Goal: Task Accomplishment & Management: Use online tool/utility

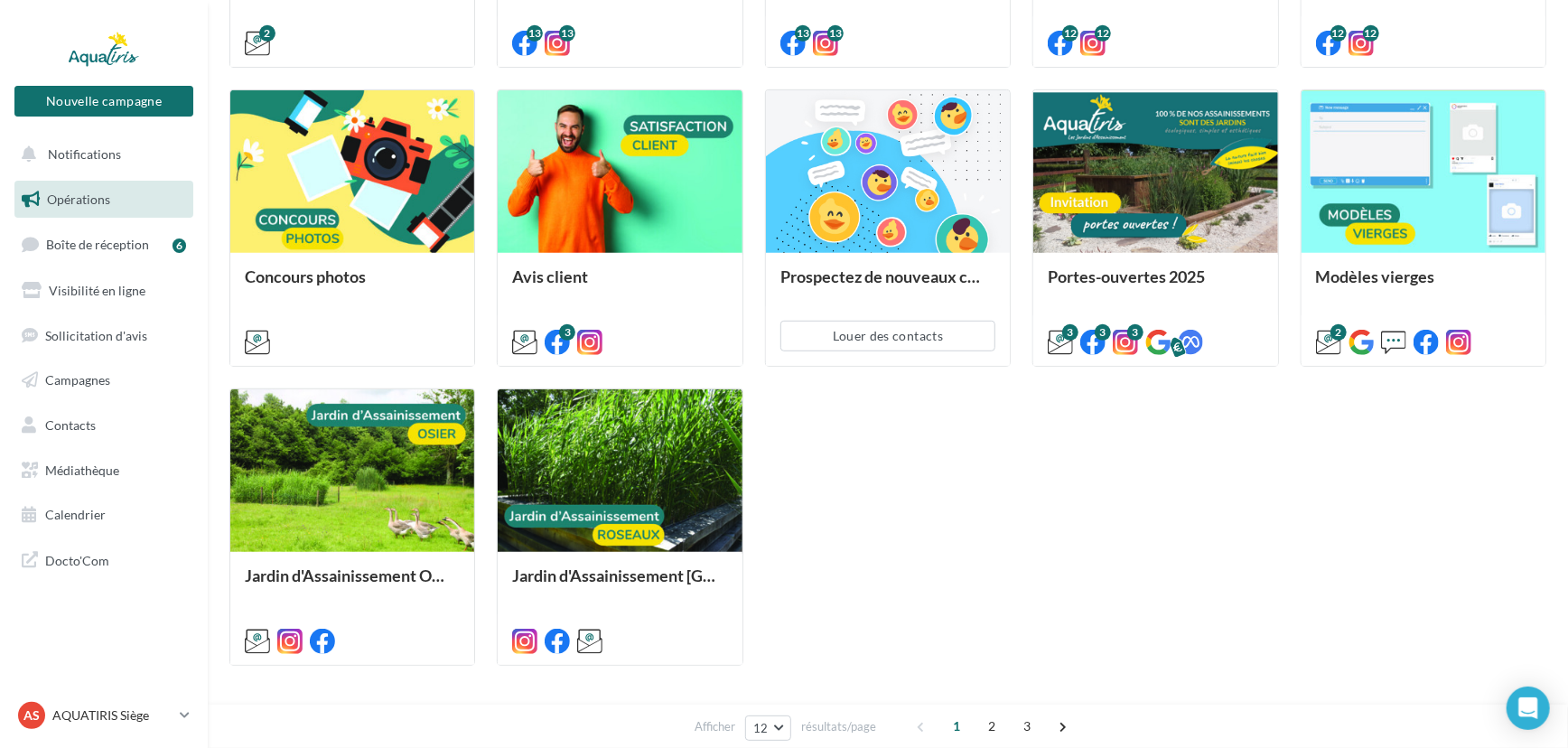
scroll to position [607, 0]
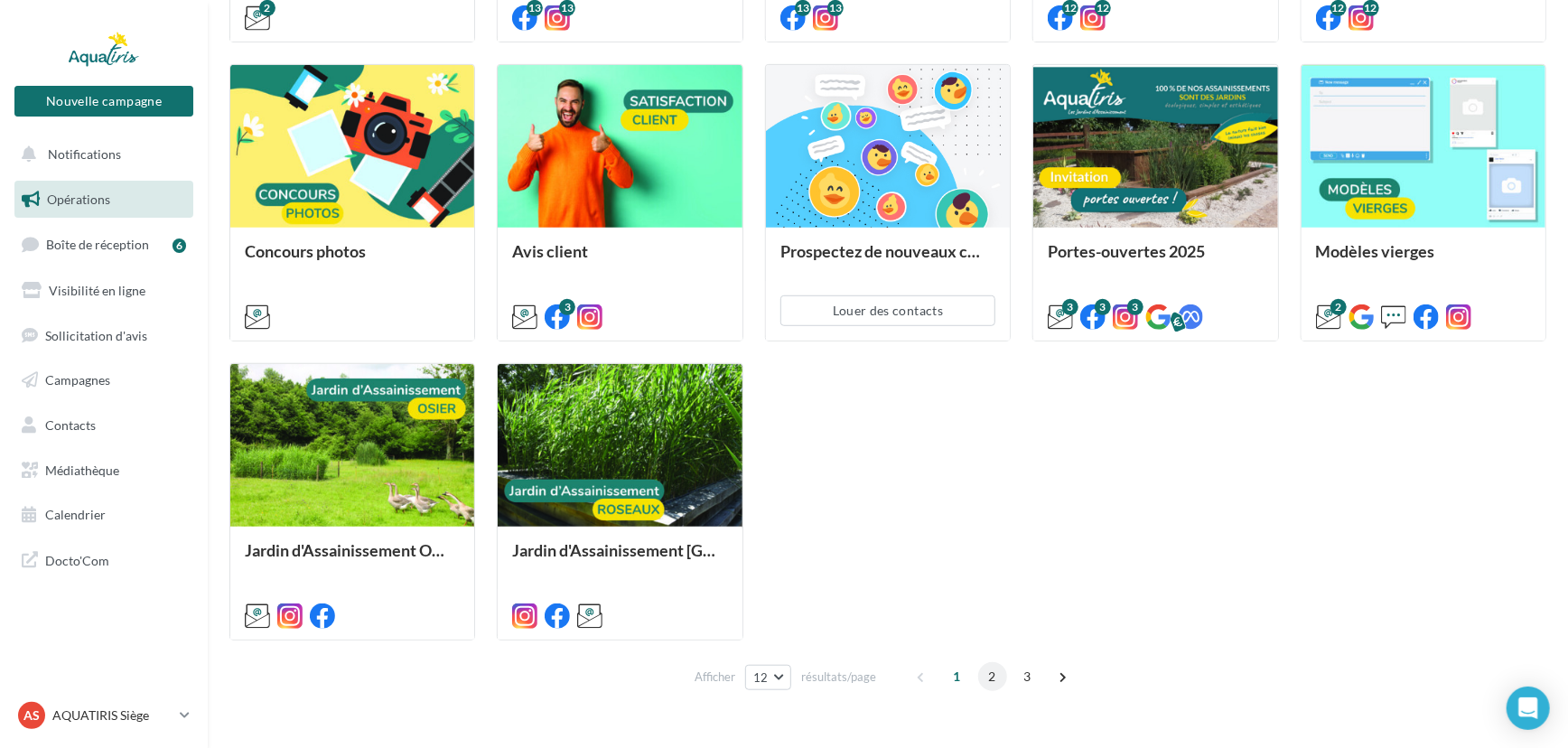
click at [989, 680] on span "2" at bounding box center [992, 676] width 29 height 29
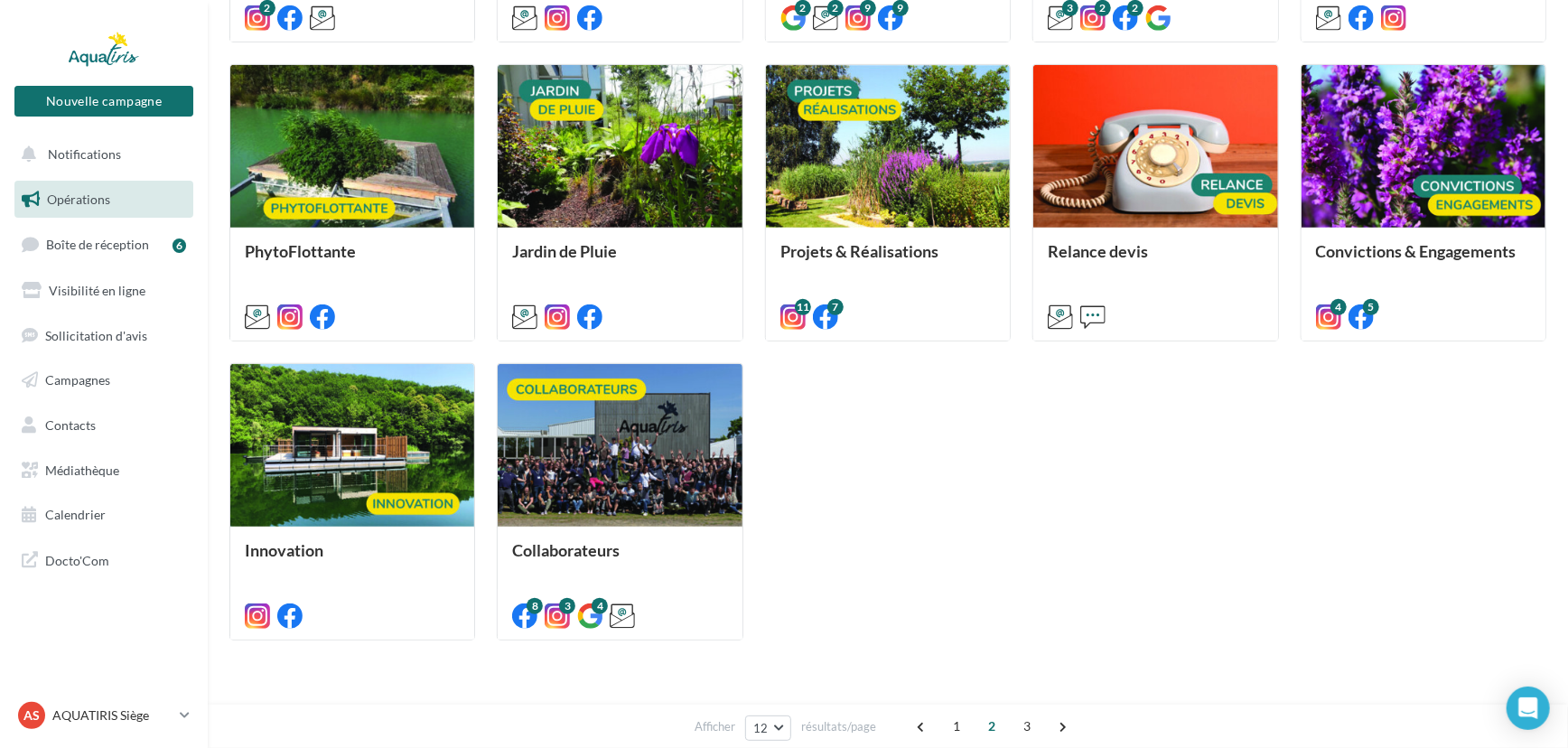
scroll to position [300, 0]
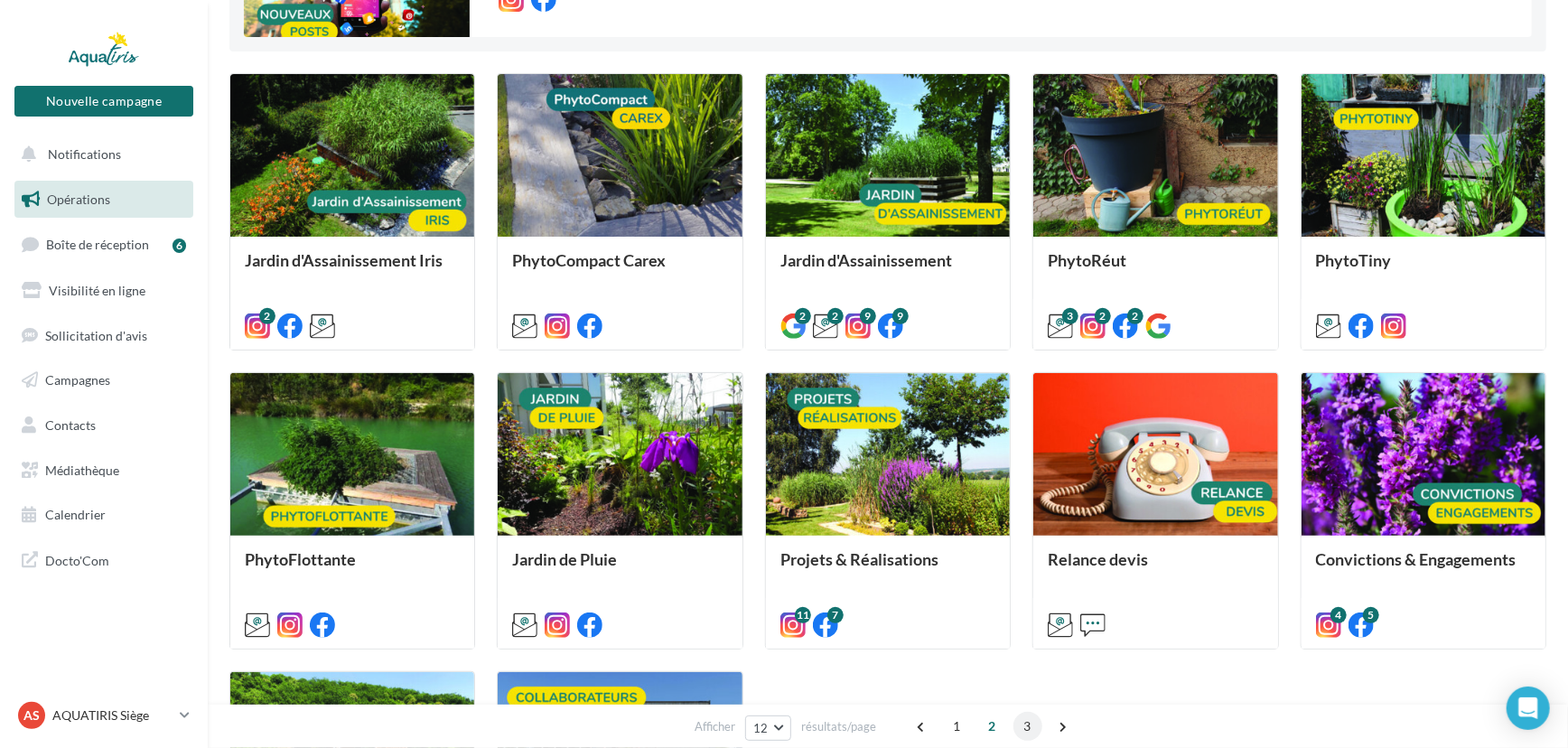
click at [1027, 723] on span "3" at bounding box center [1027, 726] width 29 height 29
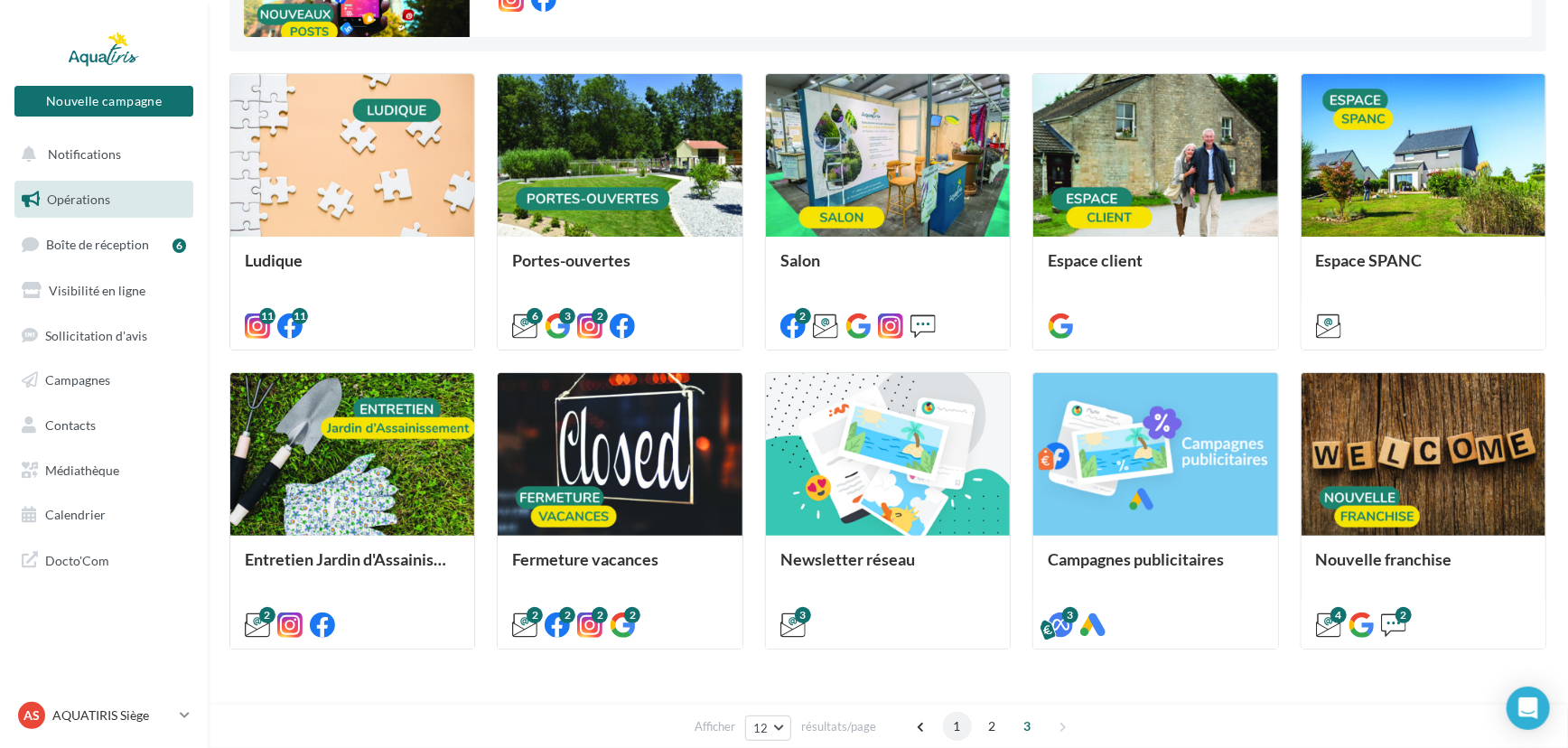
click at [948, 721] on span "1" at bounding box center [957, 726] width 29 height 29
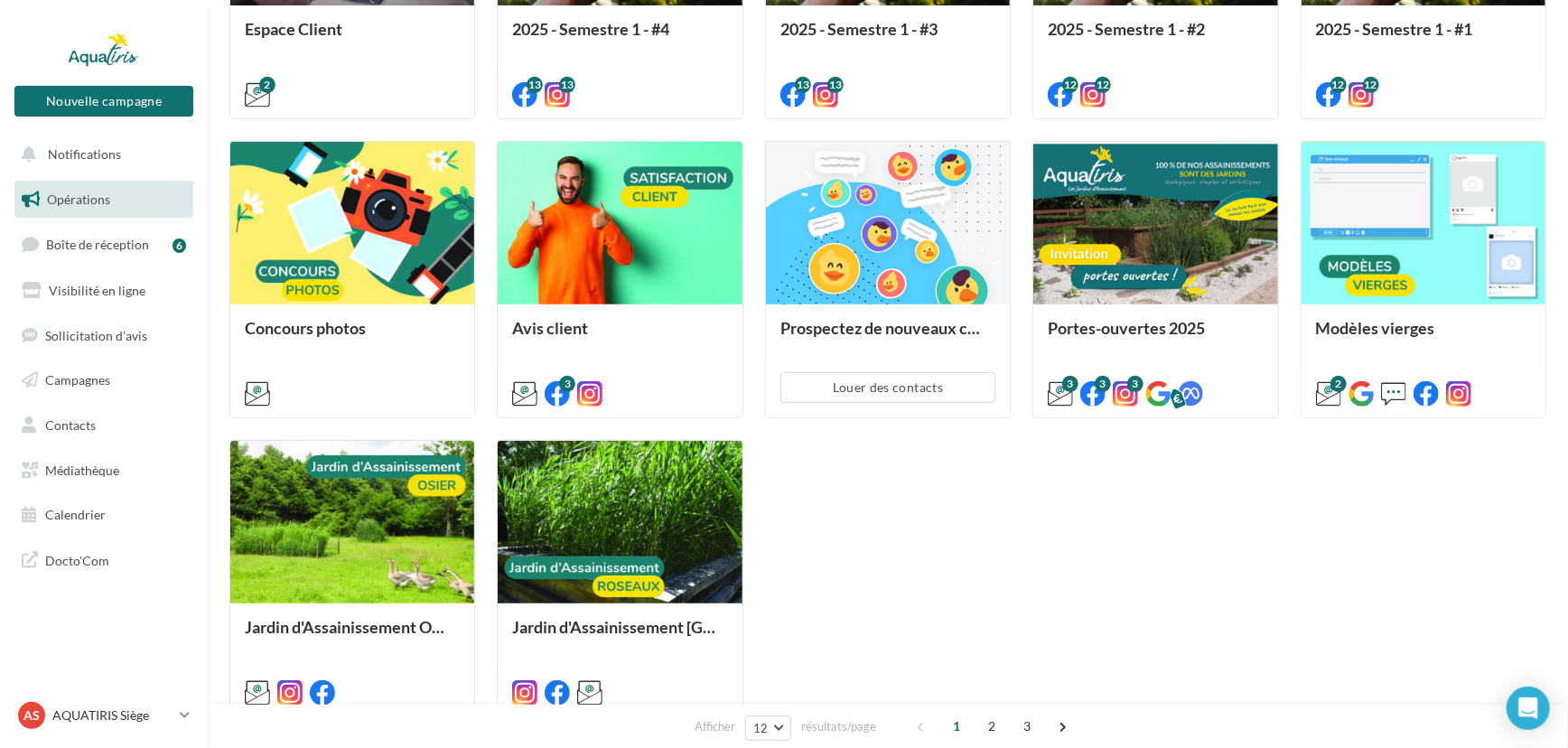
scroll to position [542, 0]
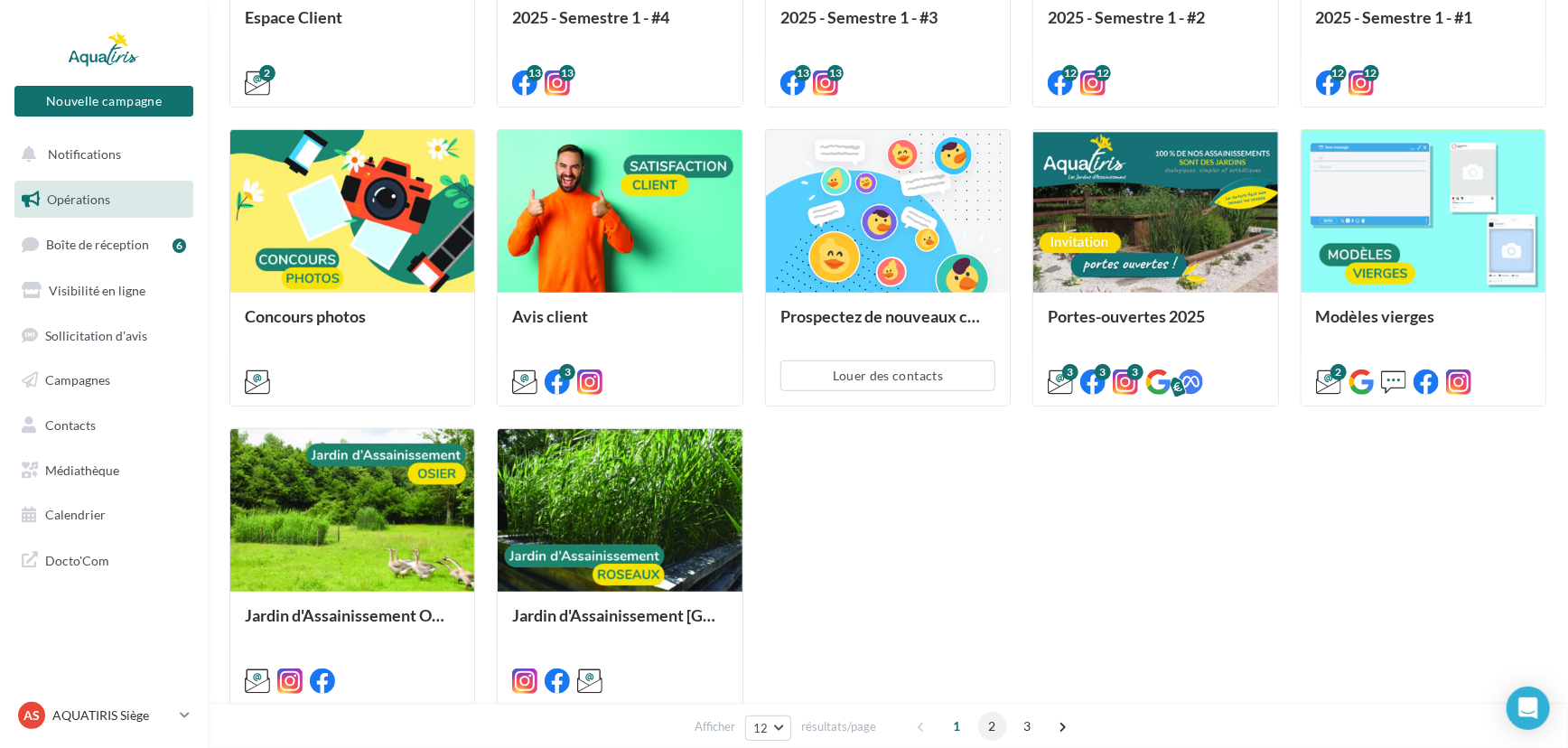
click at [997, 724] on span "2" at bounding box center [992, 726] width 29 height 29
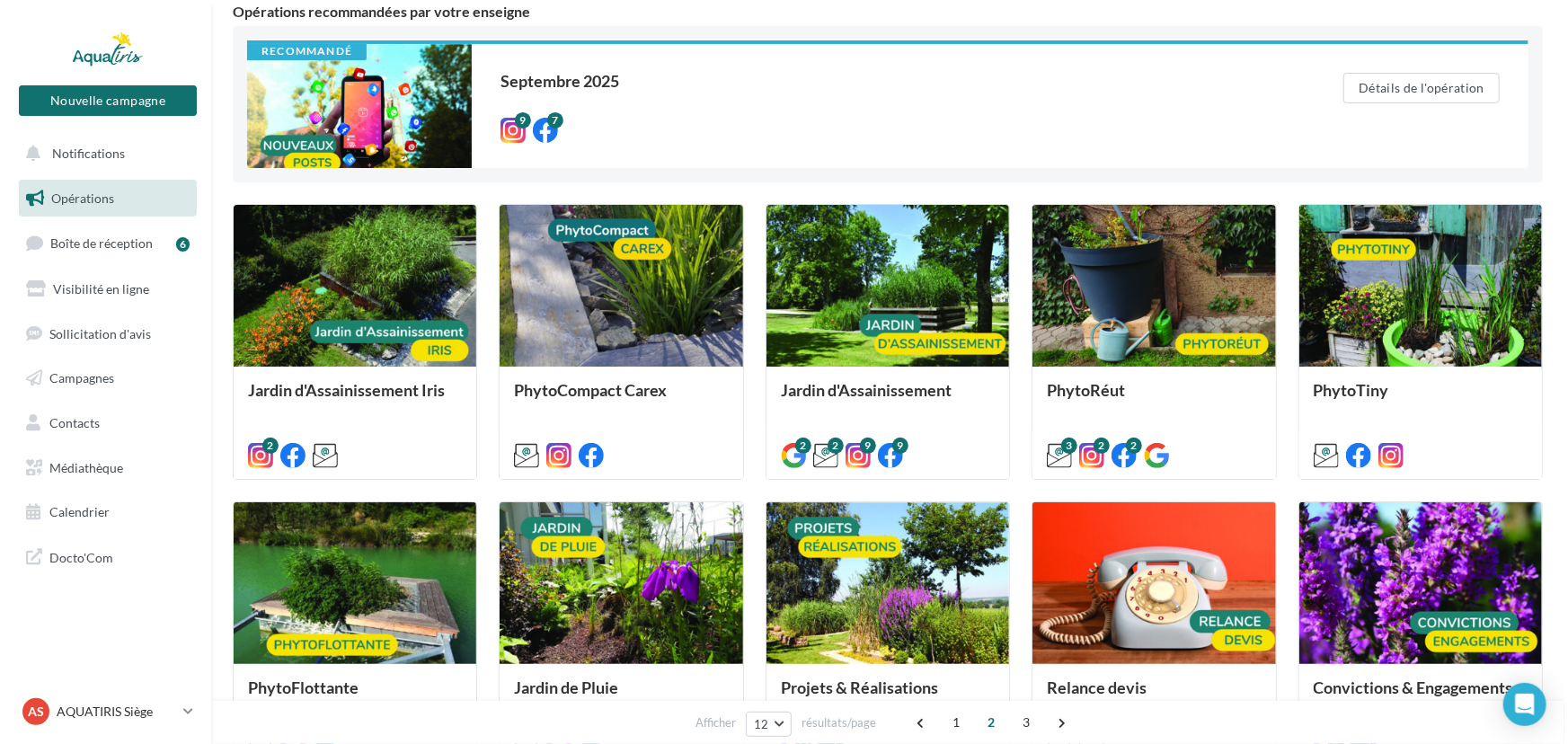
scroll to position [0, 0]
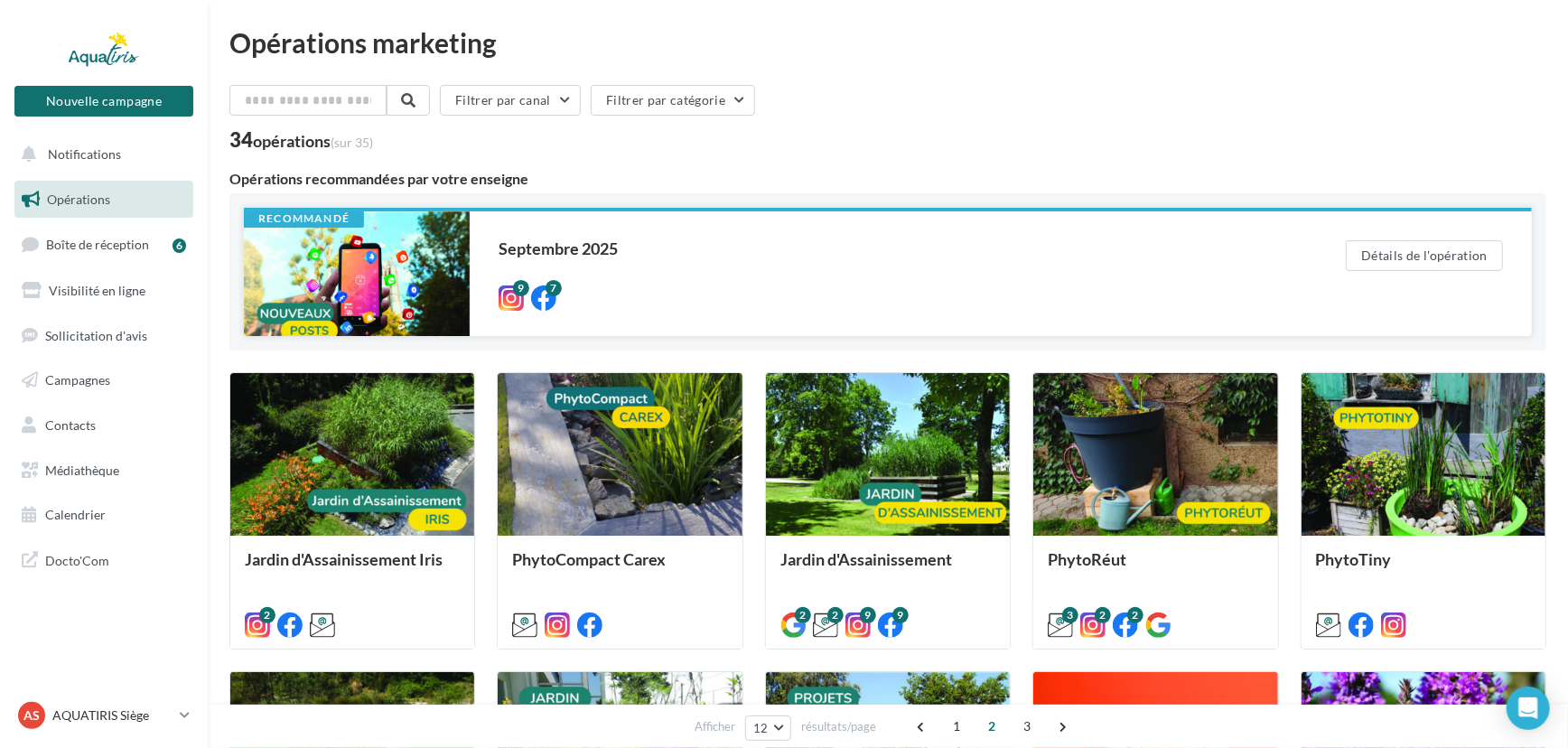
click at [417, 271] on div at bounding box center [356, 274] width 226 height 125
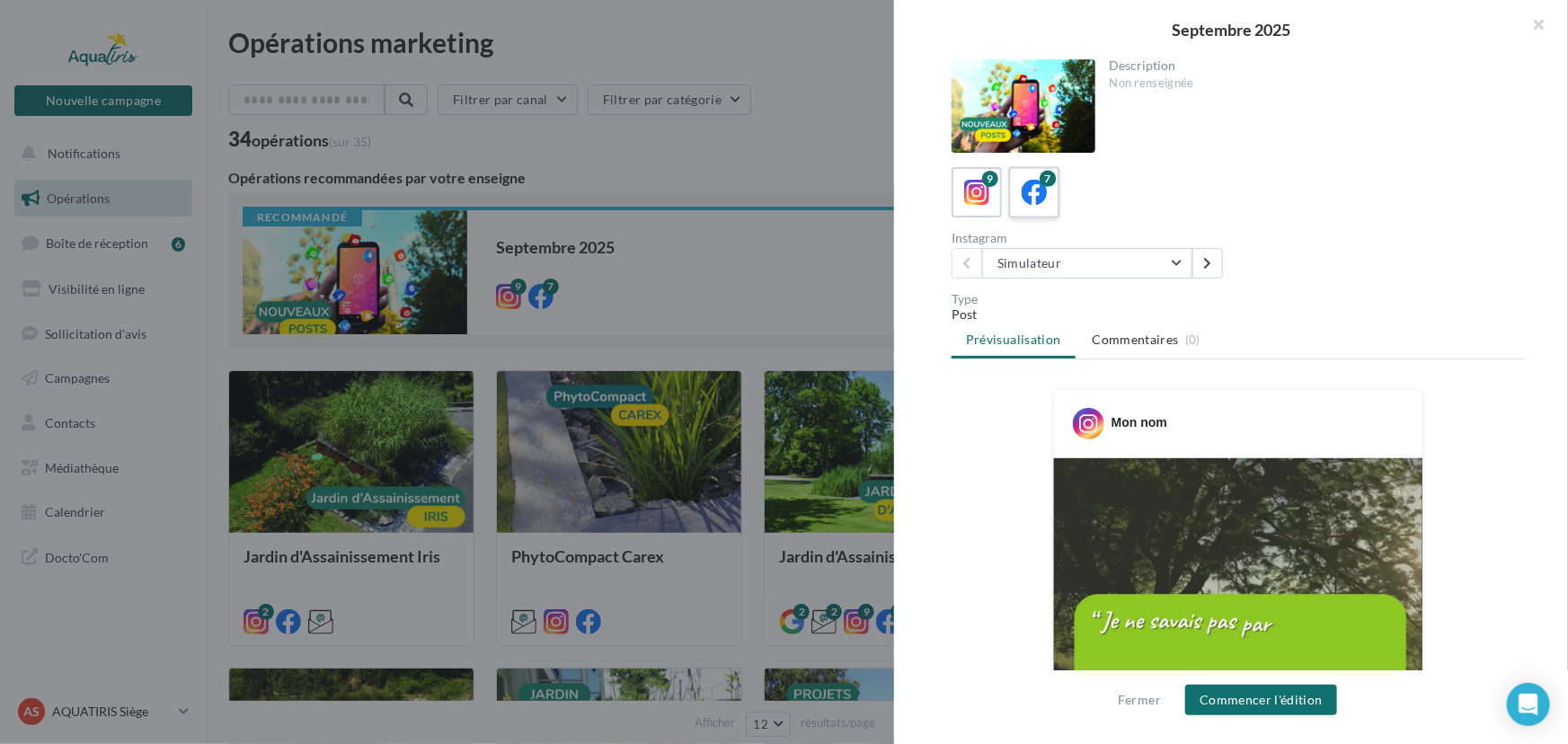
click at [1035, 195] on icon at bounding box center [1035, 193] width 26 height 26
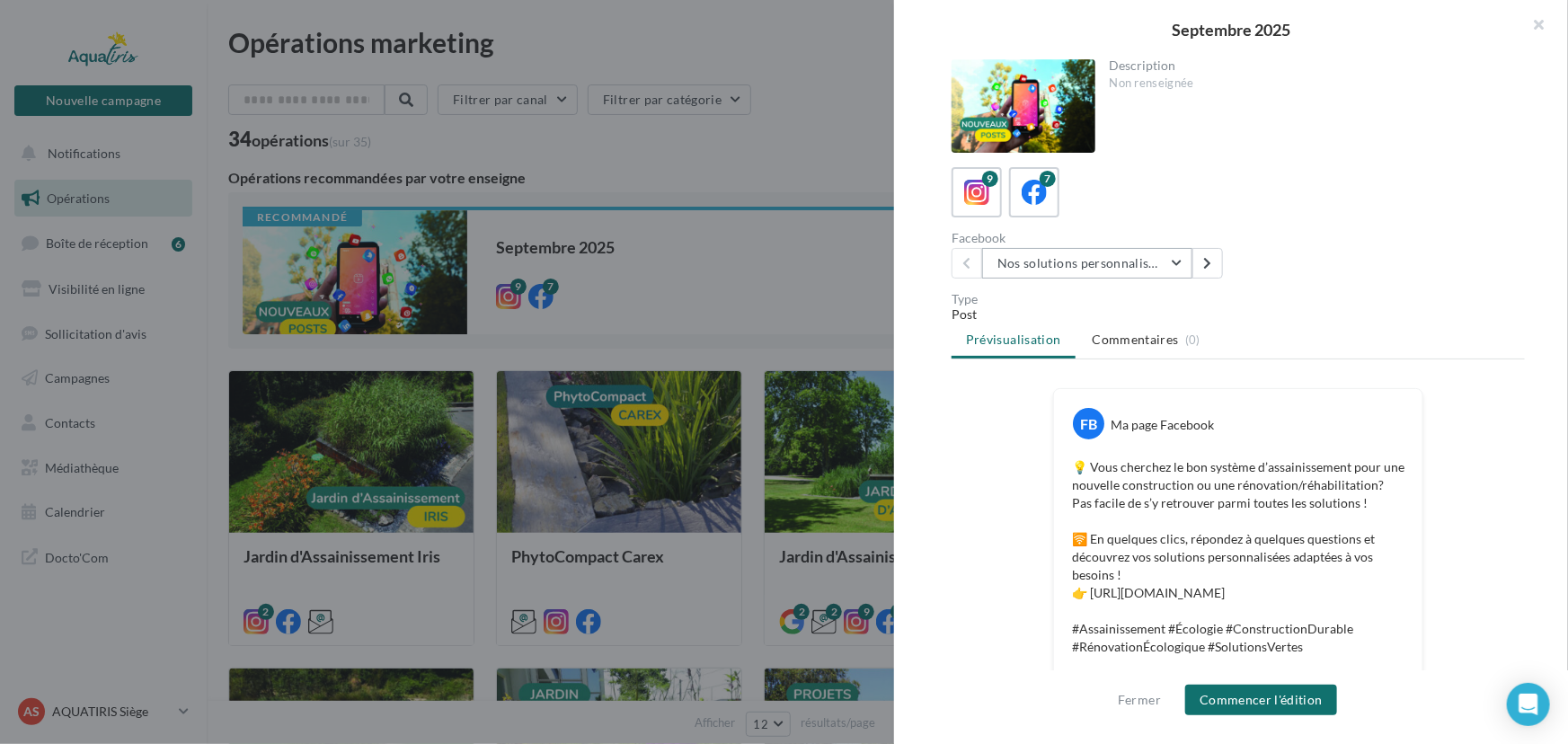
click at [1181, 264] on button "Nos solutions personnalisées" at bounding box center [1087, 263] width 211 height 31
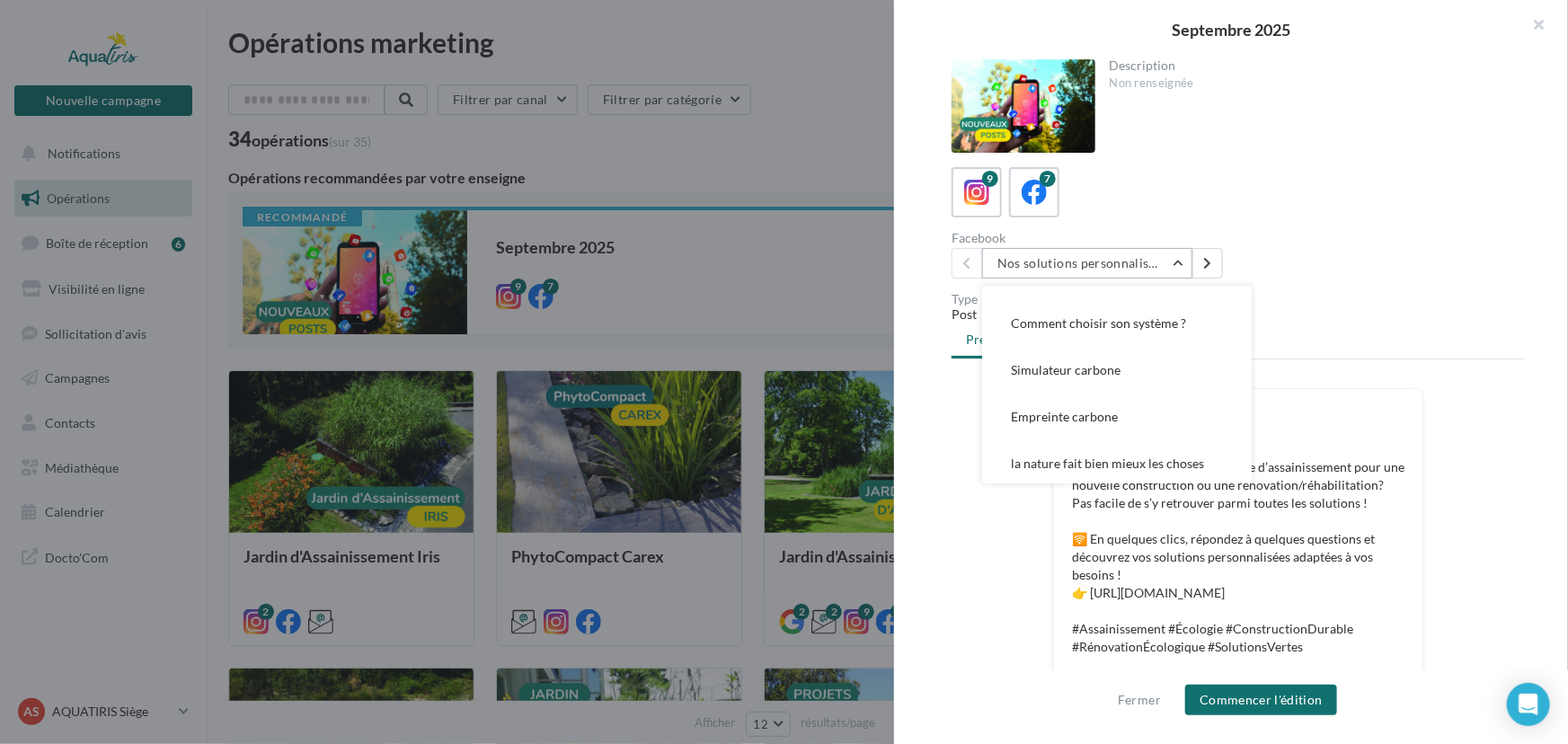
scroll to position [128, 0]
click at [1134, 421] on button "Empreinte carbone" at bounding box center [1116, 414] width 269 height 47
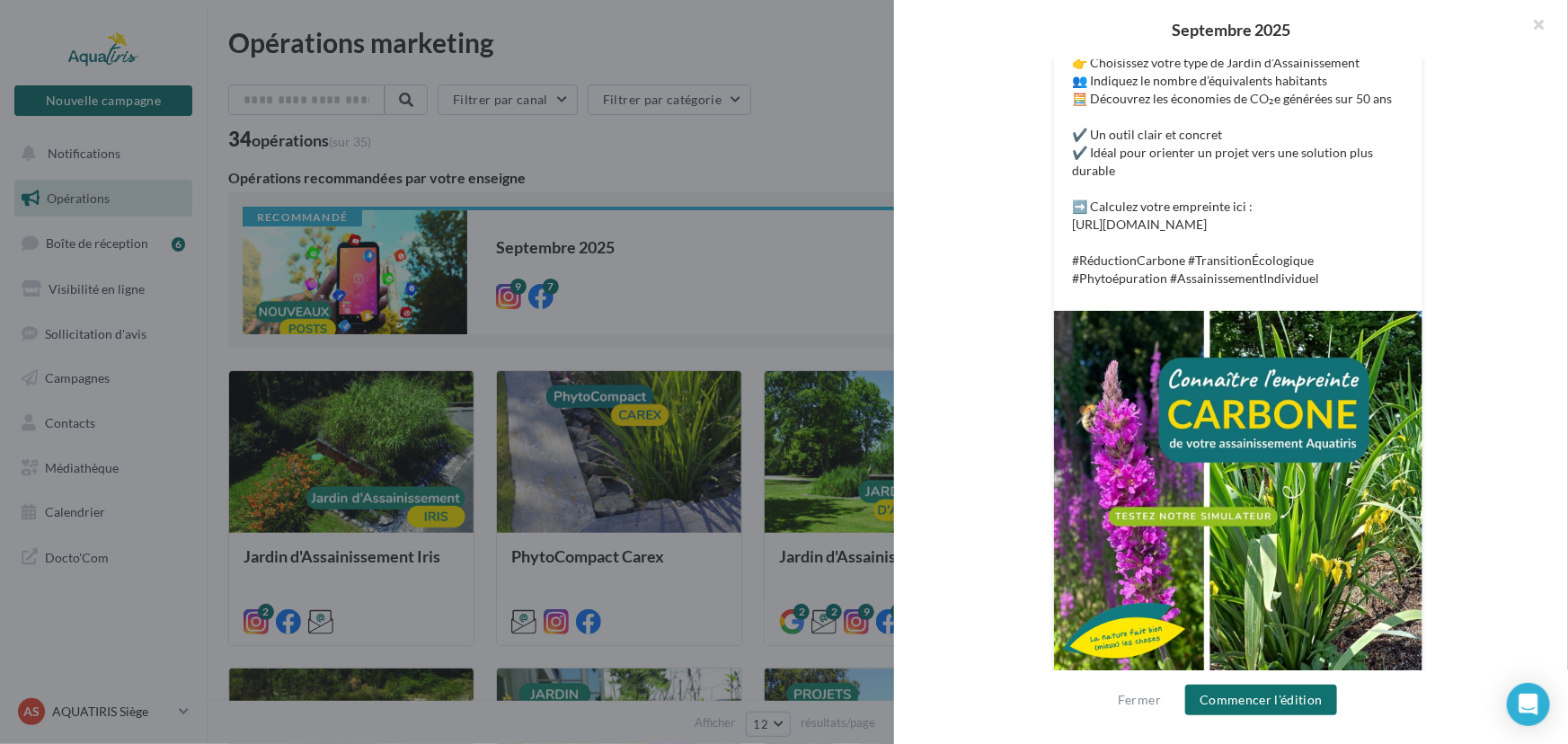
scroll to position [495, 0]
click at [1289, 695] on button "Commencer l'édition" at bounding box center [1261, 700] width 152 height 31
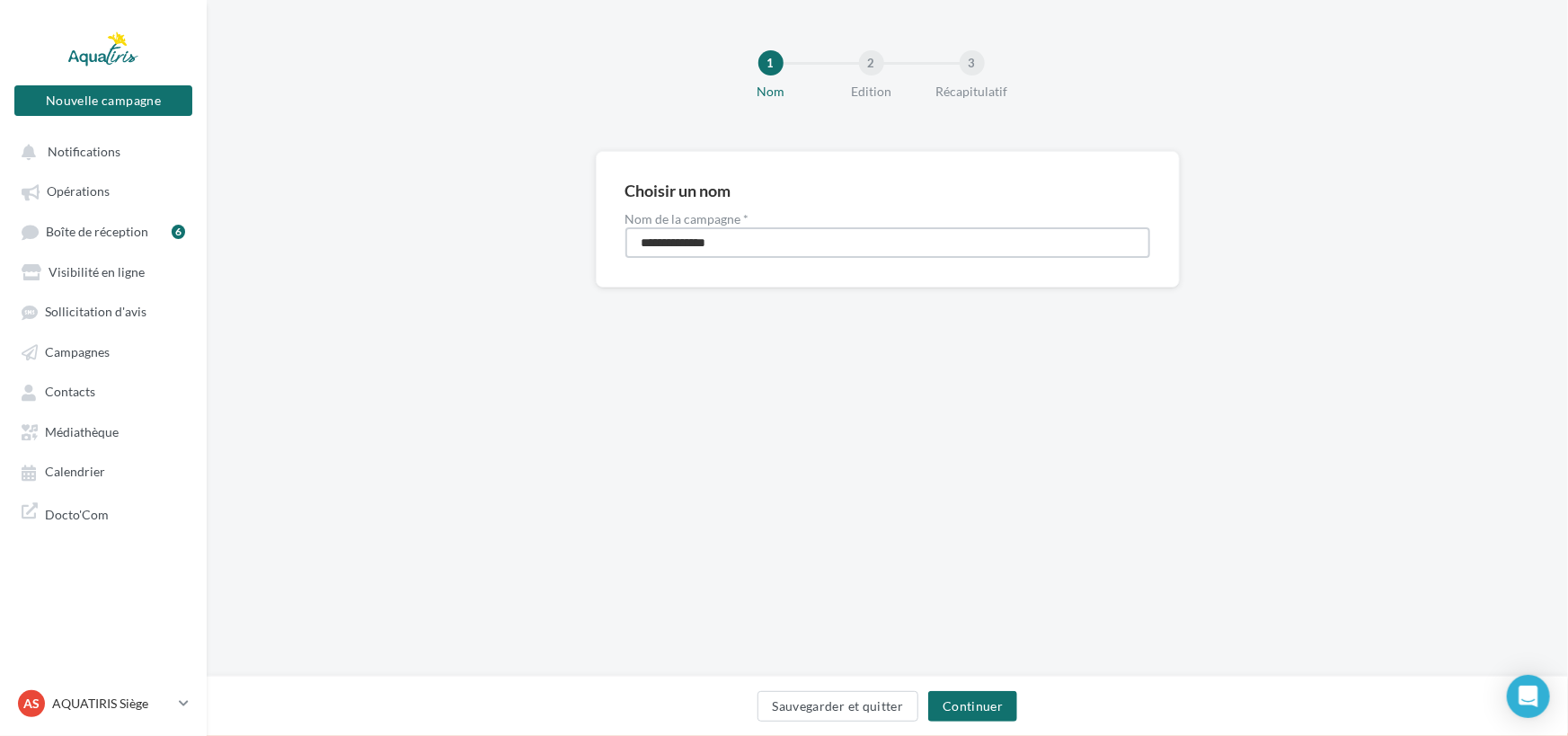
drag, startPoint x: 756, startPoint y: 245, endPoint x: 589, endPoint y: 241, distance: 167.0
click at [589, 241] on div "**********" at bounding box center [887, 247] width 1361 height 194
click at [781, 245] on input "**********" at bounding box center [888, 242] width 524 height 31
drag, startPoint x: 792, startPoint y: 242, endPoint x: 572, endPoint y: 244, distance: 220.0
click at [572, 244] on div "**********" at bounding box center [887, 247] width 1361 height 194
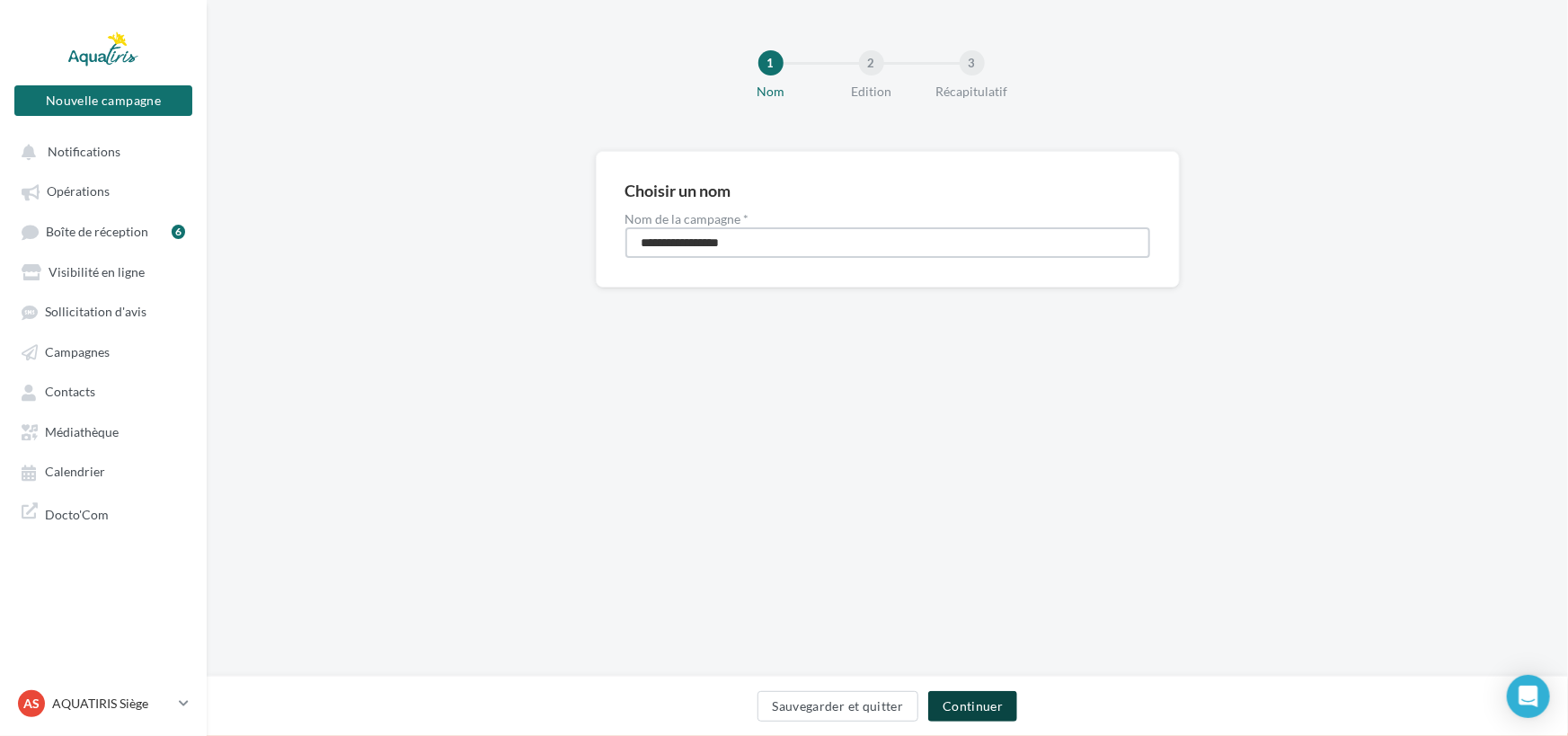
type input "**********"
click at [981, 692] on button "Continuer" at bounding box center [973, 706] width 89 height 31
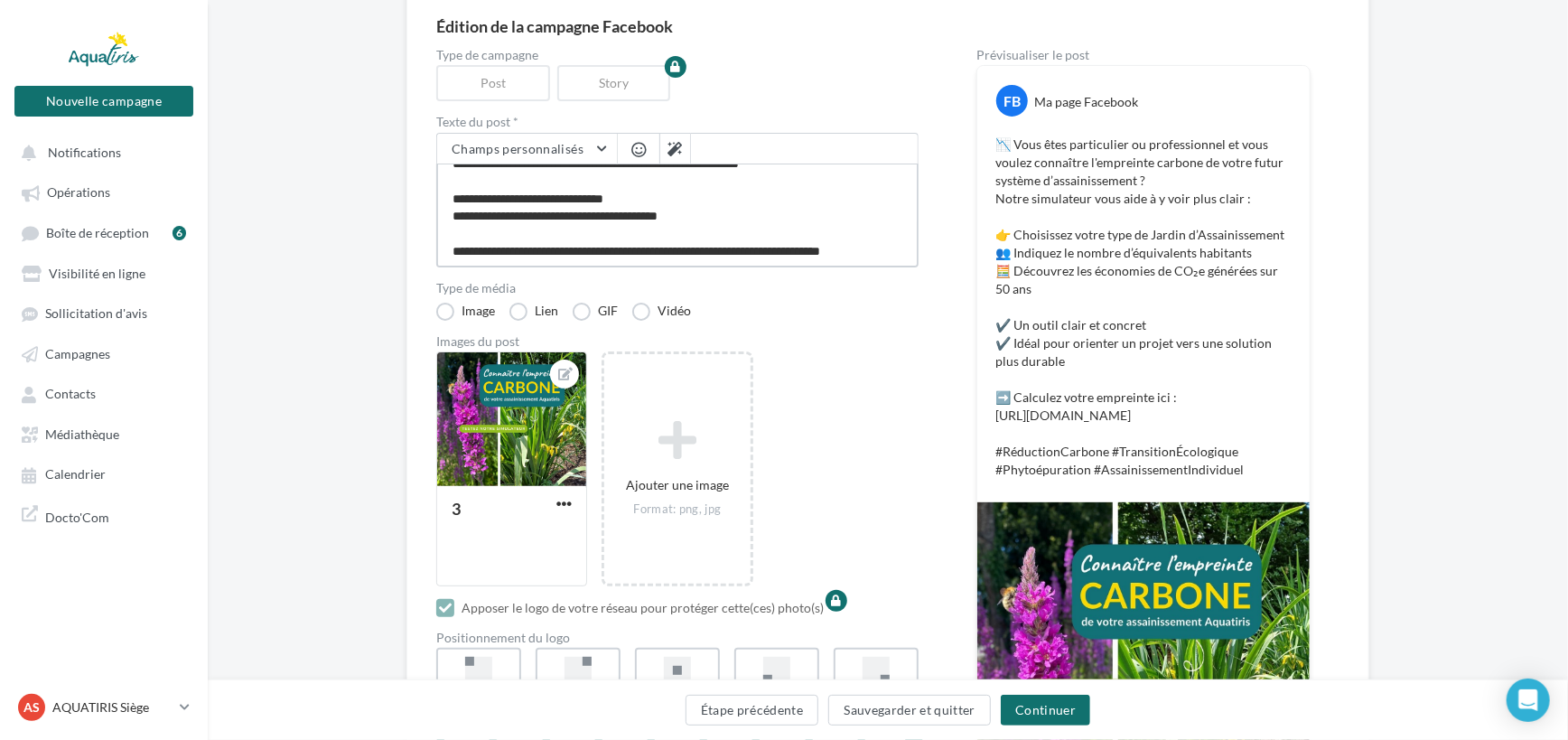
scroll to position [191, 0]
drag, startPoint x: 452, startPoint y: 172, endPoint x: 720, endPoint y: 264, distance: 283.4
click at [720, 264] on textarea "**********" at bounding box center [677, 216] width 482 height 104
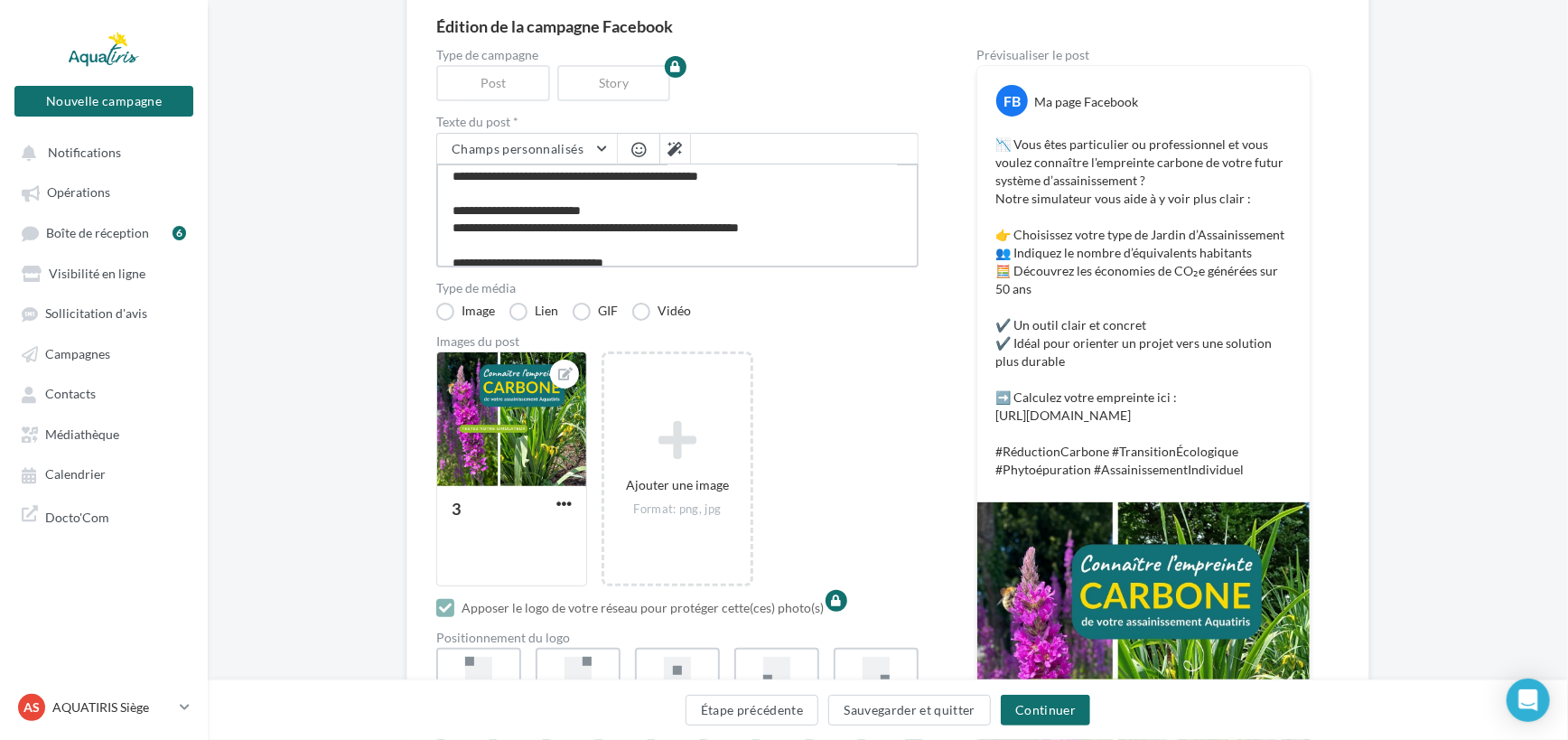
scroll to position [90, 0]
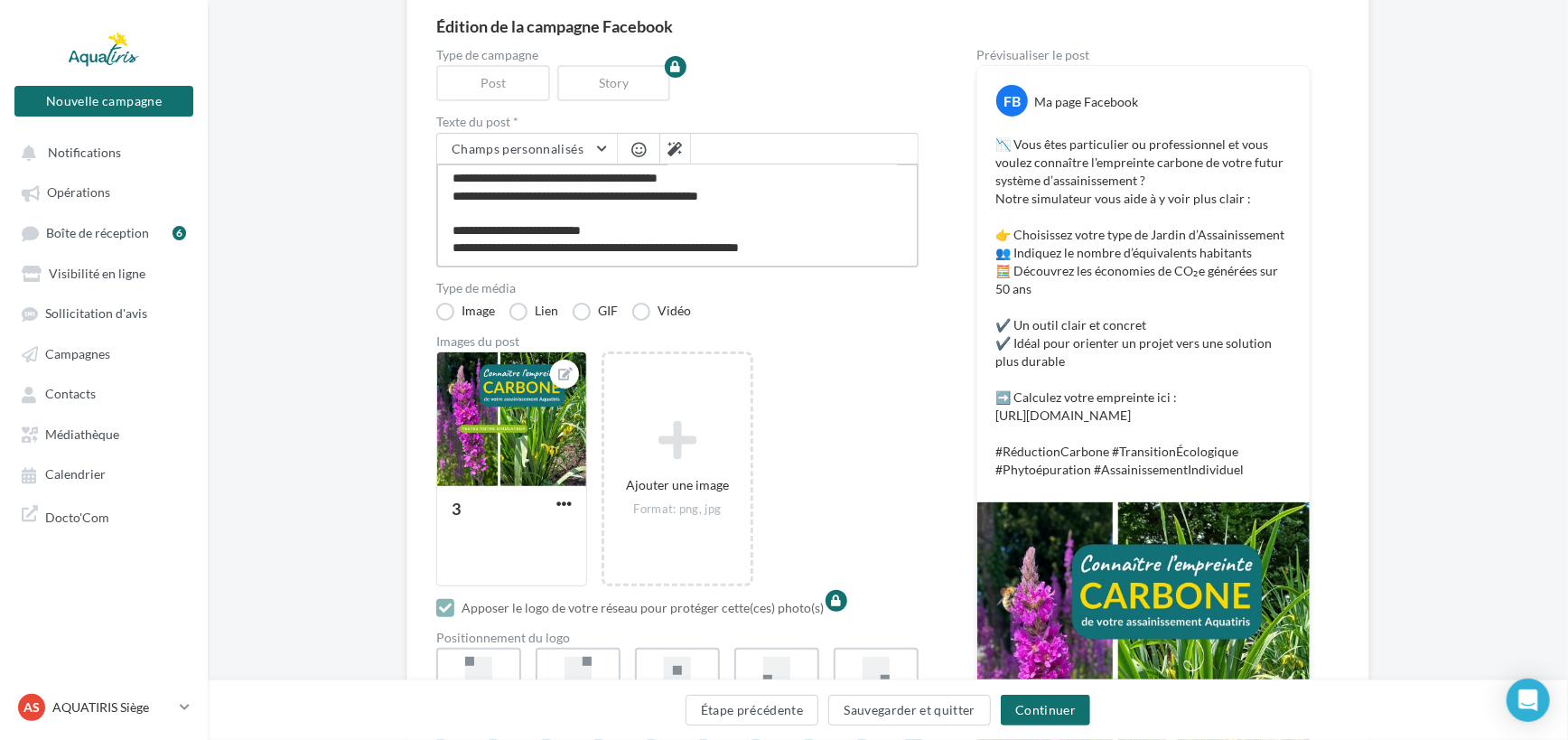
click at [633, 214] on textarea "**********" at bounding box center [677, 216] width 482 height 104
drag, startPoint x: 622, startPoint y: 231, endPoint x: 432, endPoint y: 229, distance: 190.0
click at [432, 229] on div "Édition de la campagne Facebook Type de campagne Post Story Texte du post * Cha…" at bounding box center [887, 445] width 963 height 916
type textarea "**********"
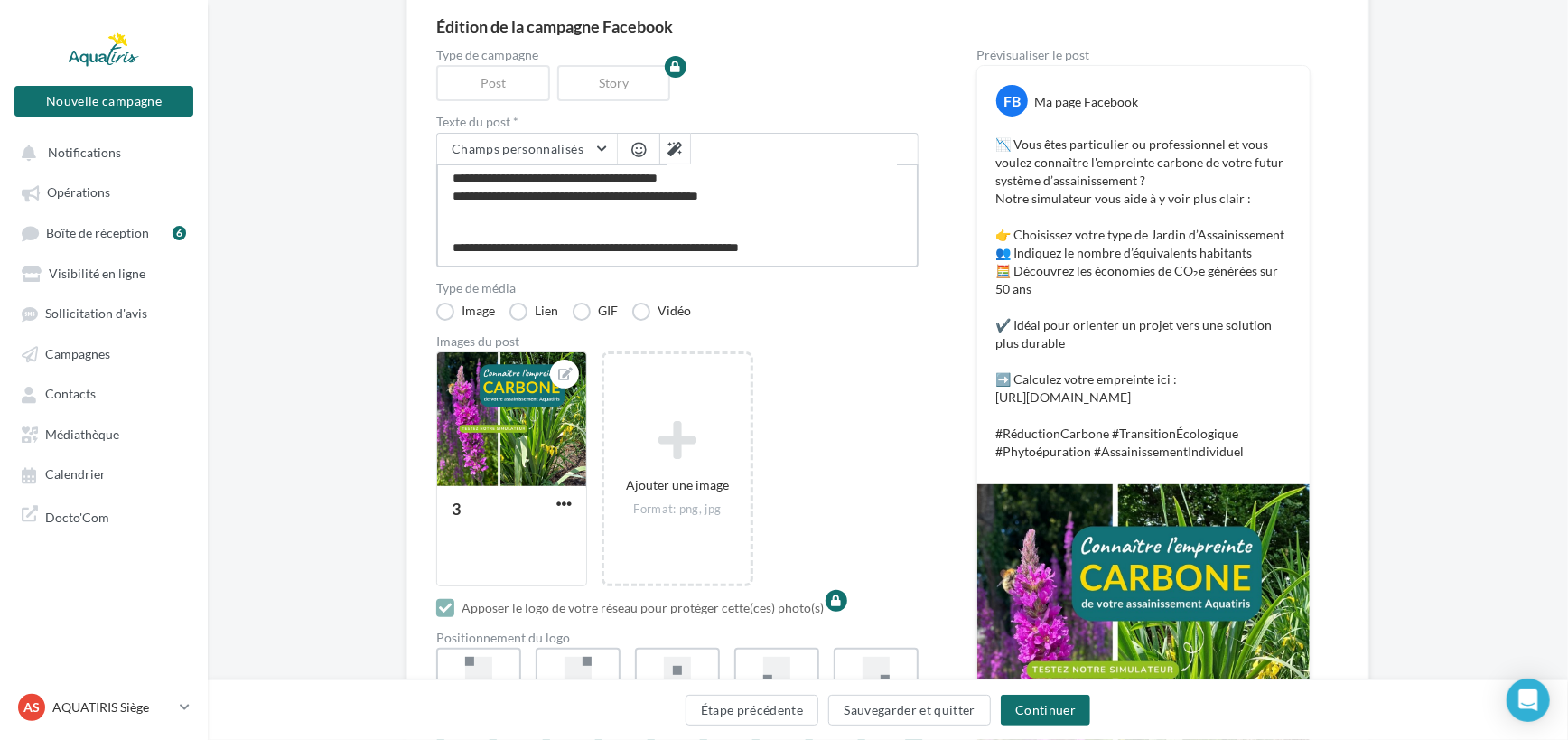
type textarea "**********"
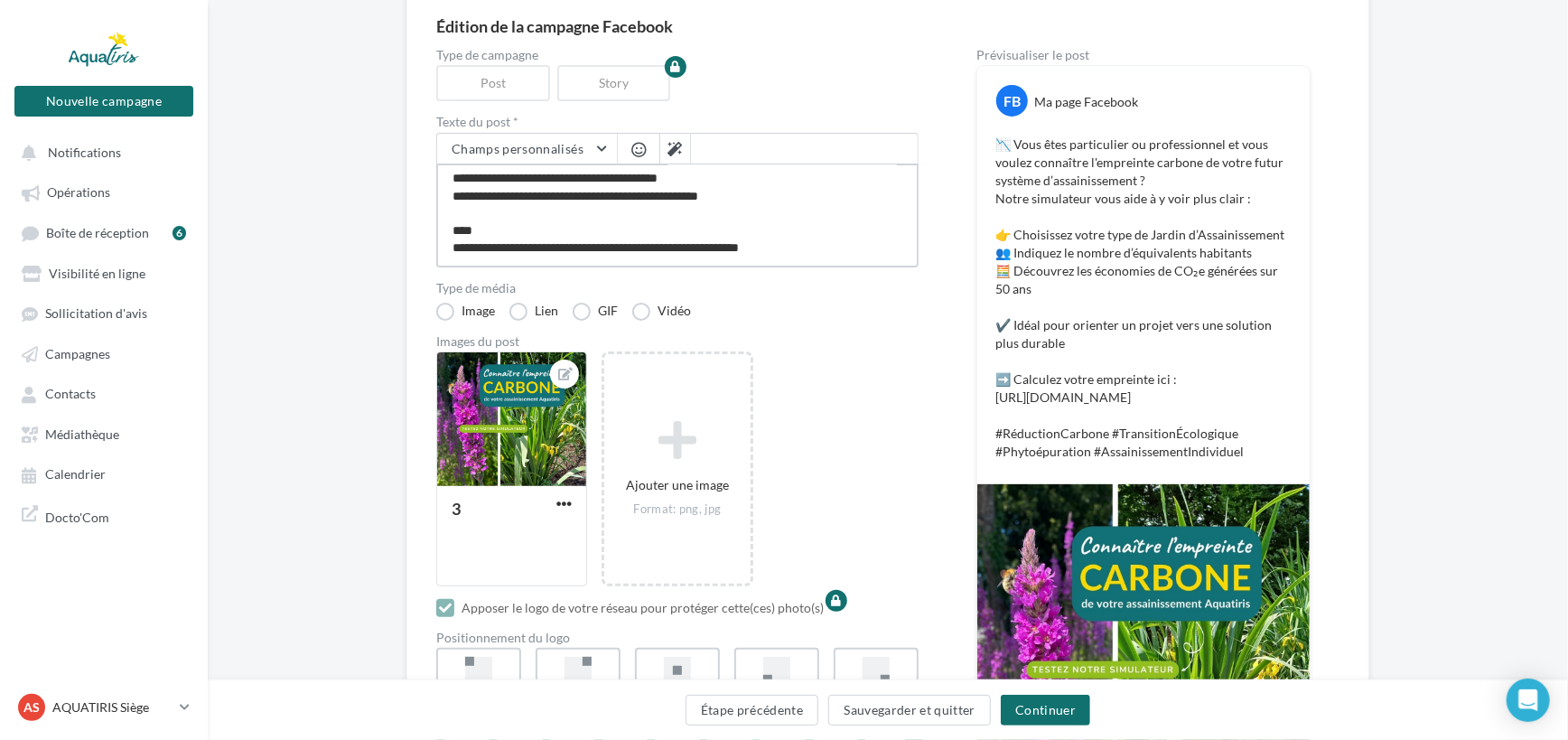
type textarea "**********"
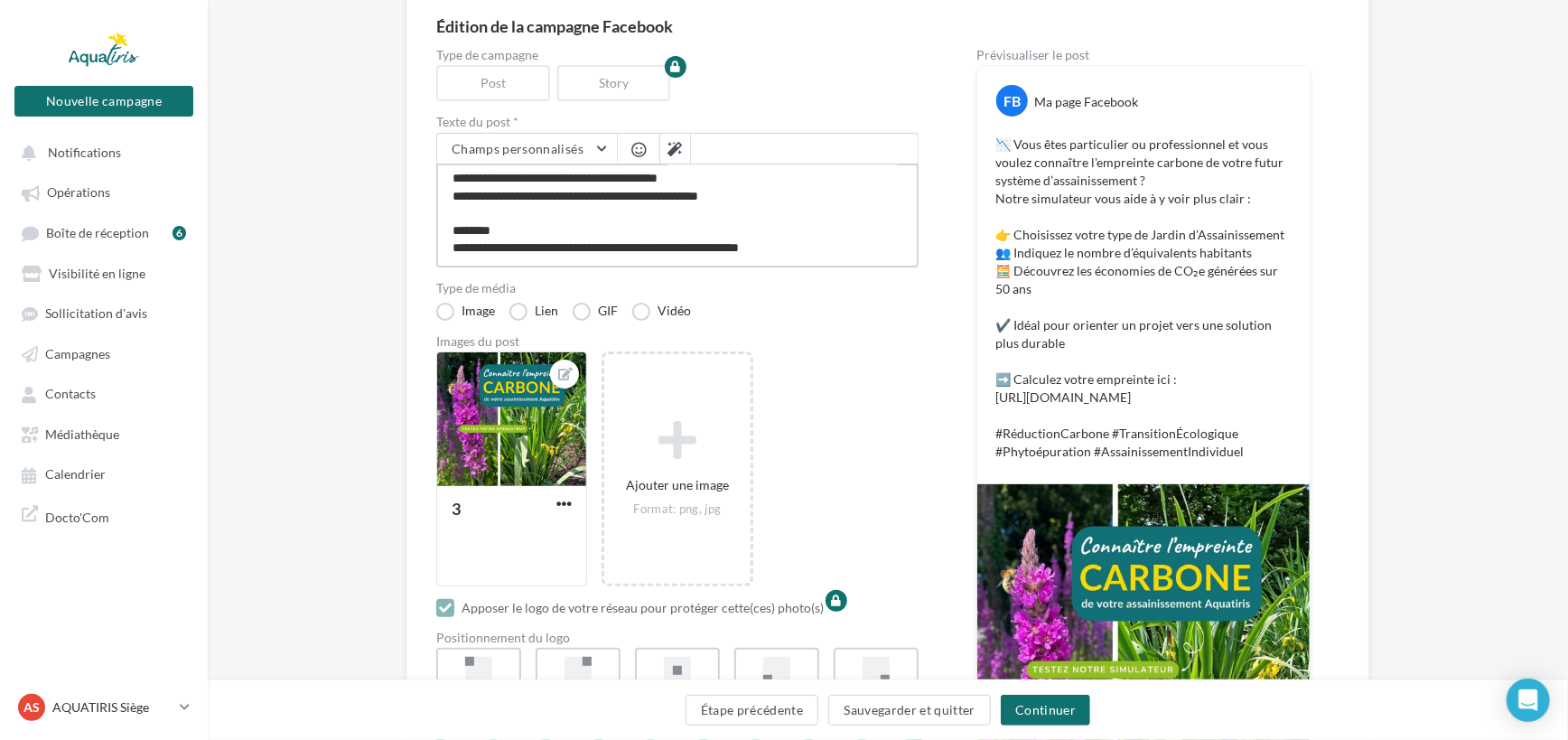
type textarea "**********"
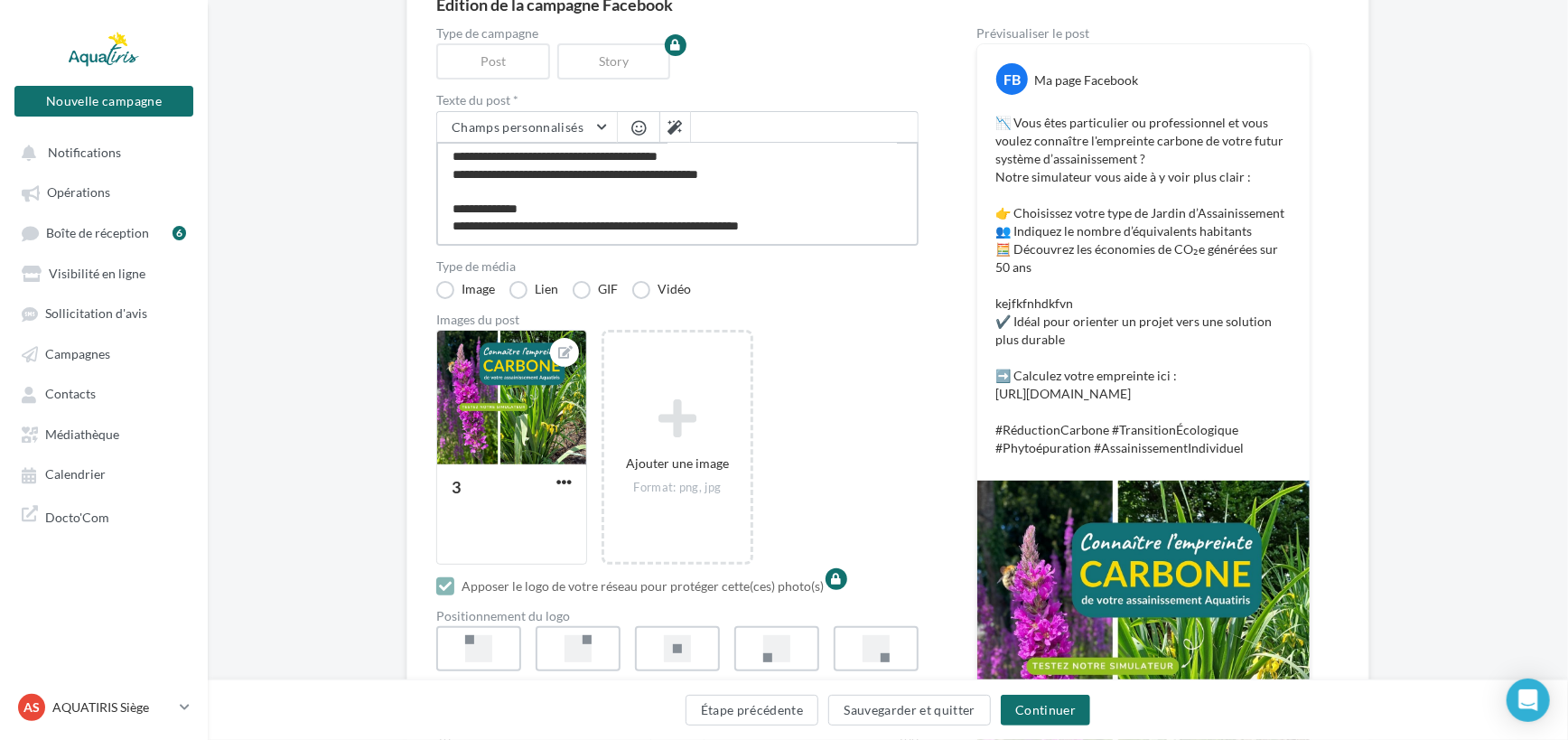
scroll to position [246, 0]
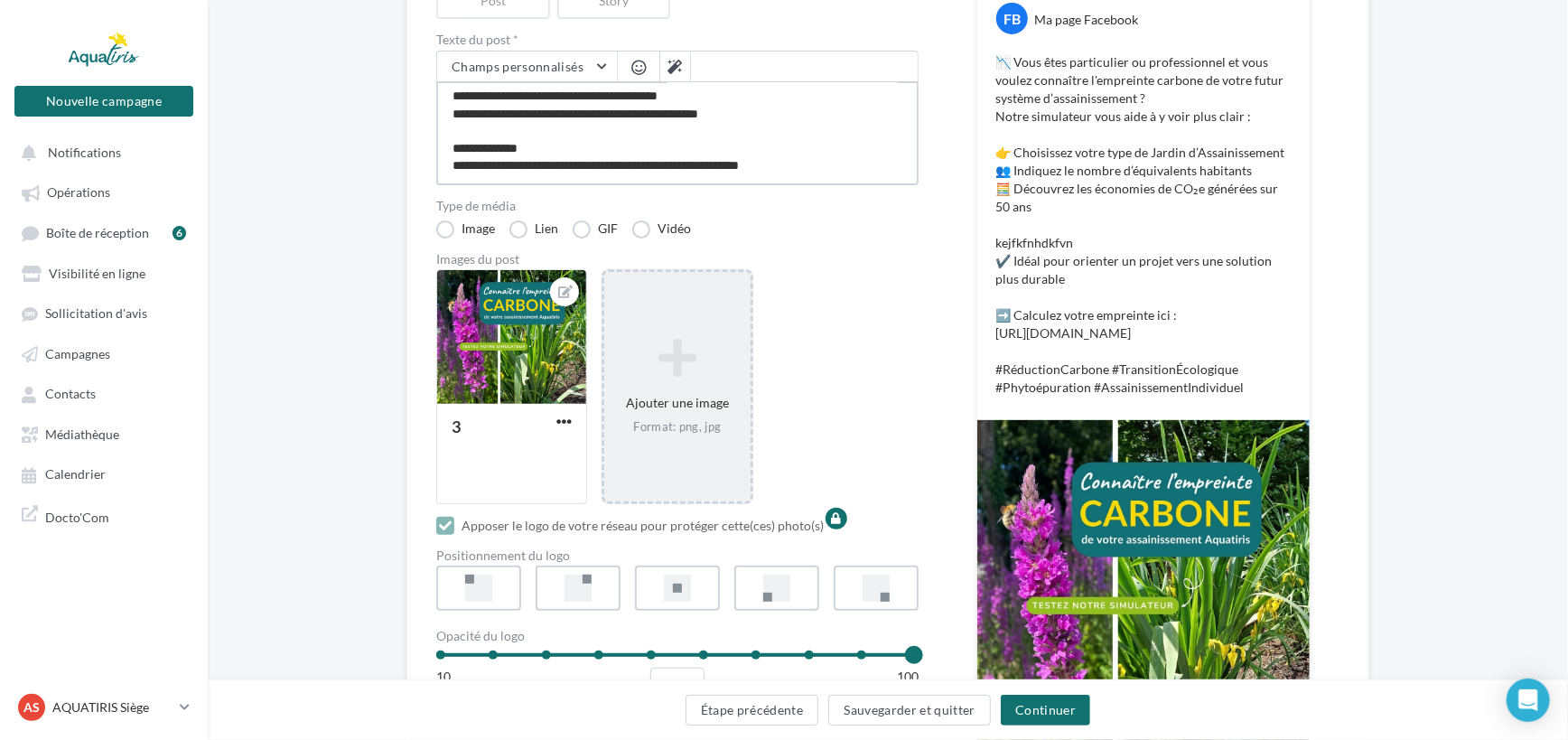
type textarea "**********"
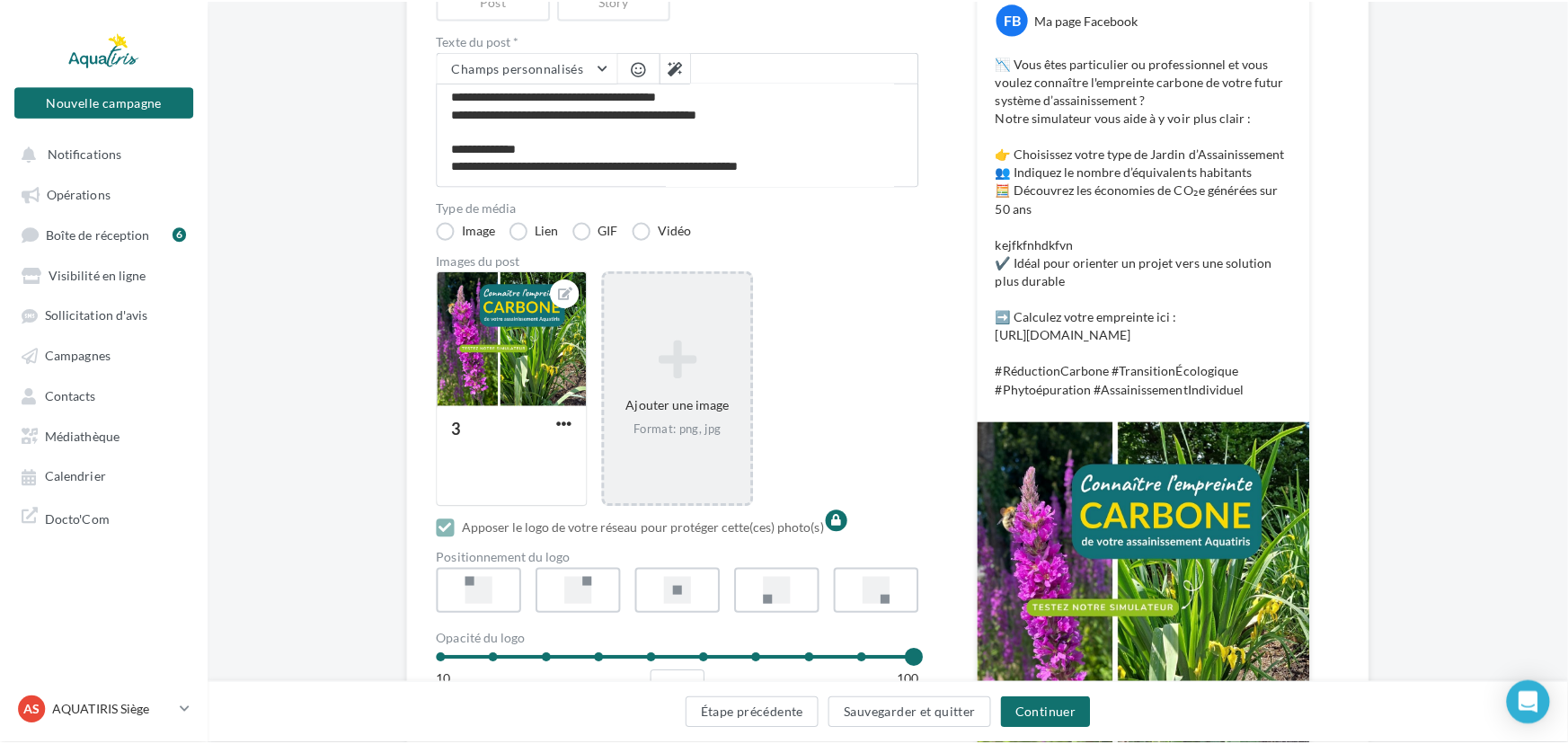
scroll to position [88, 0]
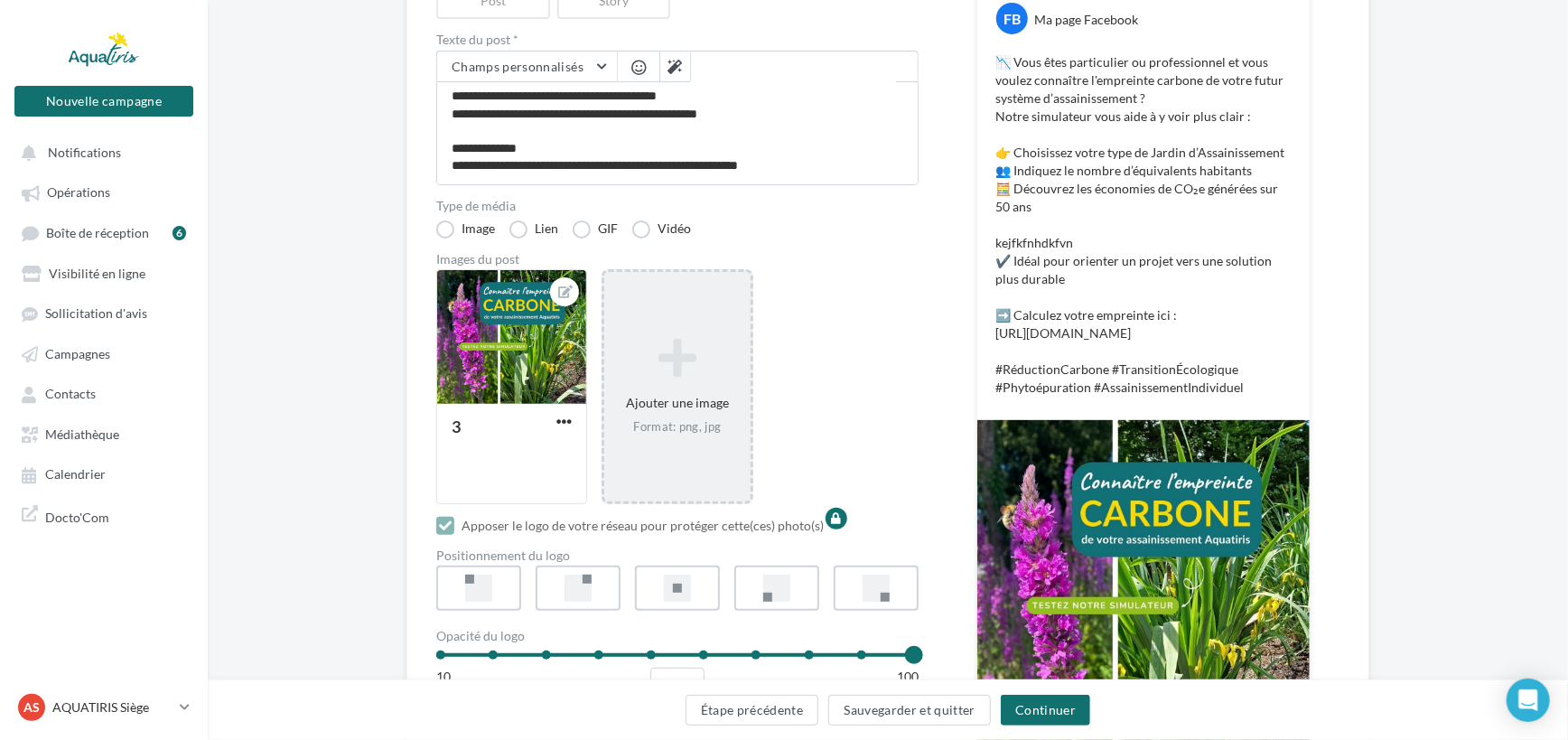
click at [678, 337] on icon at bounding box center [677, 358] width 131 height 43
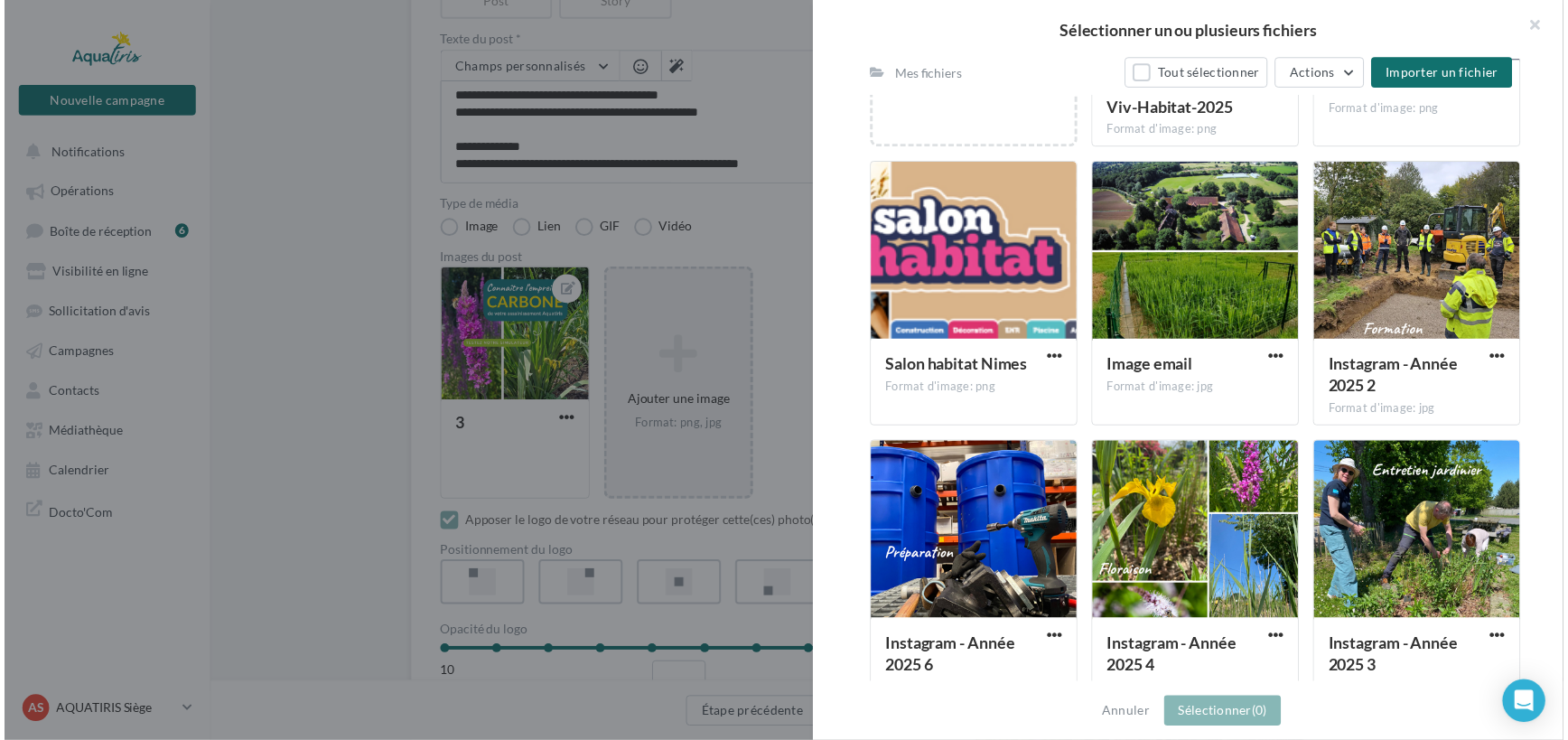
scroll to position [904, 0]
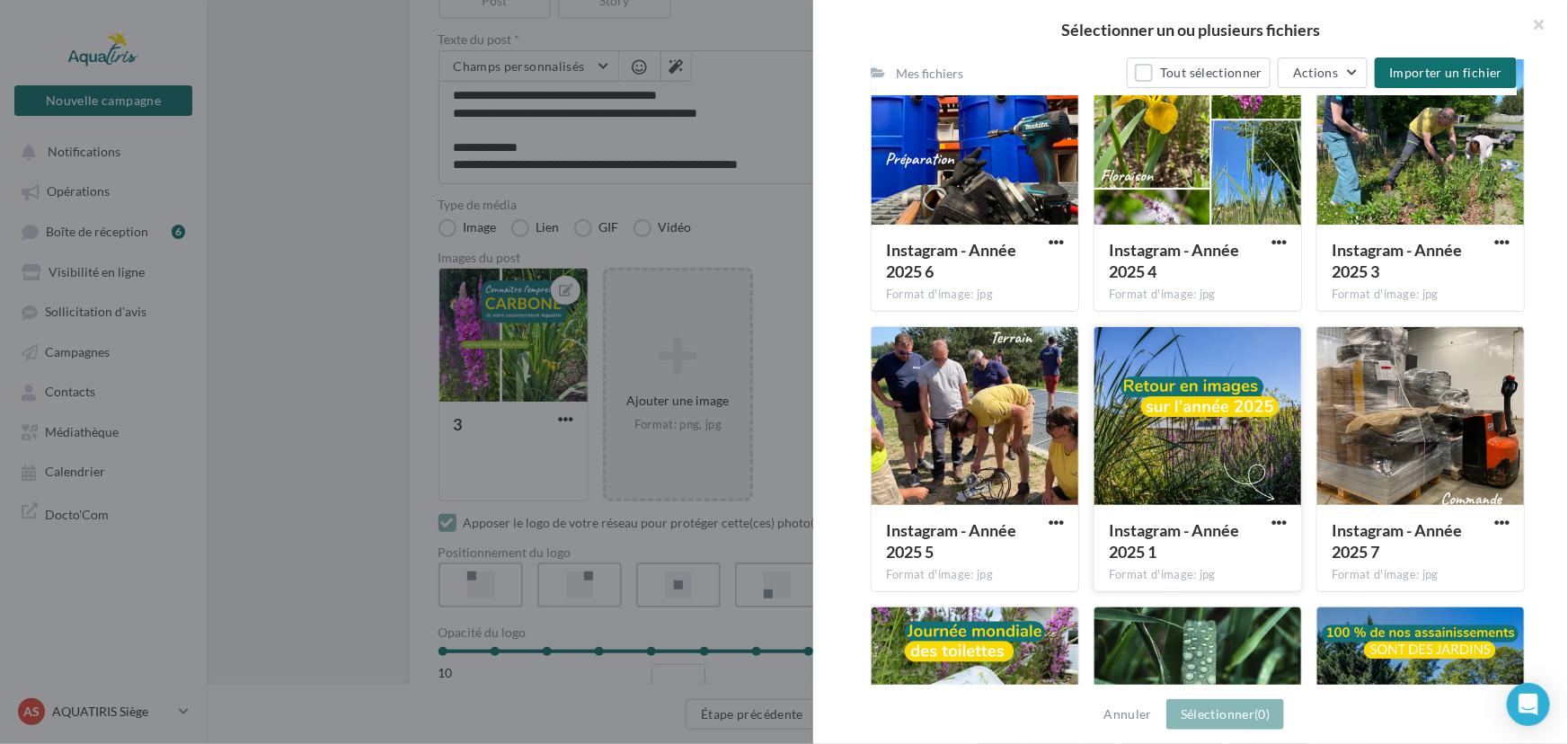
click at [1196, 417] on div at bounding box center [1198, 416] width 207 height 180
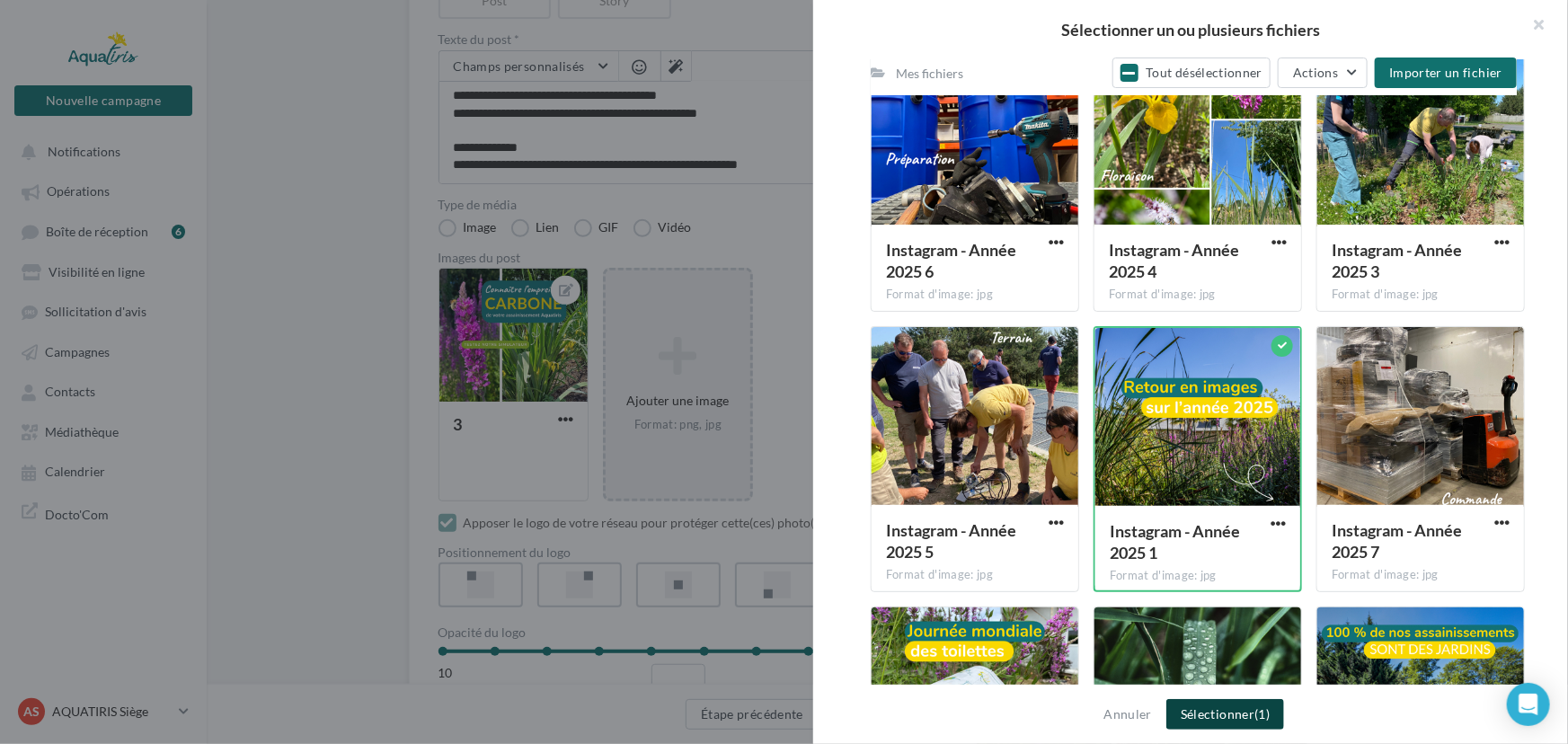
click at [1252, 706] on button "Sélectionner (1)" at bounding box center [1225, 714] width 118 height 31
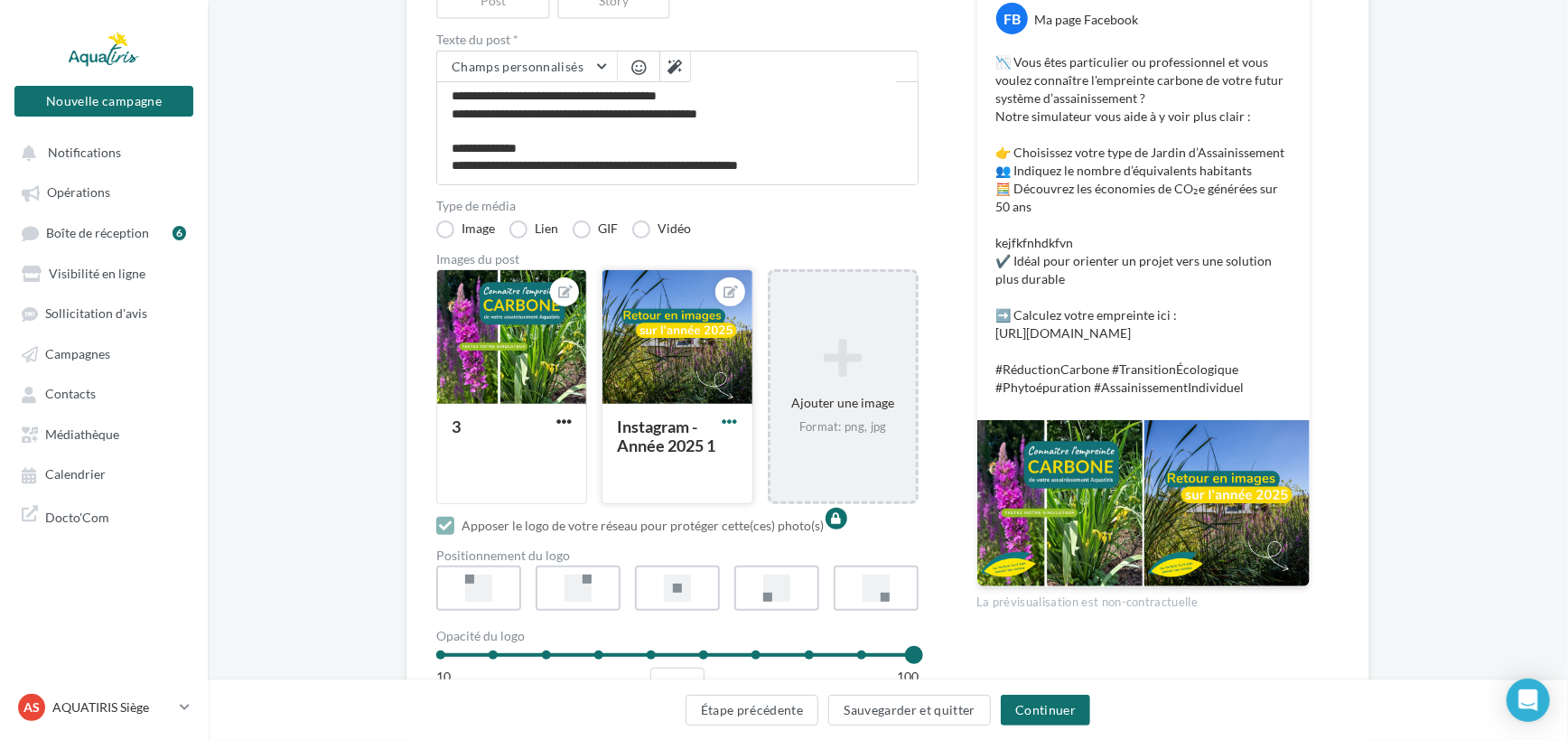
click at [733, 418] on span "button" at bounding box center [730, 420] width 15 height 15
click at [776, 552] on button "Supprimer" at bounding box center [813, 551] width 191 height 47
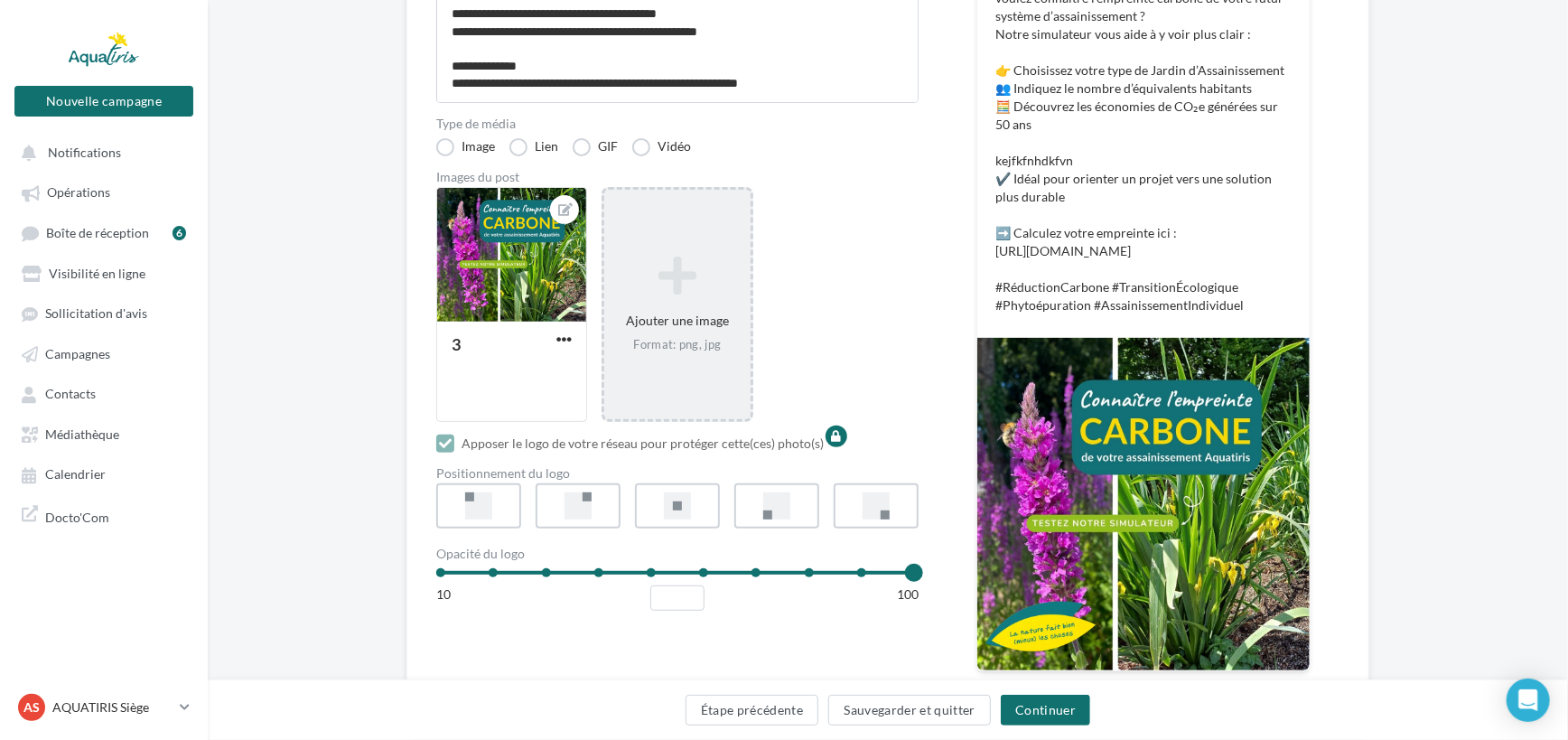
scroll to position [410, 0]
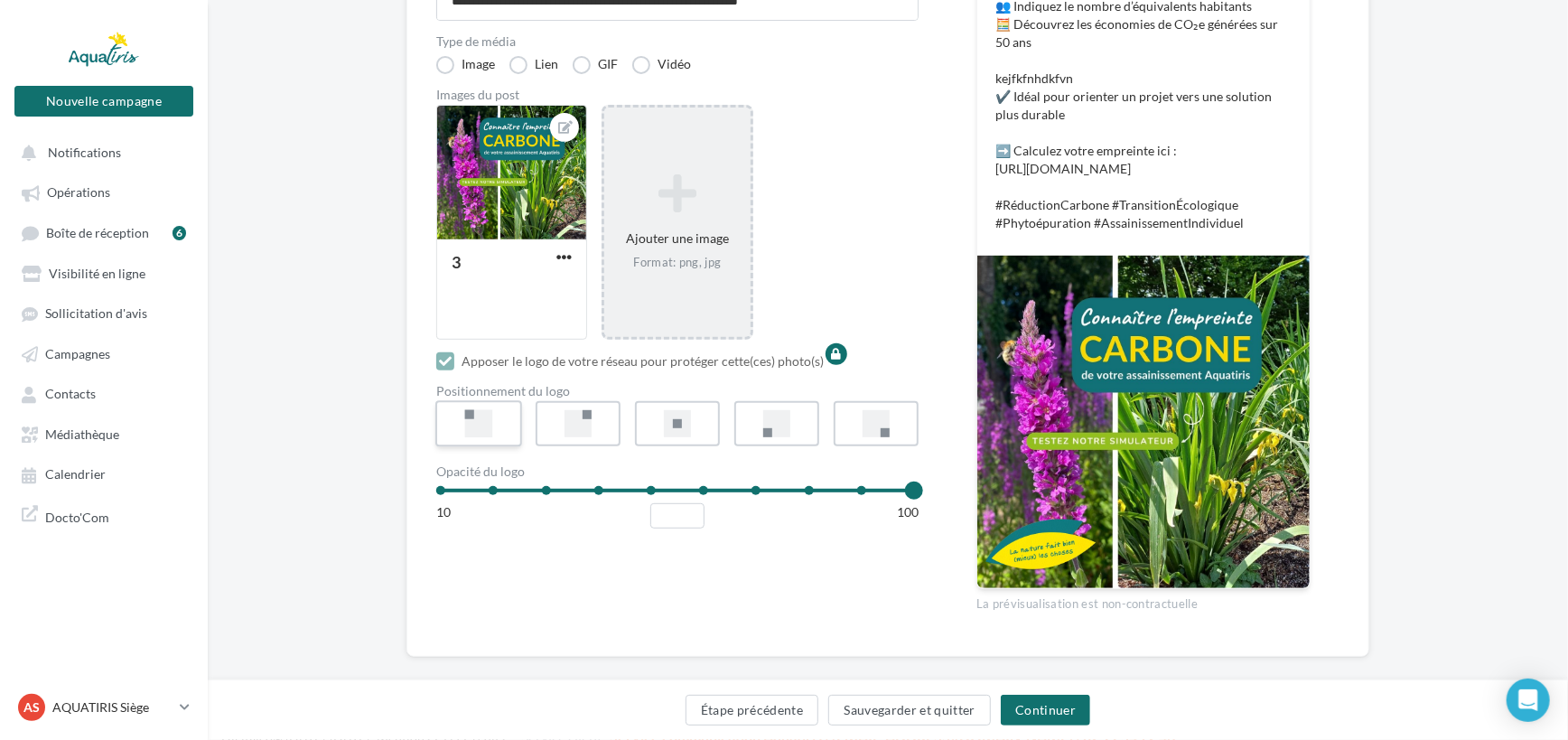
click at [492, 427] on div at bounding box center [479, 424] width 28 height 28
click at [611, 423] on label at bounding box center [578, 424] width 87 height 46
click at [692, 440] on label at bounding box center [677, 424] width 87 height 46
click at [777, 426] on div at bounding box center [778, 424] width 28 height 28
click at [893, 426] on label at bounding box center [875, 424] width 87 height 46
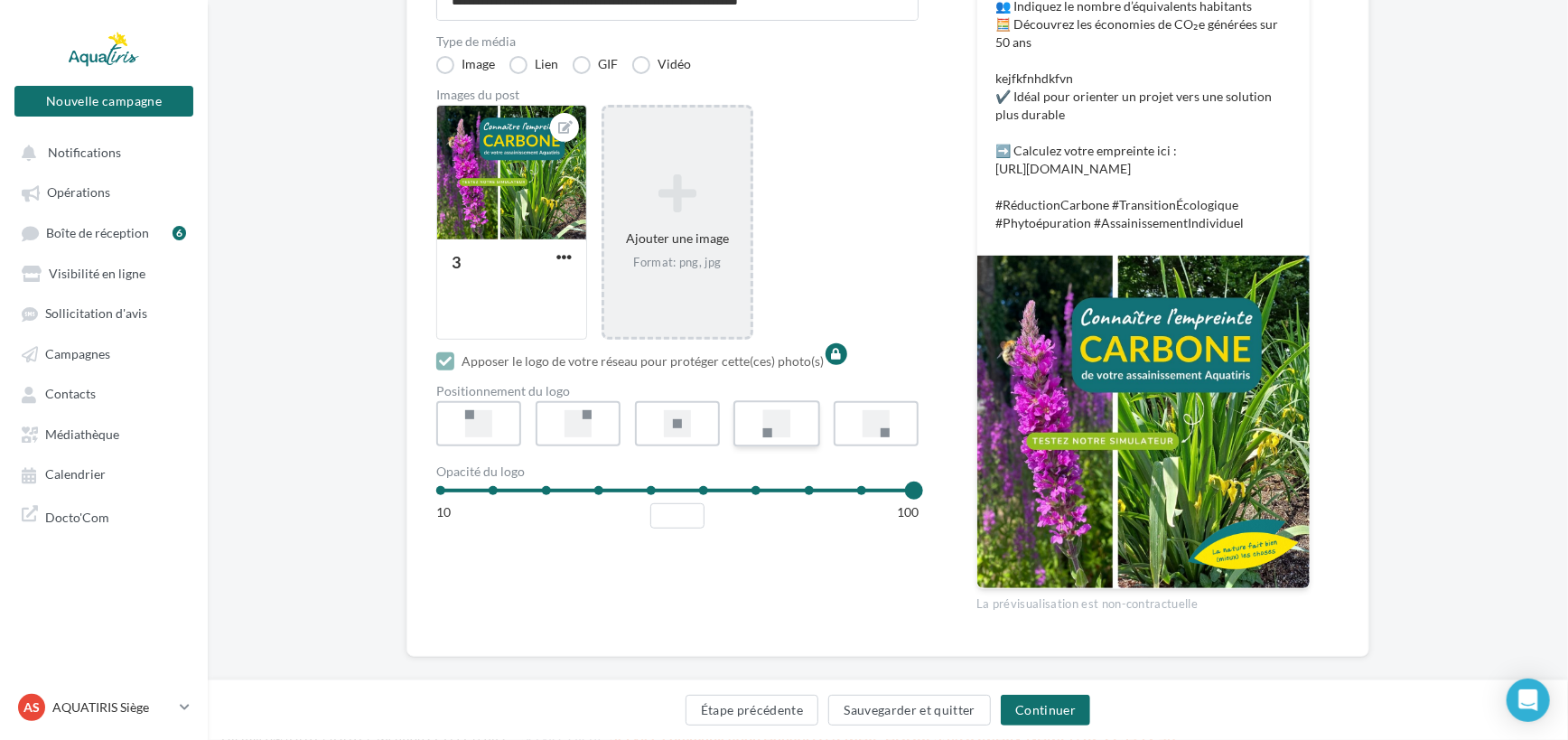
click at [756, 423] on label at bounding box center [777, 424] width 87 height 46
click at [690, 432] on div at bounding box center [678, 424] width 28 height 28
click at [587, 433] on div at bounding box center [579, 424] width 28 height 28
click at [760, 425] on label at bounding box center [777, 424] width 87 height 46
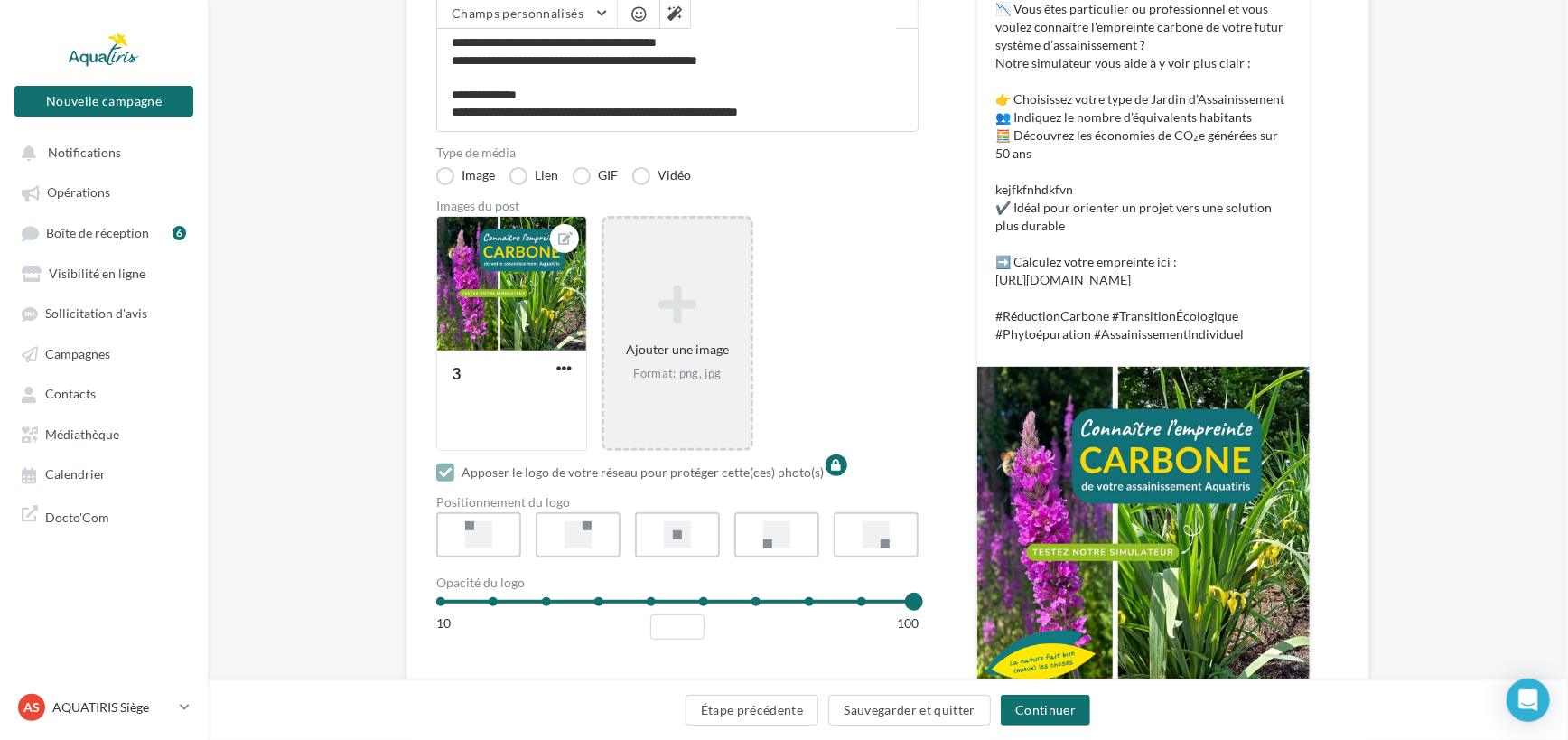
scroll to position [246, 0]
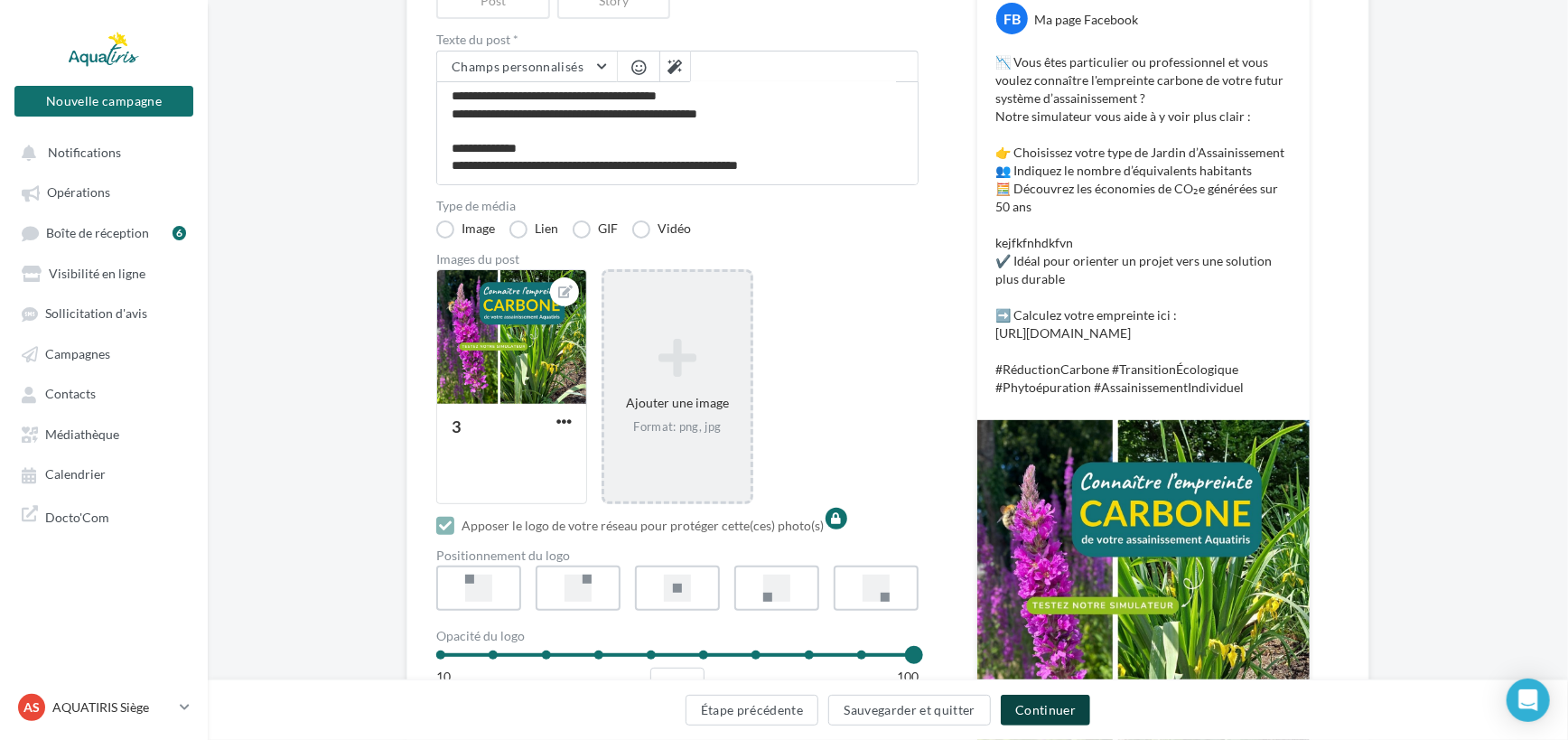
click at [1063, 711] on button "Continuer" at bounding box center [1046, 710] width 90 height 31
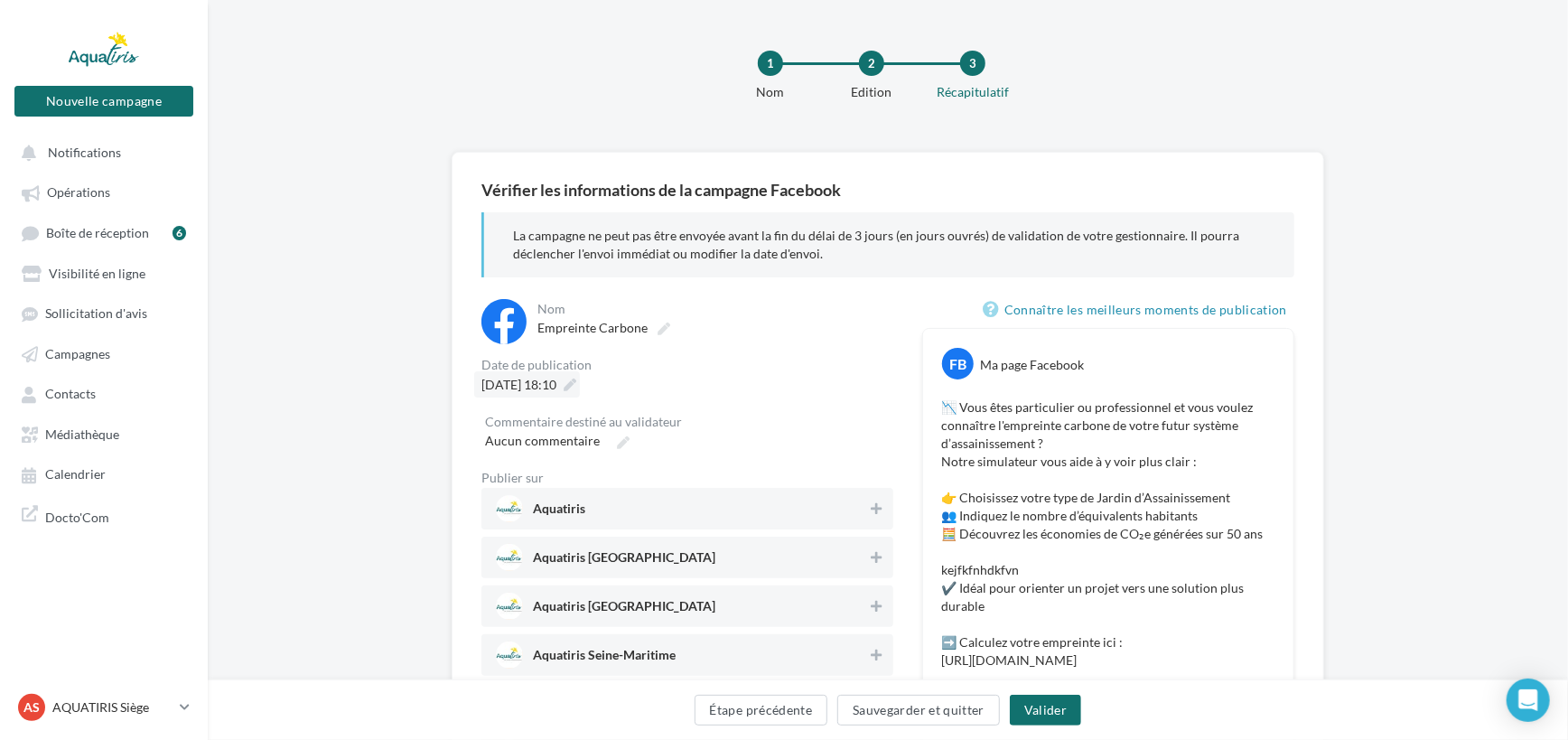
click at [576, 386] on icon at bounding box center [570, 384] width 13 height 13
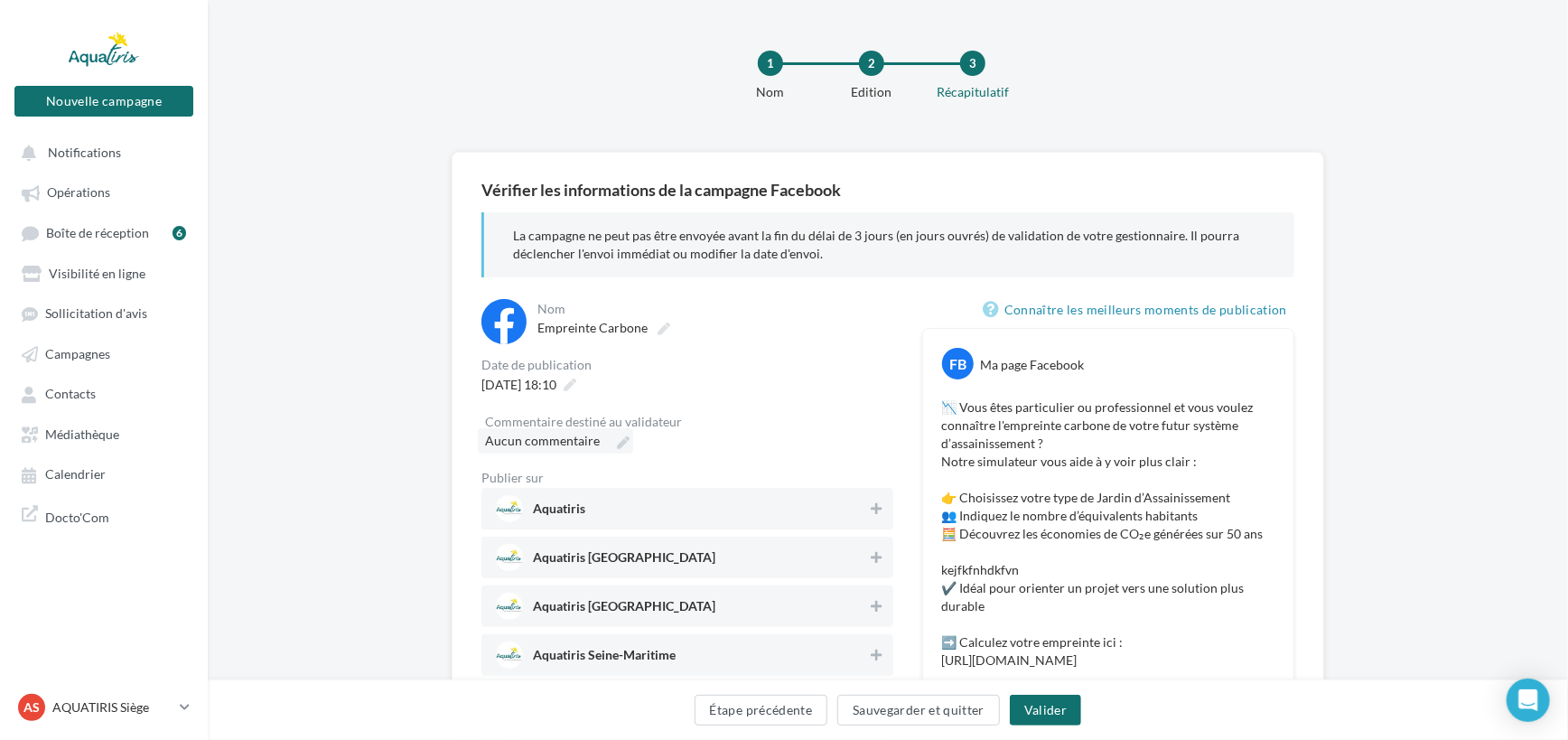
click at [537, 436] on span "Aucun commentaire" at bounding box center [542, 439] width 115 height 15
click at [537, 436] on input "Aucun commentaire" at bounding box center [564, 443] width 159 height 31
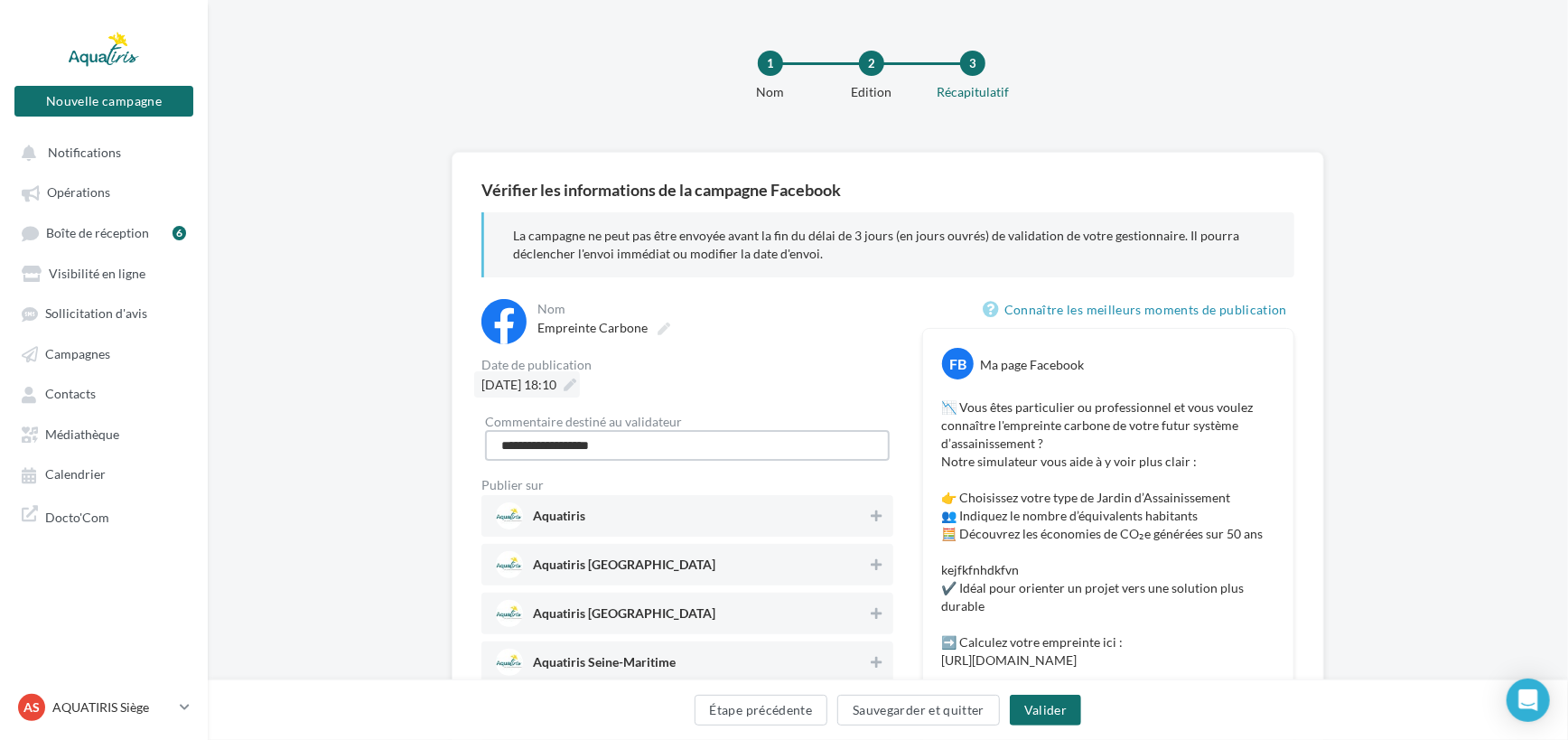
type input "**********"
click at [576, 383] on icon at bounding box center [570, 384] width 13 height 13
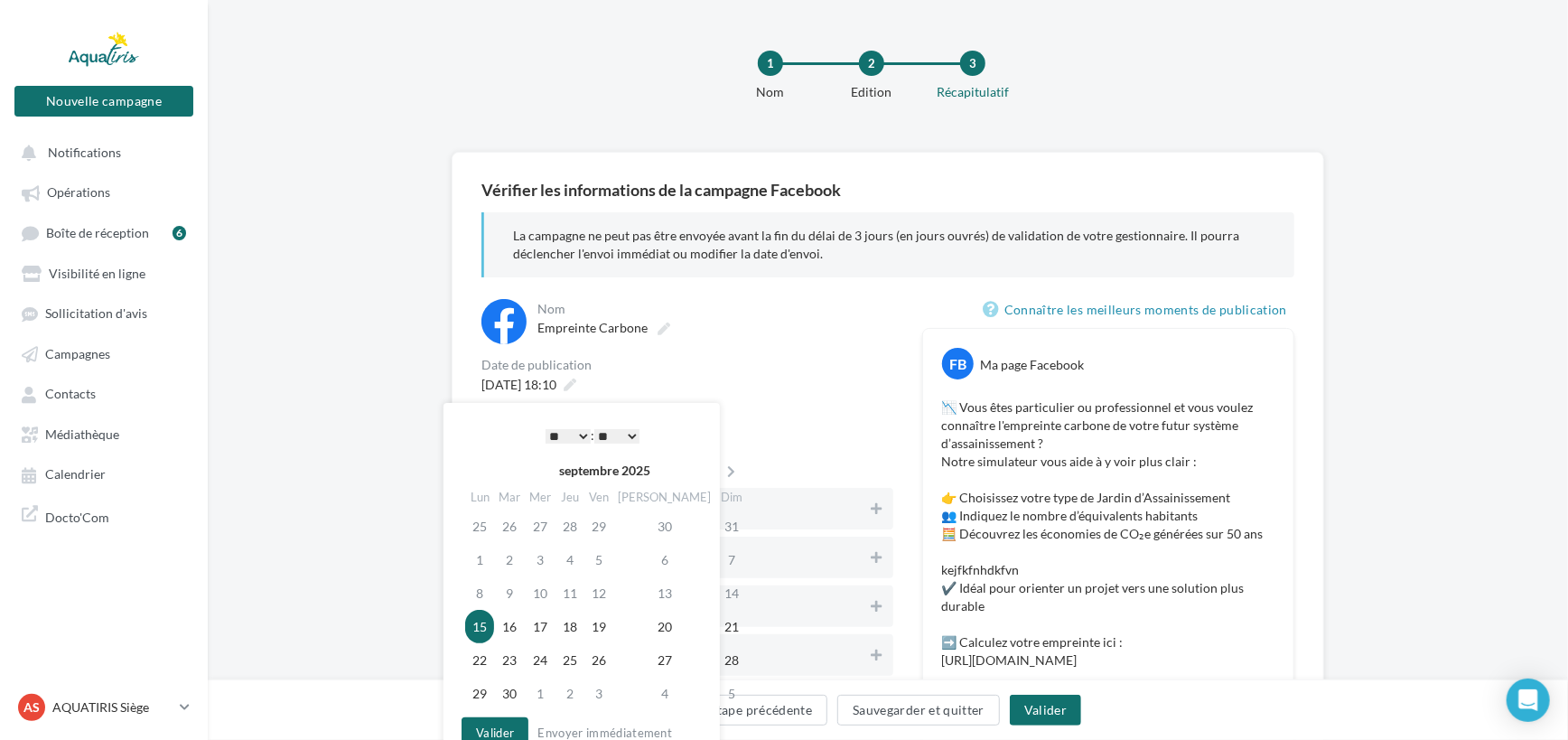
click at [582, 433] on select "* * * * * * * * * * ** ** ** ** ** ** ** ** ** ** ** ** ** **" at bounding box center [568, 436] width 45 height 14
click at [635, 429] on select "** ** ** ** ** **" at bounding box center [616, 436] width 45 height 14
click at [816, 387] on div "15/09/2025 à 18:10" at bounding box center [687, 384] width 412 height 26
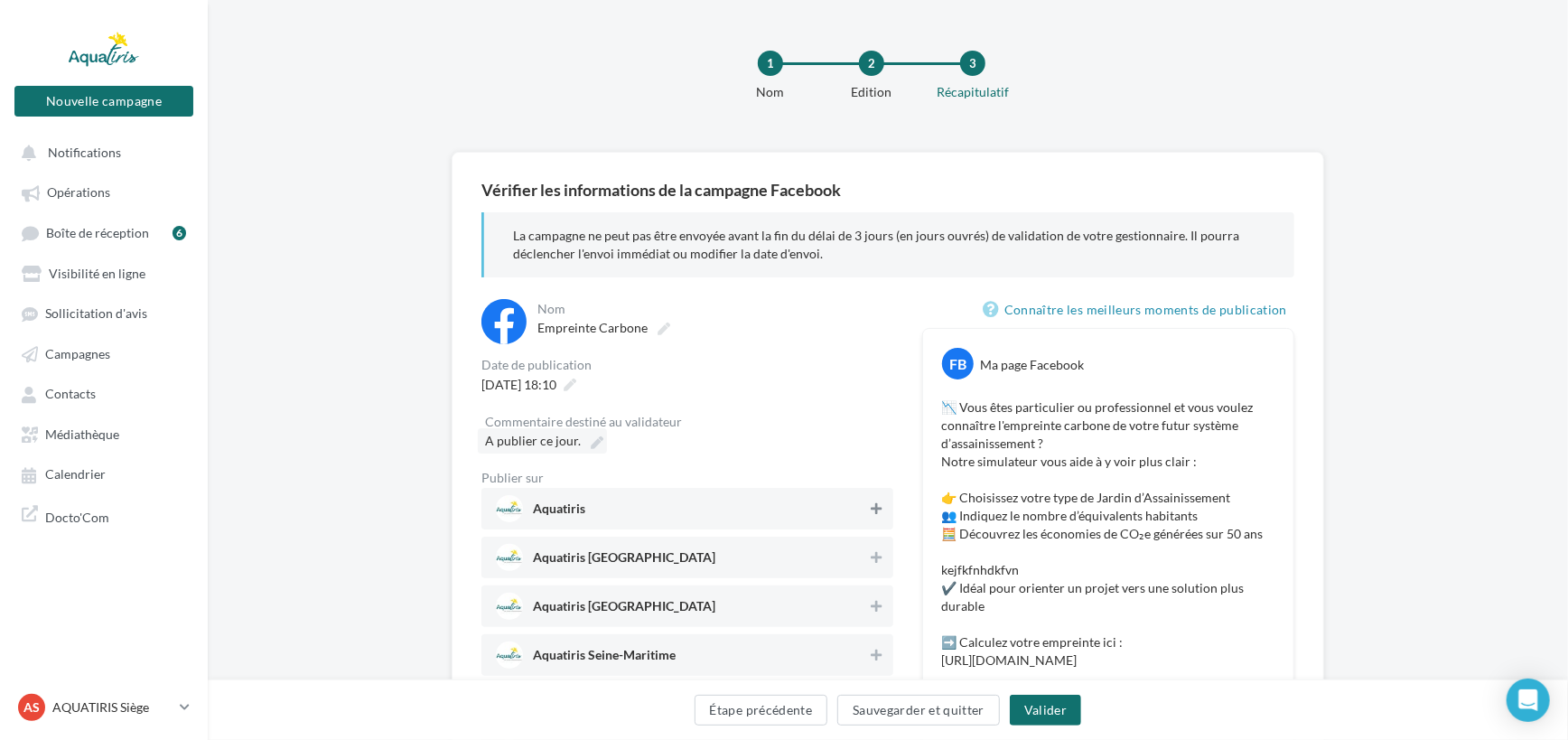
click at [871, 508] on icon at bounding box center [876, 508] width 11 height 13
click at [812, 553] on span "Aquatiris Haute-Savoie" at bounding box center [682, 557] width 372 height 27
click at [855, 548] on span "Aquatiris Haute-Savoie" at bounding box center [681, 557] width 370 height 27
click at [834, 515] on span "Aquatiris" at bounding box center [681, 508] width 370 height 27
click at [774, 710] on button "Étape précédente" at bounding box center [762, 710] width 134 height 31
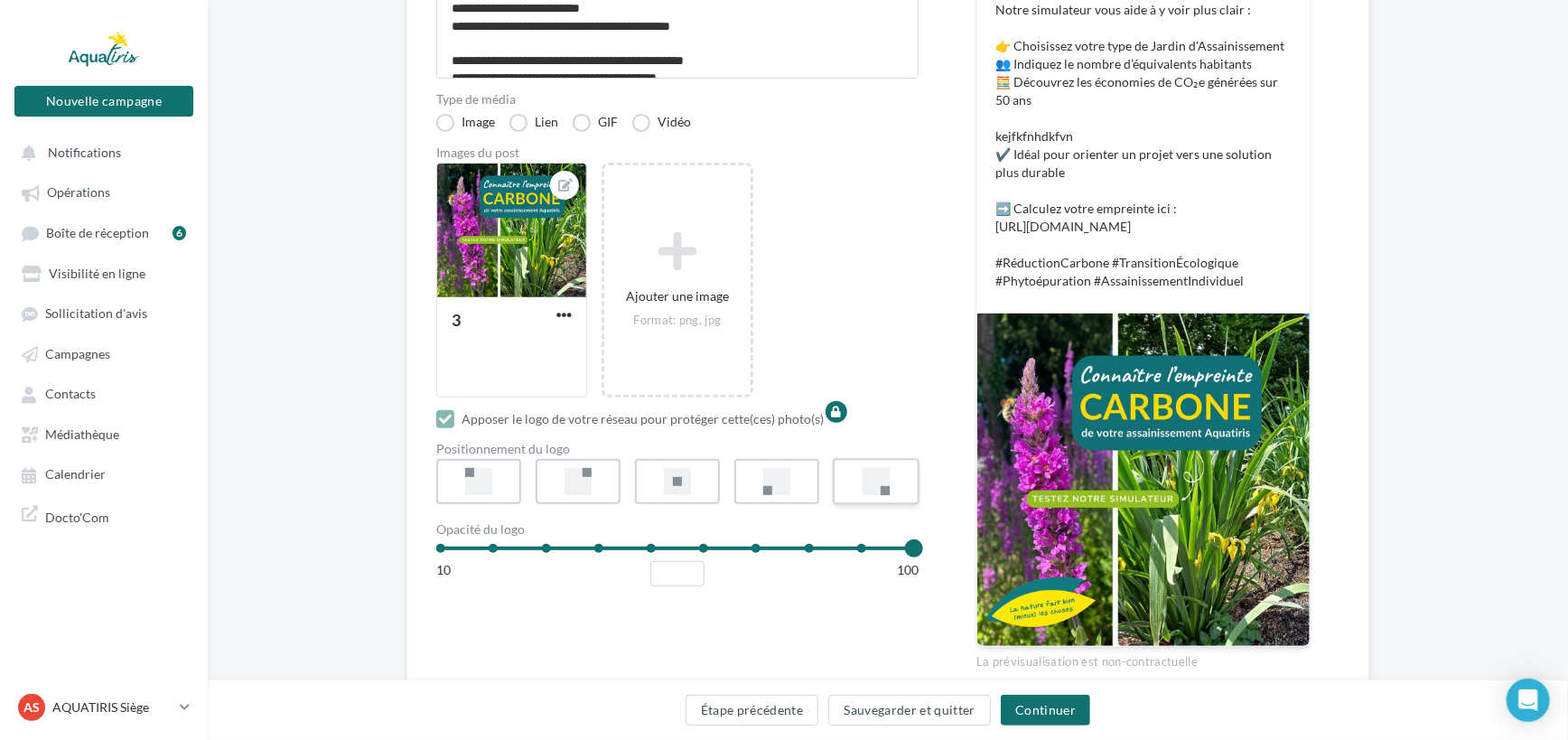
scroll to position [328, 0]
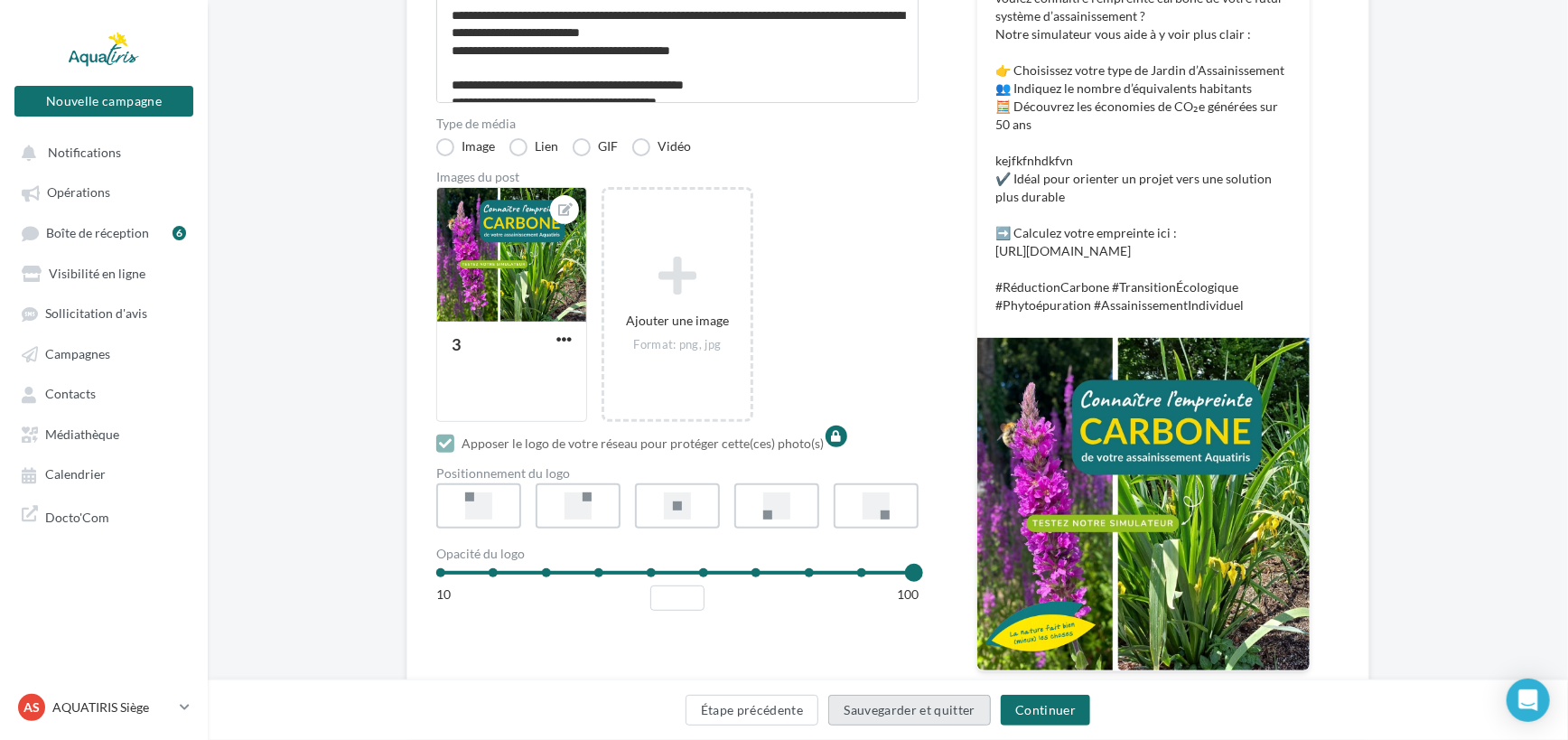
click at [917, 711] on button "Sauvegarder et quitter" at bounding box center [909, 710] width 163 height 31
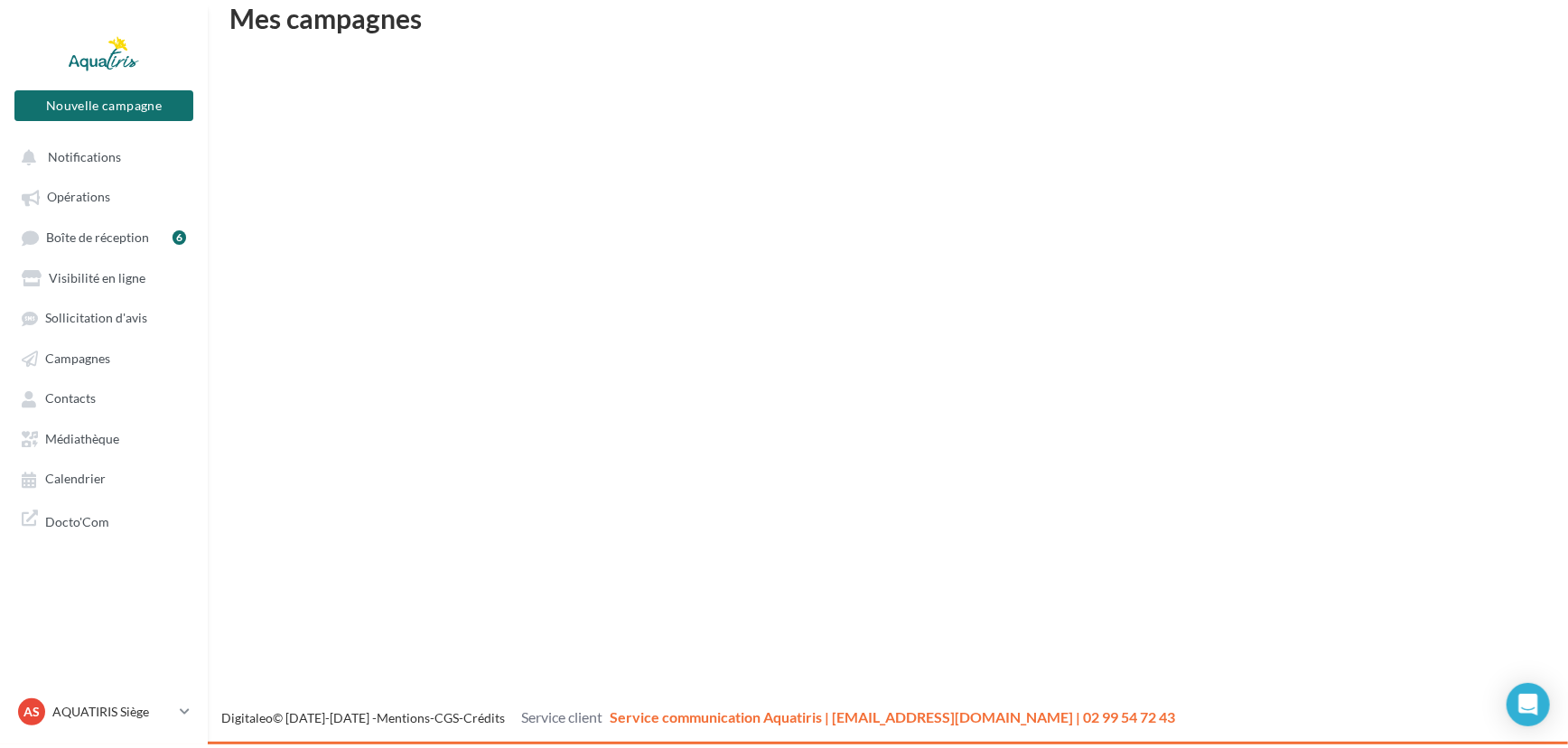
scroll to position [28, 0]
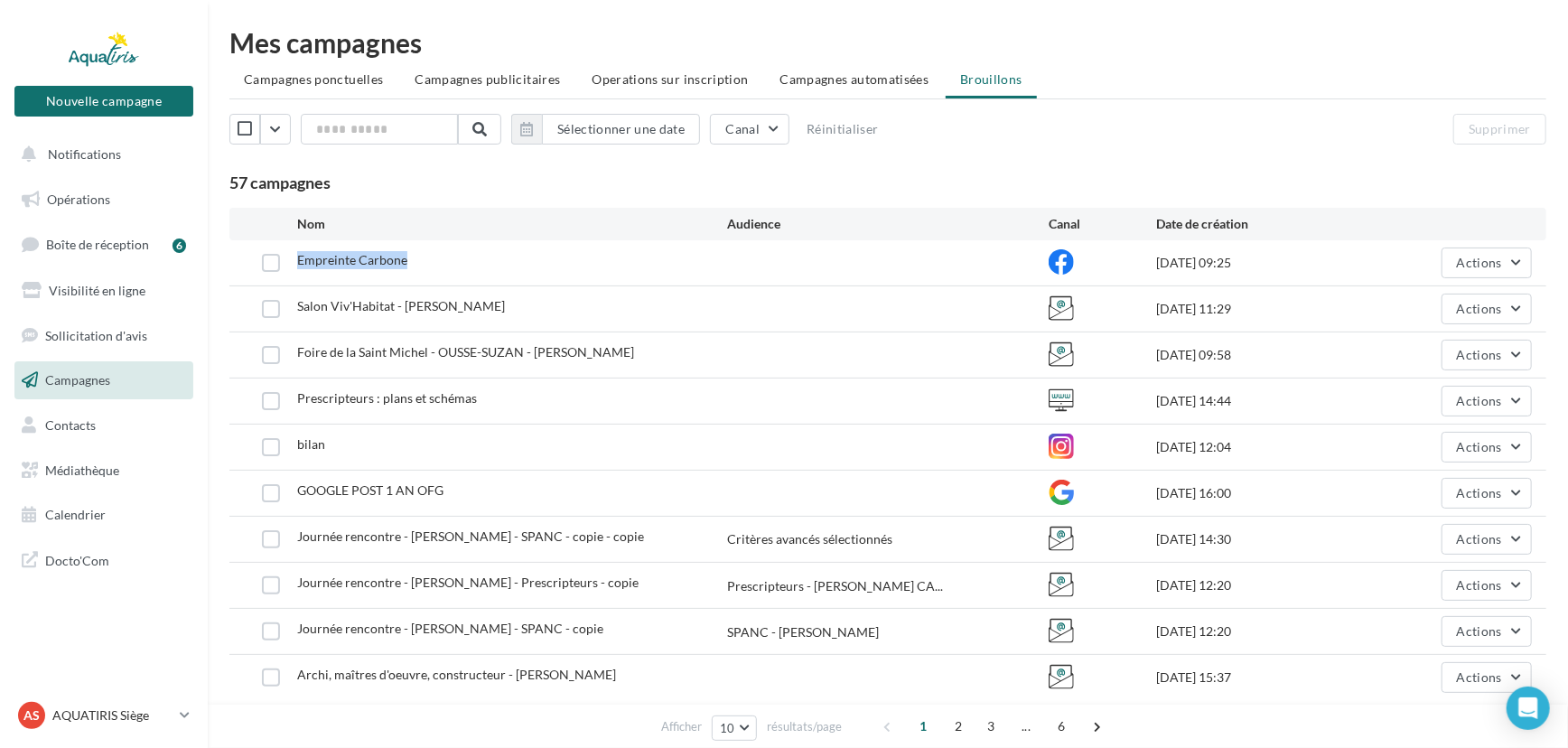
drag, startPoint x: 297, startPoint y: 260, endPoint x: 403, endPoint y: 262, distance: 106.0
click at [403, 262] on span "Empreinte Carbone" at bounding box center [352, 259] width 110 height 15
click at [1399, 185] on div "57 campagnes" at bounding box center [887, 184] width 1316 height 20
click at [1503, 264] on button "Actions" at bounding box center [1486, 263] width 90 height 31
click at [1364, 172] on div "Sélectionner une date Canal Réinitialiser Supprimer 57 campagnes" at bounding box center [887, 154] width 1316 height 80
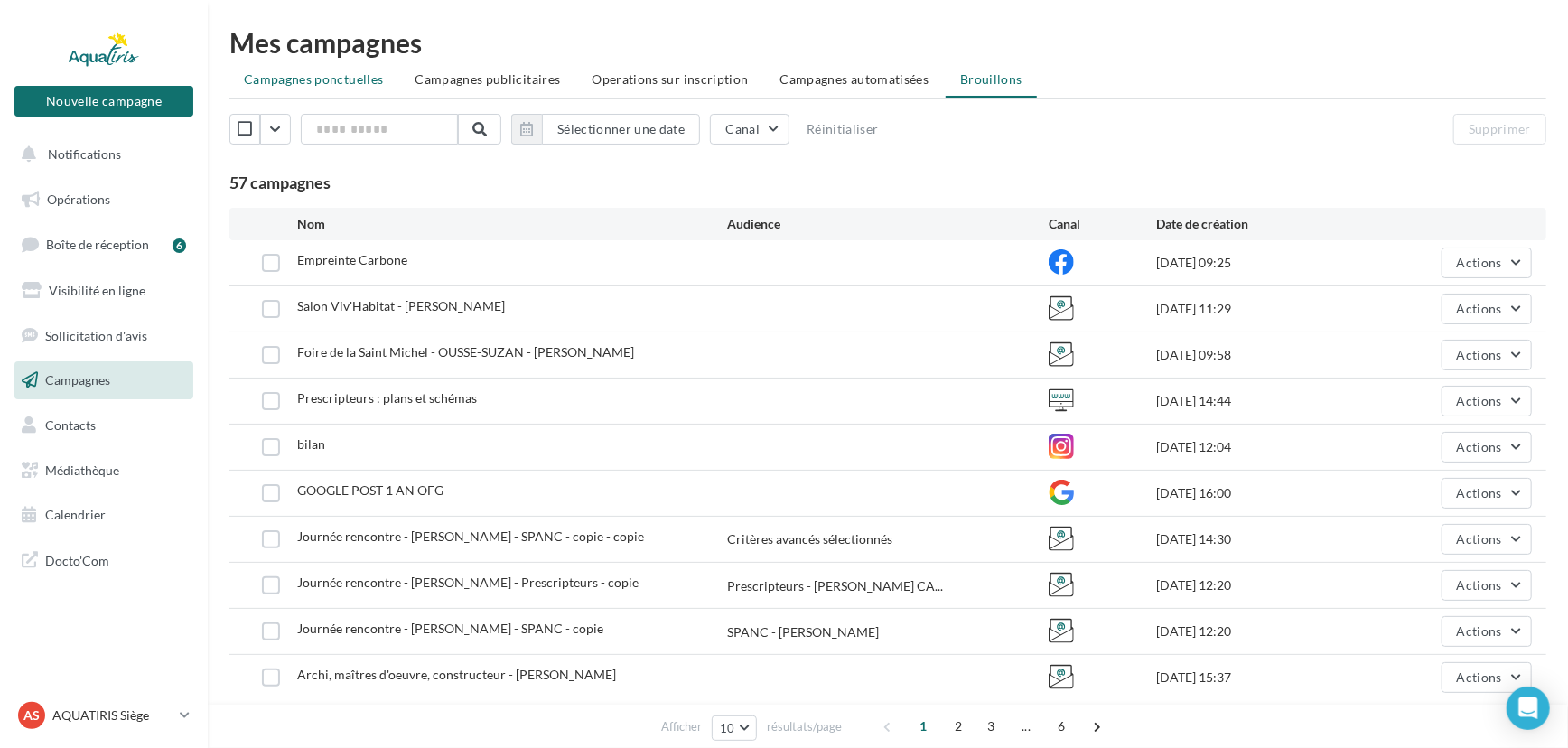
click at [343, 73] on span "Campagnes ponctuelles" at bounding box center [312, 78] width 139 height 15
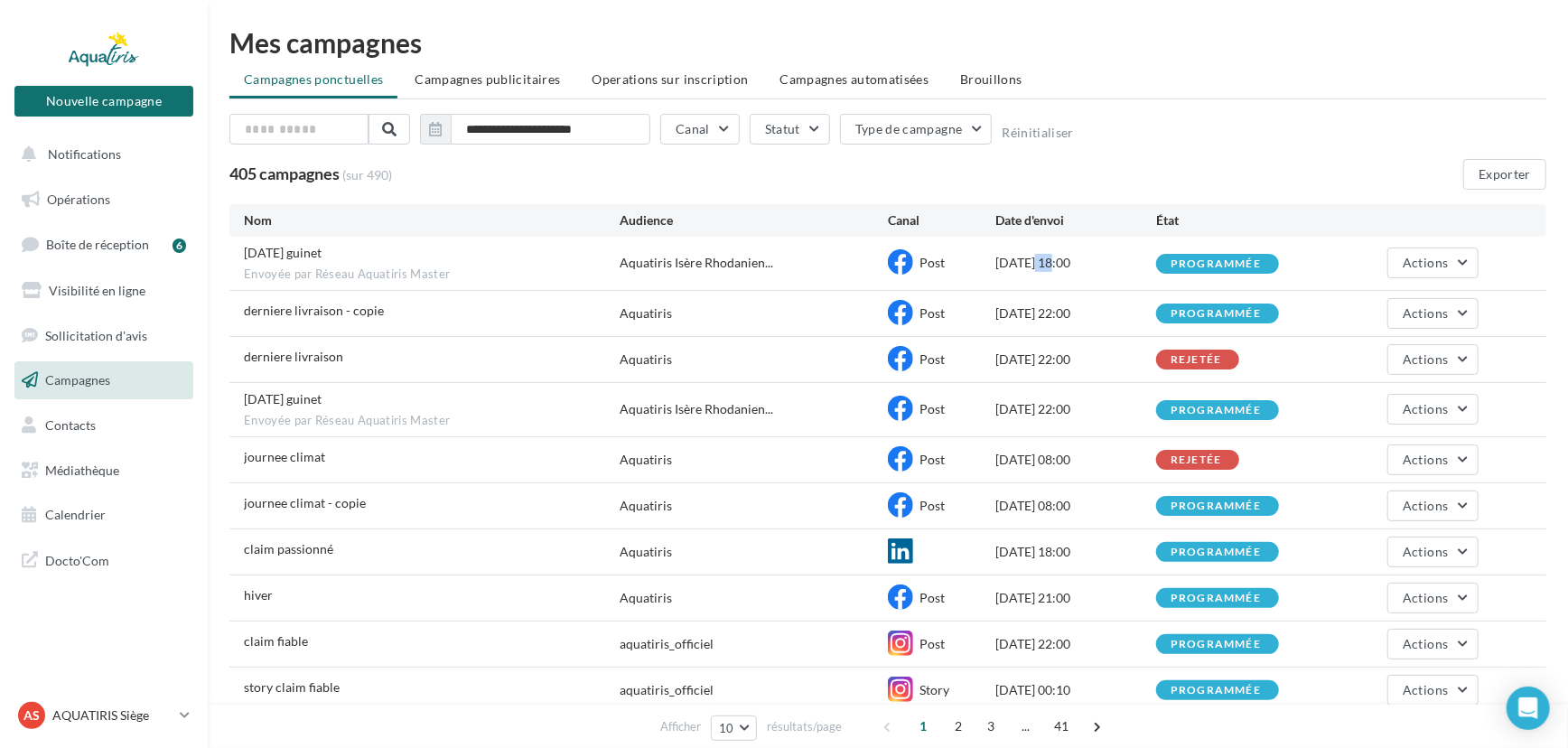
drag, startPoint x: 999, startPoint y: 268, endPoint x: 1021, endPoint y: 265, distance: 22.2
click at [1021, 265] on div "30/12/2025 18:00" at bounding box center [1075, 263] width 161 height 18
click at [1030, 270] on div "30/12/2025 18:00" at bounding box center [1075, 263] width 161 height 18
click at [985, 724] on span "3" at bounding box center [990, 726] width 29 height 29
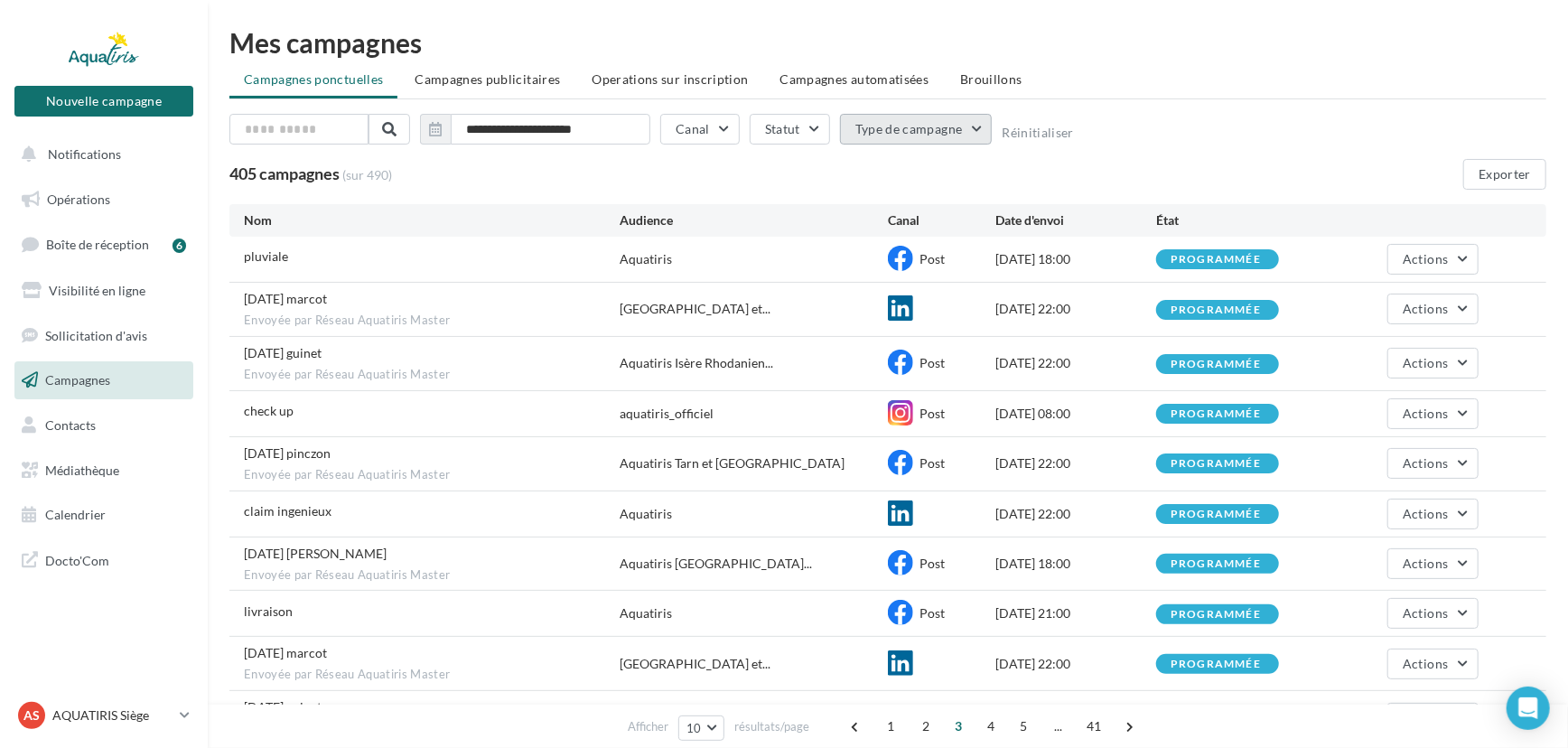
click at [893, 120] on button "Type de campagne" at bounding box center [916, 129] width 153 height 31
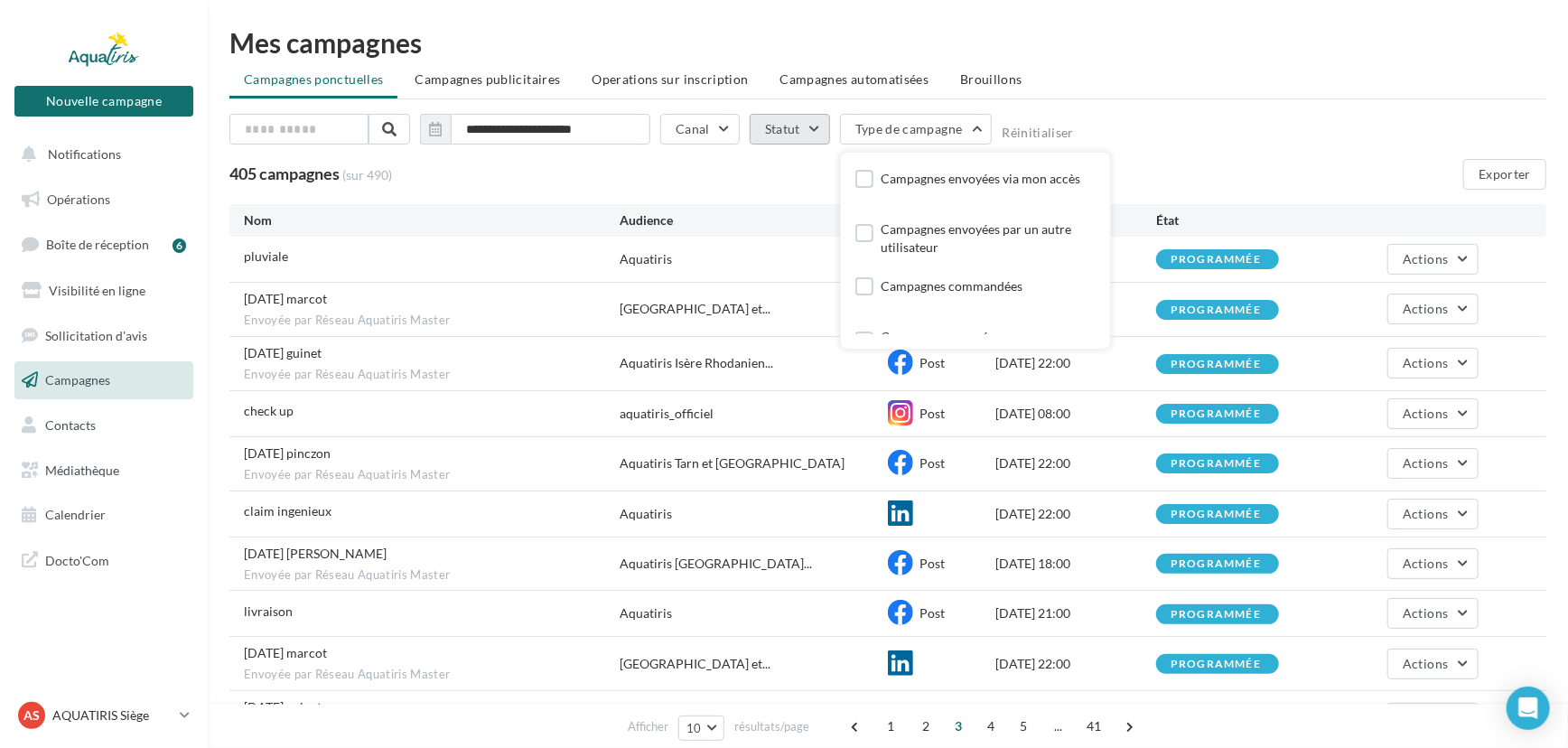
click at [793, 121] on button "Statut" at bounding box center [789, 129] width 81 height 31
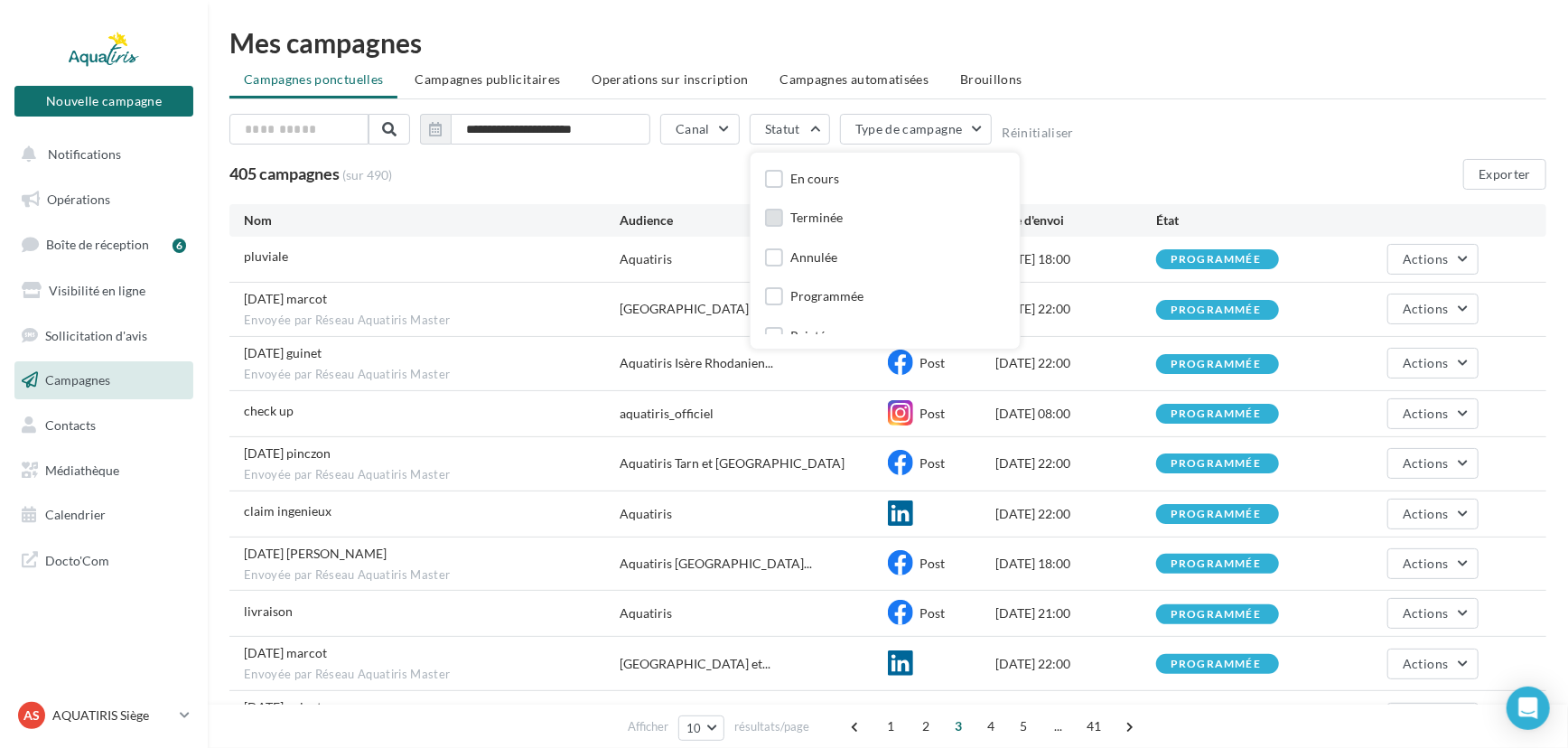
click at [790, 216] on div "Terminée" at bounding box center [816, 218] width 52 height 18
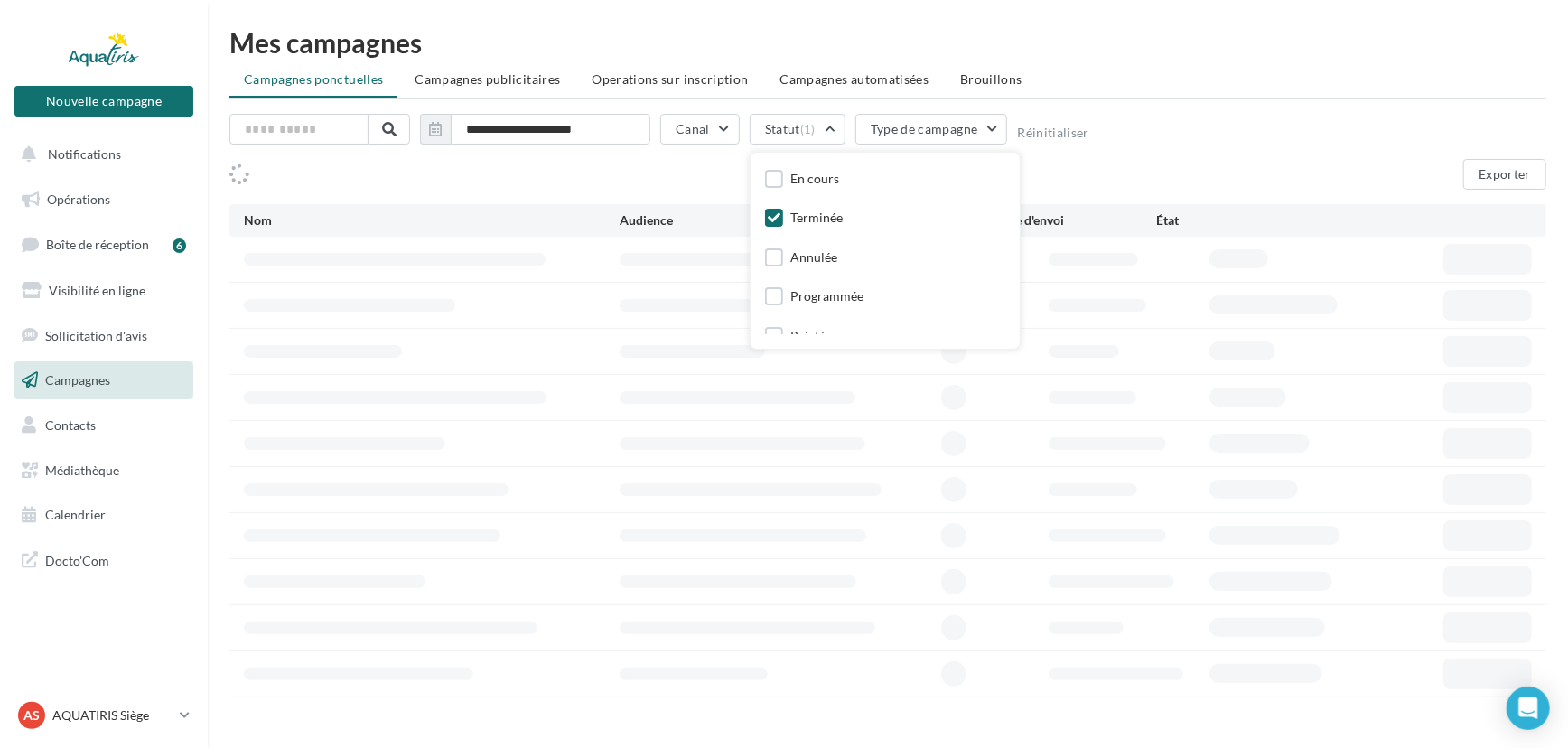
click at [1081, 173] on div "Exporter" at bounding box center [887, 174] width 1316 height 31
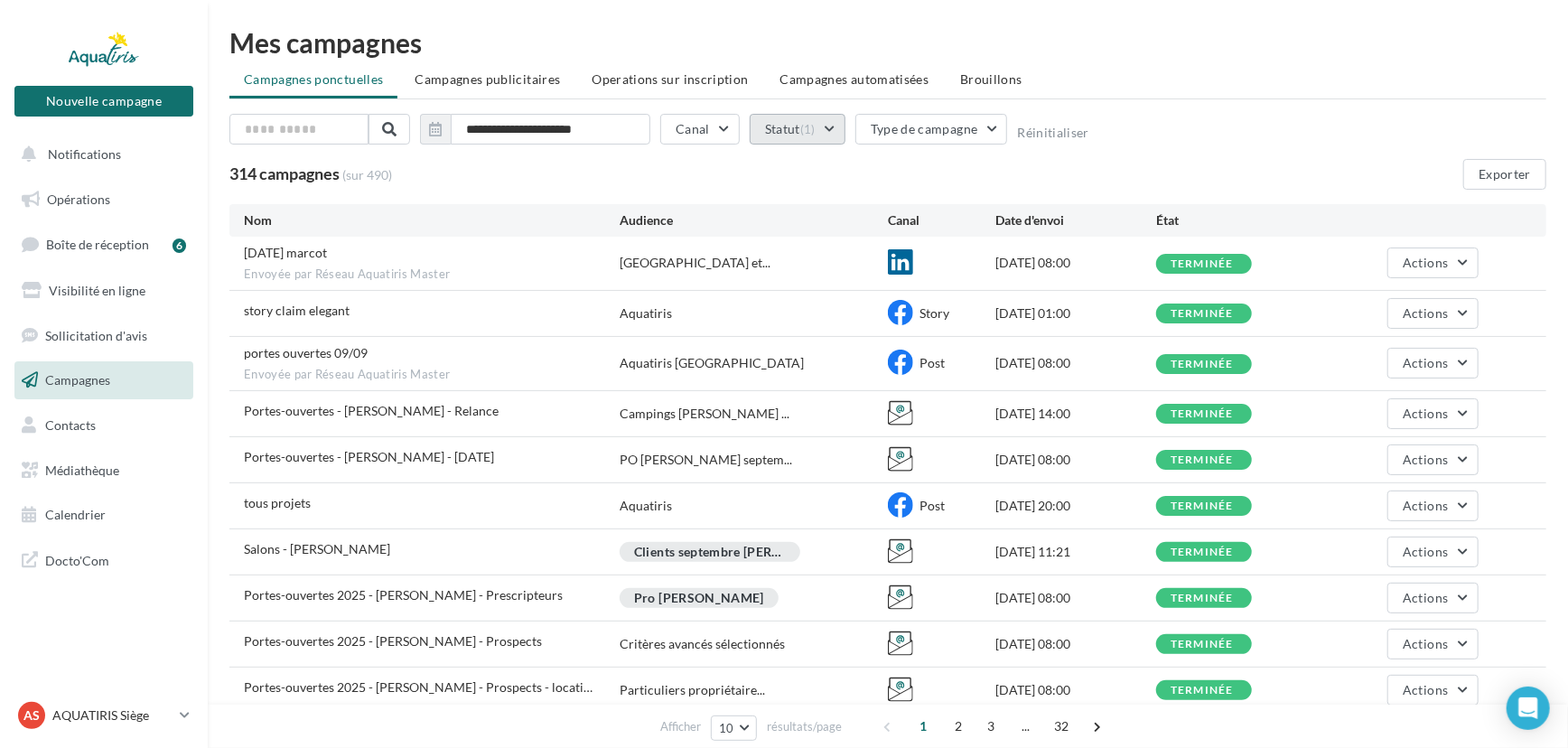
click at [806, 122] on span "(1)" at bounding box center [807, 129] width 15 height 14
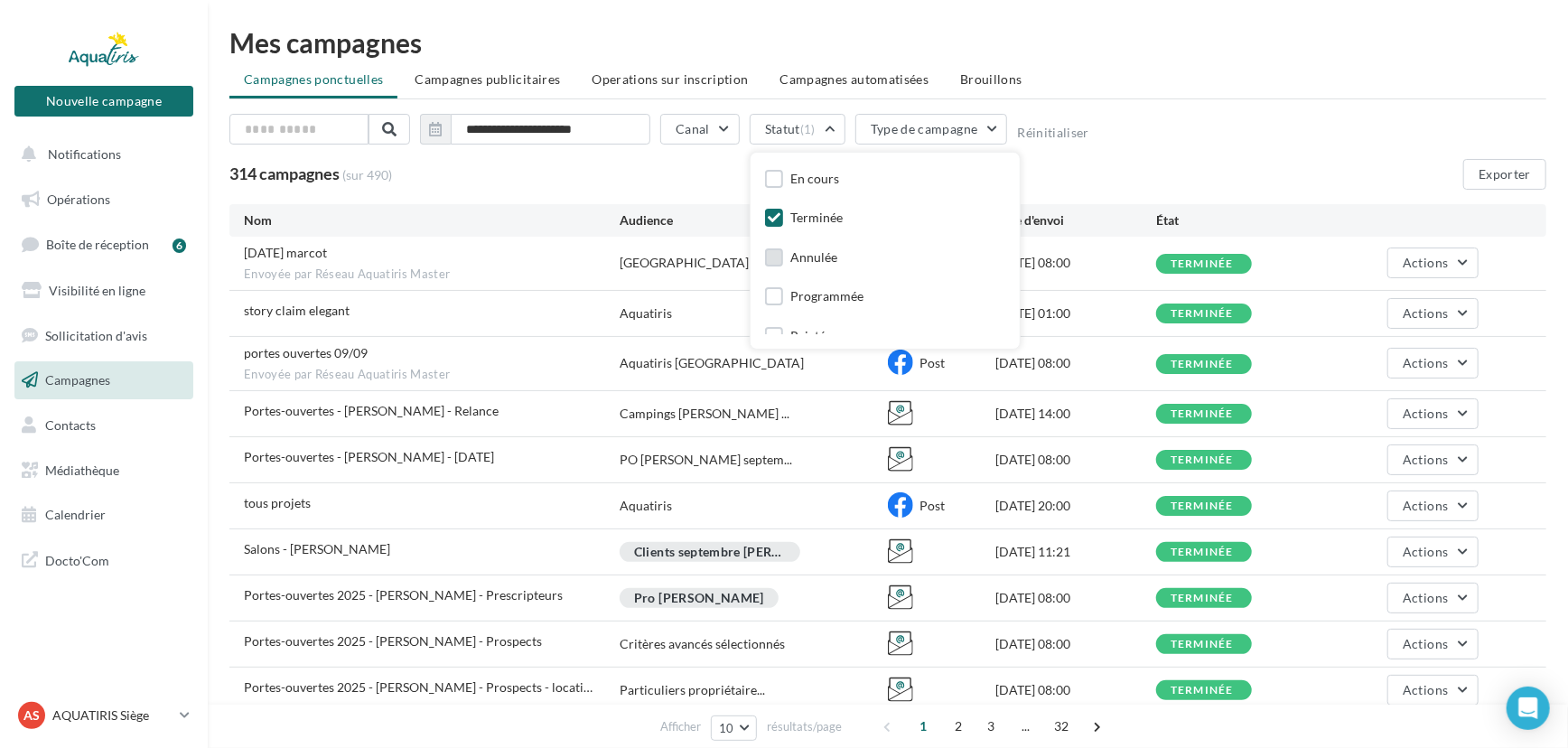
click at [823, 255] on div "Annulée" at bounding box center [813, 258] width 47 height 18
click at [810, 210] on div "Terminée" at bounding box center [816, 218] width 52 height 18
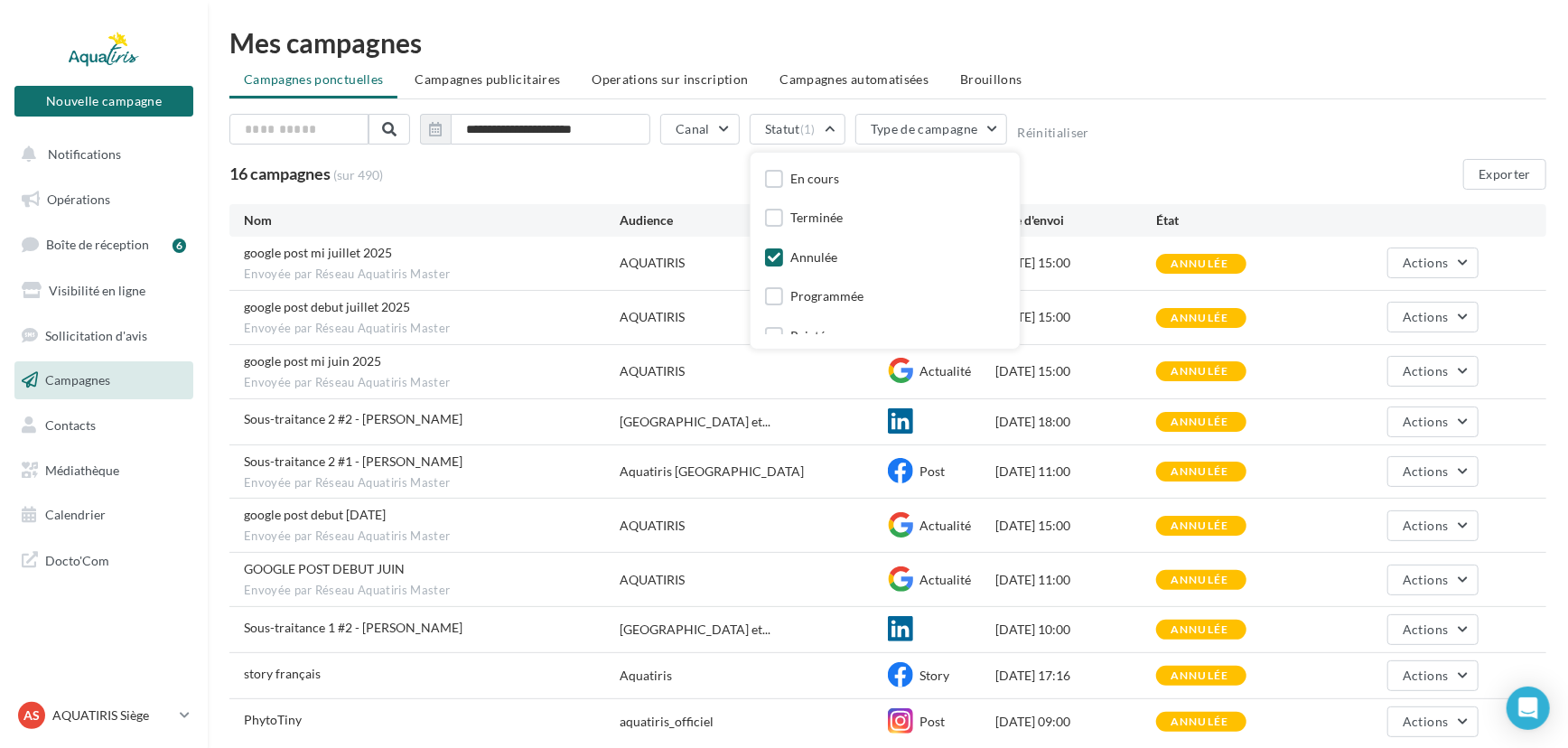
click at [1178, 160] on div "16 campagnes (sur 490) Exporter" at bounding box center [887, 174] width 1316 height 31
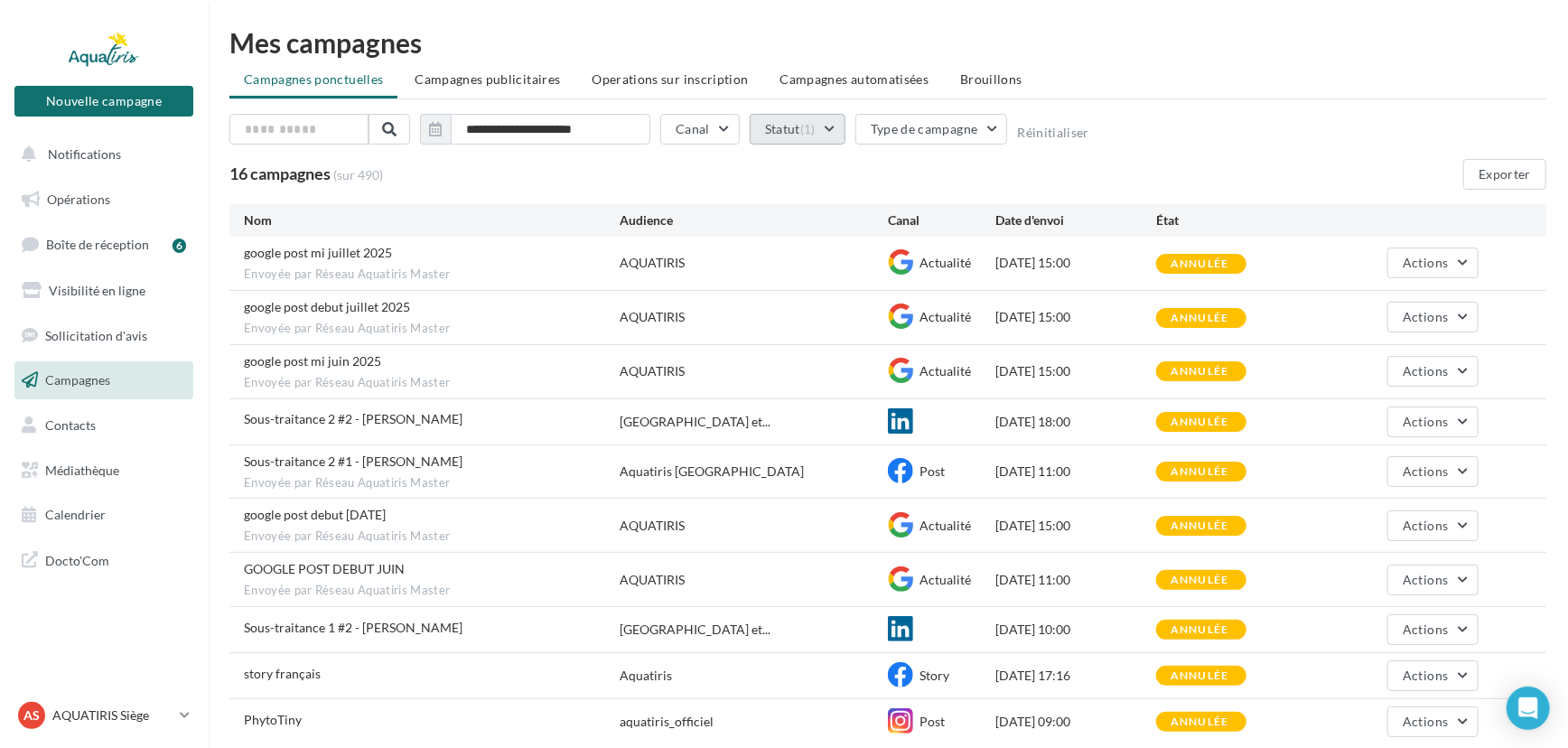
click at [809, 130] on span "(1)" at bounding box center [807, 129] width 15 height 14
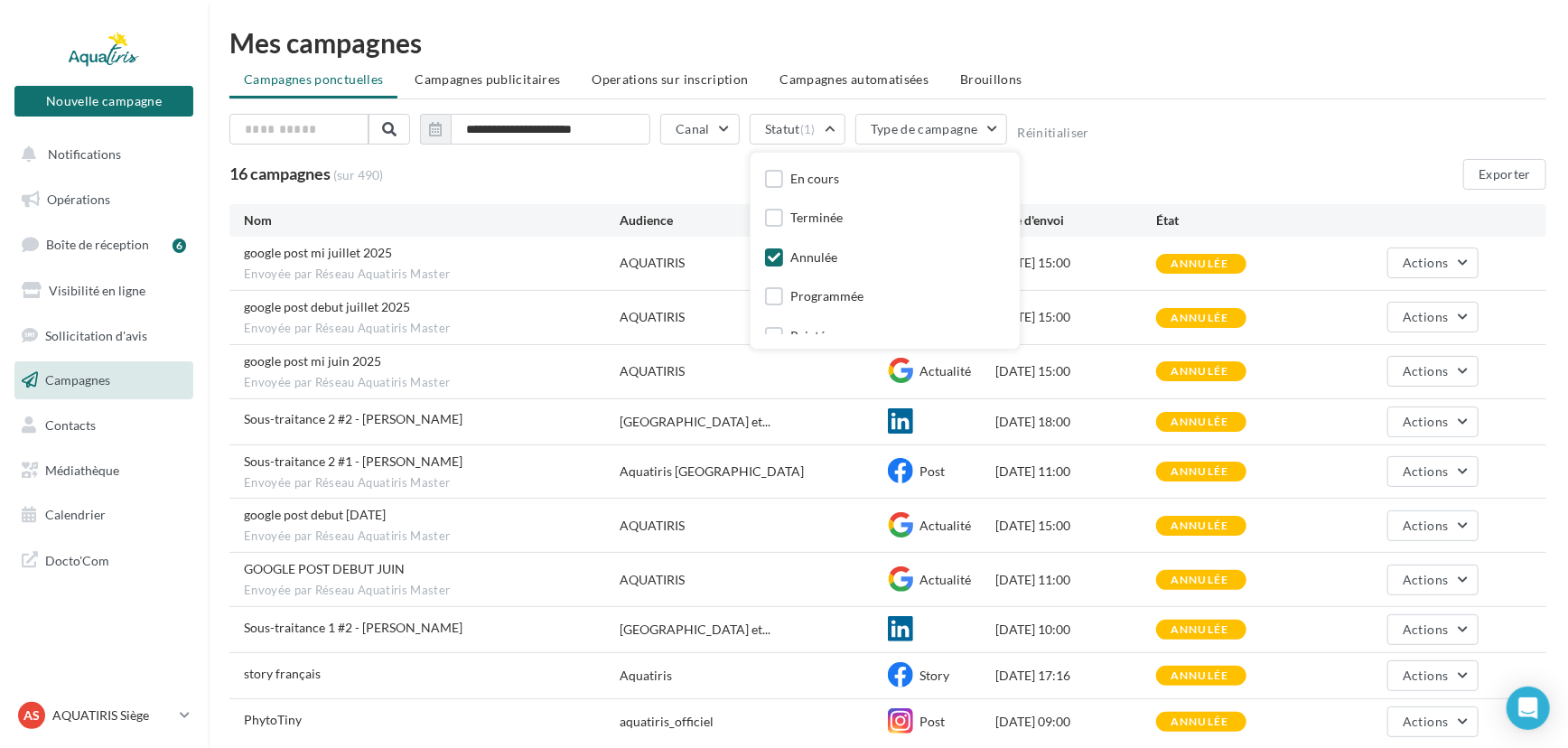
click at [769, 269] on div at bounding box center [774, 260] width 18 height 23
click at [790, 276] on div "Rejetée" at bounding box center [811, 282] width 42 height 18
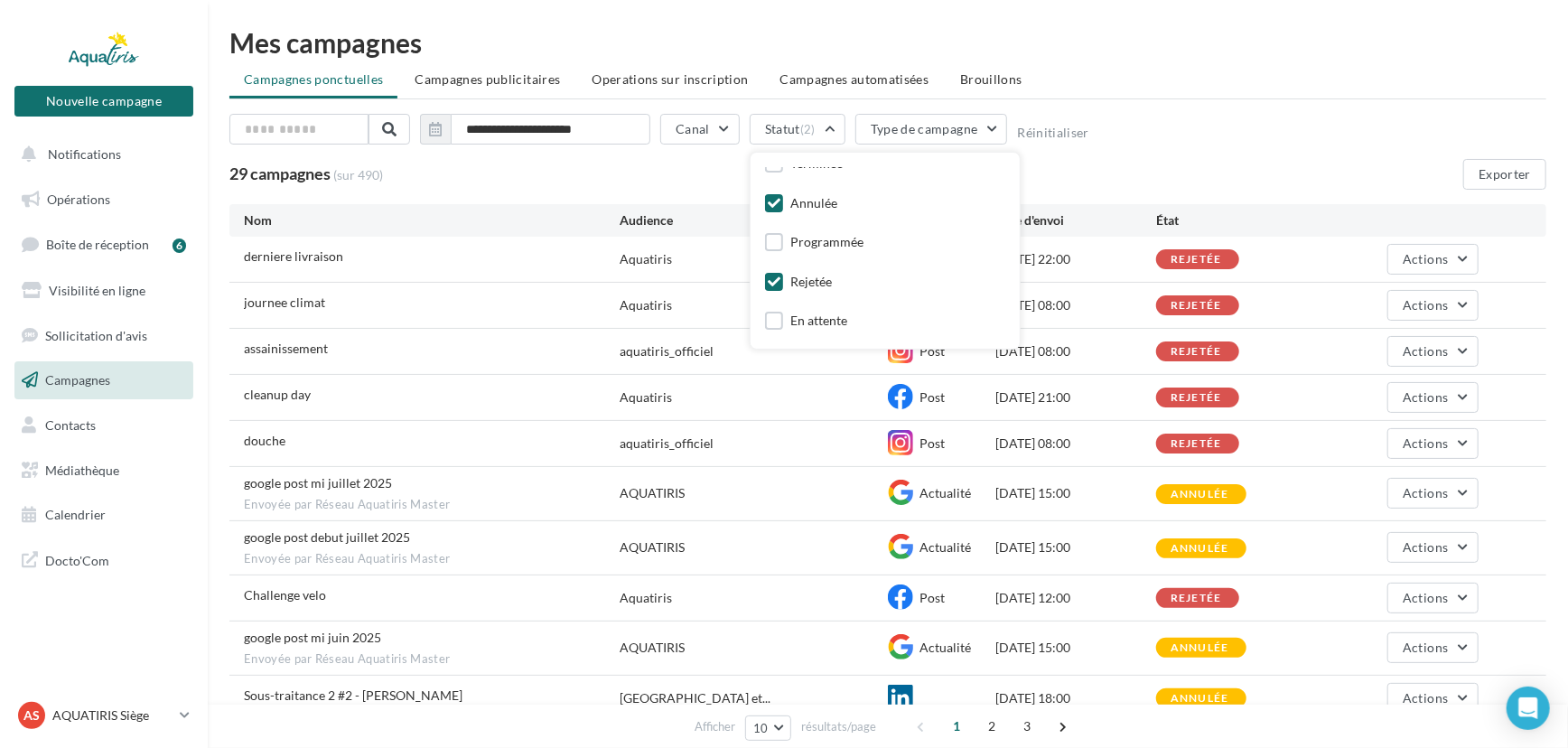
click at [792, 199] on div "Annulée" at bounding box center [813, 204] width 47 height 18
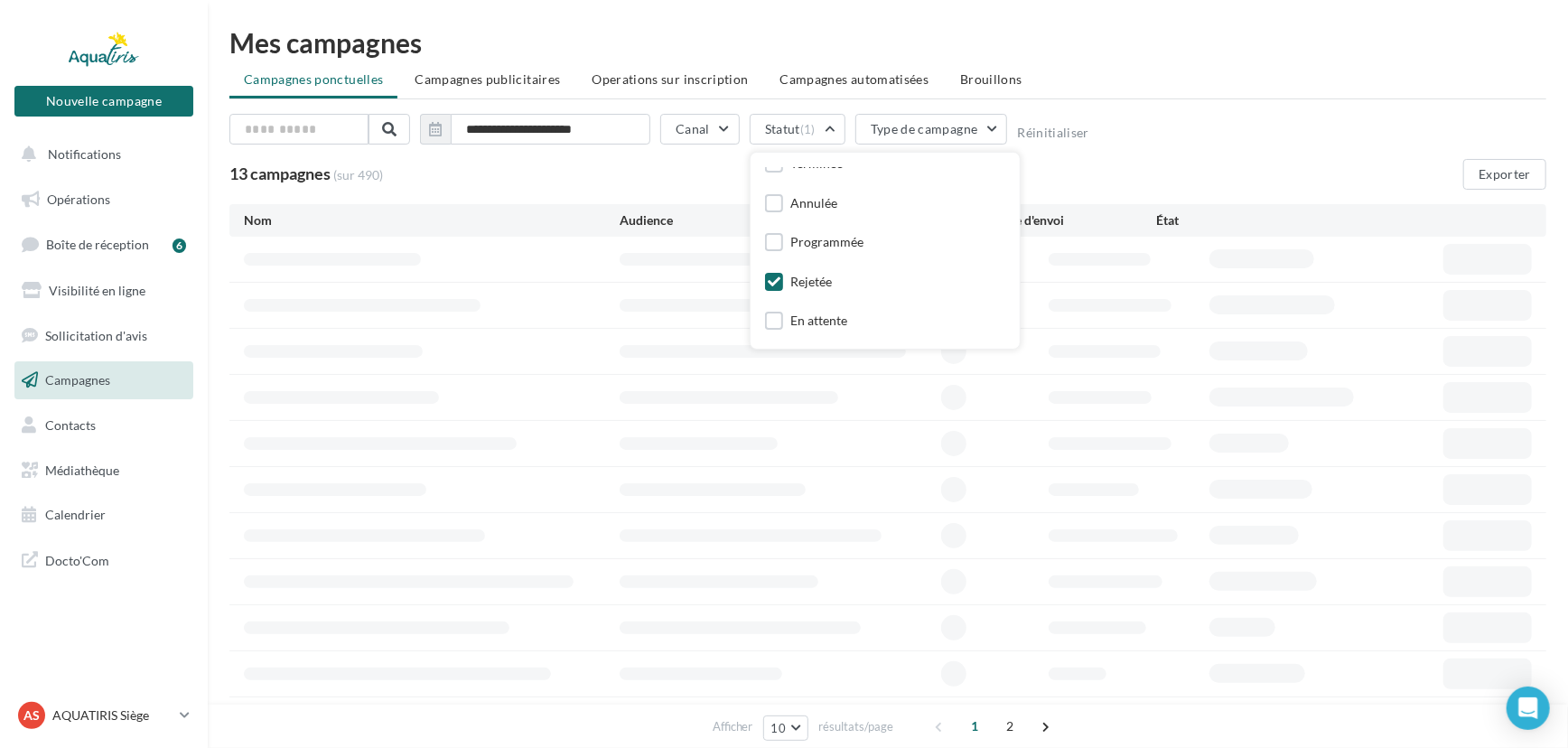
click at [1156, 144] on div "**********" at bounding box center [887, 133] width 1316 height 38
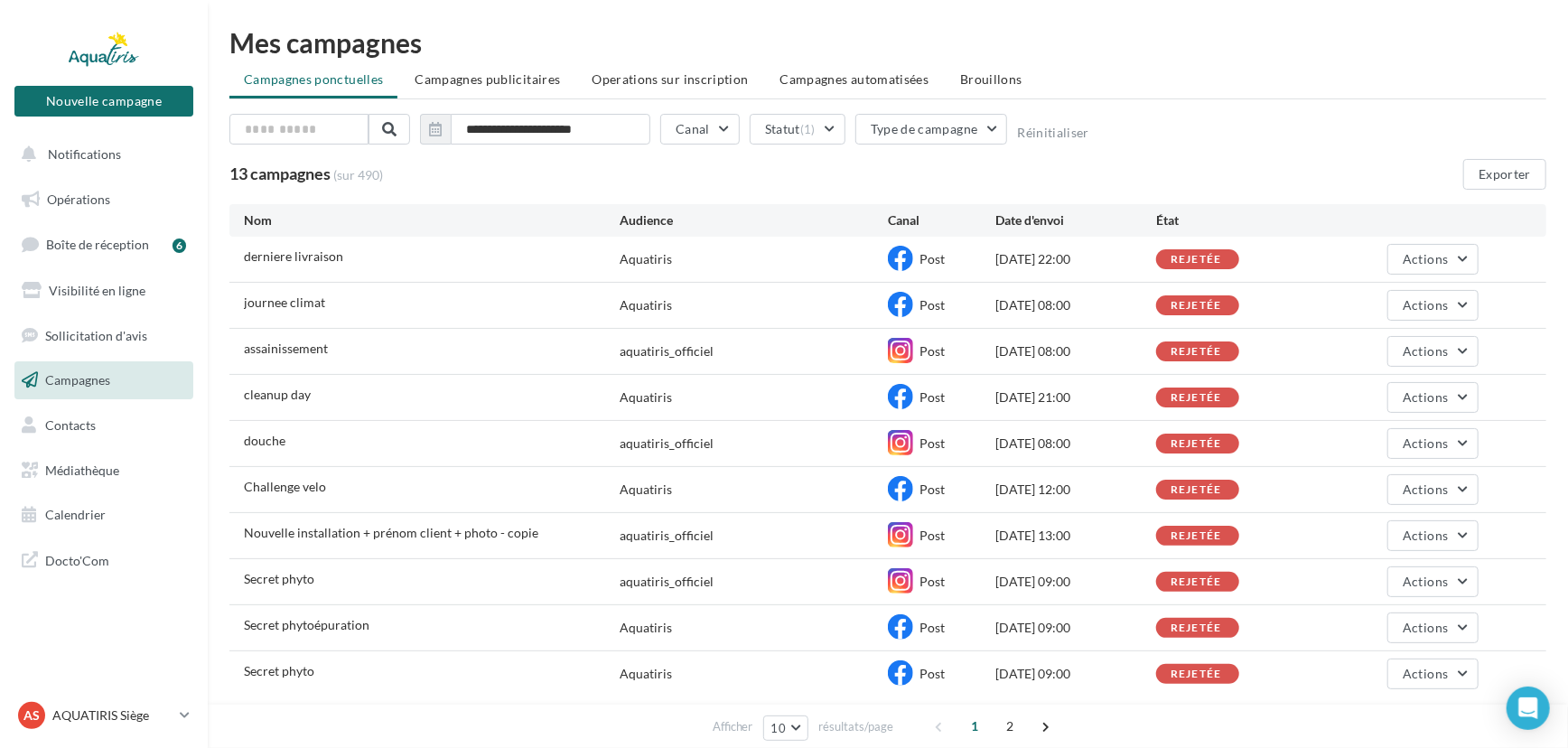
drag, startPoint x: 993, startPoint y: 72, endPoint x: 1108, endPoint y: 72, distance: 115.0
click at [993, 72] on span "Brouillons" at bounding box center [991, 78] width 62 height 15
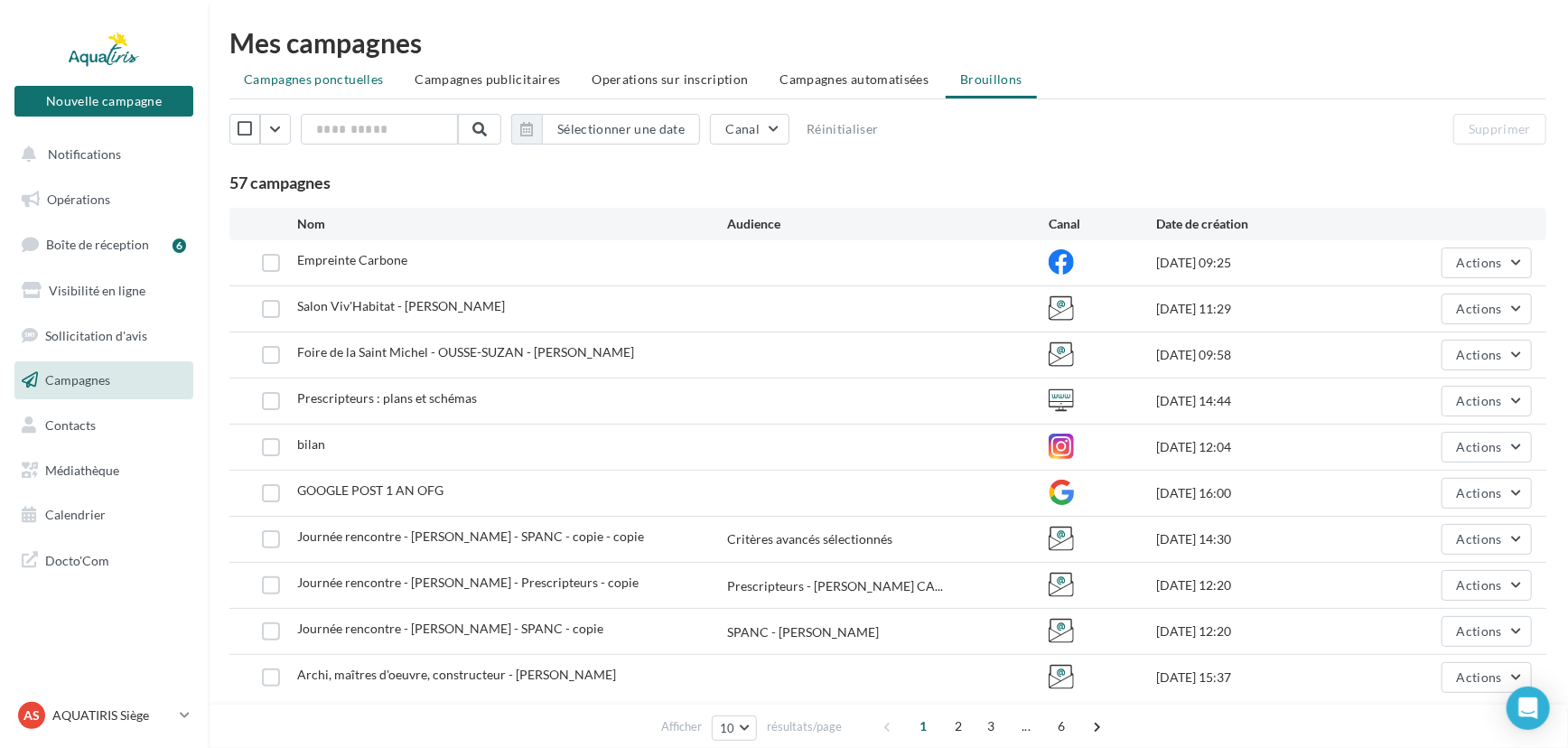
click at [323, 72] on span "Campagnes ponctuelles" at bounding box center [312, 78] width 139 height 15
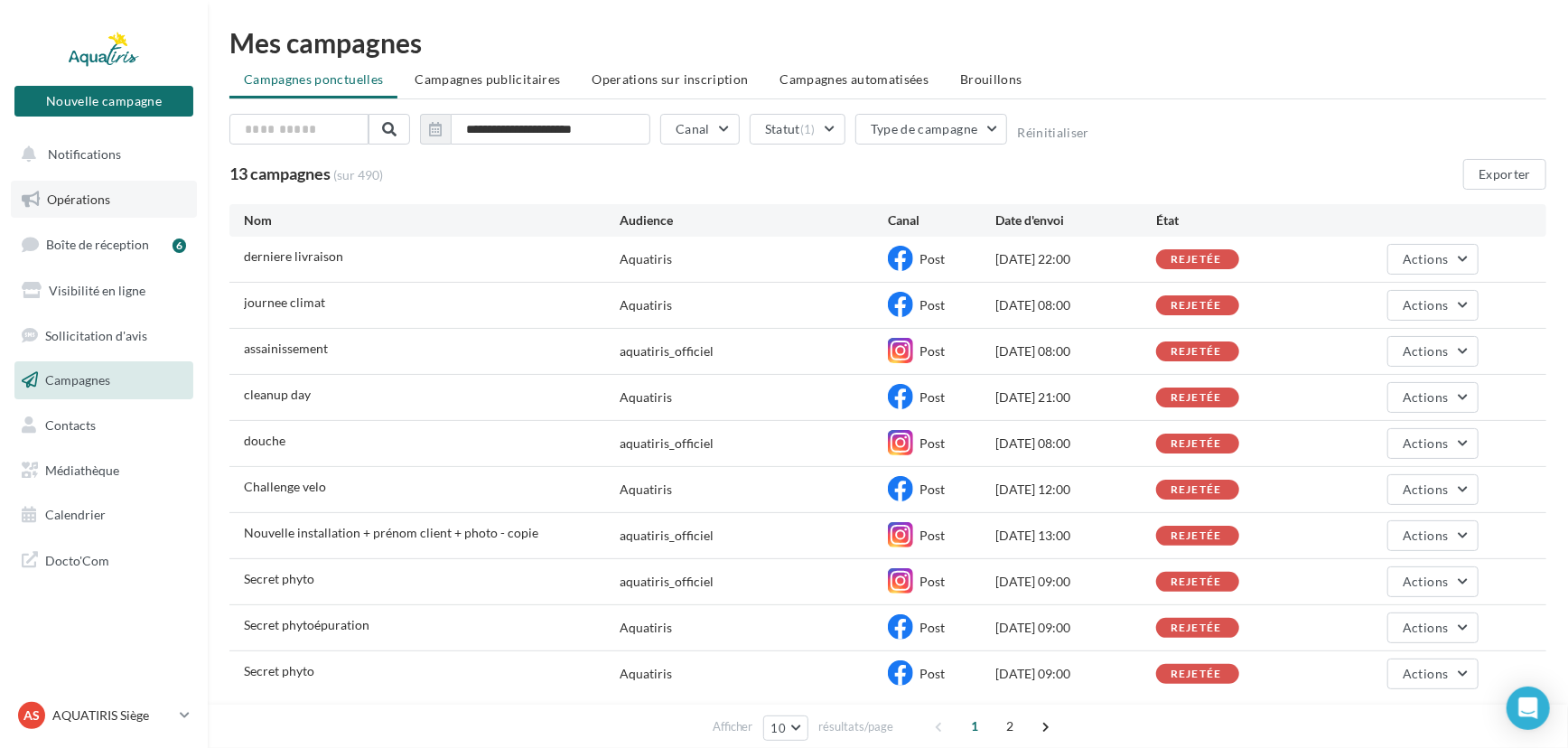
click at [100, 201] on span "Opérations" at bounding box center [78, 199] width 63 height 15
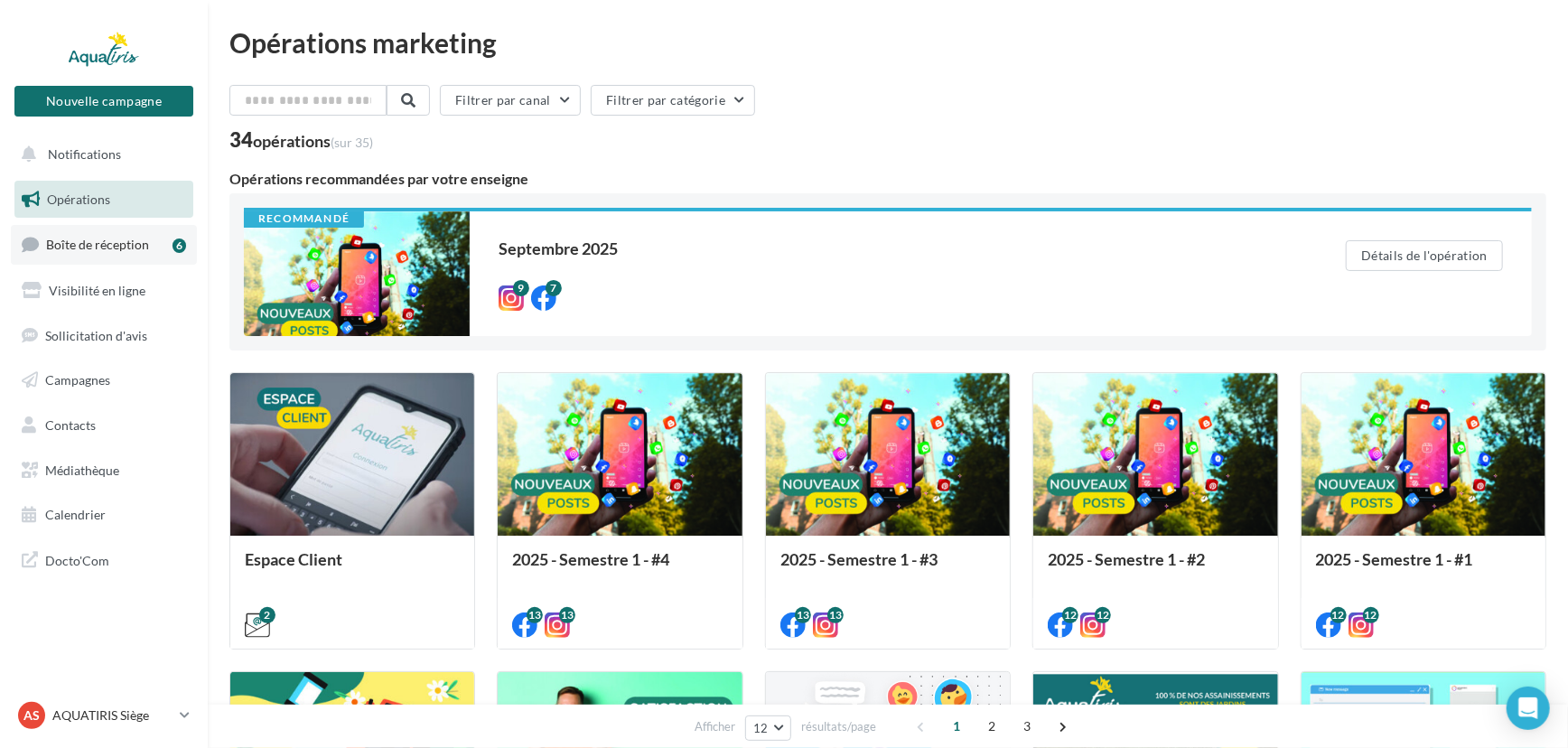
click at [60, 251] on span "Boîte de réception" at bounding box center [97, 244] width 103 height 15
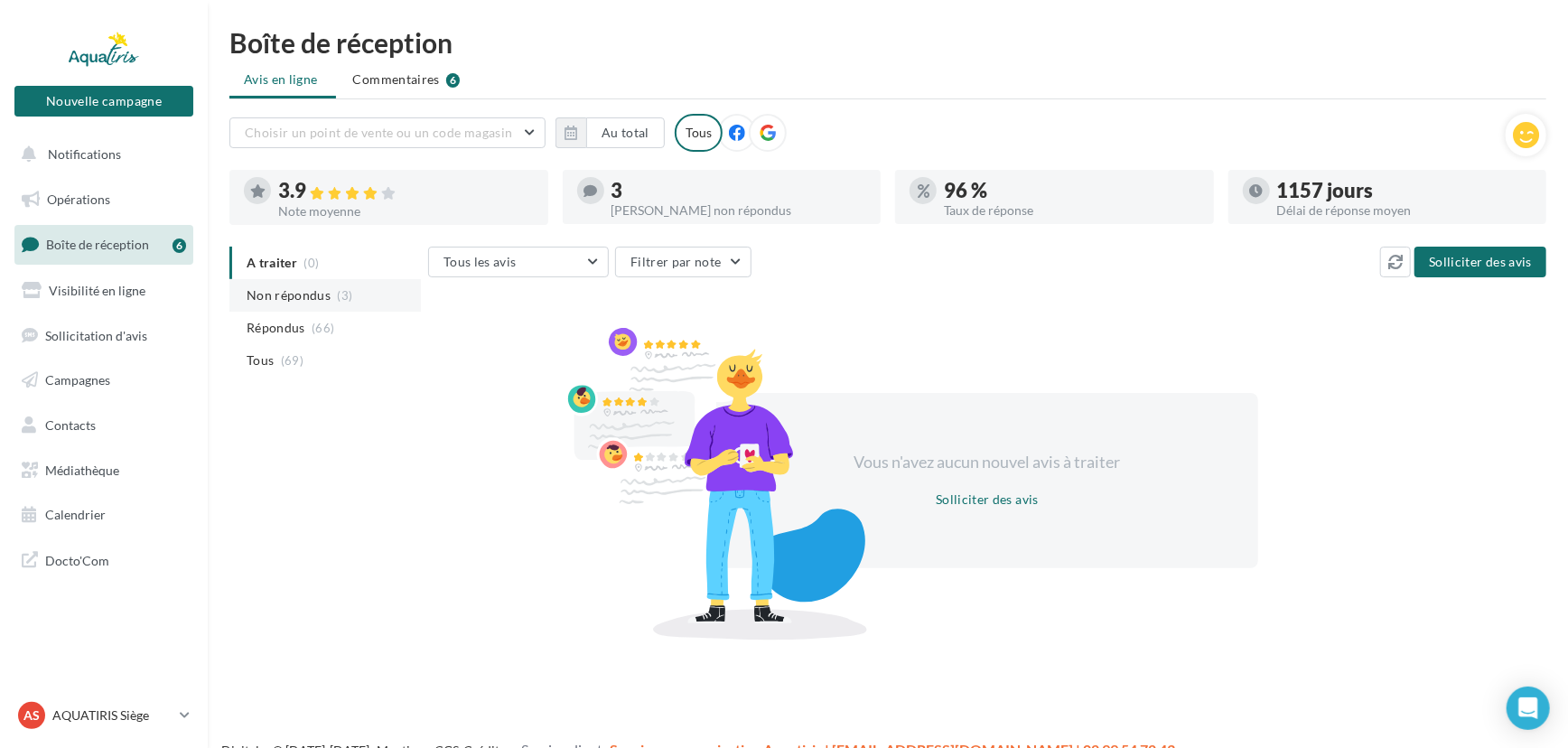
click at [298, 306] on li "Non répondus (3)" at bounding box center [325, 296] width 192 height 33
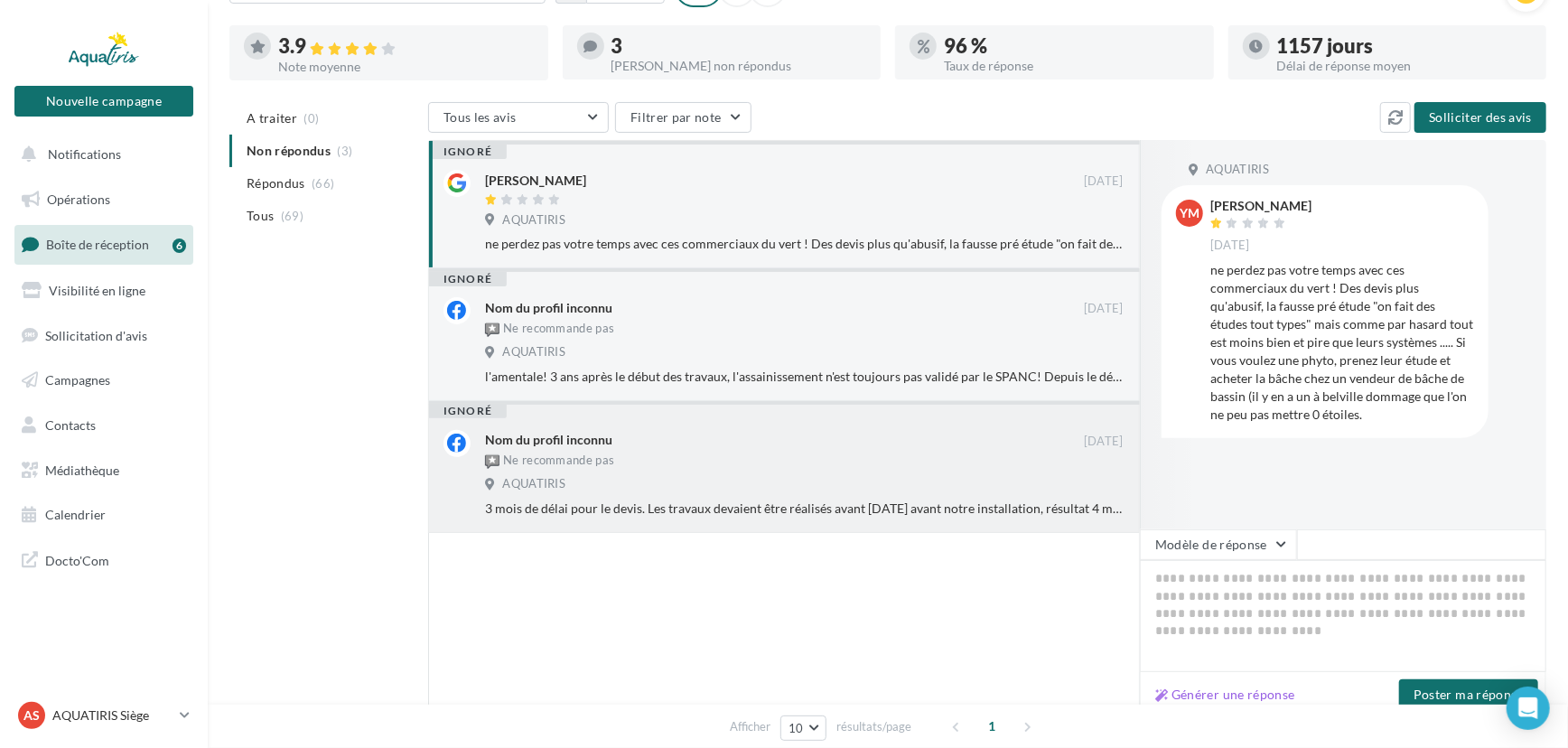
scroll to position [164, 0]
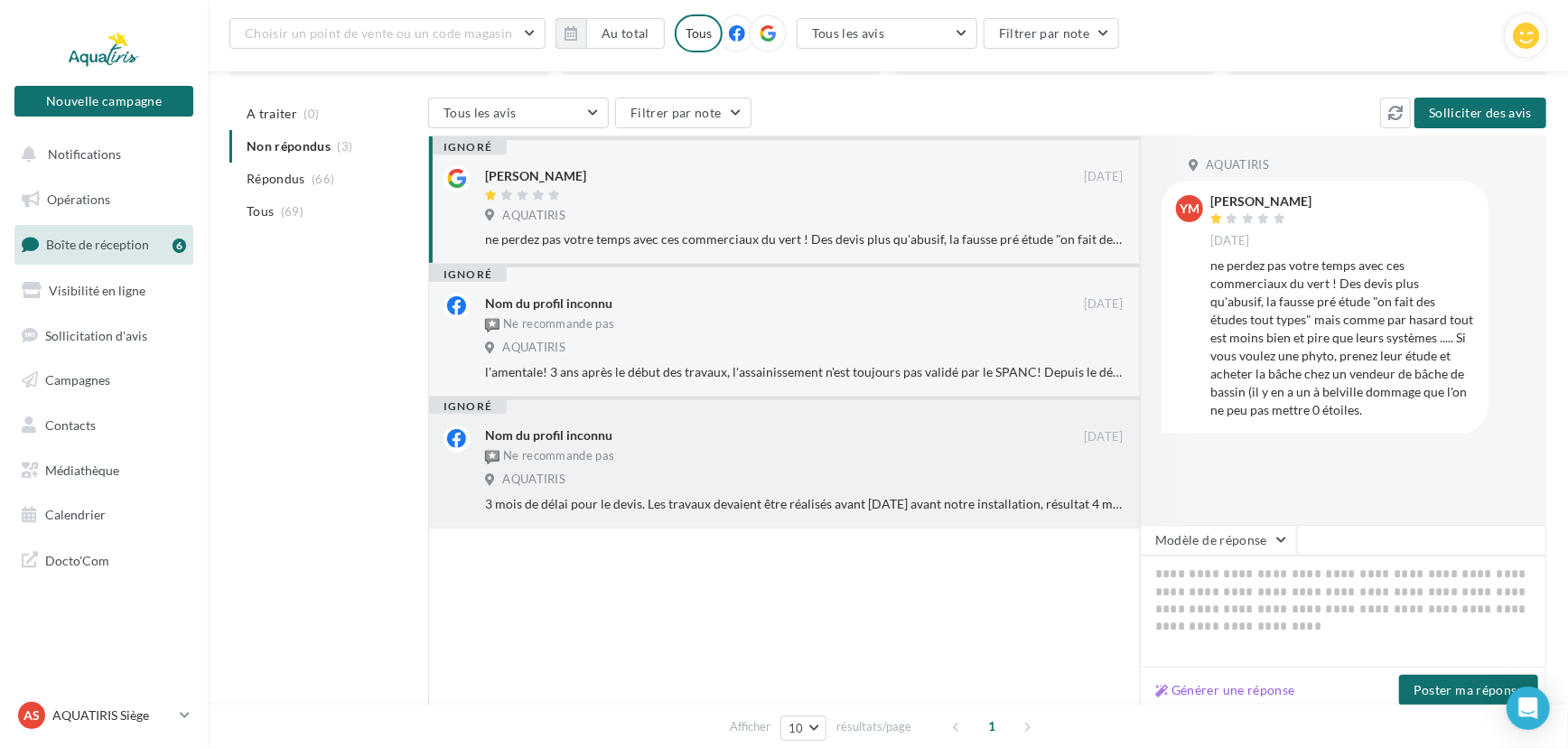
click at [624, 471] on div "AQUATIRIS" at bounding box center [804, 481] width 639 height 20
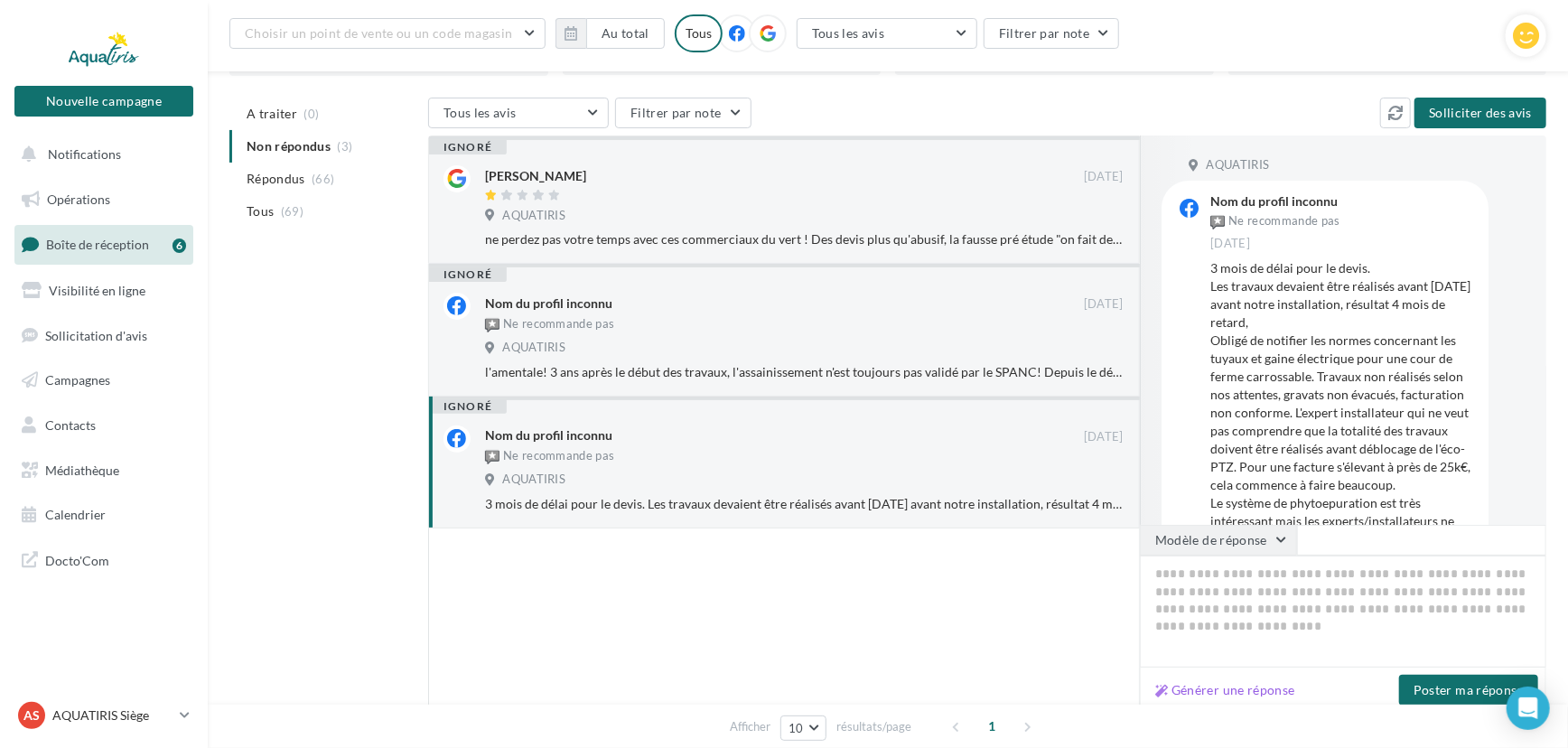
click at [1253, 543] on button "Modèle de réponse" at bounding box center [1218, 540] width 157 height 31
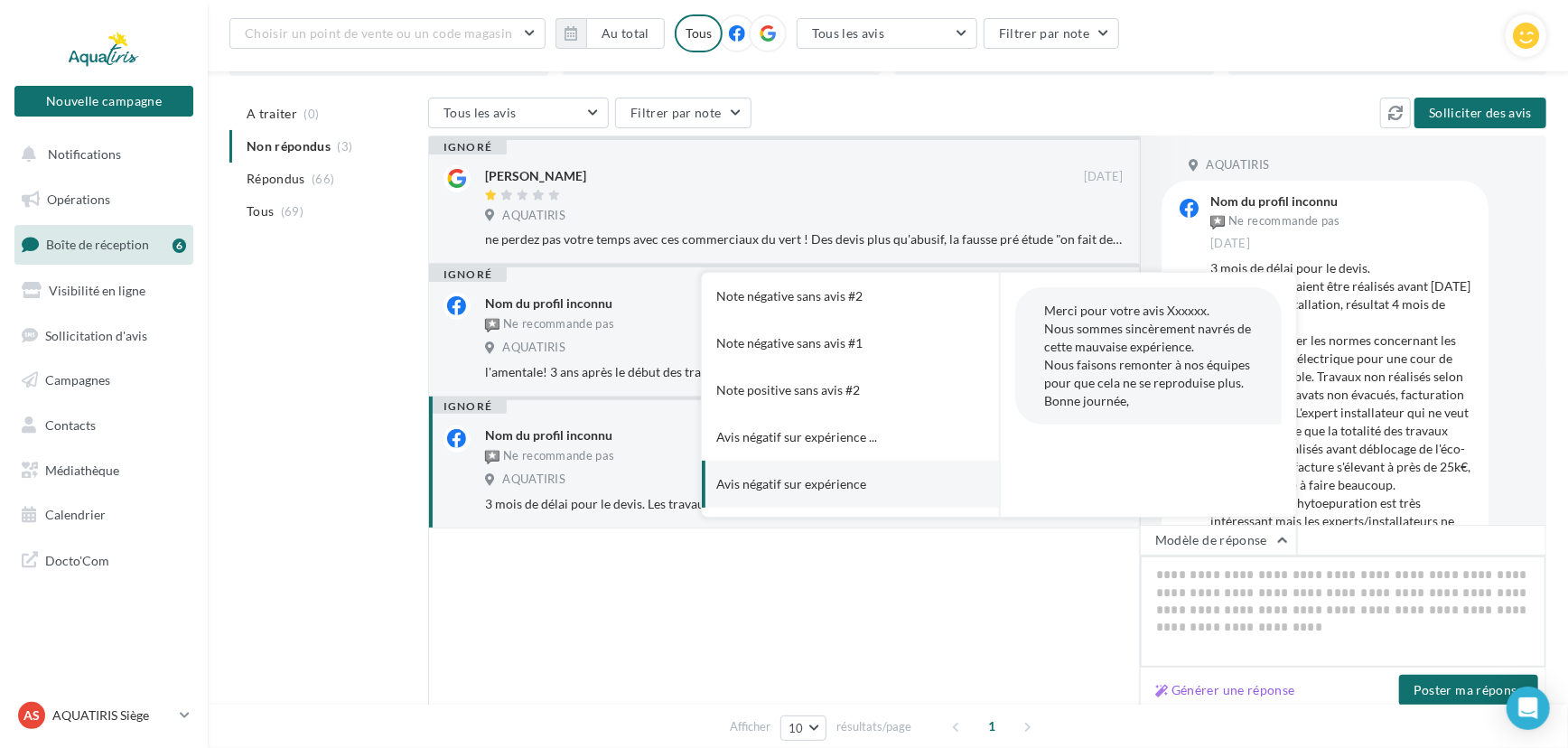
click at [1270, 626] on textarea at bounding box center [1342, 612] width 406 height 112
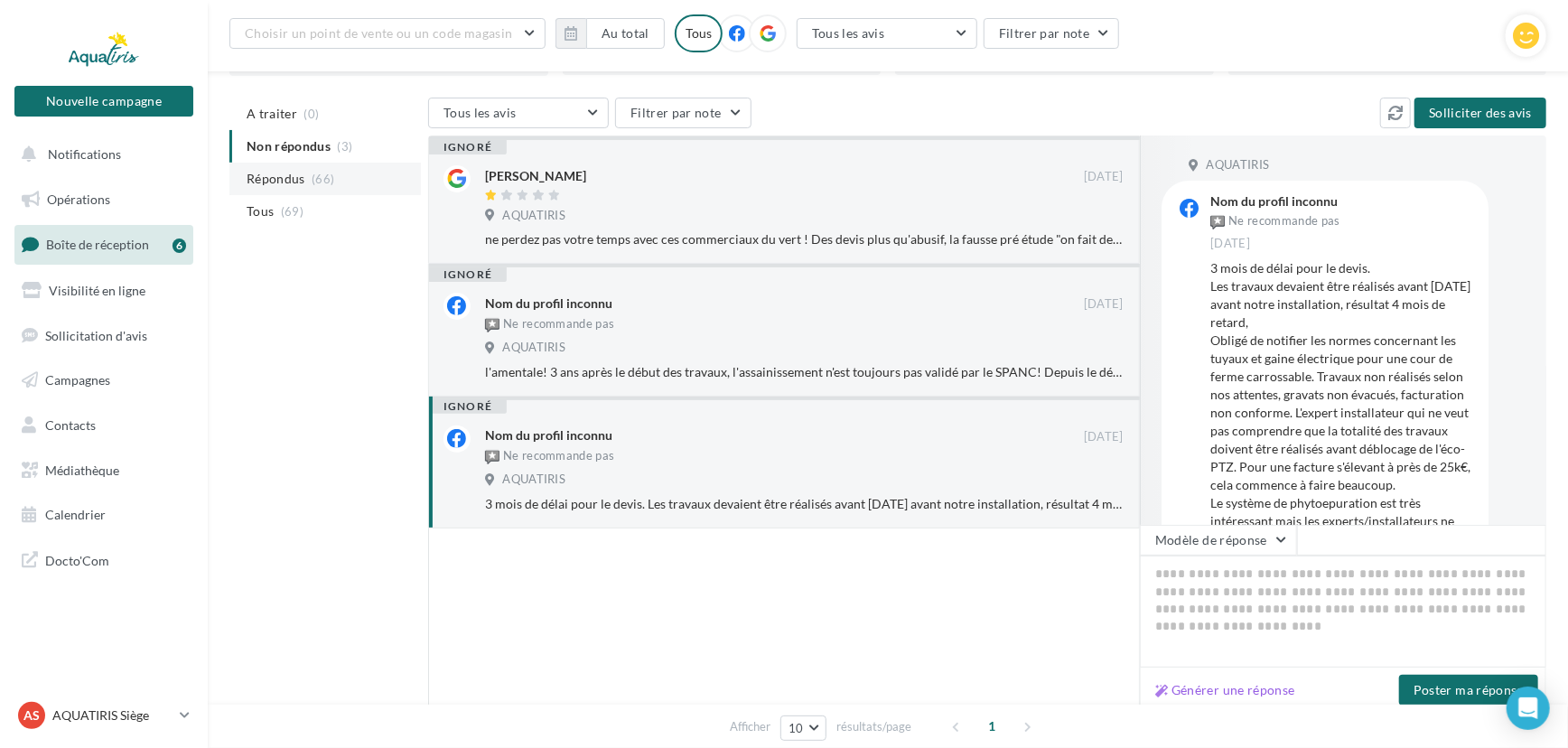
click at [287, 177] on span "Répondus" at bounding box center [275, 179] width 59 height 18
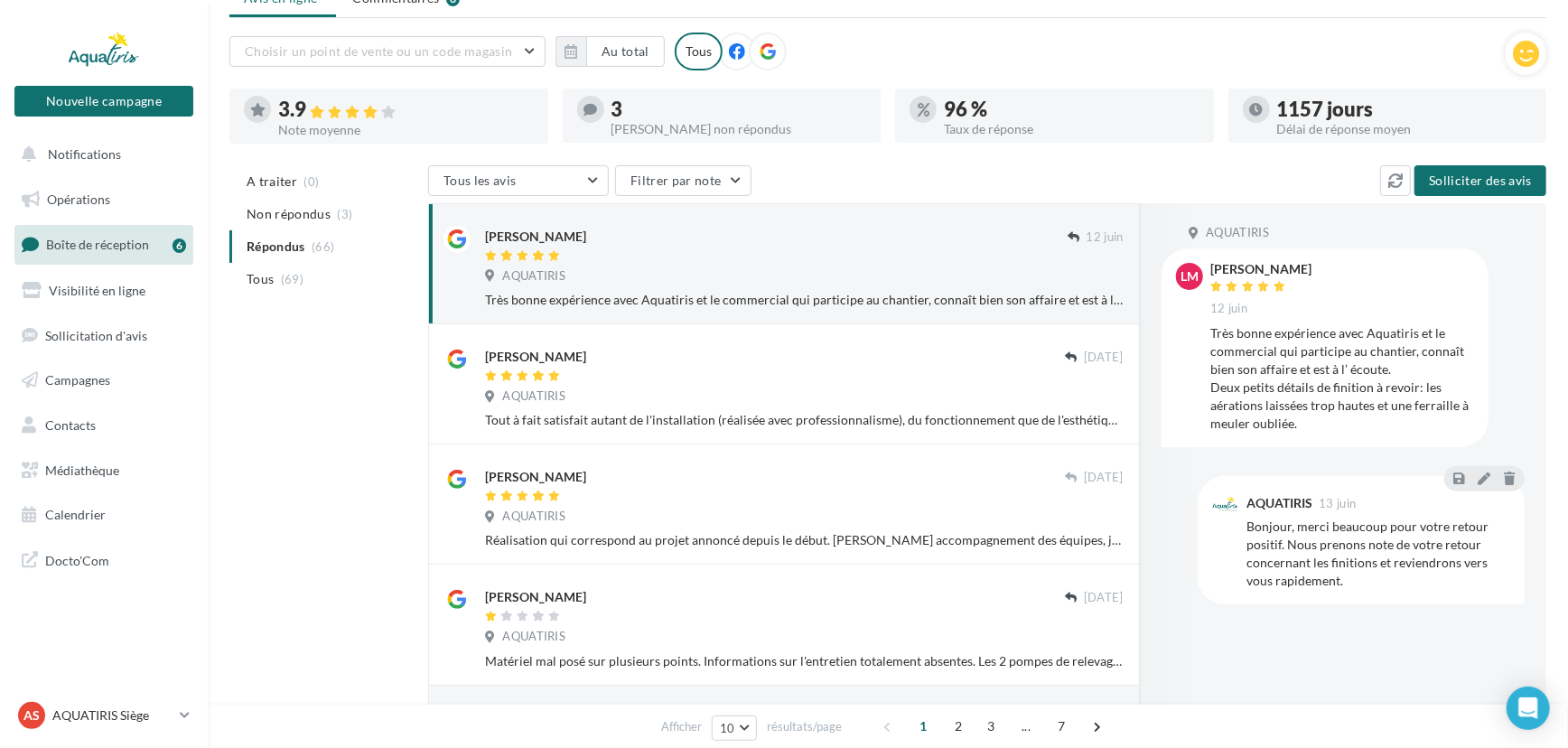
scroll to position [0, 0]
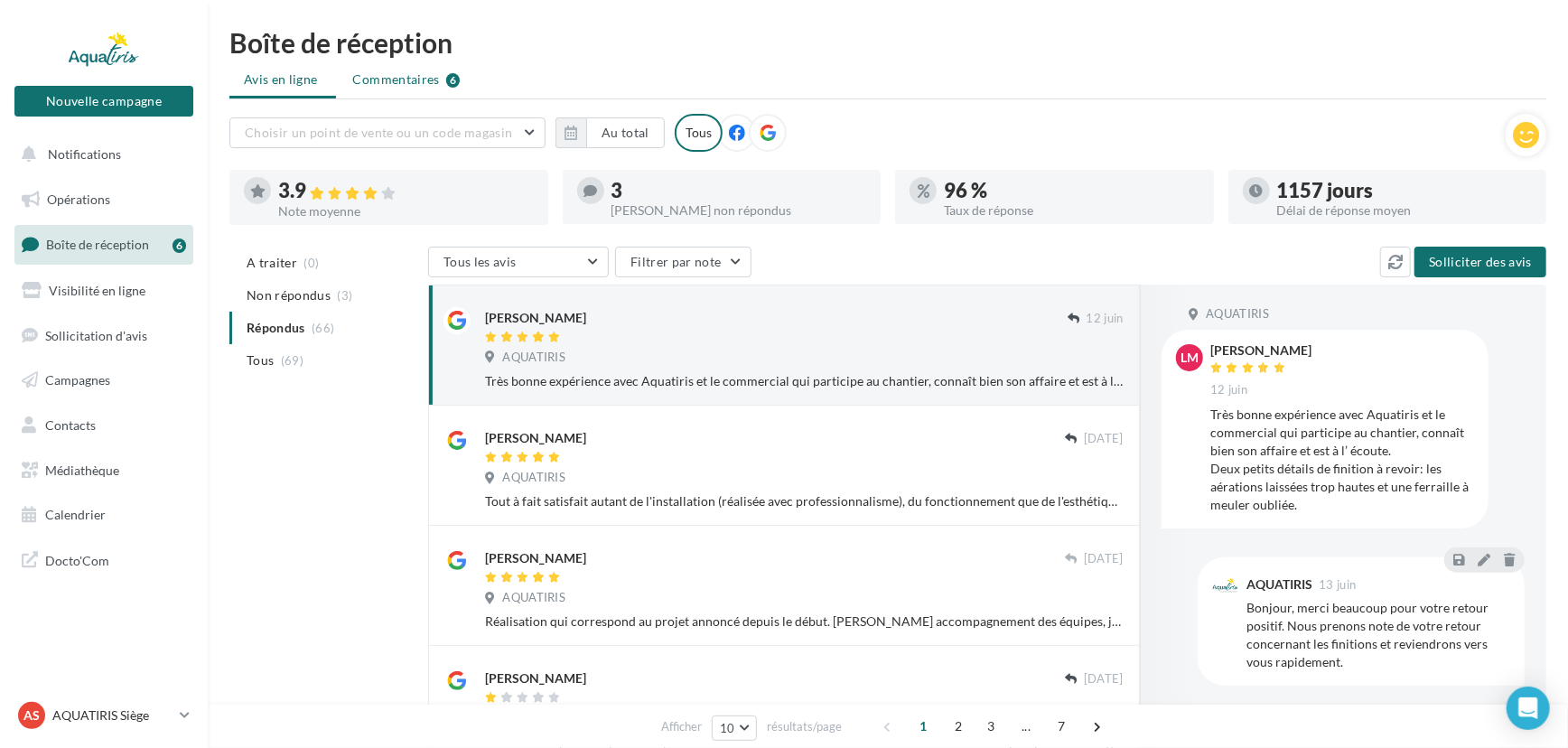
click at [408, 79] on span "Commentaires" at bounding box center [396, 80] width 87 height 18
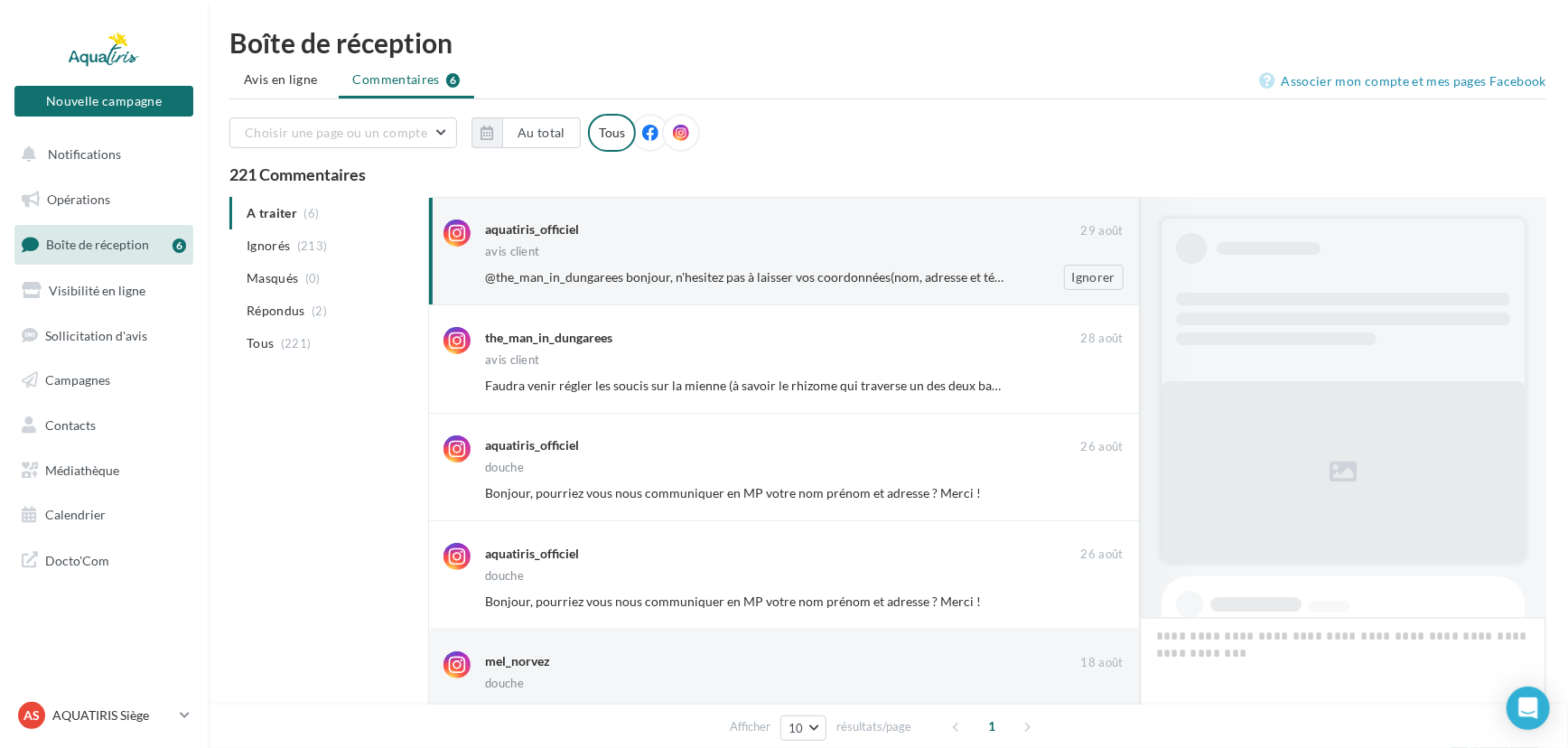
scroll to position [702, 0]
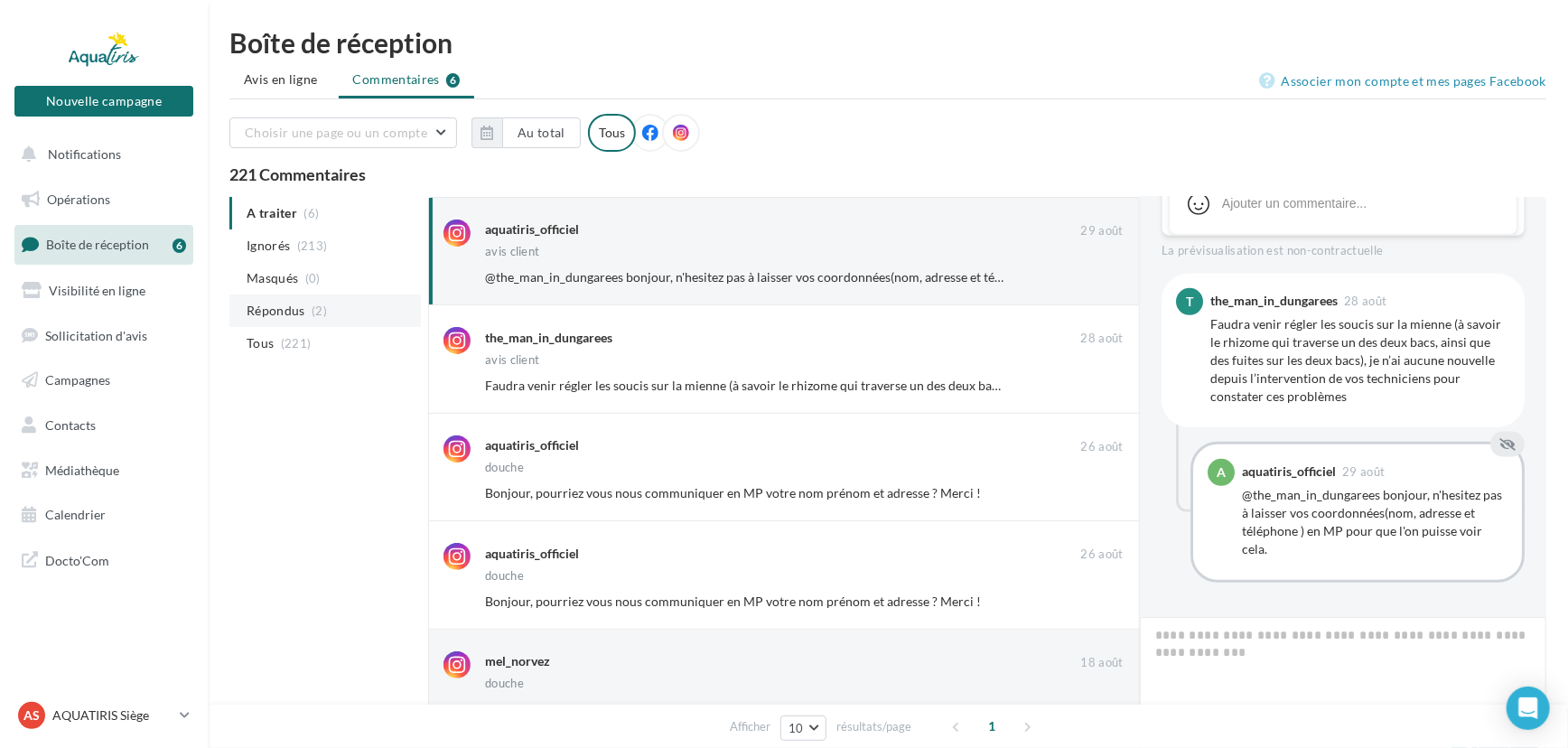
click at [306, 316] on li "Répondus (2)" at bounding box center [325, 311] width 192 height 33
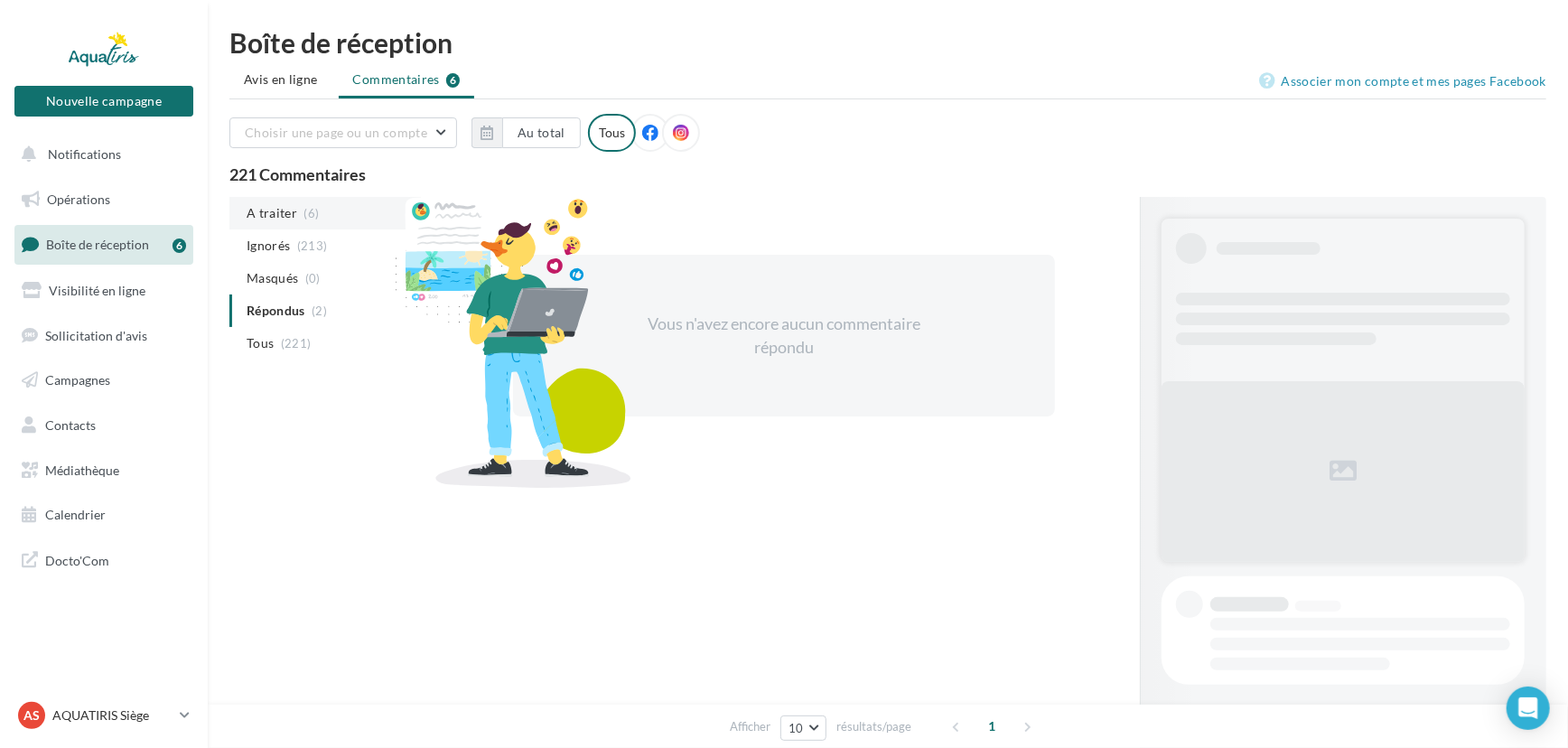
scroll to position [0, 0]
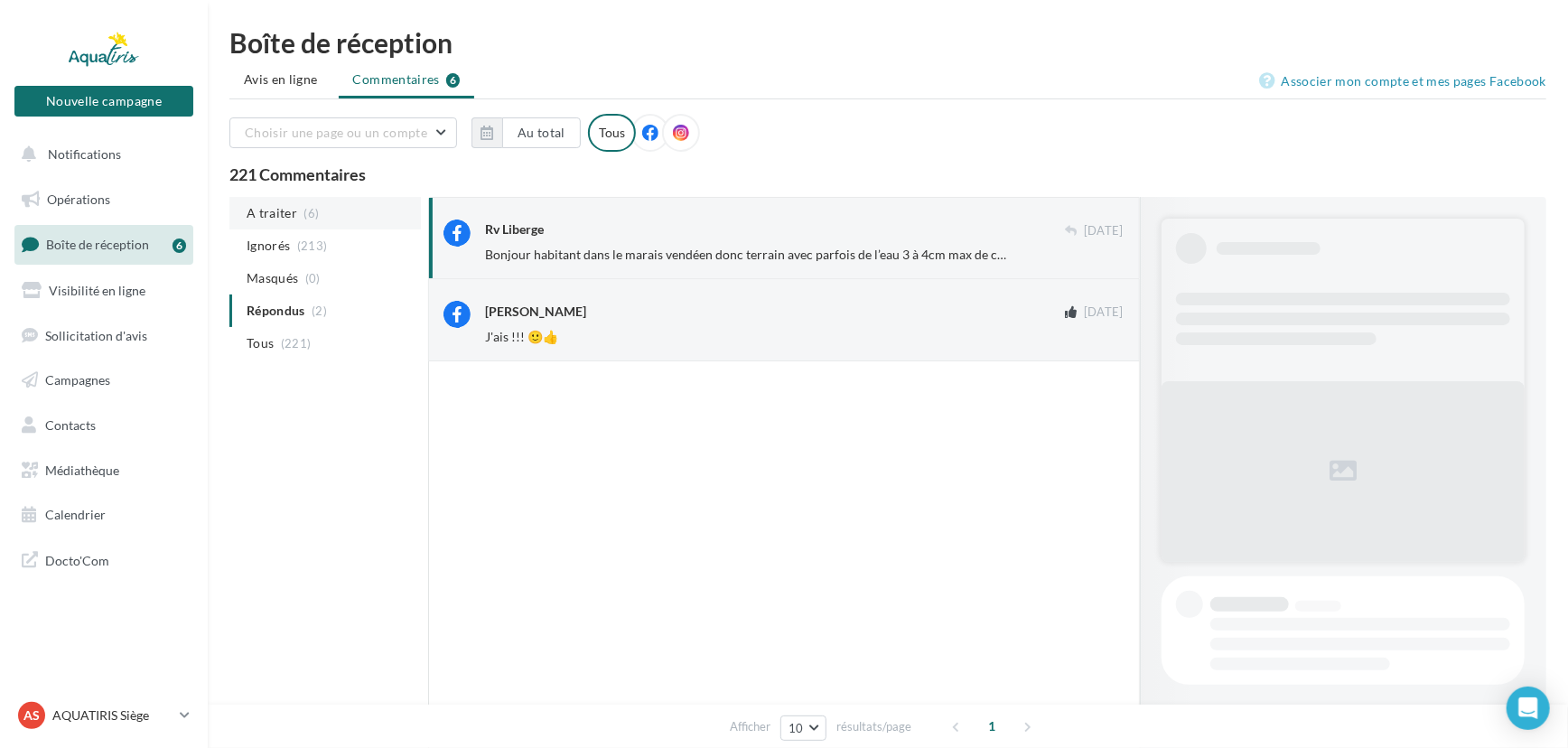
click at [291, 217] on span "A traiter" at bounding box center [271, 214] width 51 height 18
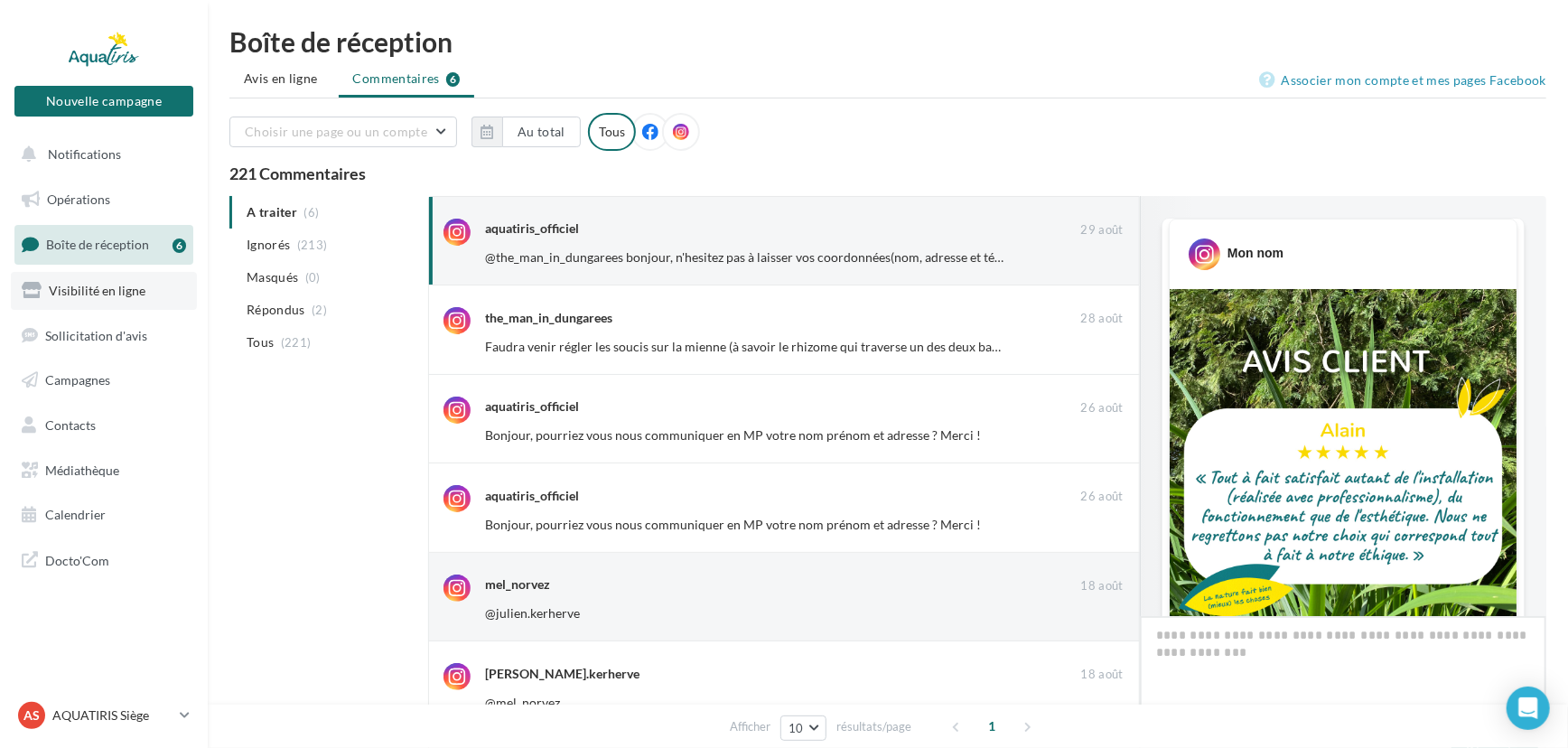
scroll to position [702, 0]
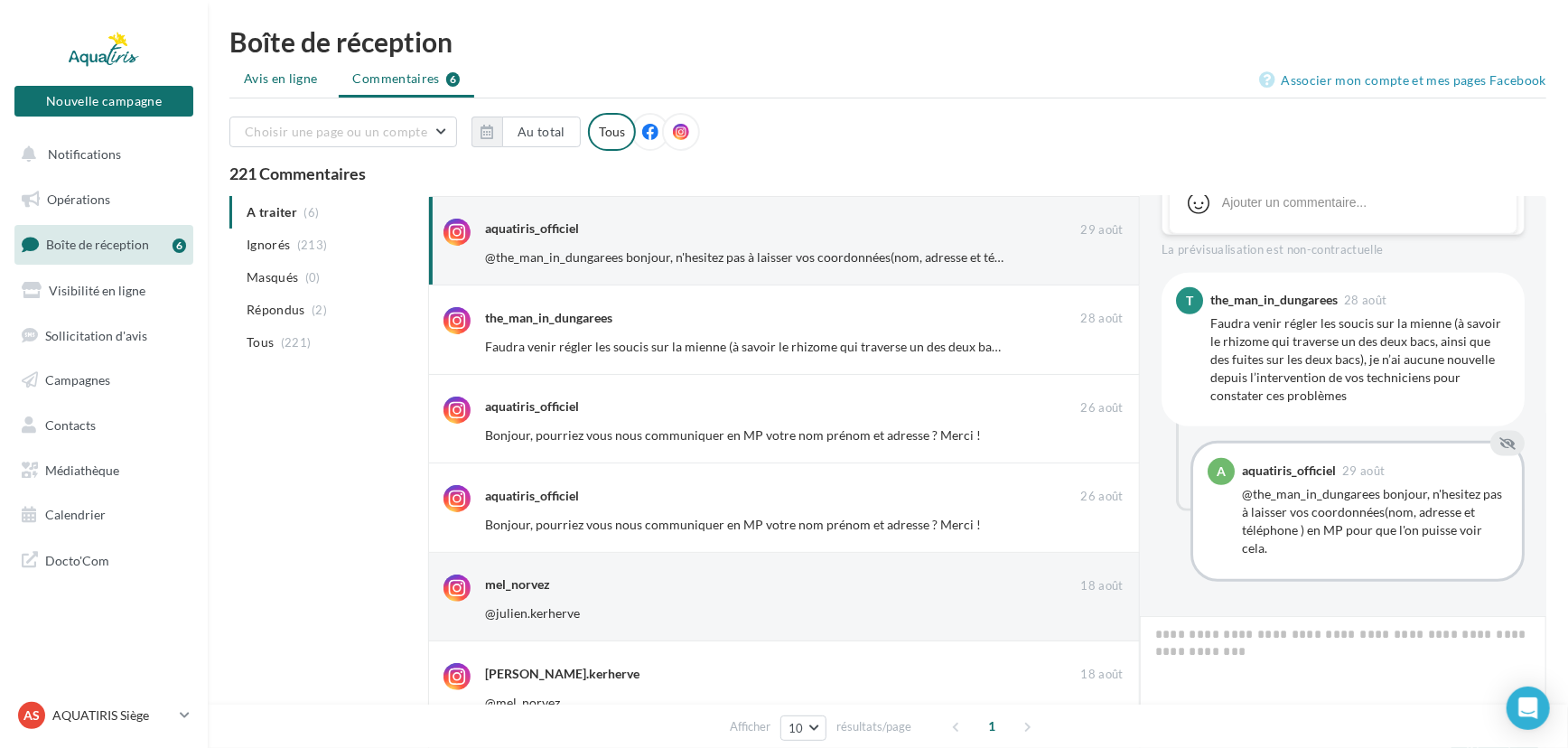
click at [307, 75] on span "Avis en ligne" at bounding box center [280, 79] width 74 height 18
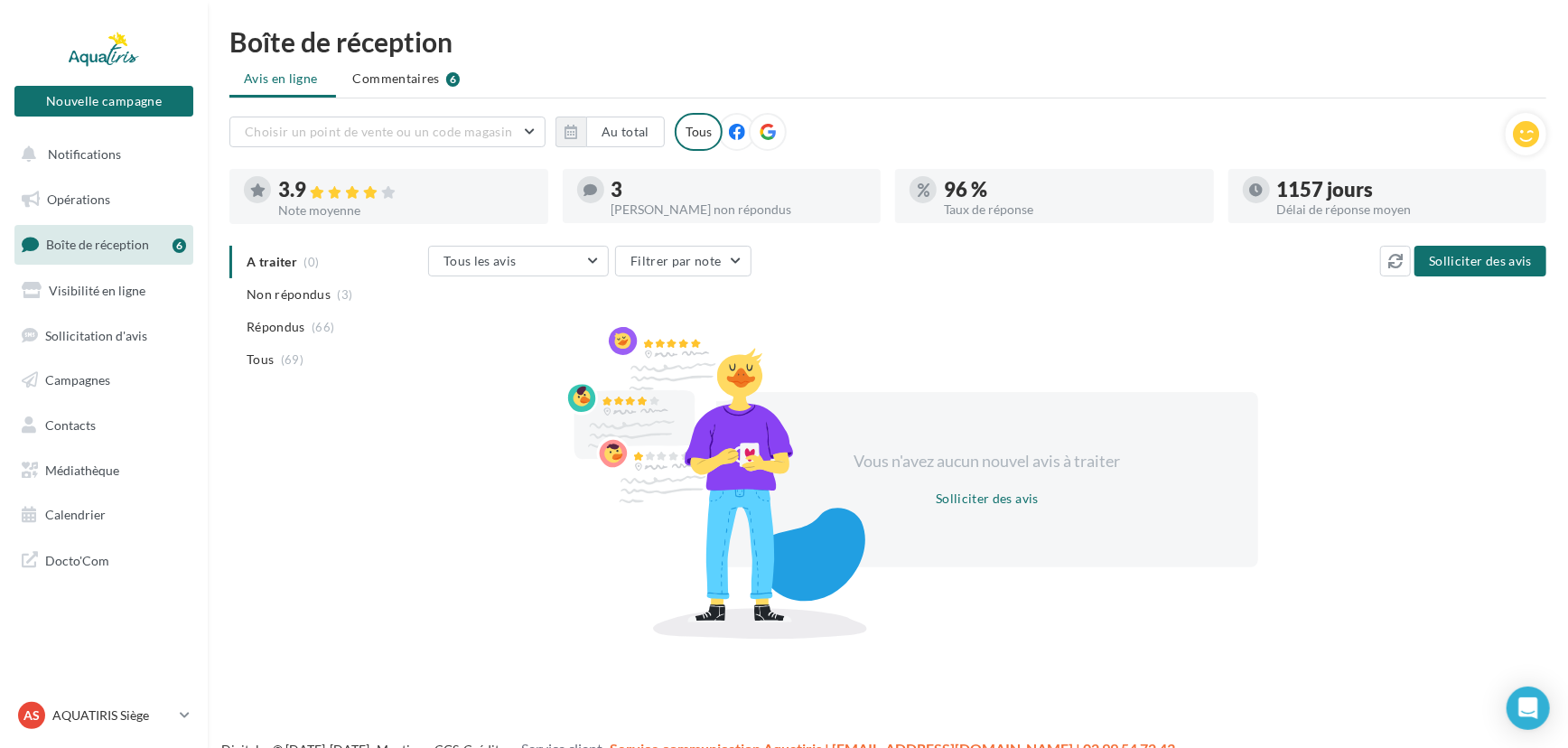
click at [766, 125] on icon at bounding box center [768, 132] width 16 height 16
click at [736, 128] on icon at bounding box center [737, 132] width 16 height 16
click at [410, 83] on span "Commentaires" at bounding box center [396, 79] width 87 height 18
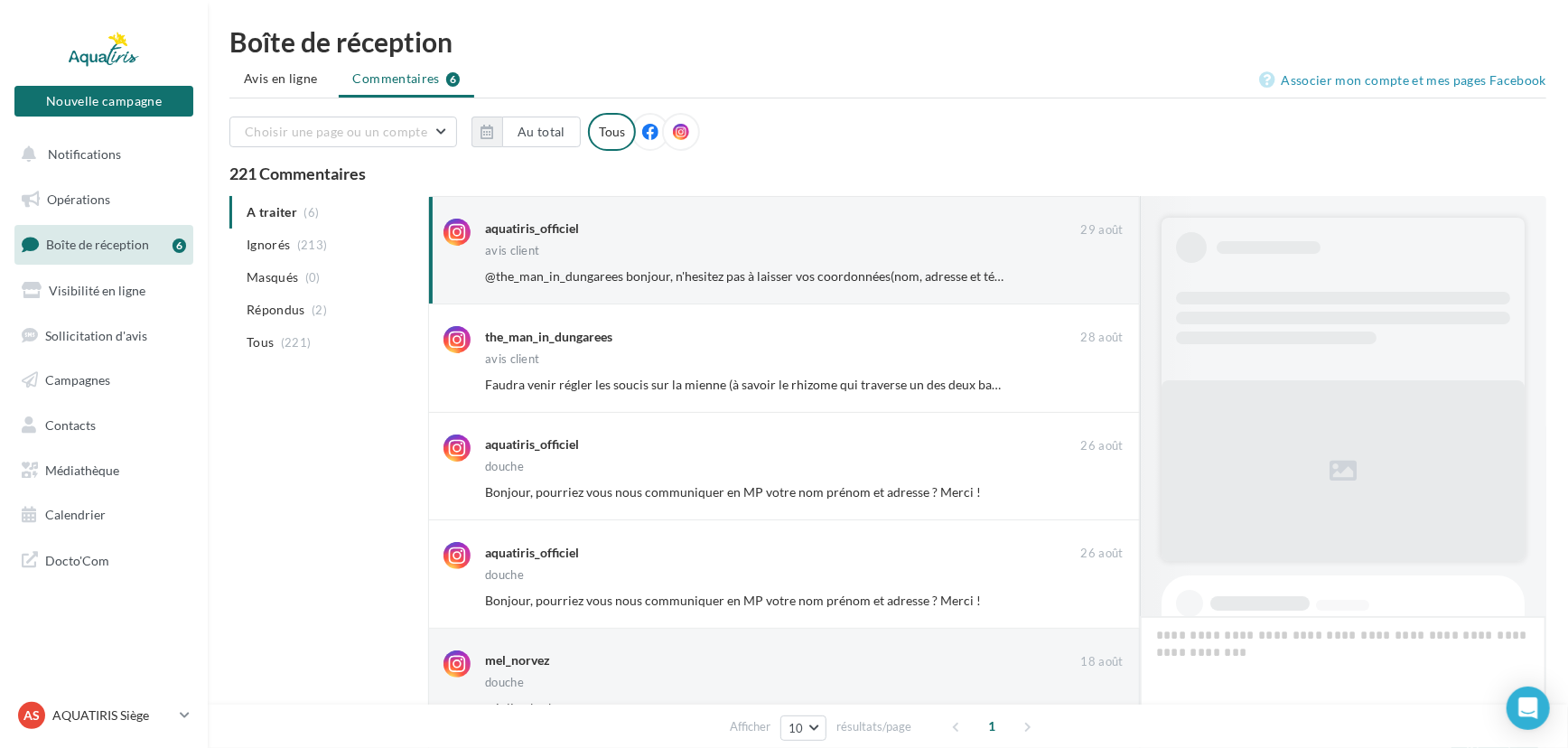
scroll to position [702, 0]
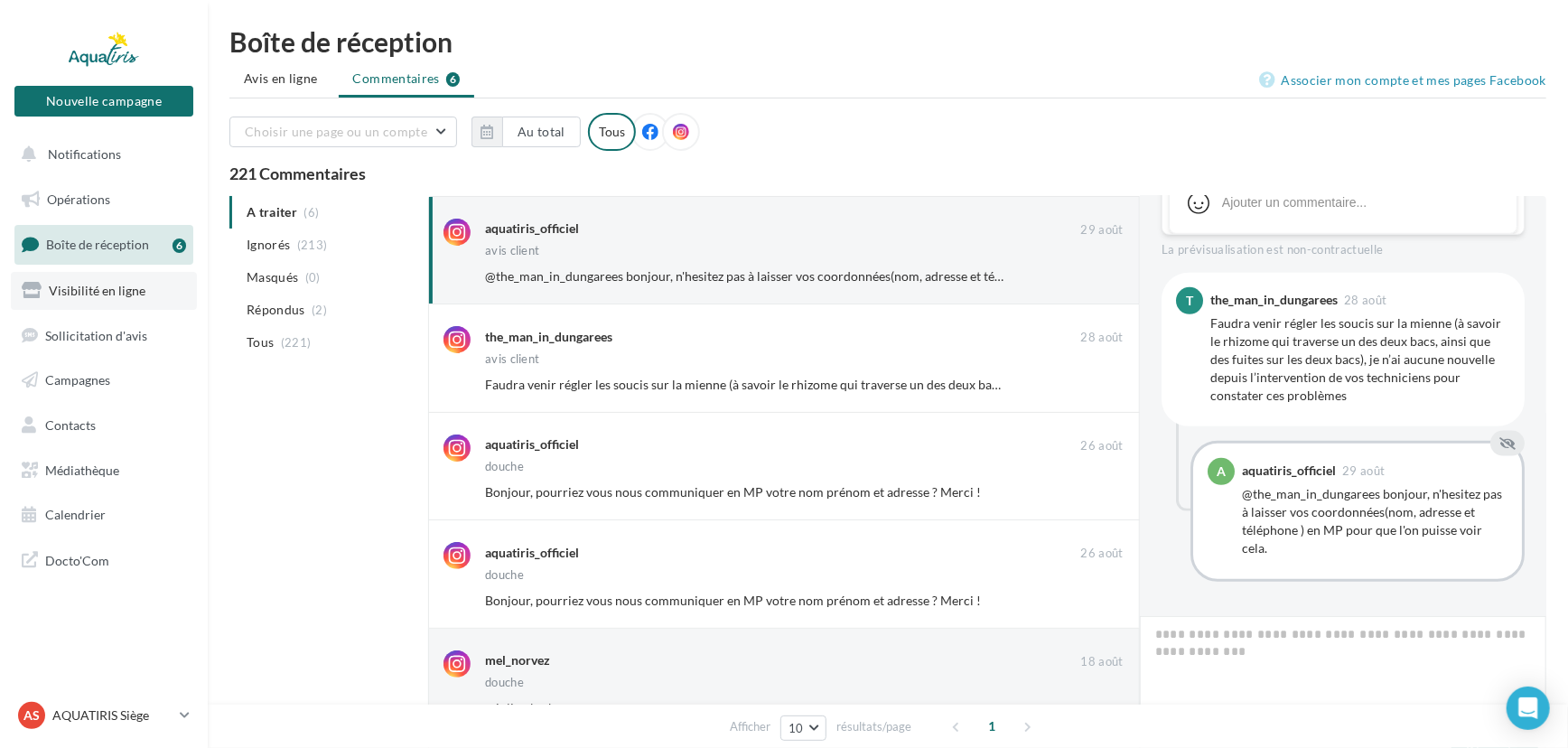
click at [91, 290] on span "Visibilité en ligne" at bounding box center [97, 290] width 97 height 15
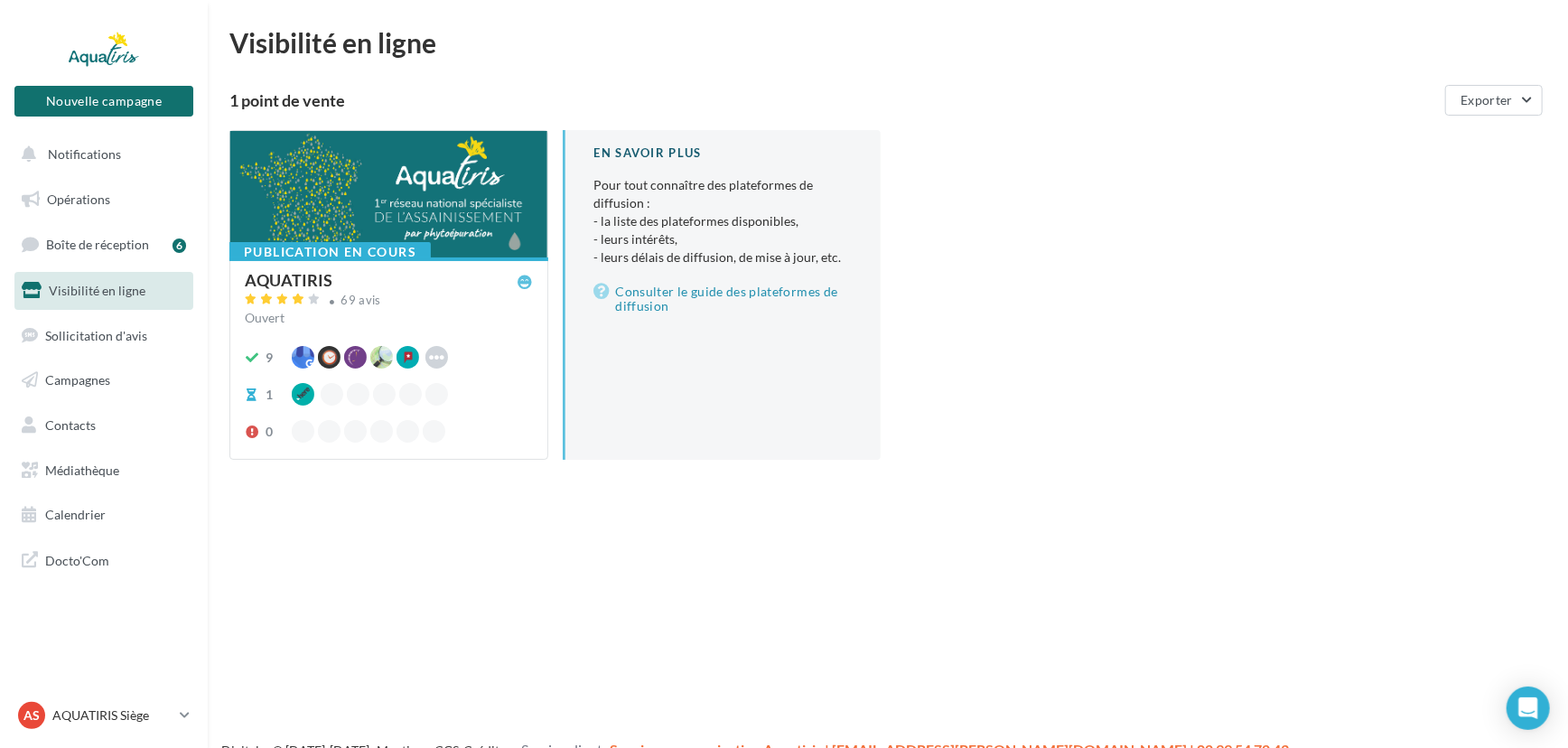
click at [390, 216] on div at bounding box center [389, 195] width 317 height 129
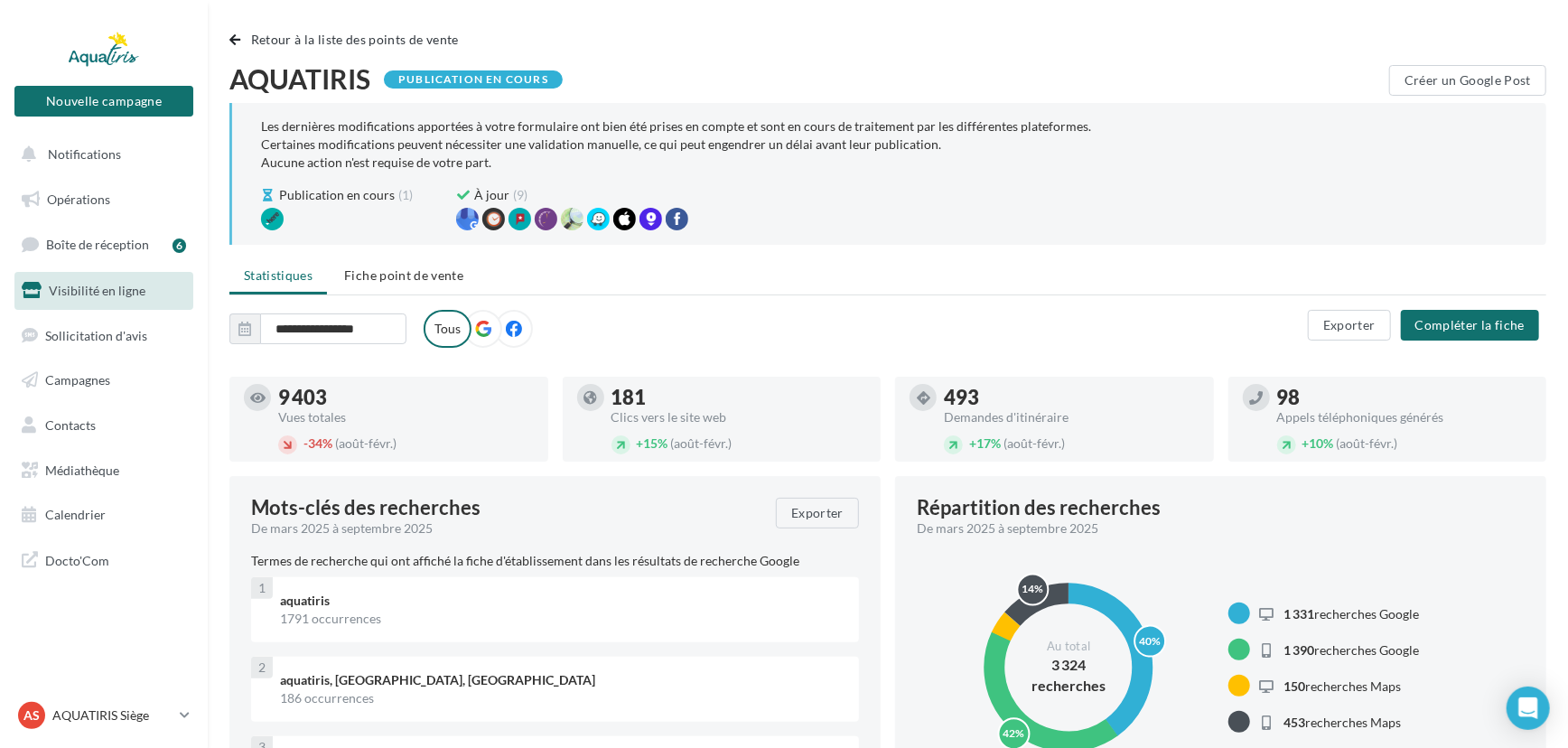
drag, startPoint x: 279, startPoint y: 417, endPoint x: 351, endPoint y: 412, distance: 72.2
click at [351, 412] on div "Vues totales" at bounding box center [406, 417] width 256 height 13
drag, startPoint x: 668, startPoint y: 416, endPoint x: 761, endPoint y: 417, distance: 93.0
click at [761, 417] on div "Clics vers le site web" at bounding box center [740, 417] width 256 height 13
drag, startPoint x: 1009, startPoint y: 418, endPoint x: 1072, endPoint y: 418, distance: 63.0
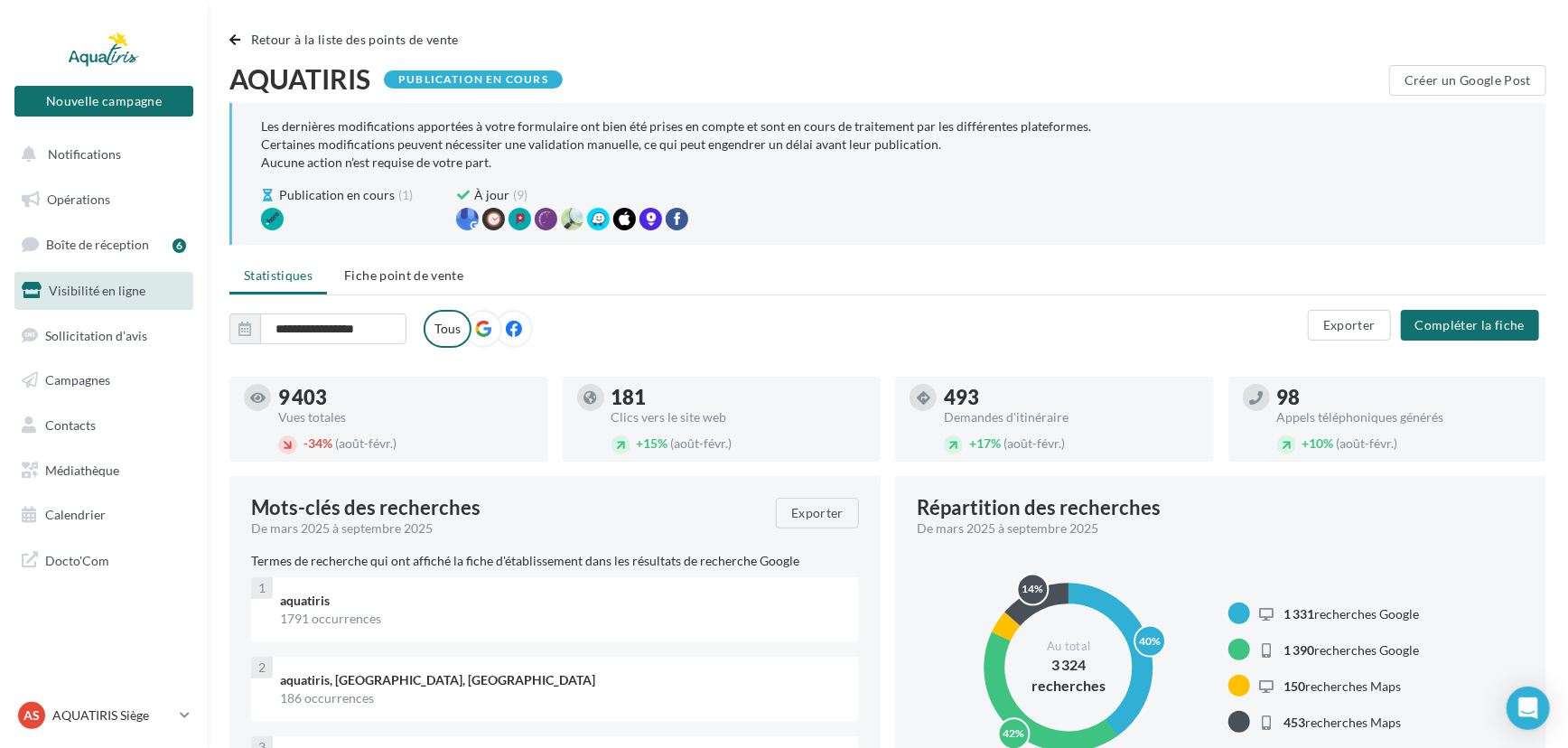
click at [1072, 418] on div "Demandes d'itinéraire" at bounding box center [1072, 417] width 256 height 13
drag, startPoint x: 1307, startPoint y: 413, endPoint x: 1439, endPoint y: 414, distance: 132.0
click at [1439, 414] on div "Appels téléphoniques générés" at bounding box center [1405, 417] width 256 height 13
click at [1506, 432] on div "98 Appels téléphoniques générés + 10% (août-févr.)" at bounding box center [1405, 419] width 256 height 71
click at [395, 281] on span "Fiche point de vente" at bounding box center [403, 275] width 119 height 15
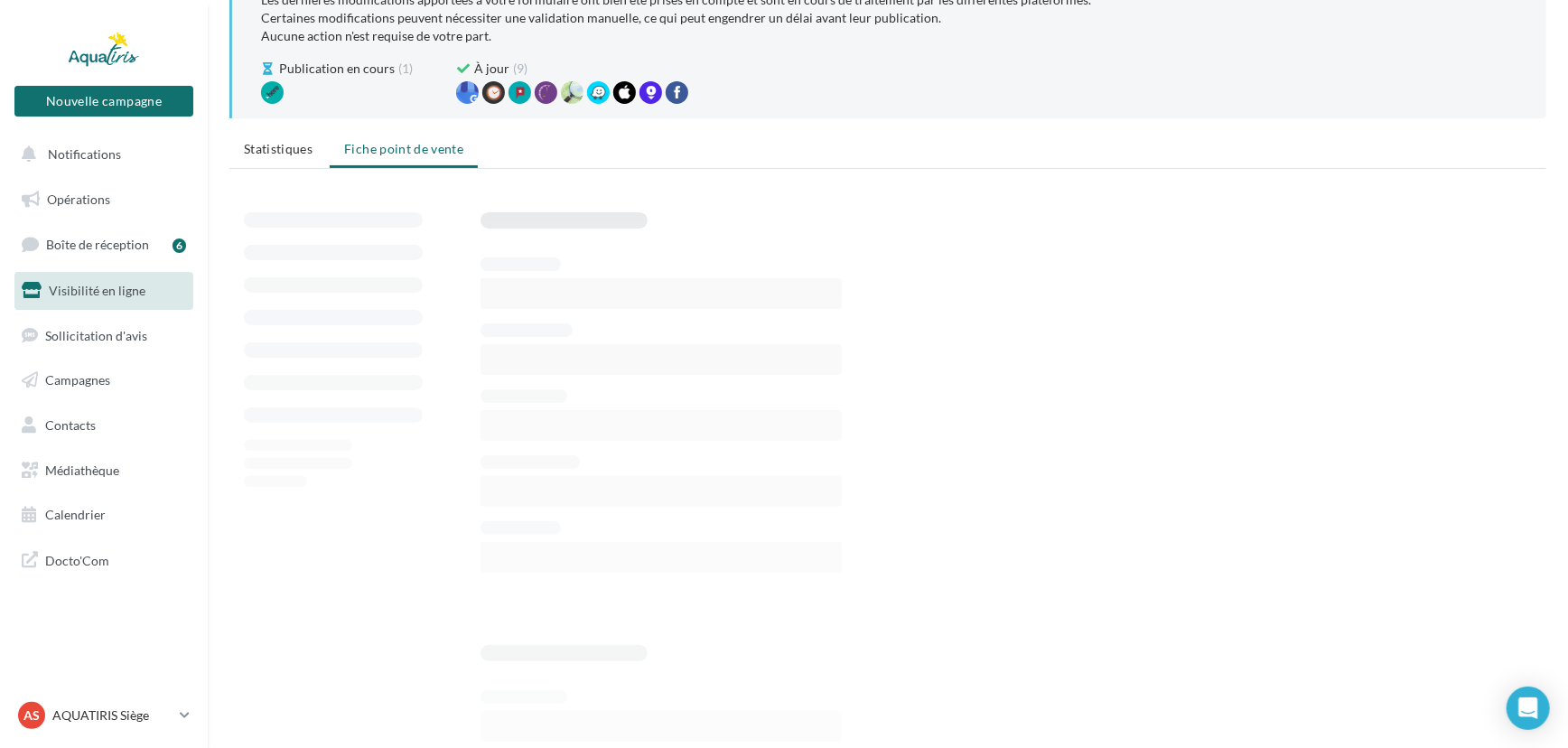
scroll to position [164, 0]
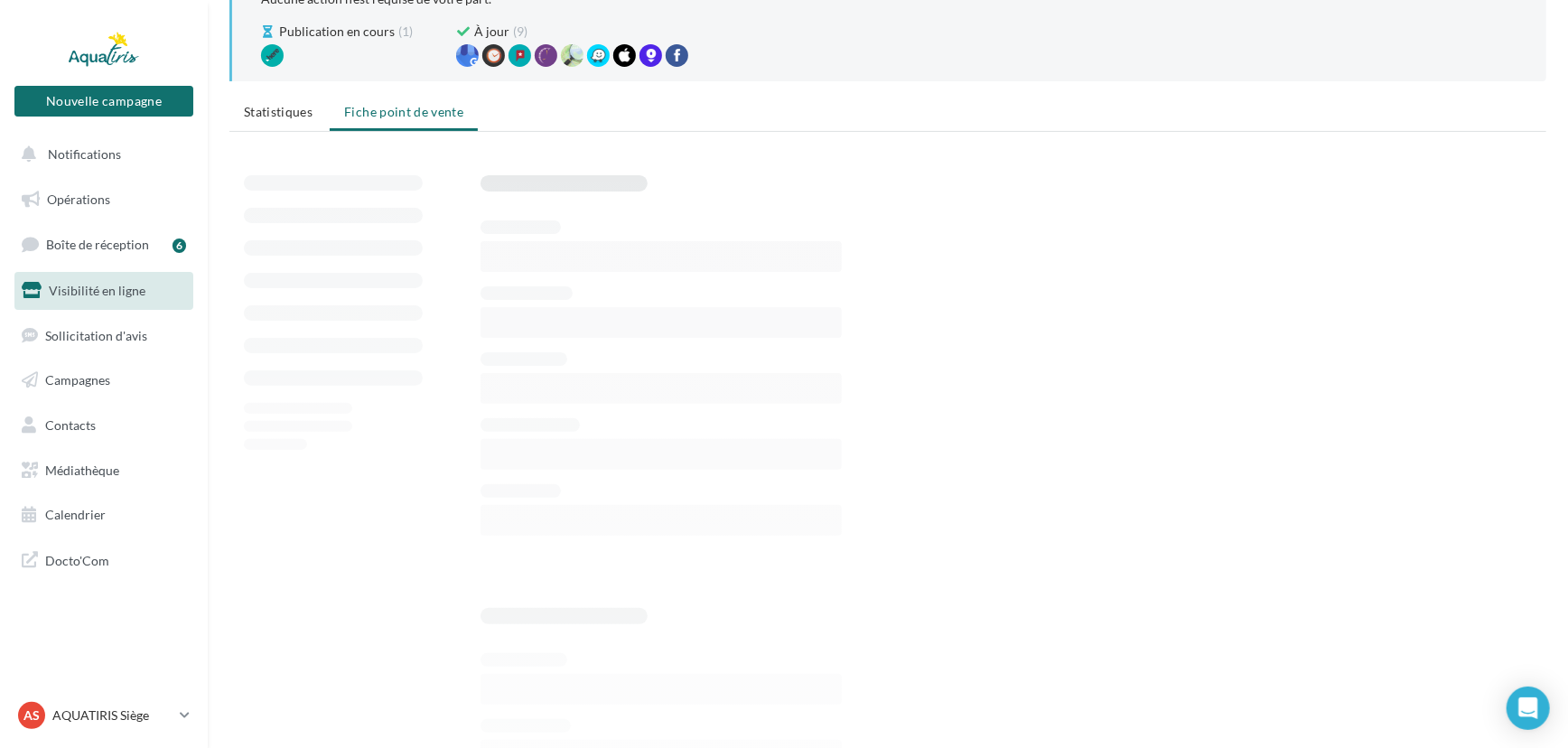
click at [83, 301] on link "Visibilité en ligne" at bounding box center [104, 291] width 186 height 38
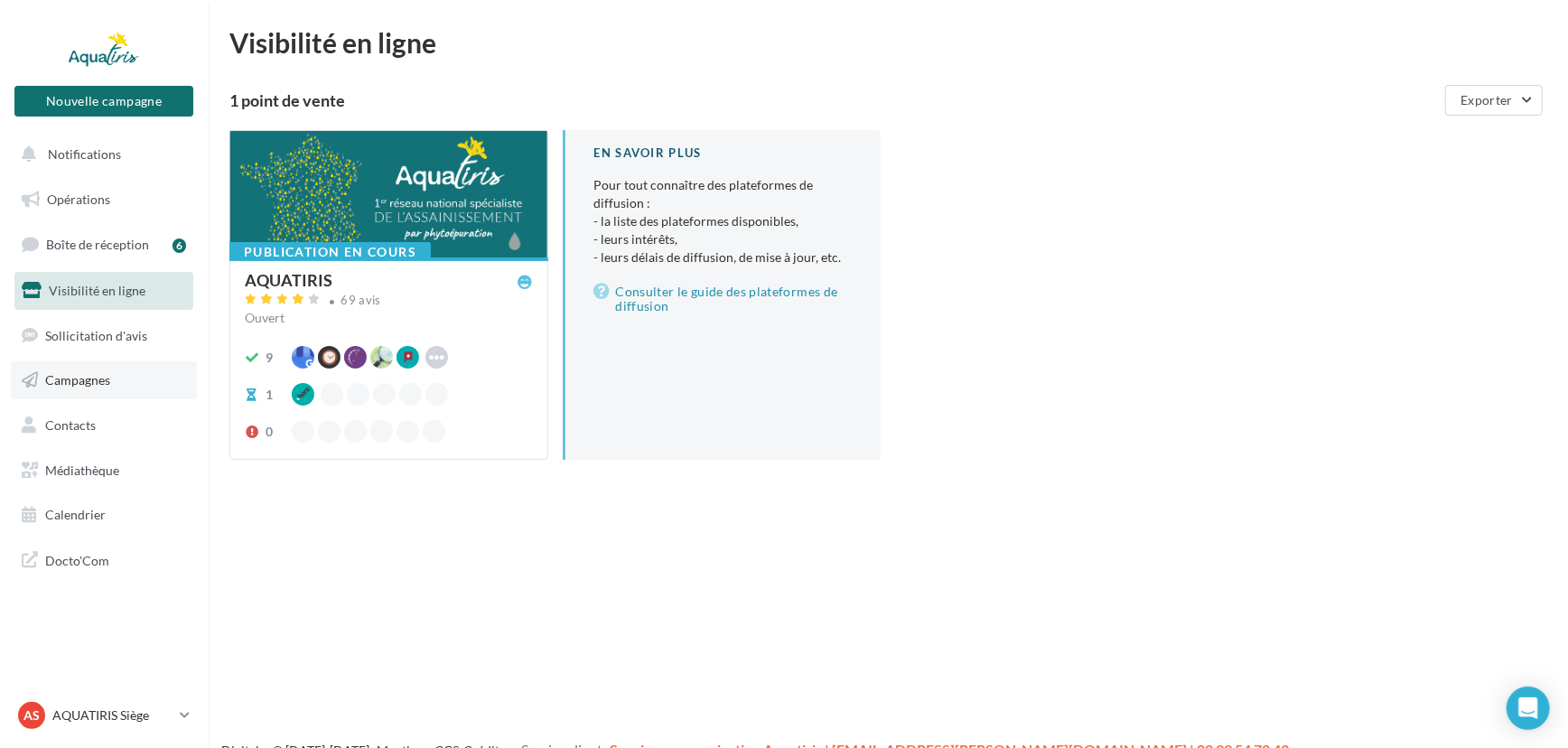
click at [65, 383] on span "Campagnes" at bounding box center [77, 379] width 65 height 15
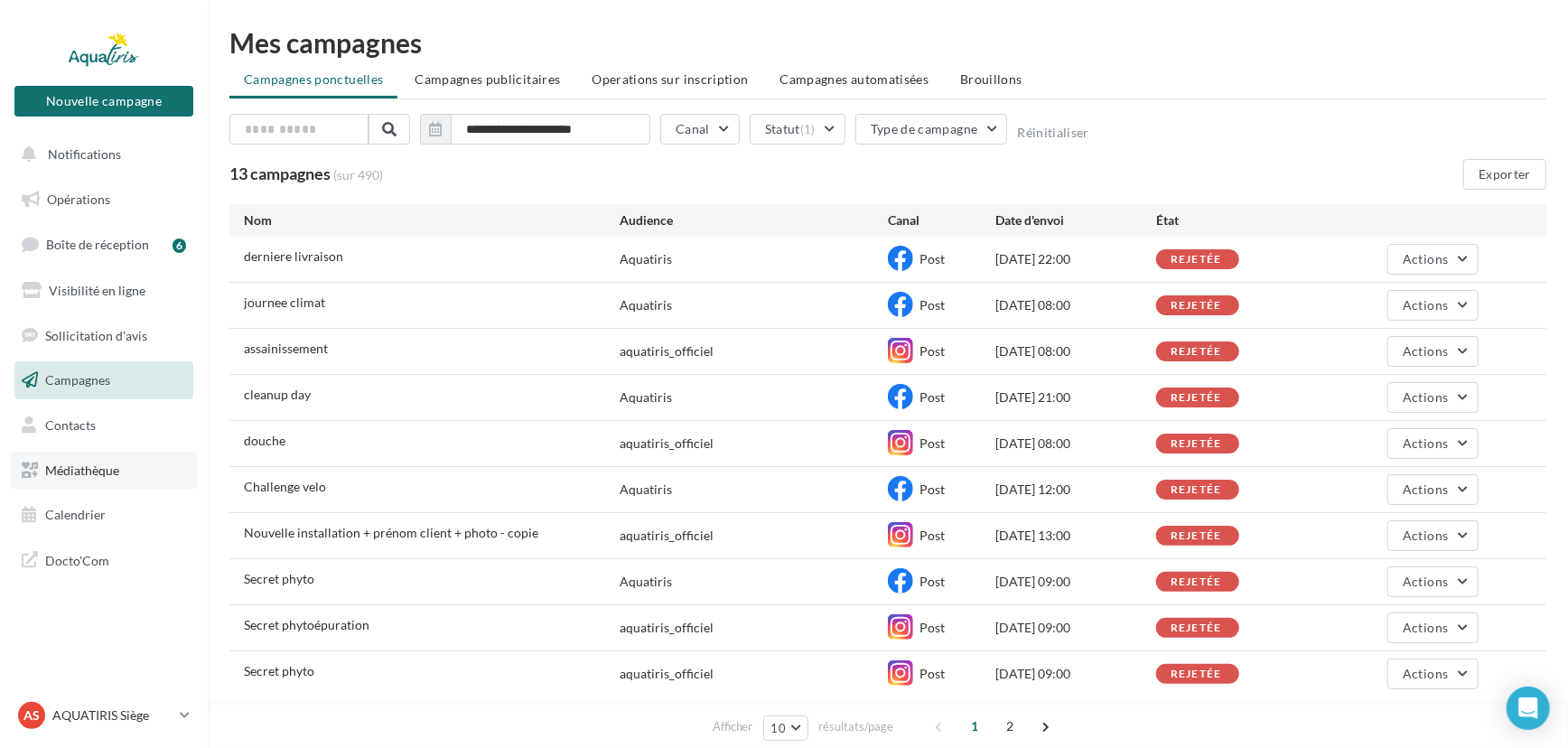
click at [47, 469] on span "Médiathèque" at bounding box center [82, 469] width 74 height 15
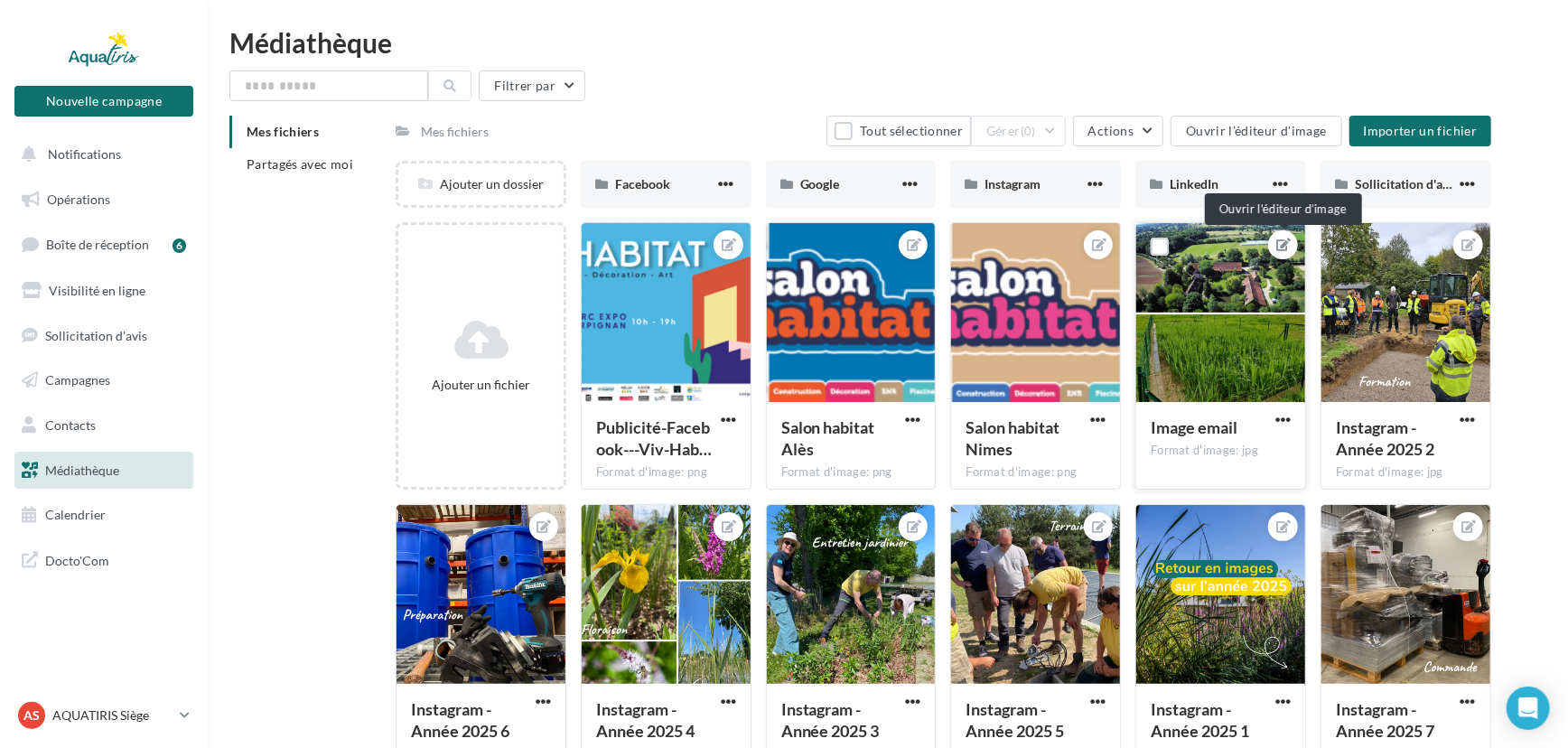
click at [1284, 246] on icon at bounding box center [1284, 245] width 14 height 13
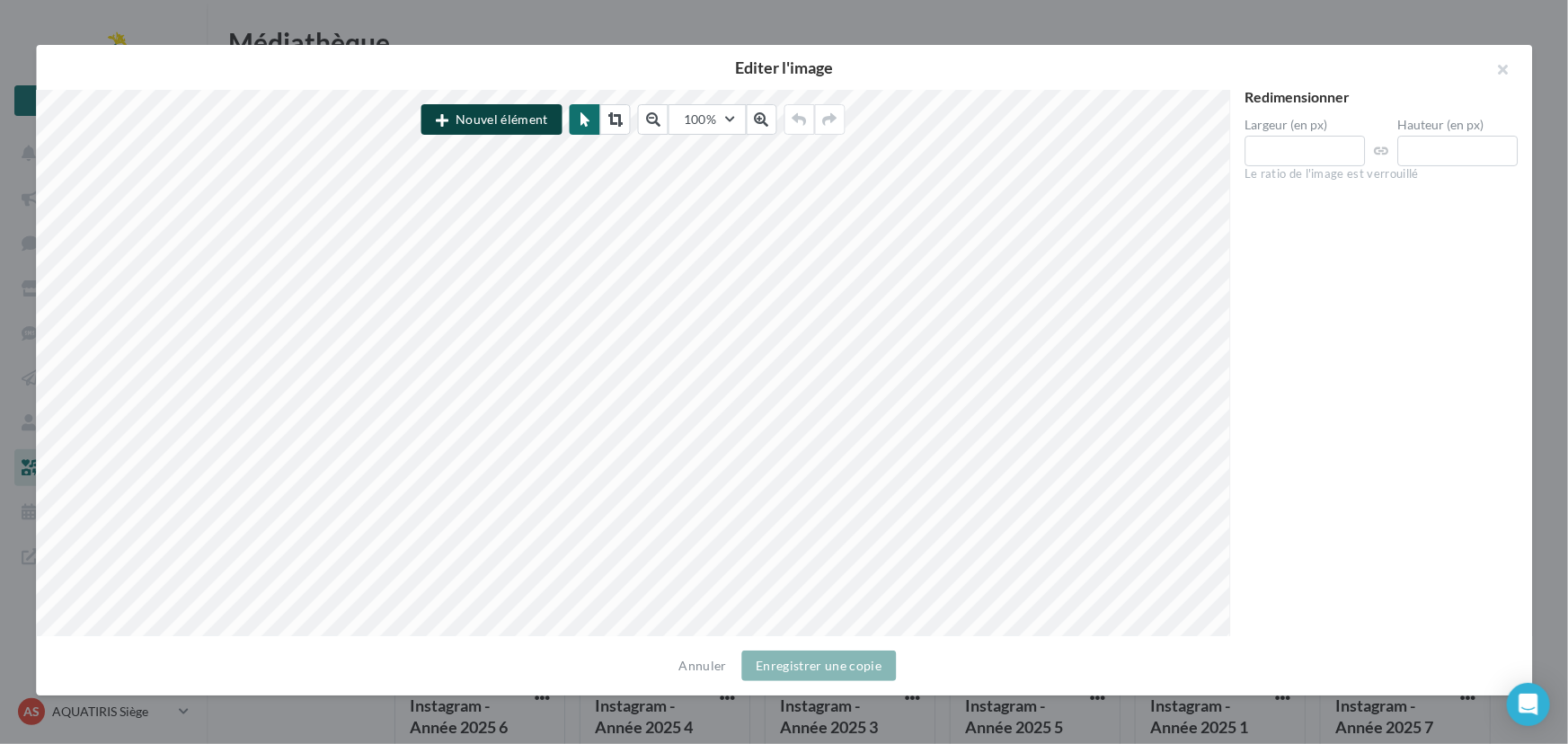
click at [491, 120] on button "Nouvel élément" at bounding box center [492, 119] width 141 height 31
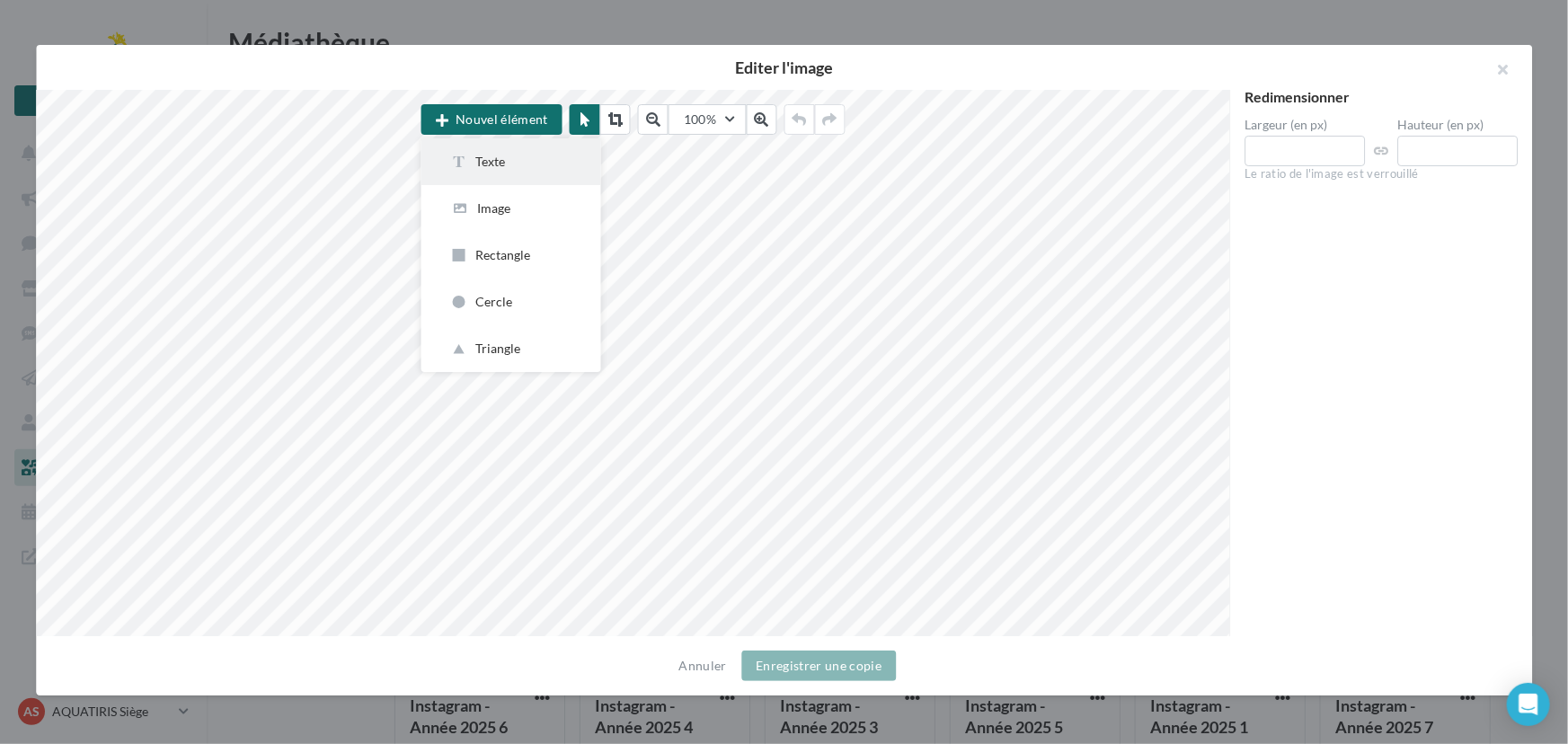
click at [505, 162] on div "Texte" at bounding box center [510, 162] width 122 height 18
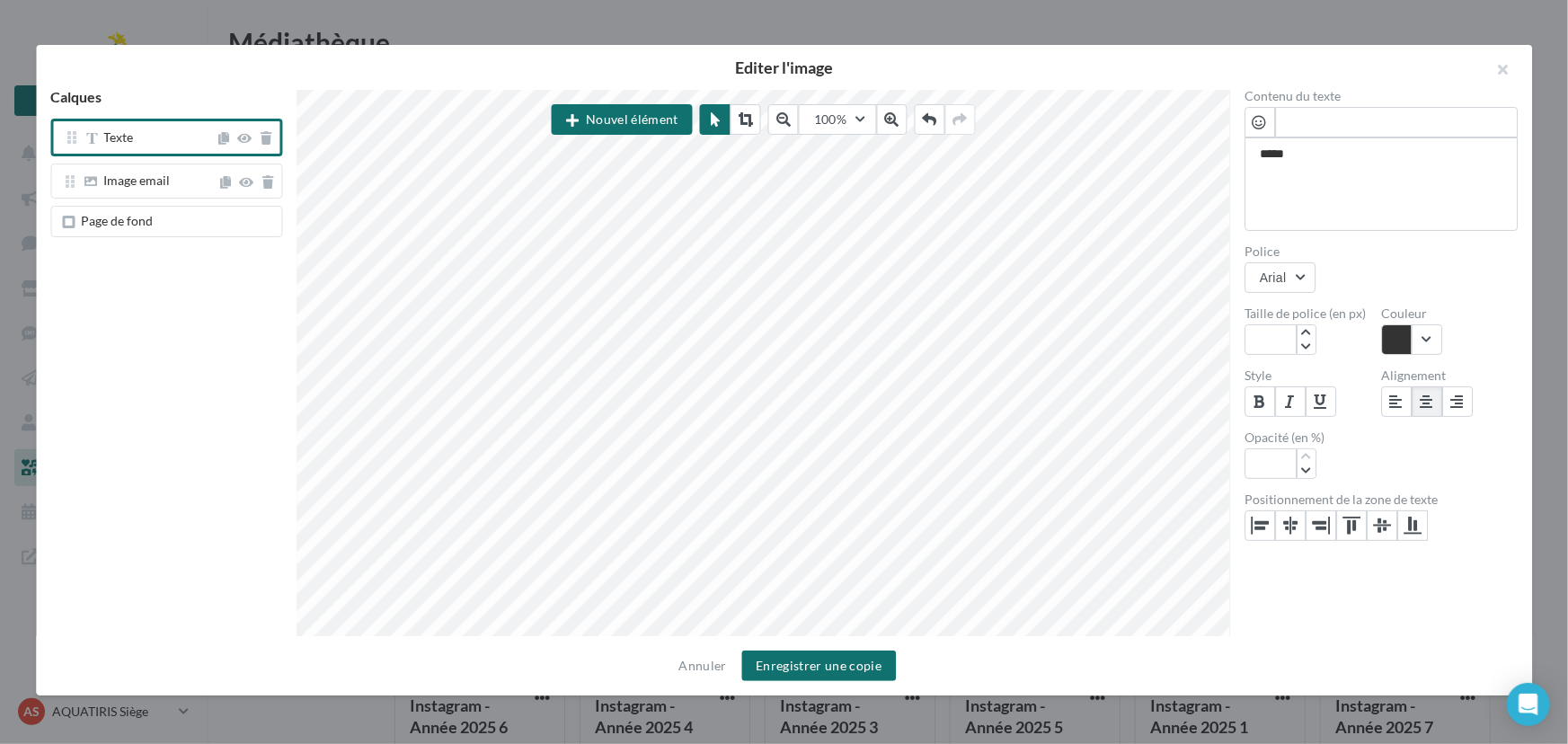
scroll to position [9, 0]
type textarea "*"
type textarea "**"
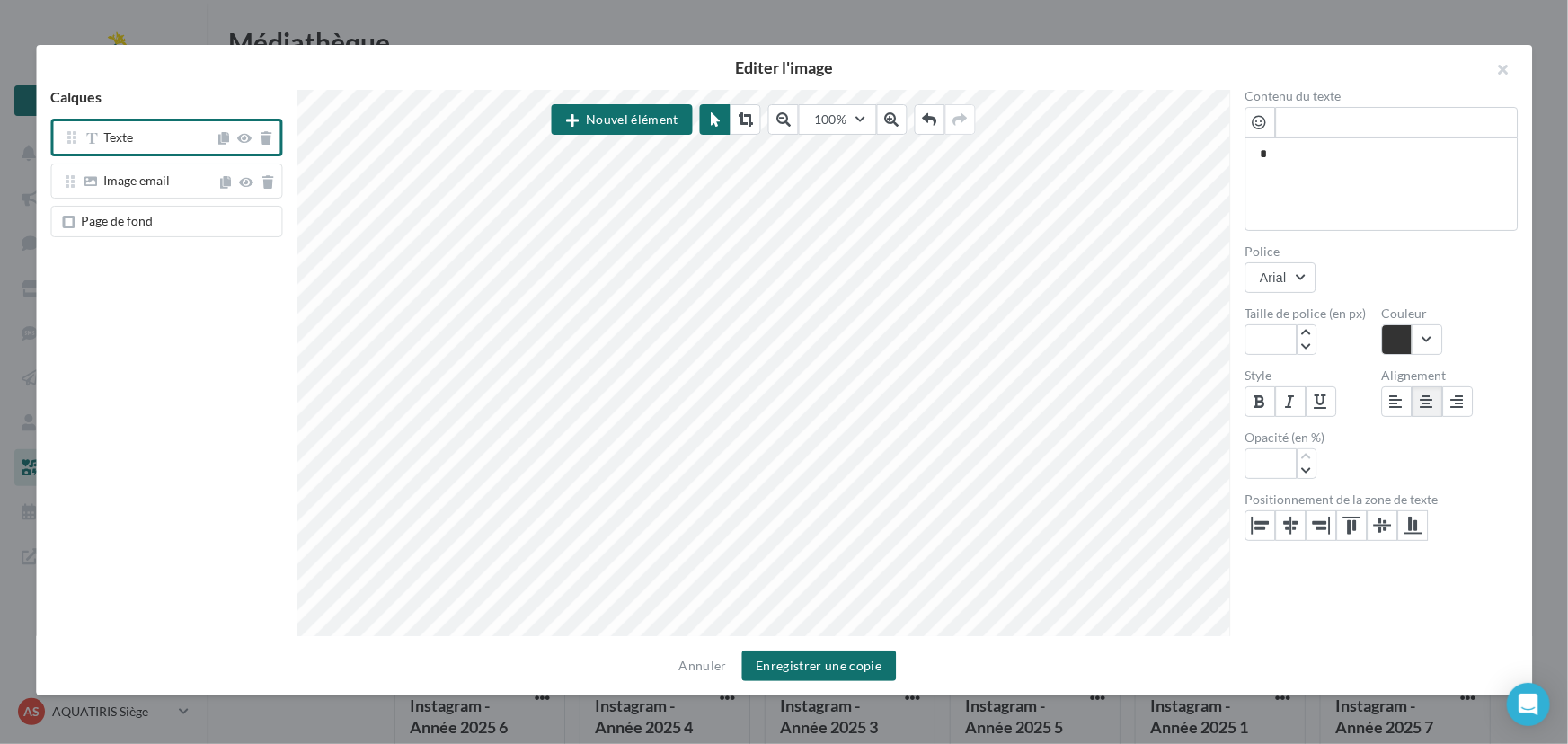
type textarea "**"
type textarea "***"
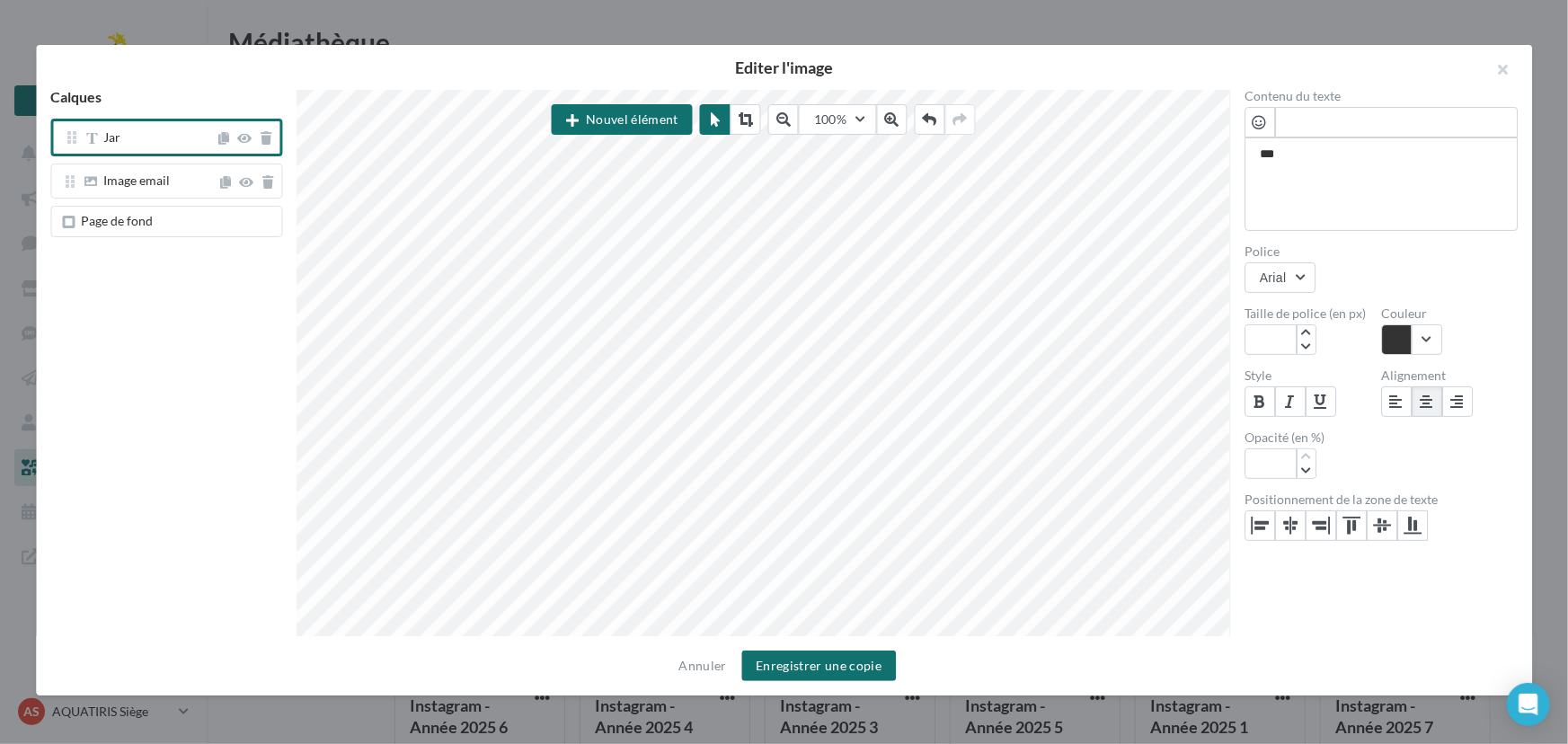
type textarea "****"
type textarea "*****"
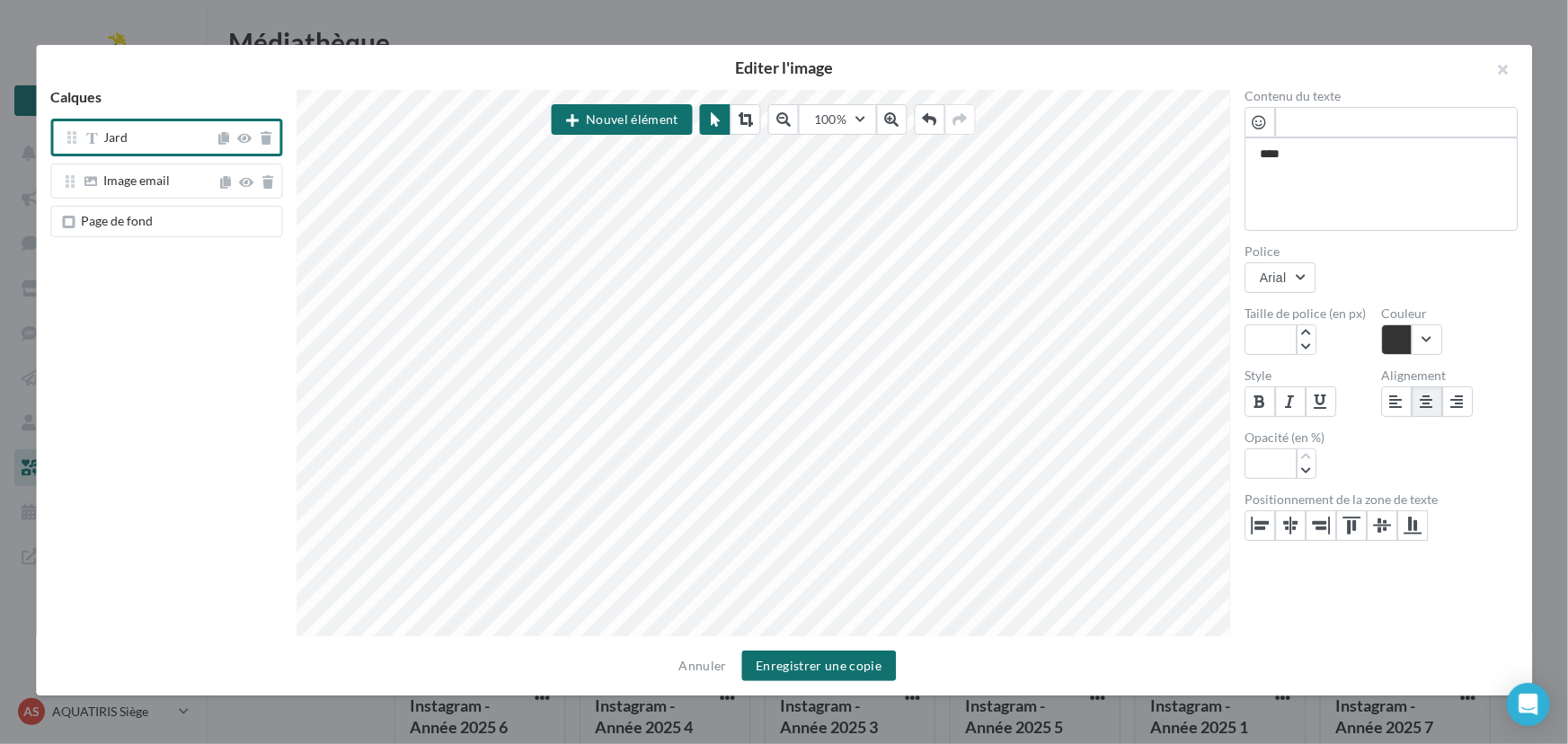
type textarea "*****"
type textarea "******"
click at [1306, 287] on button "Arial" at bounding box center [1280, 277] width 71 height 31
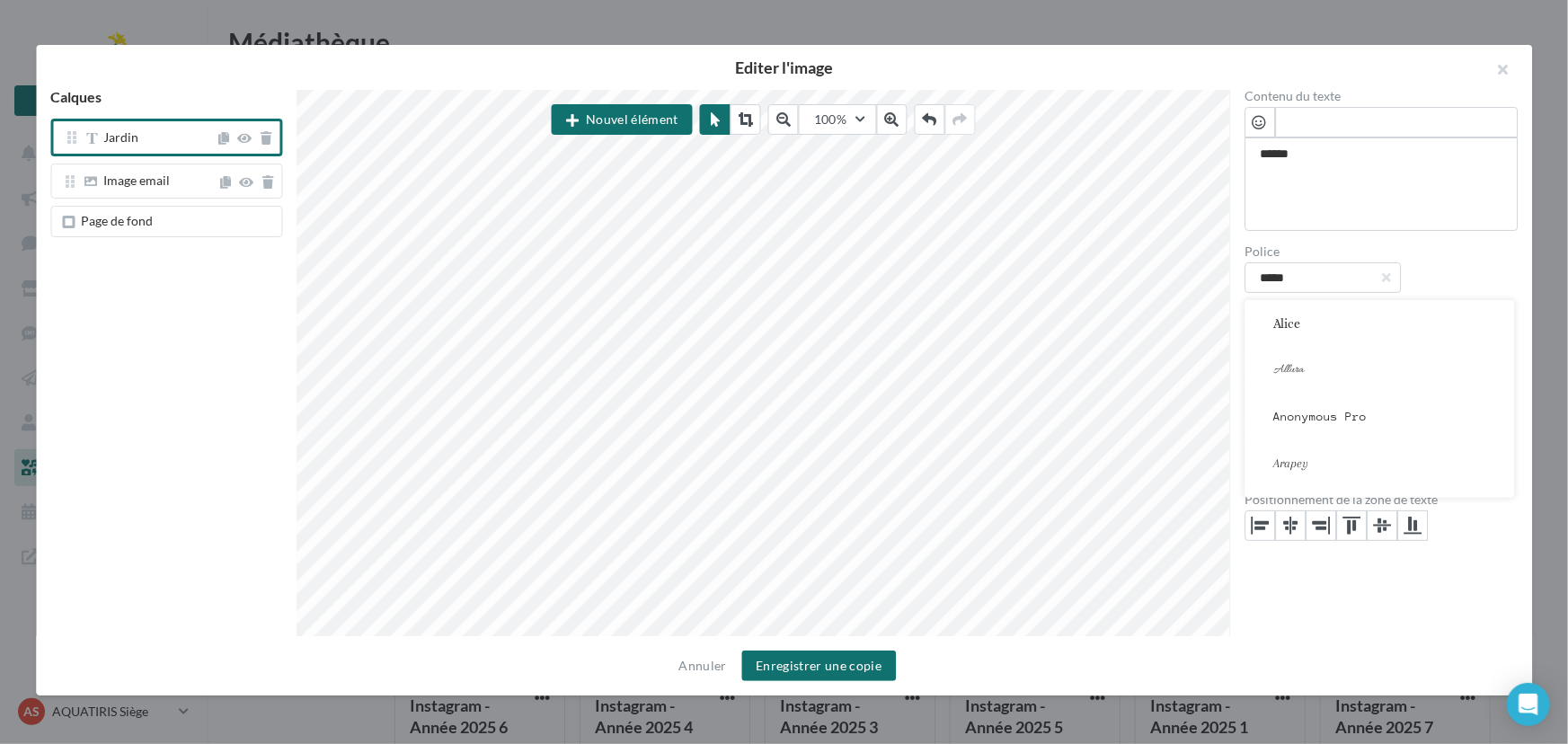
scroll to position [187, 0]
drag, startPoint x: 1316, startPoint y: 285, endPoint x: 1235, endPoint y: 282, distance: 81.1
click at [1235, 282] on div "Contenu du texte ****** ****** Police ***** Alice Allura Anonymous Pro Arapey A…" at bounding box center [1381, 363] width 302 height 547
type input "****"
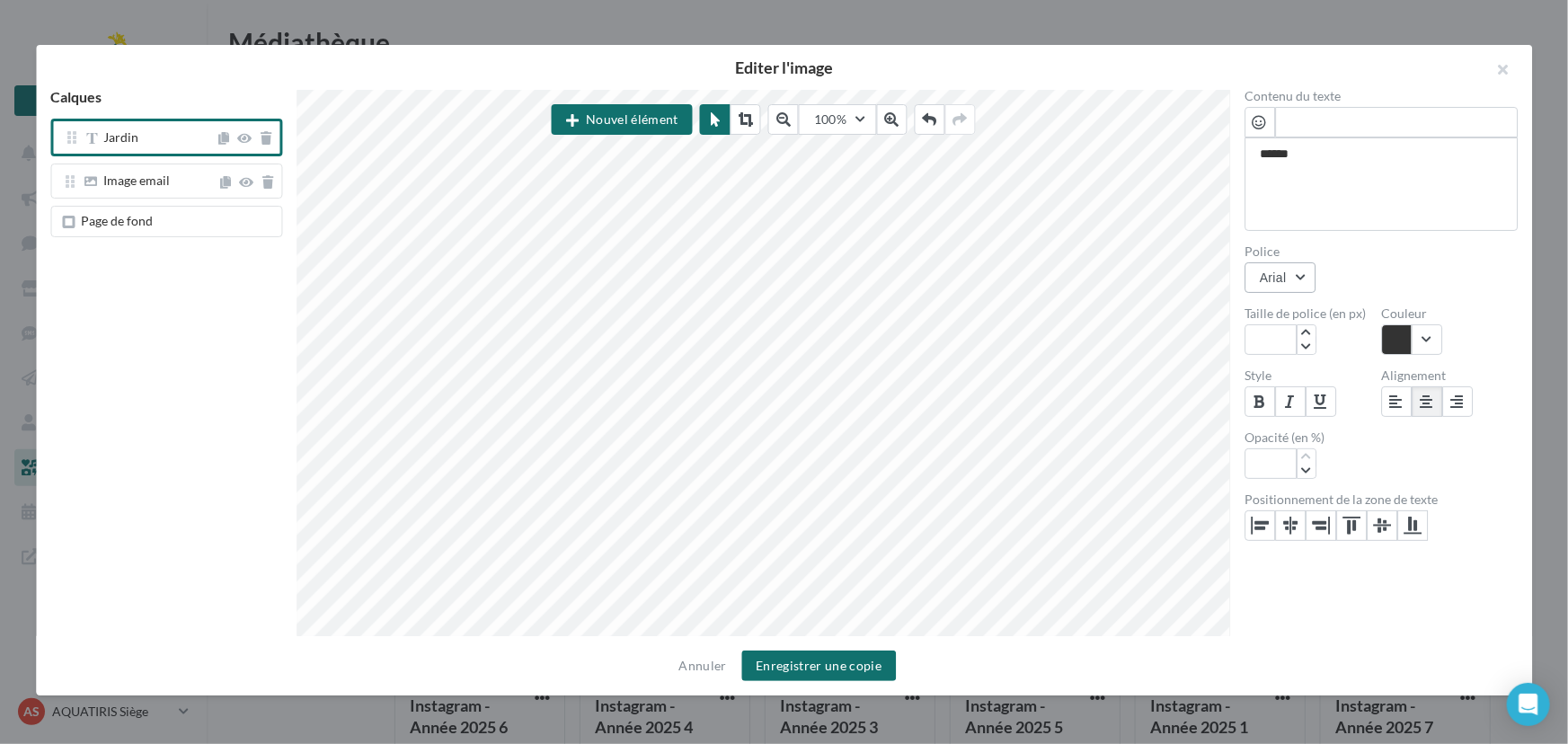
click at [1308, 280] on button "Arial" at bounding box center [1280, 277] width 71 height 31
click at [1328, 312] on button "Lato" at bounding box center [1378, 323] width 269 height 47
click at [1433, 345] on button "button" at bounding box center [1412, 340] width 62 height 31
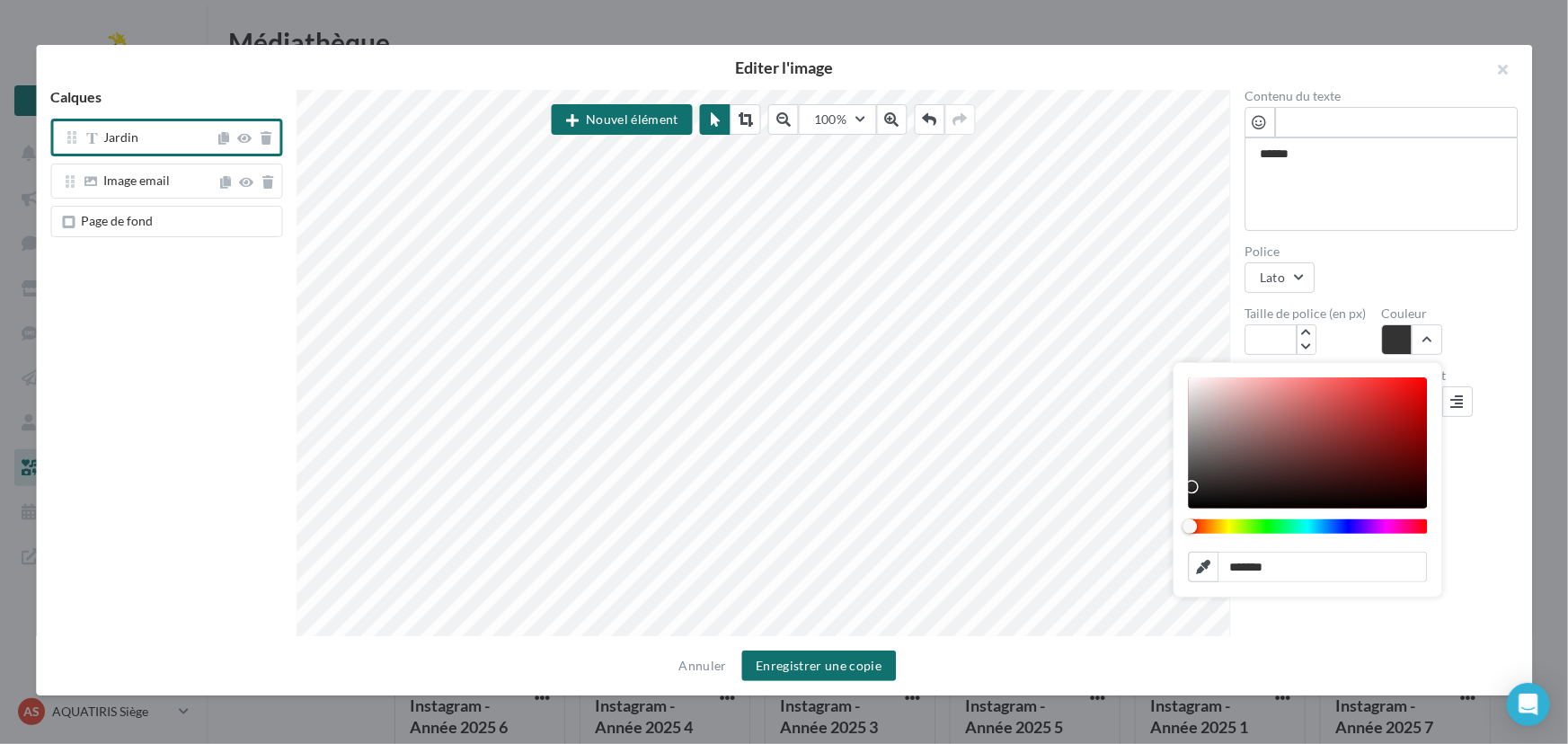
drag, startPoint x: 1303, startPoint y: 568, endPoint x: 1237, endPoint y: 581, distance: 67.3
click at [1237, 581] on input "*******" at bounding box center [1307, 567] width 239 height 31
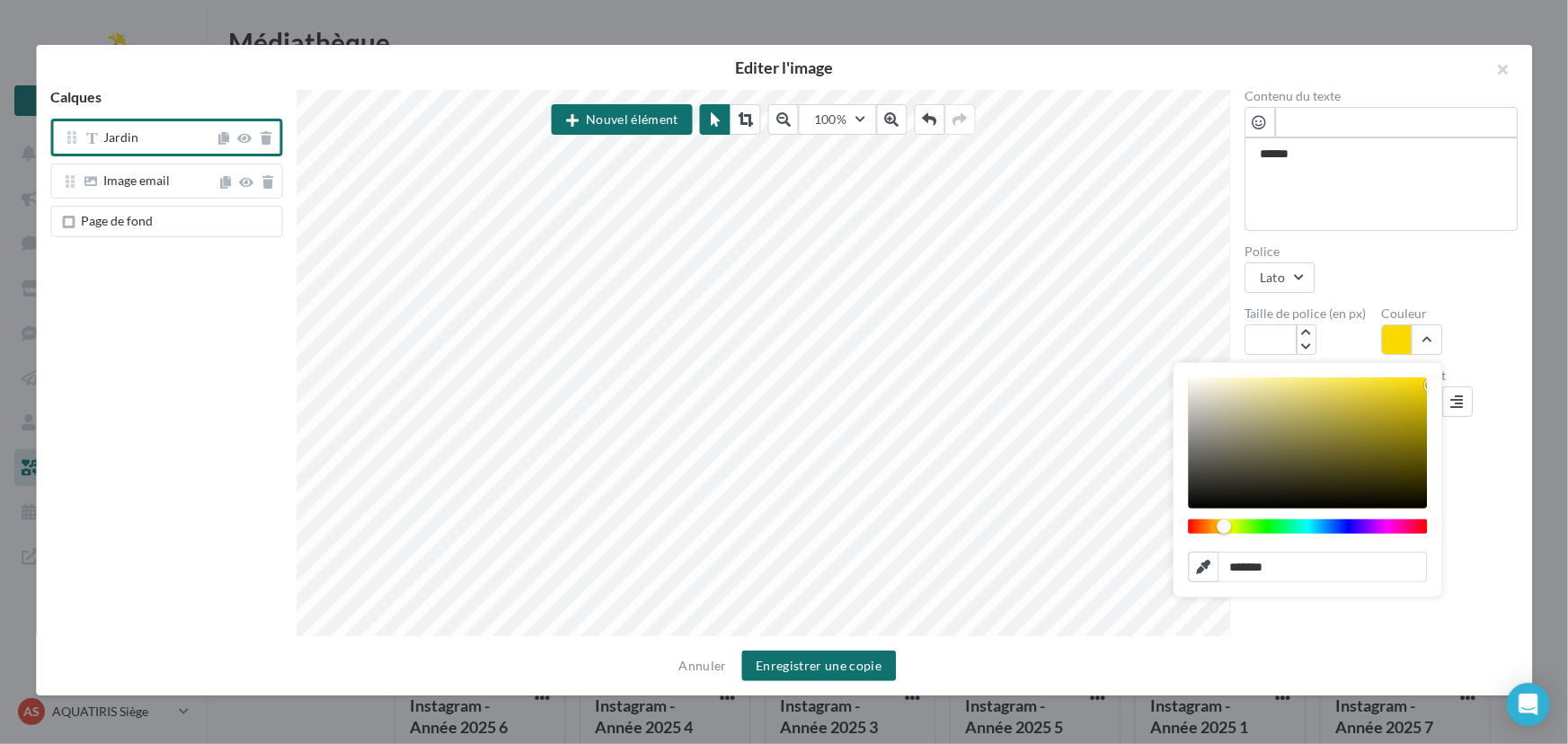
type input "*******"
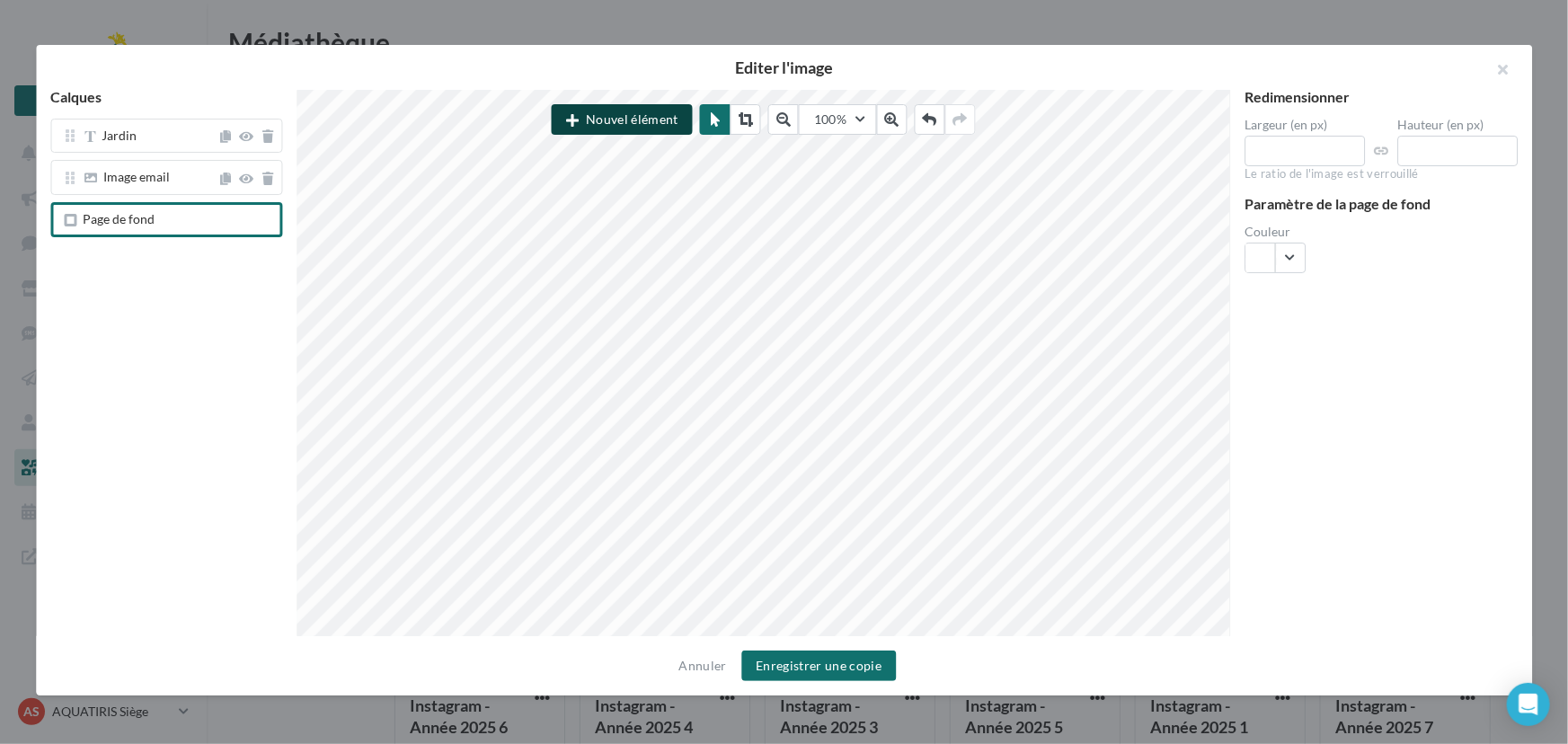
click at [664, 117] on button "Nouvel élément" at bounding box center [623, 119] width 141 height 31
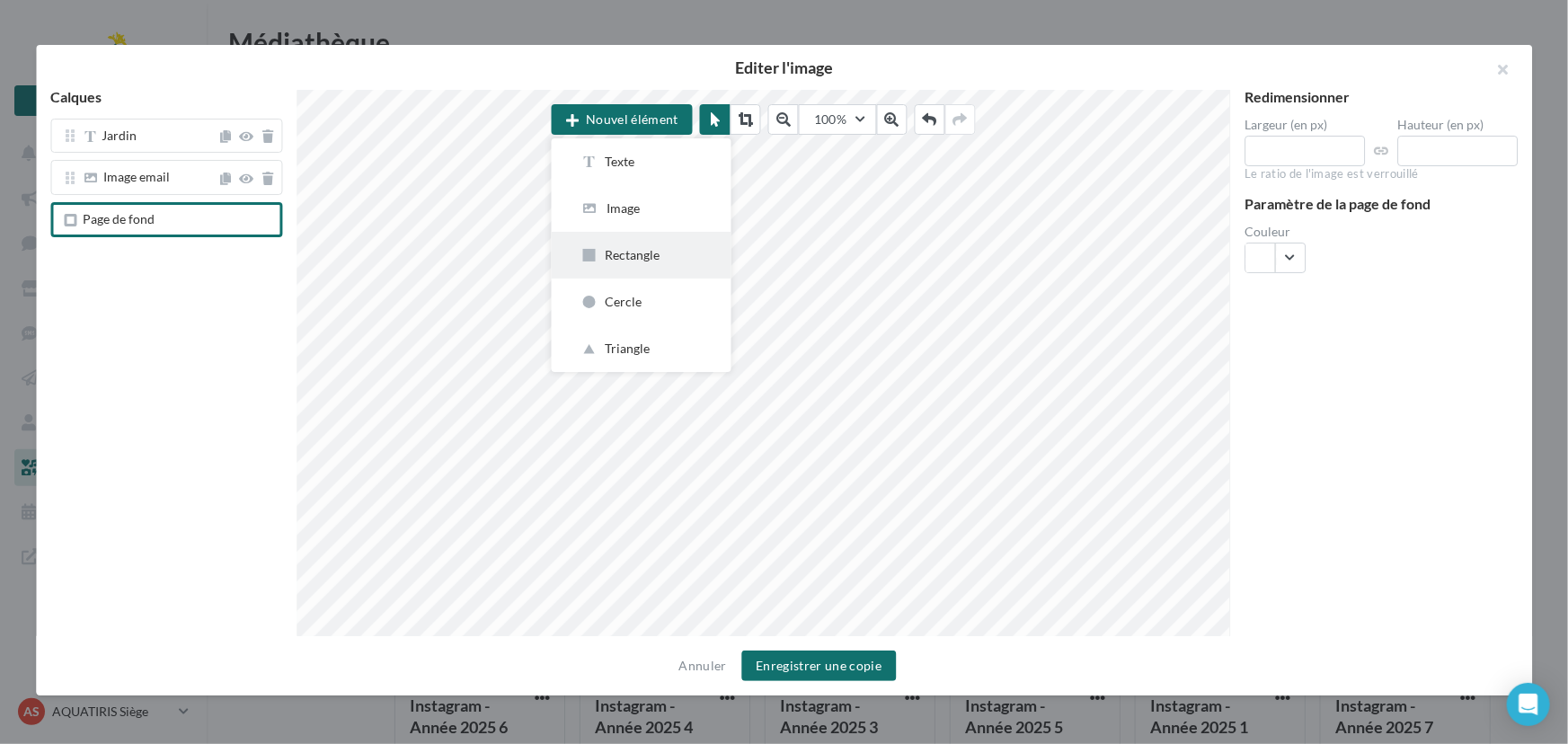
click at [607, 251] on div "Rectangle" at bounding box center [641, 255] width 122 height 18
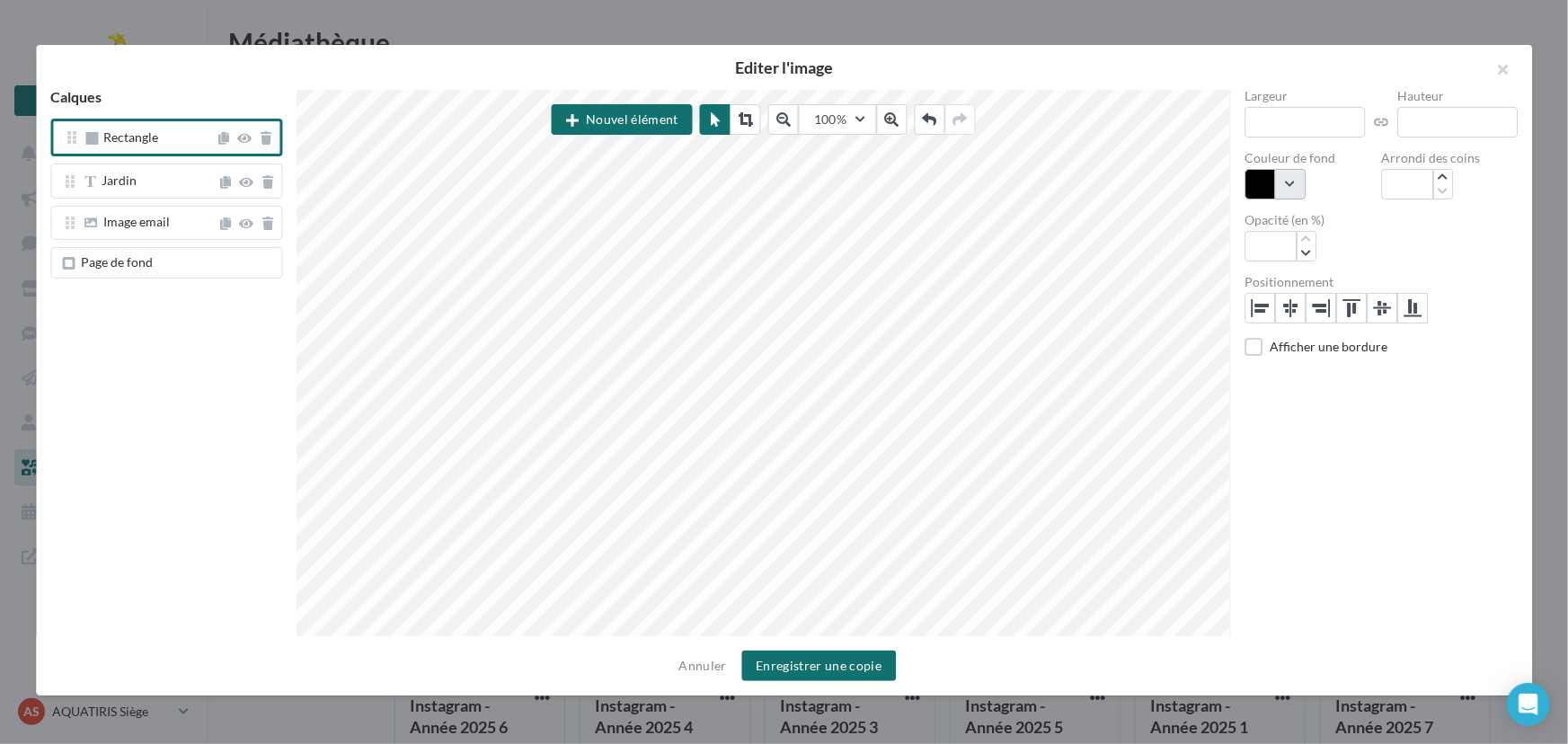
click at [1292, 176] on button "button" at bounding box center [1275, 184] width 62 height 31
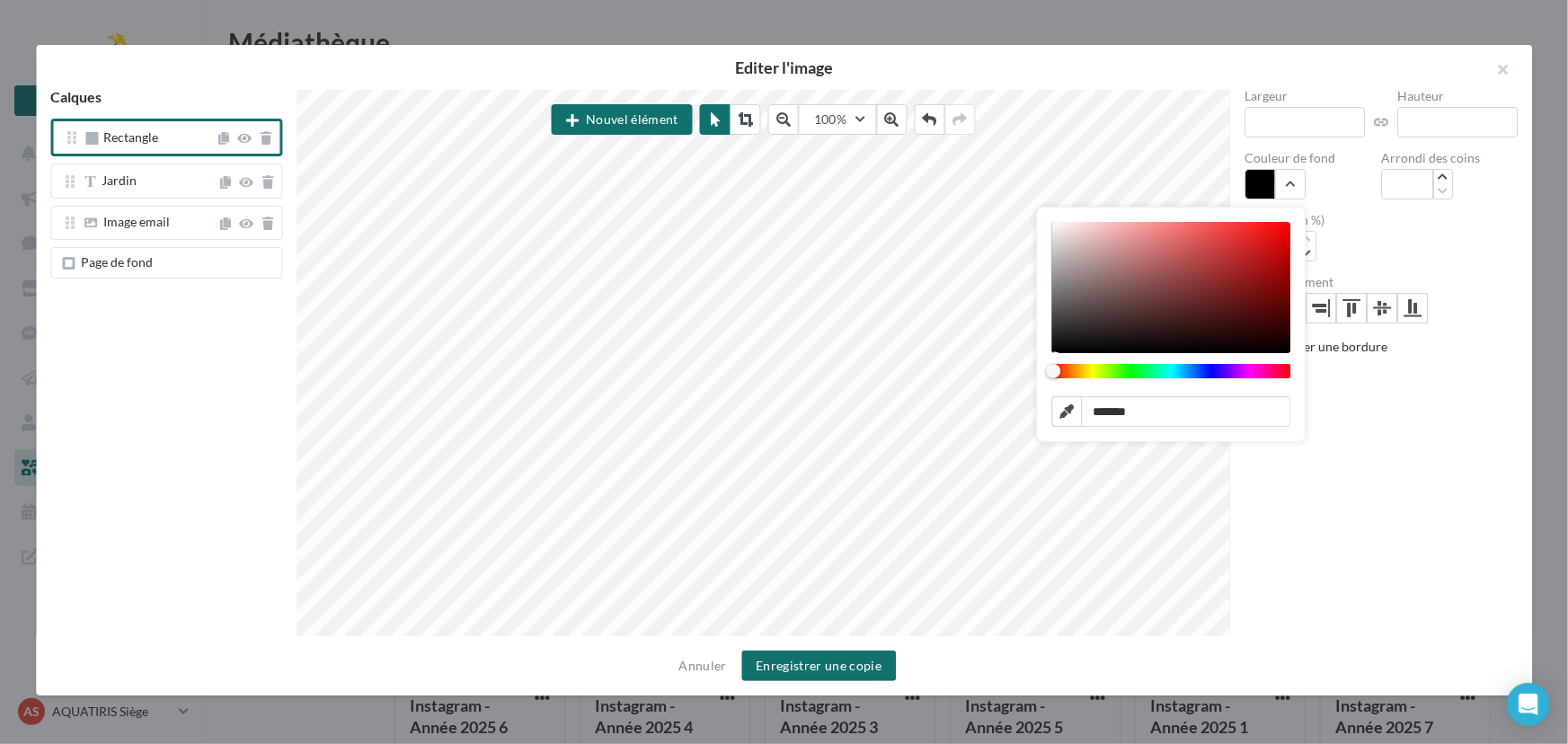
drag, startPoint x: 1173, startPoint y: 412, endPoint x: 1103, endPoint y: 417, distance: 70.2
click at [1103, 417] on input "*******" at bounding box center [1171, 411] width 239 height 31
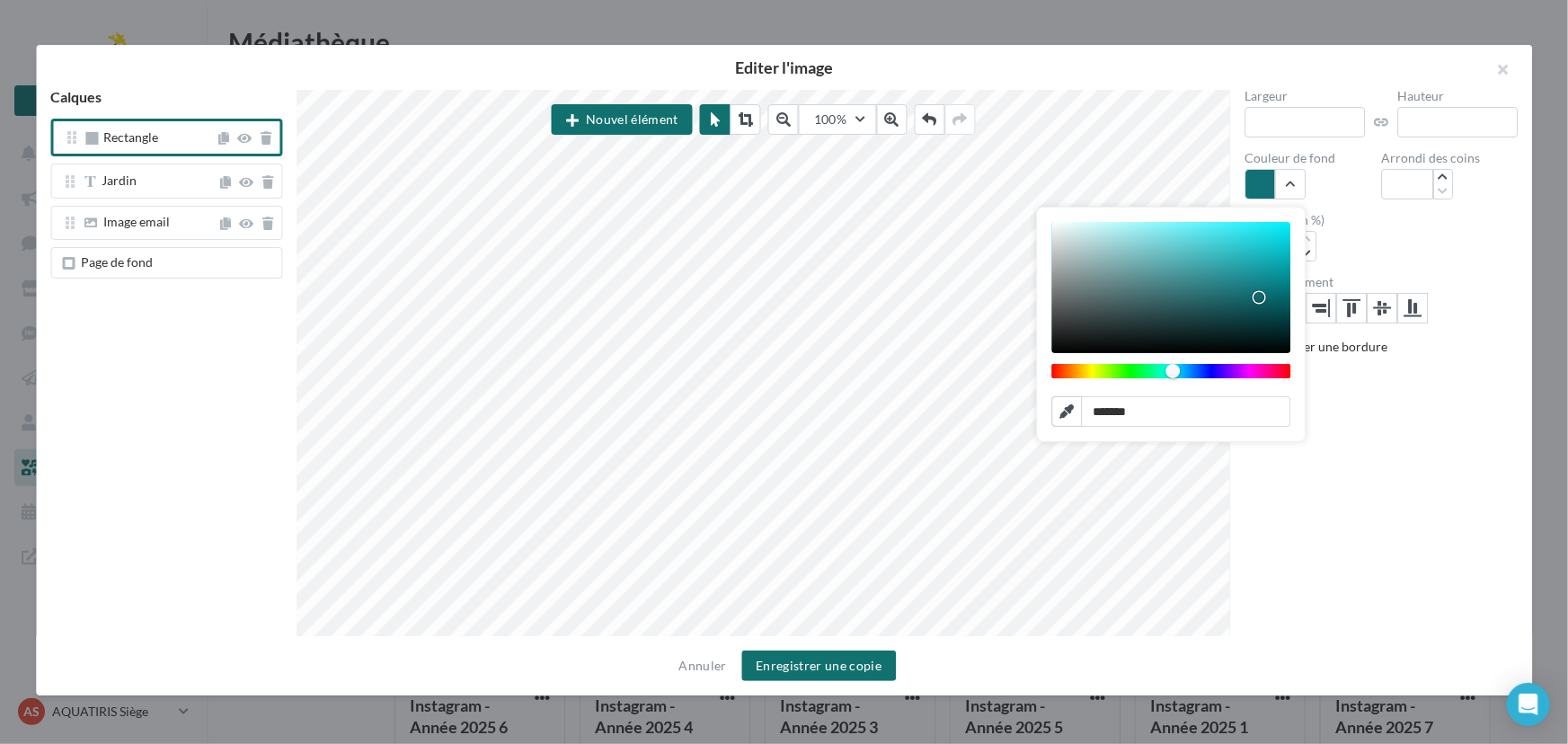
type input "*******"
click at [1455, 245] on div "Opacité (en %) ***" at bounding box center [1380, 237] width 273 height 48
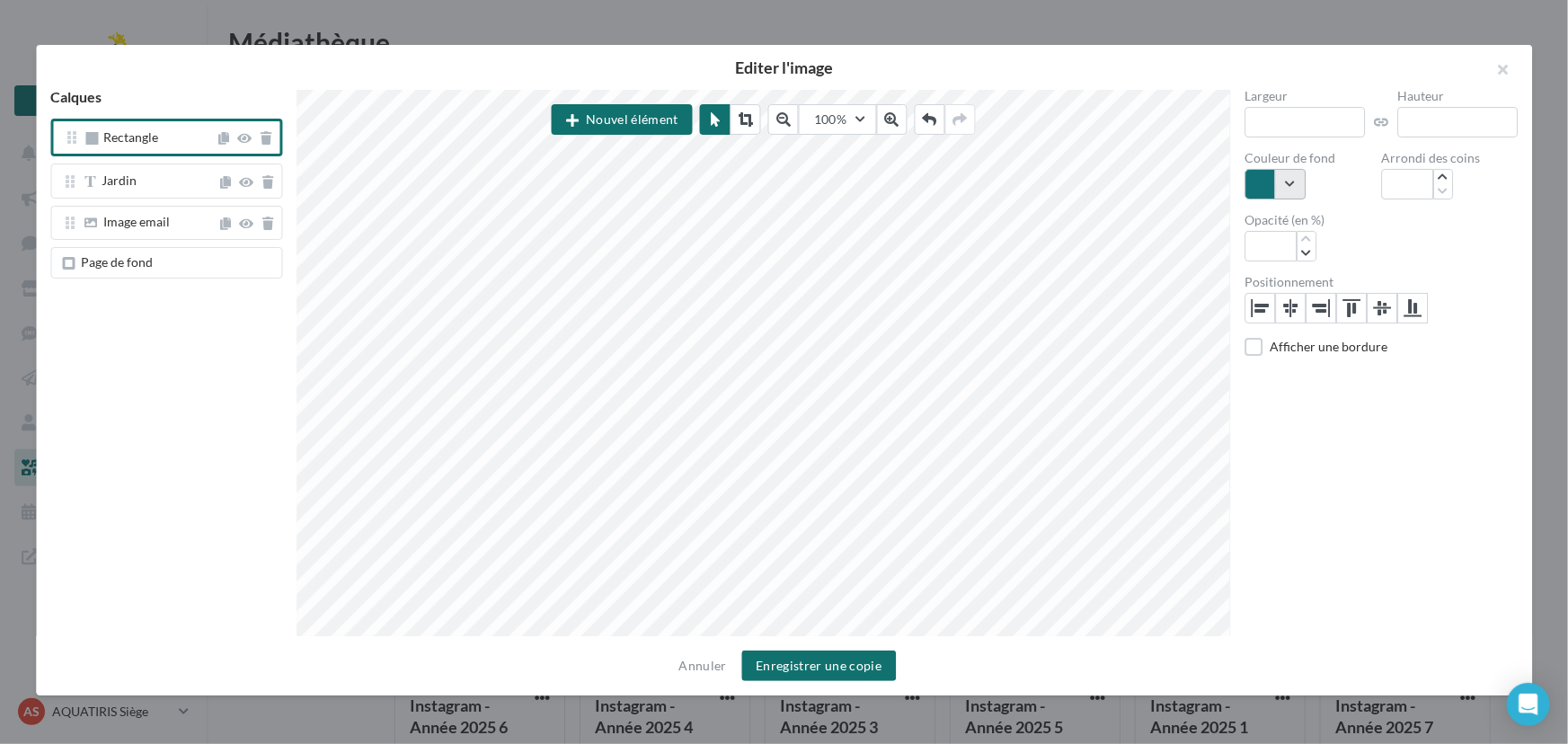
click at [1291, 191] on button "button" at bounding box center [1275, 184] width 62 height 31
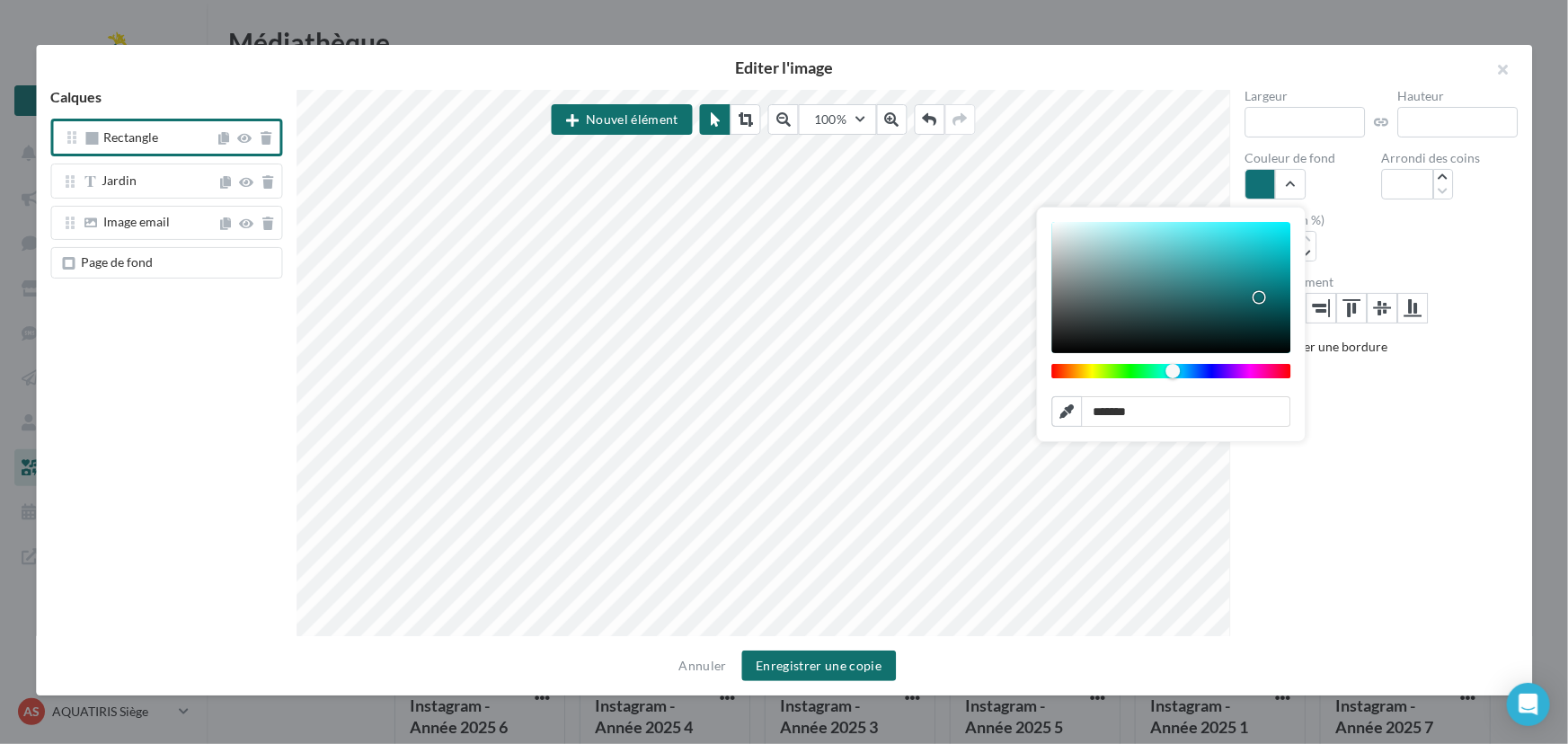
drag, startPoint x: 1097, startPoint y: 408, endPoint x: 1159, endPoint y: 412, distance: 62.1
click at [1159, 412] on input "*******" at bounding box center [1171, 411] width 239 height 31
click at [1464, 421] on div "Largeur *** Hauteur ** Couleur de fond ******* hex ** r *** g *** b *** h *** s…" at bounding box center [1381, 363] width 302 height 547
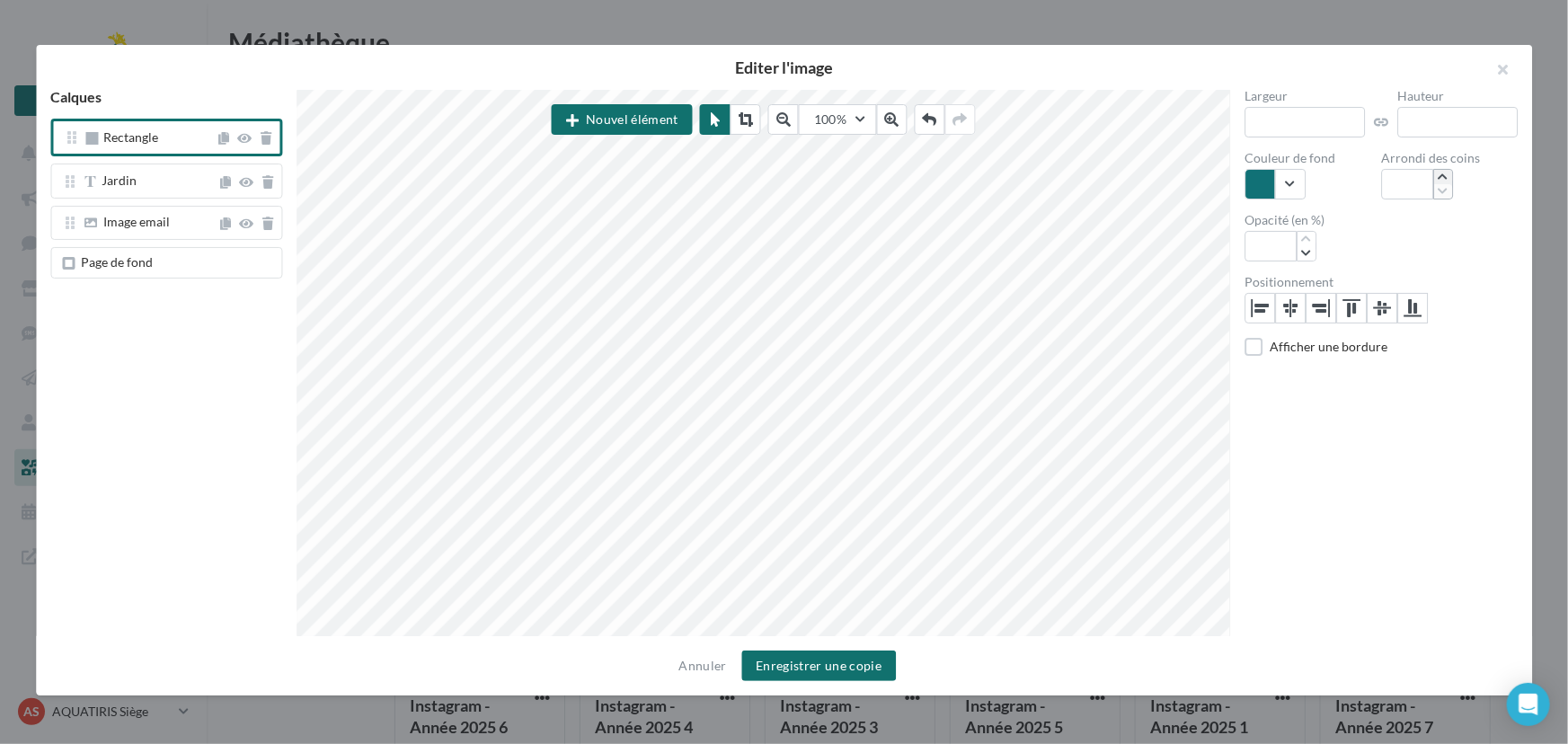
click at [1442, 176] on icon "button" at bounding box center [1443, 177] width 10 height 11
type input "**"
click at [1442, 176] on icon "button" at bounding box center [1443, 177] width 10 height 11
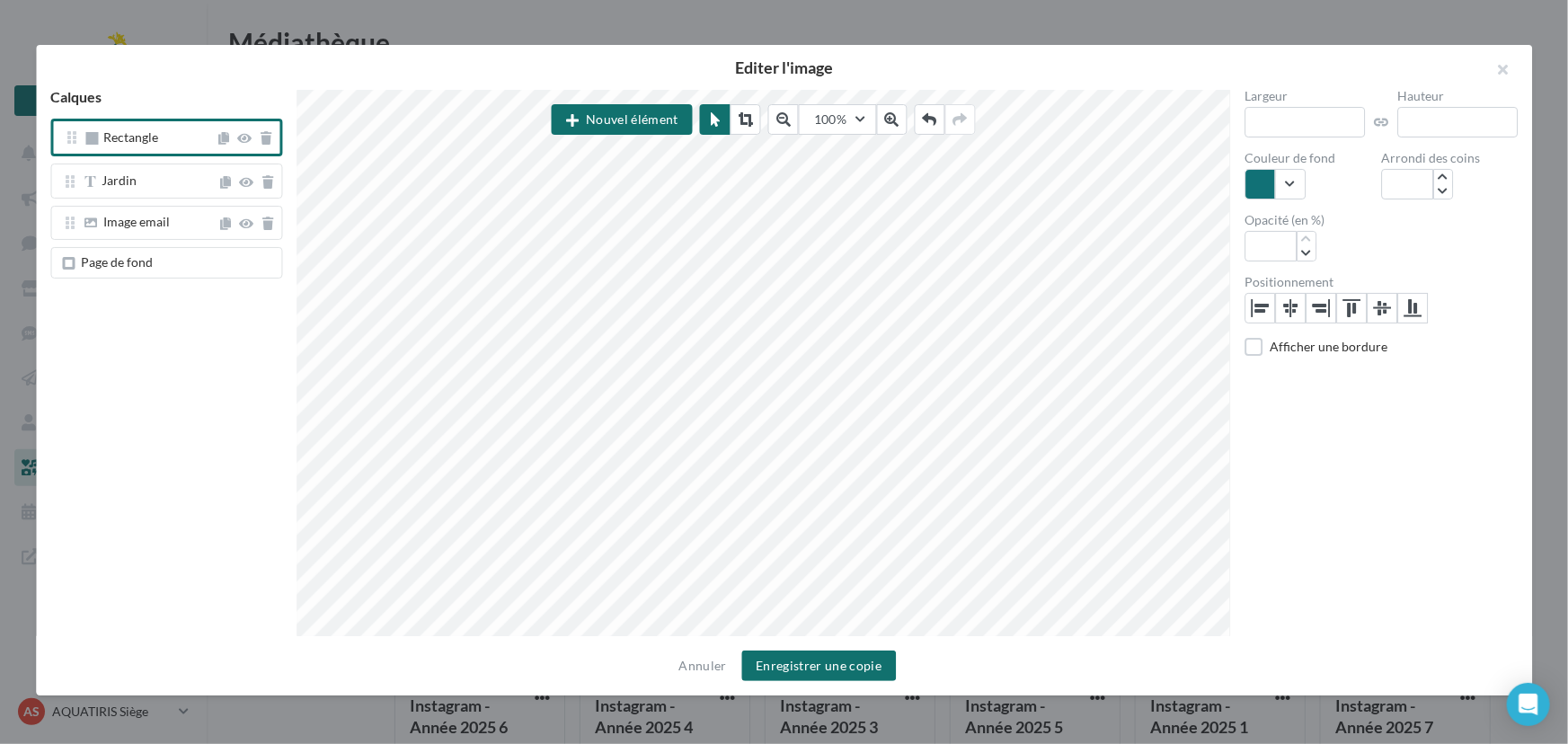
click at [1457, 392] on div "Largeur *** Hauteur ** Couleur de fond Arrondi des coins ** Opacité (en %) *** …" at bounding box center [1381, 363] width 302 height 547
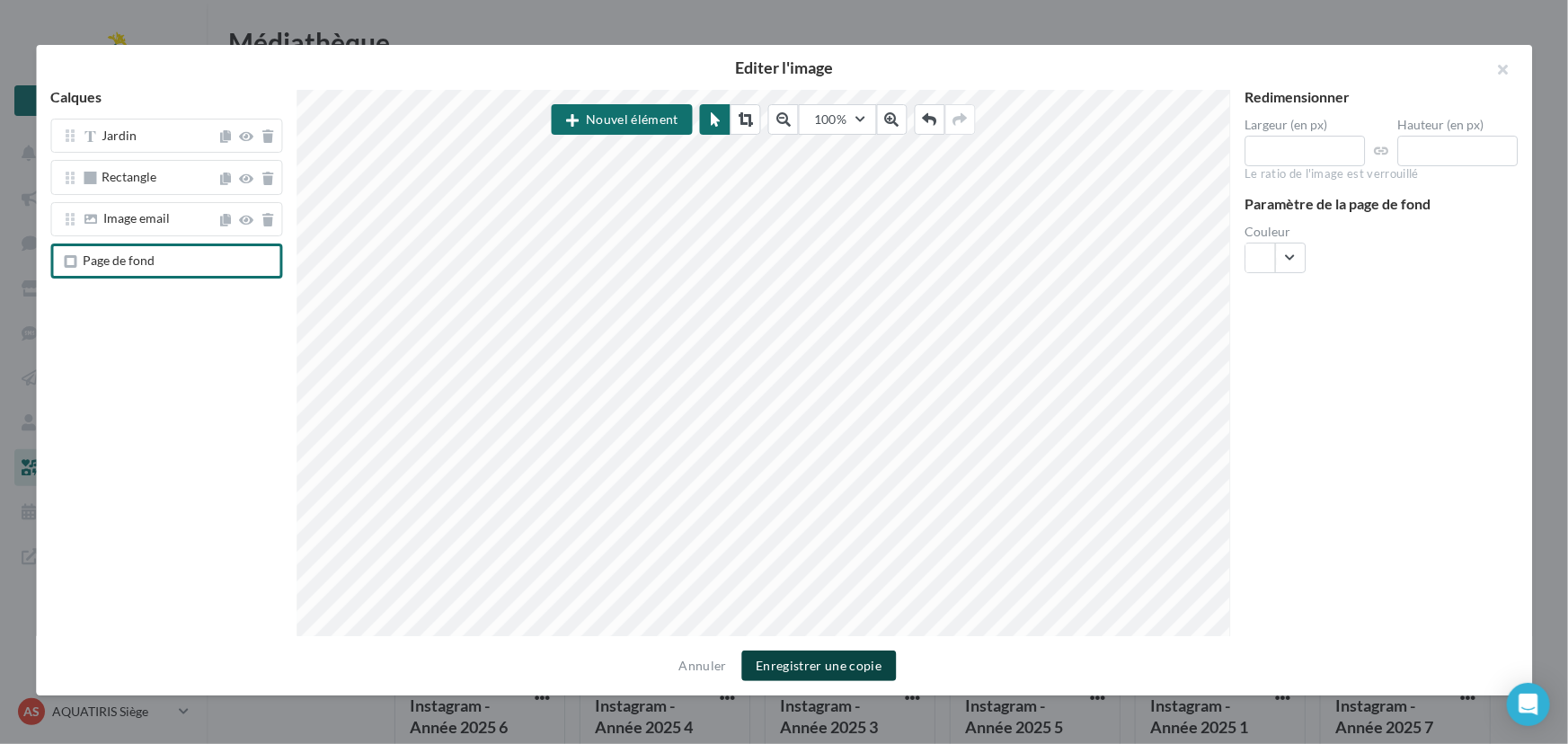
click at [853, 667] on button "Enregistrer une copie" at bounding box center [819, 666] width 155 height 31
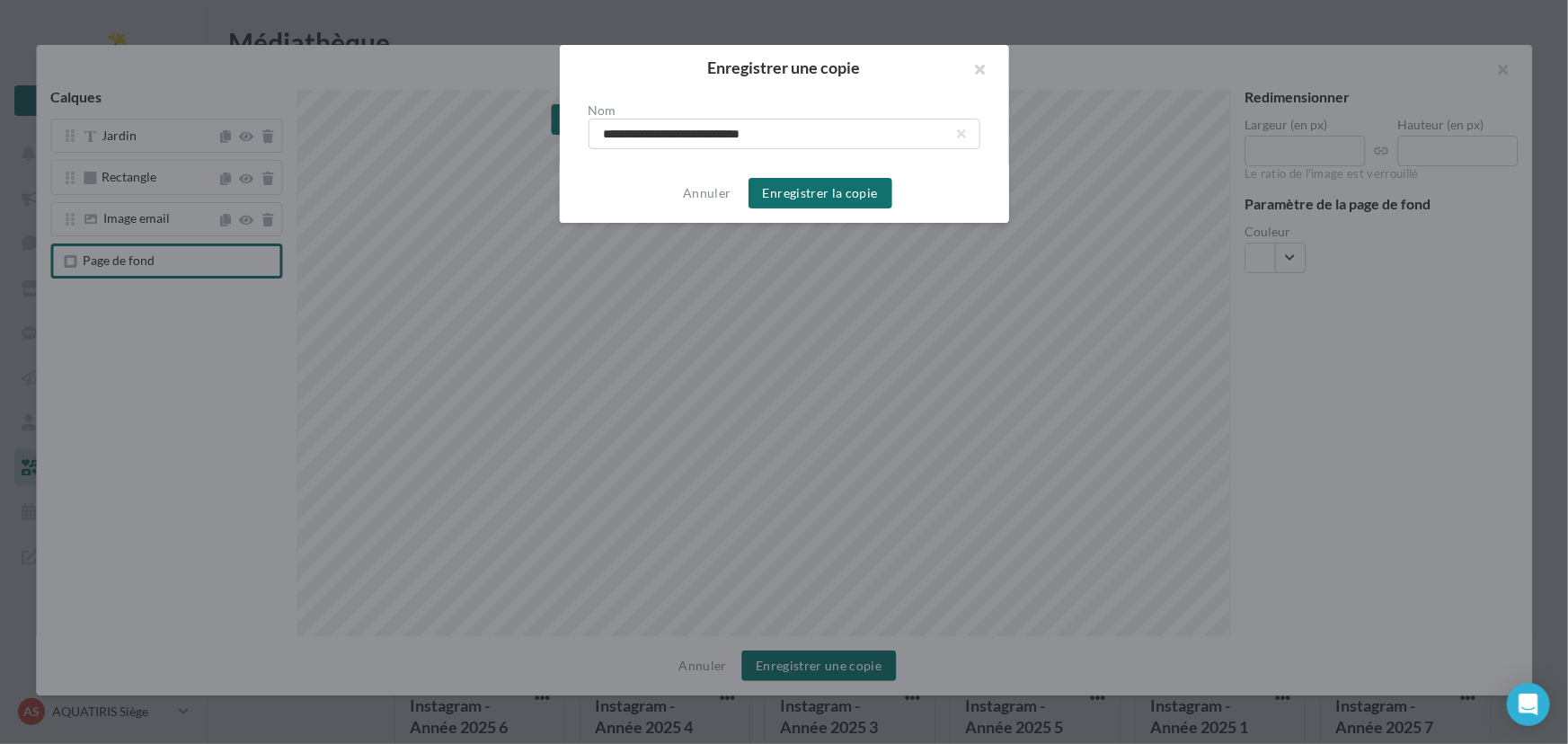
drag, startPoint x: 803, startPoint y: 140, endPoint x: 558, endPoint y: 140, distance: 245.0
click at [558, 140] on div "**********" at bounding box center [784, 372] width 1568 height 744
click at [836, 197] on button "Enregistrer la copie" at bounding box center [820, 193] width 144 height 31
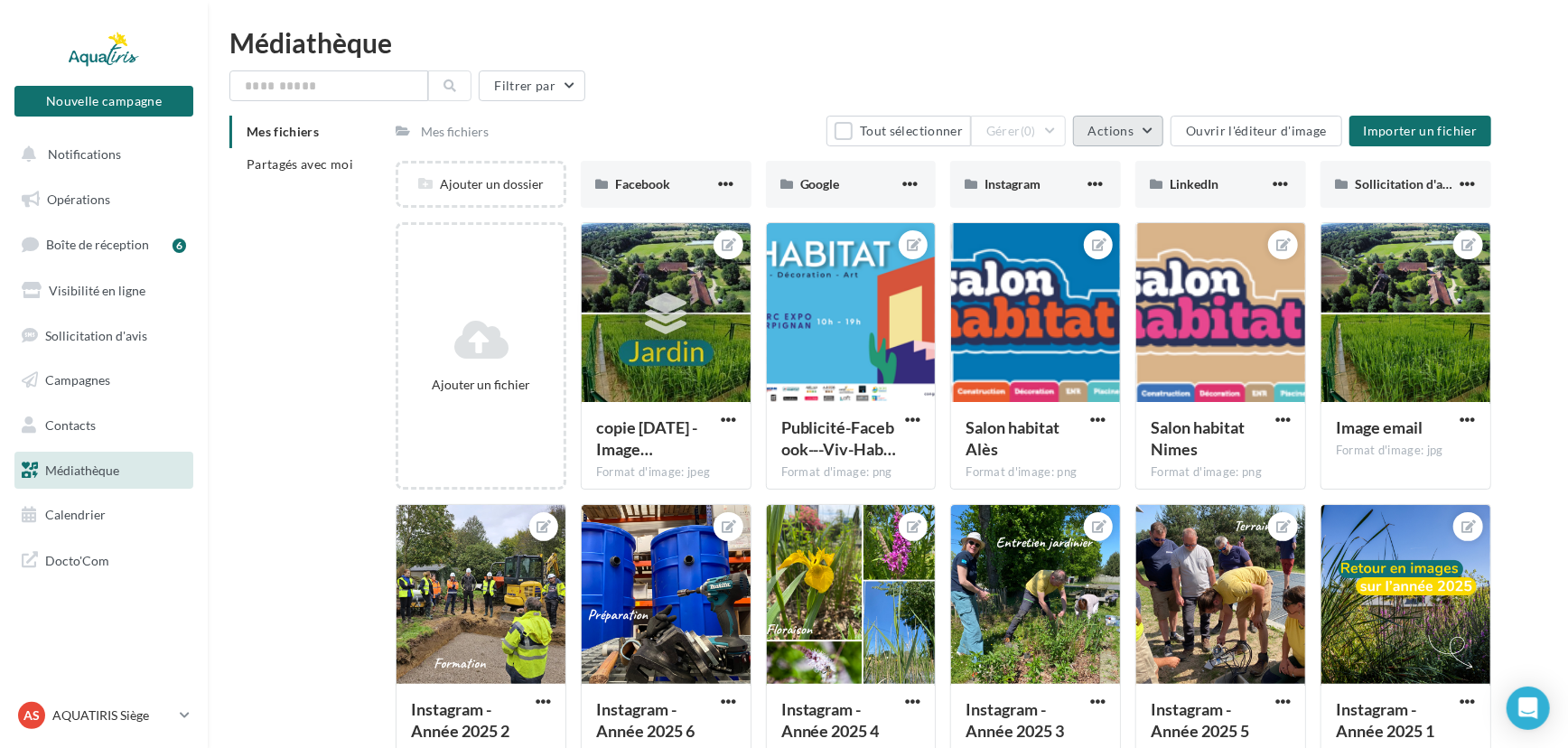
click at [1134, 127] on span "Actions" at bounding box center [1110, 130] width 45 height 15
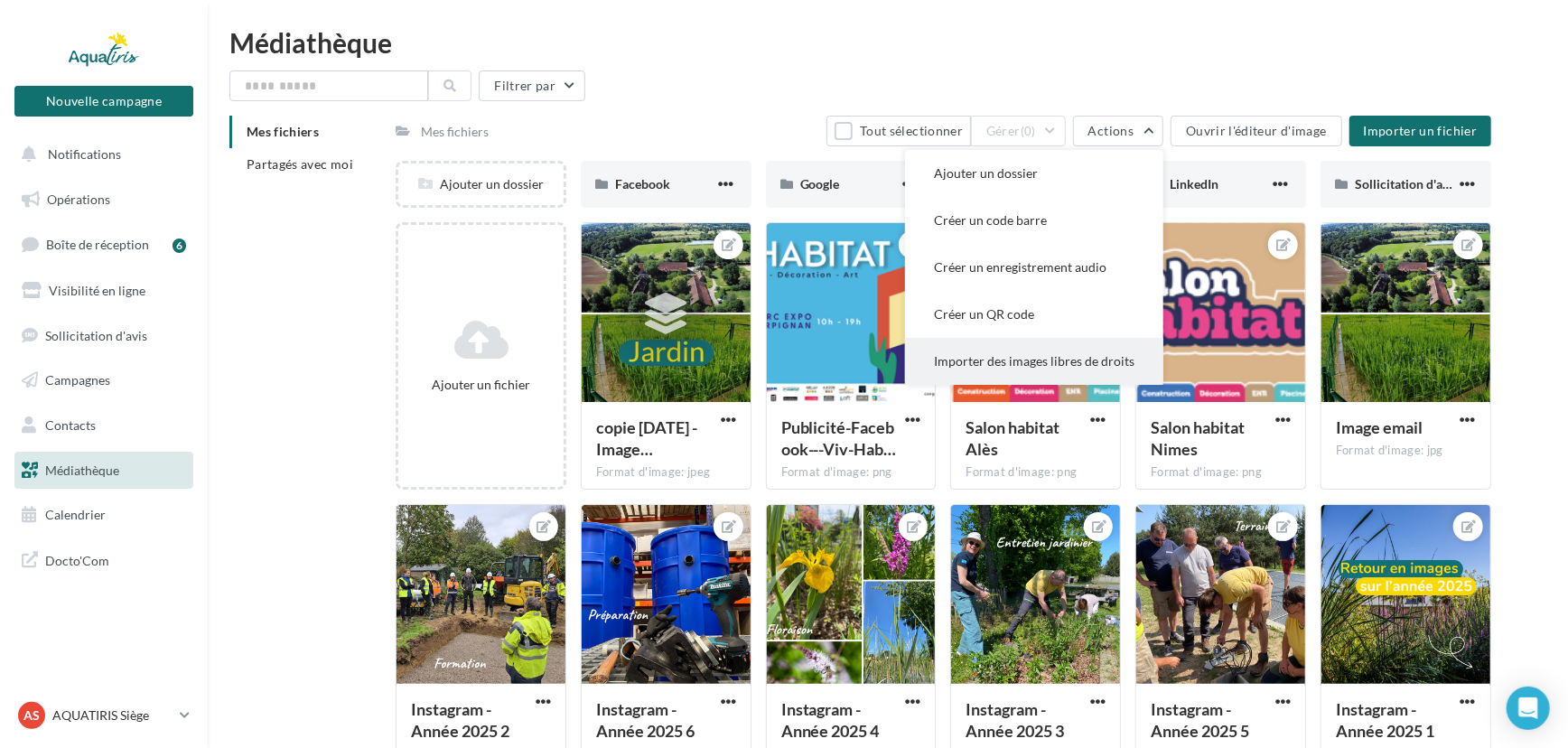
click at [1048, 359] on button "Importer des images libres de droits" at bounding box center [1034, 361] width 259 height 47
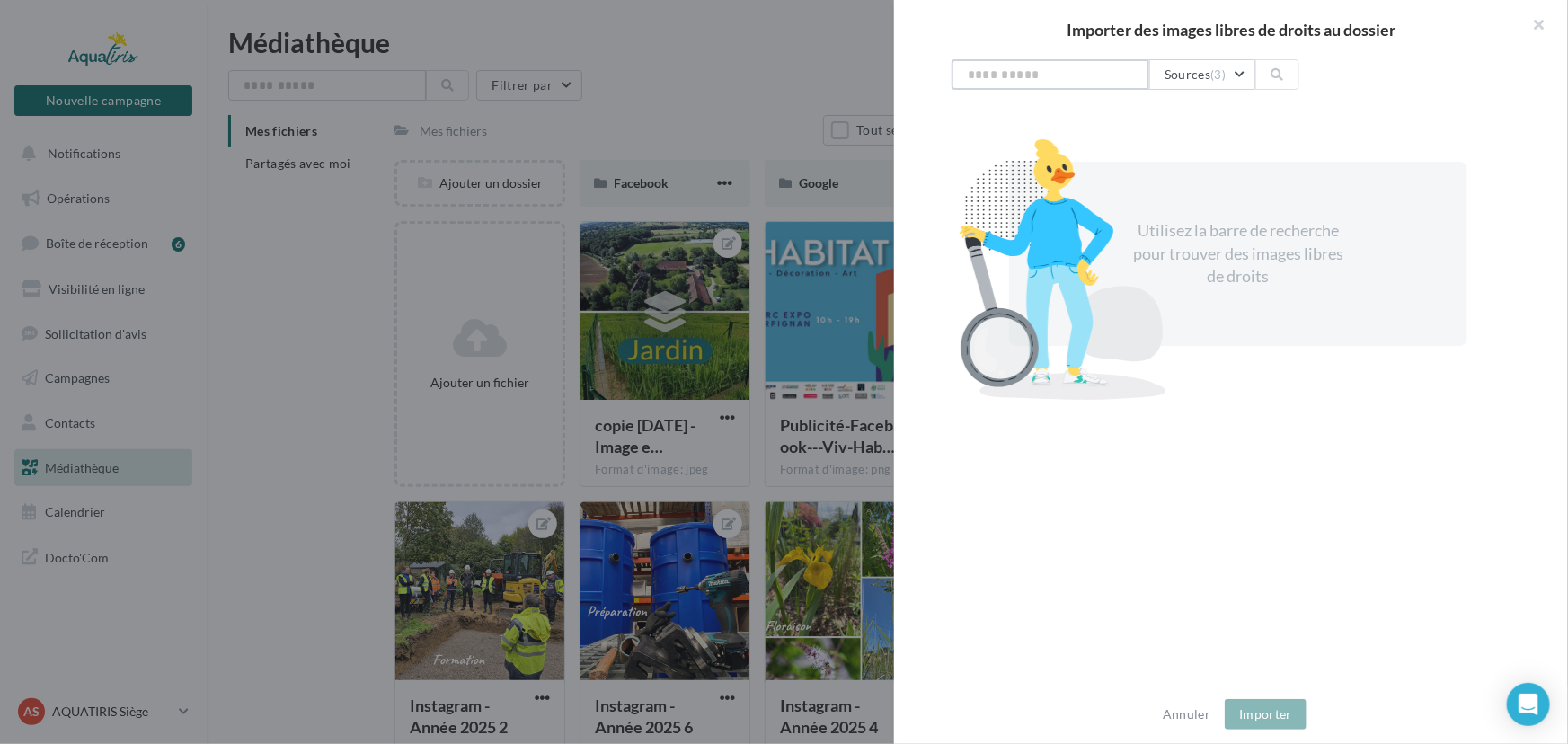
click at [1068, 72] on input "text" at bounding box center [1050, 74] width 198 height 31
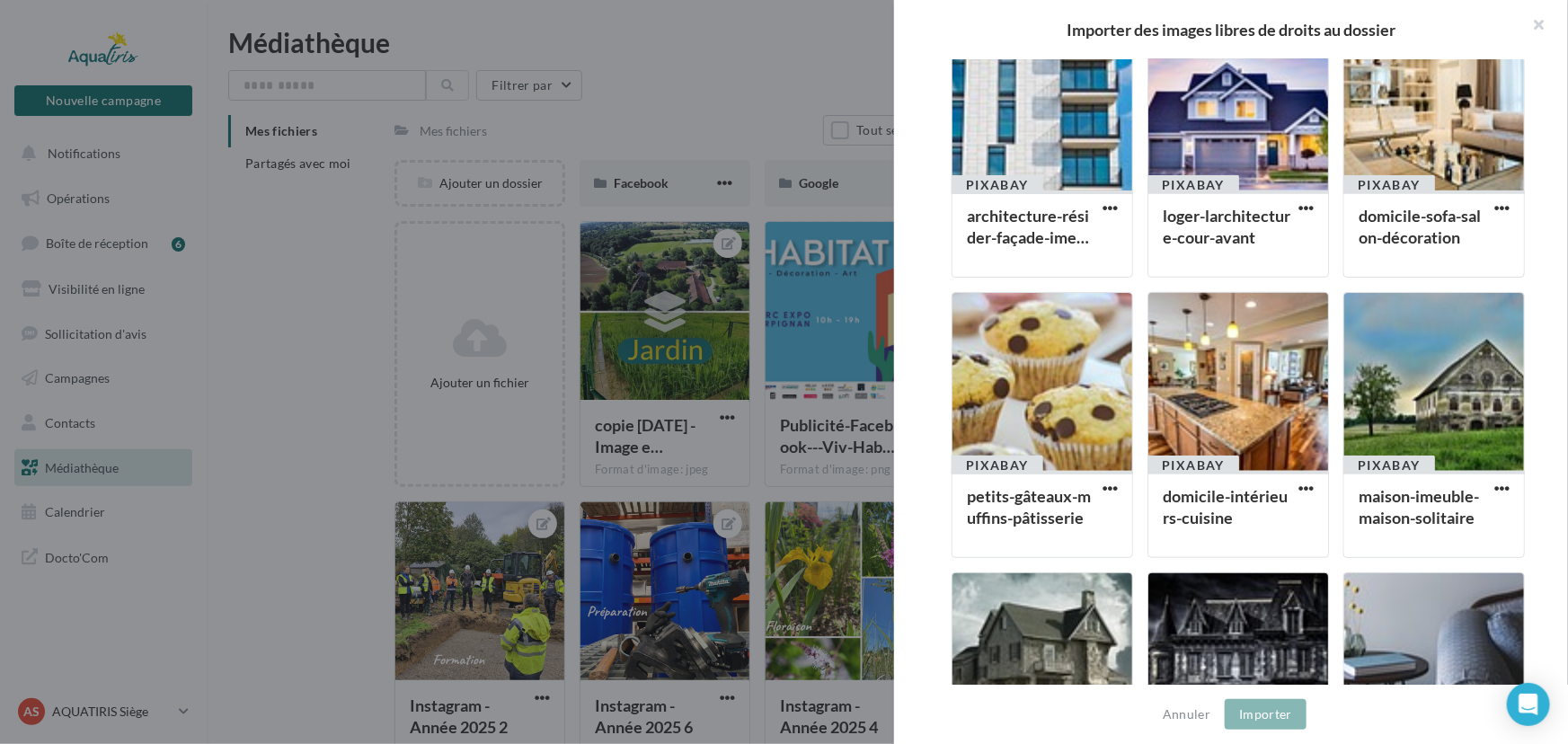
scroll to position [735, 0]
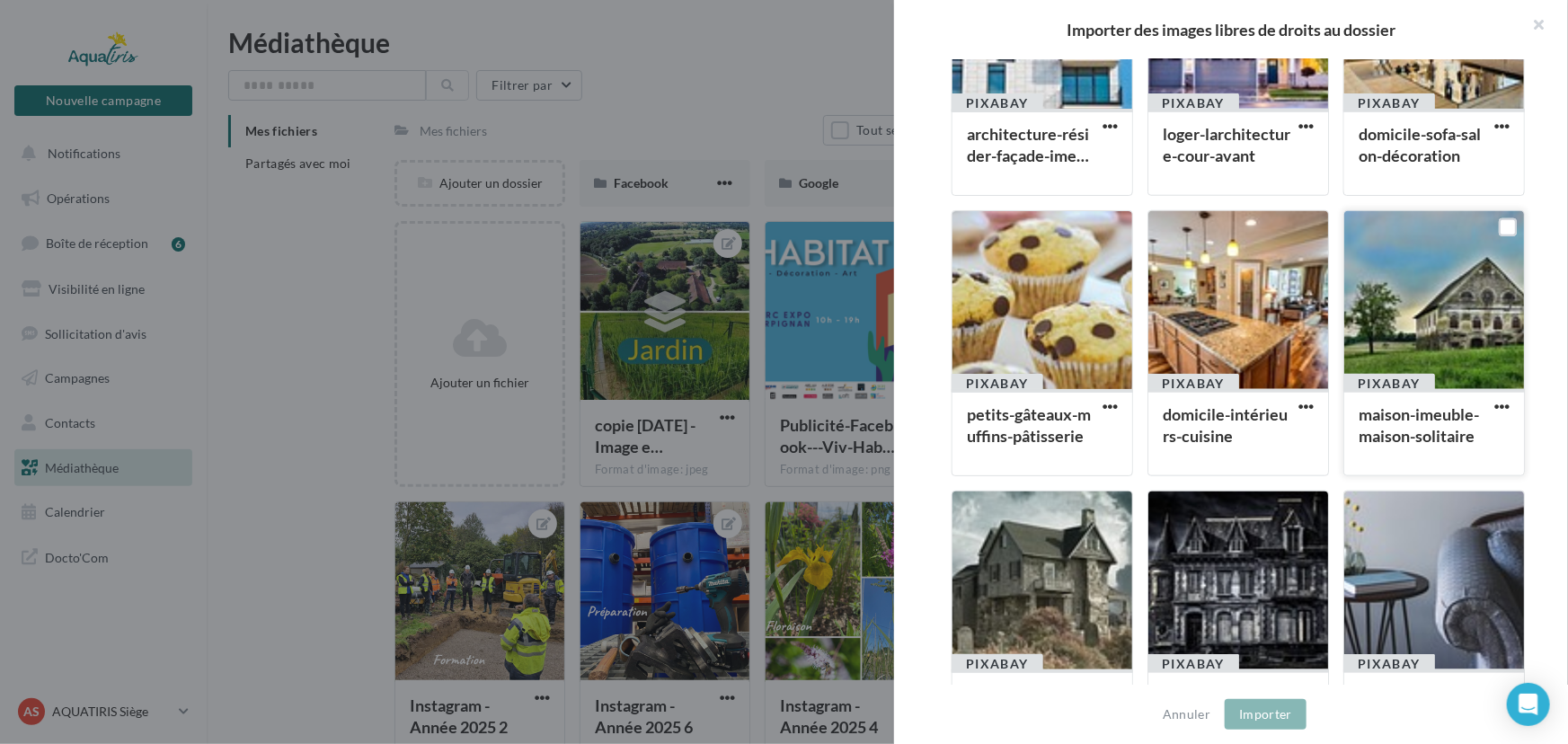
type input "******"
click at [1430, 311] on div at bounding box center [1434, 301] width 180 height 180
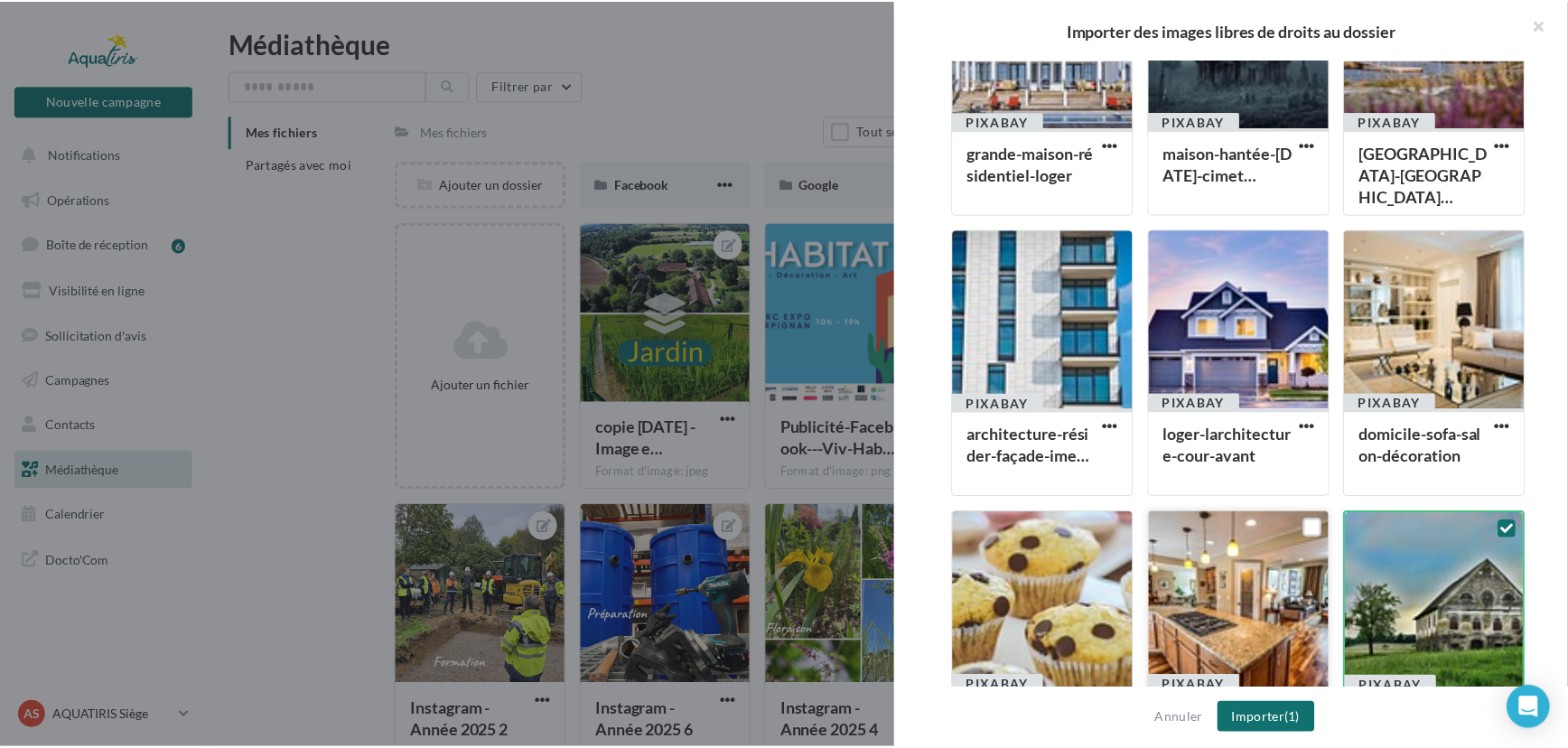
scroll to position [575, 0]
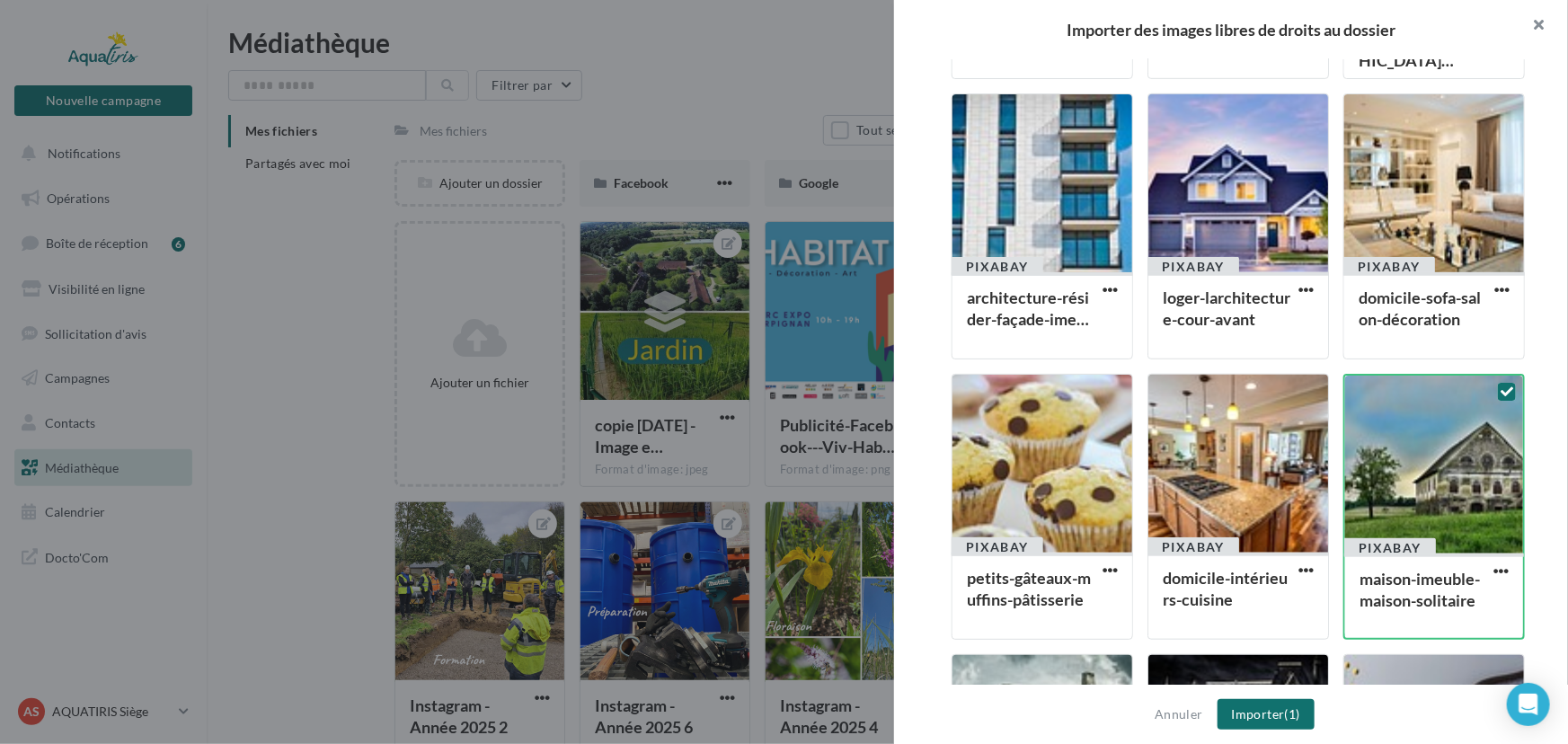
click at [1538, 20] on button "button" at bounding box center [1532, 27] width 71 height 54
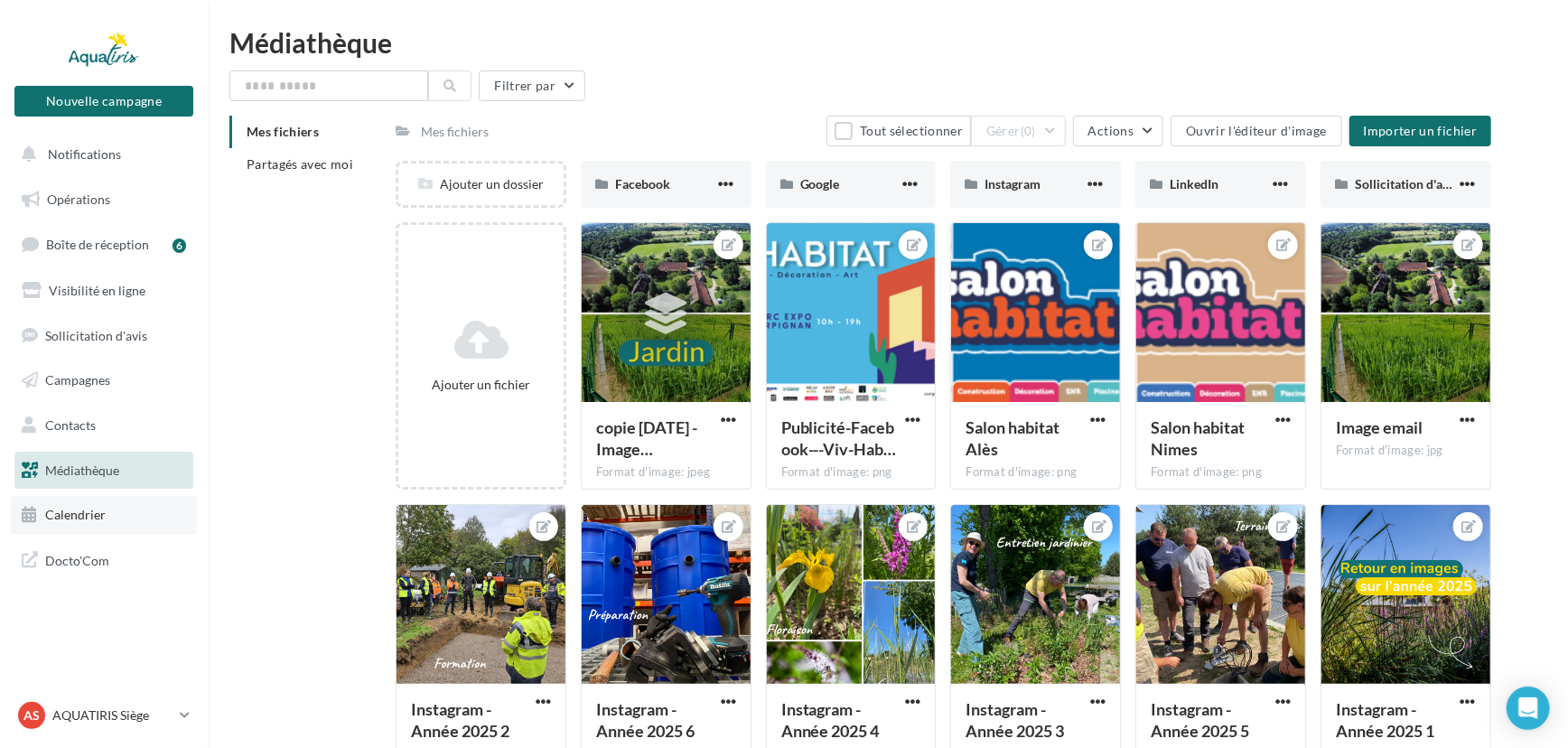
click at [86, 517] on span "Calendrier" at bounding box center [75, 514] width 61 height 15
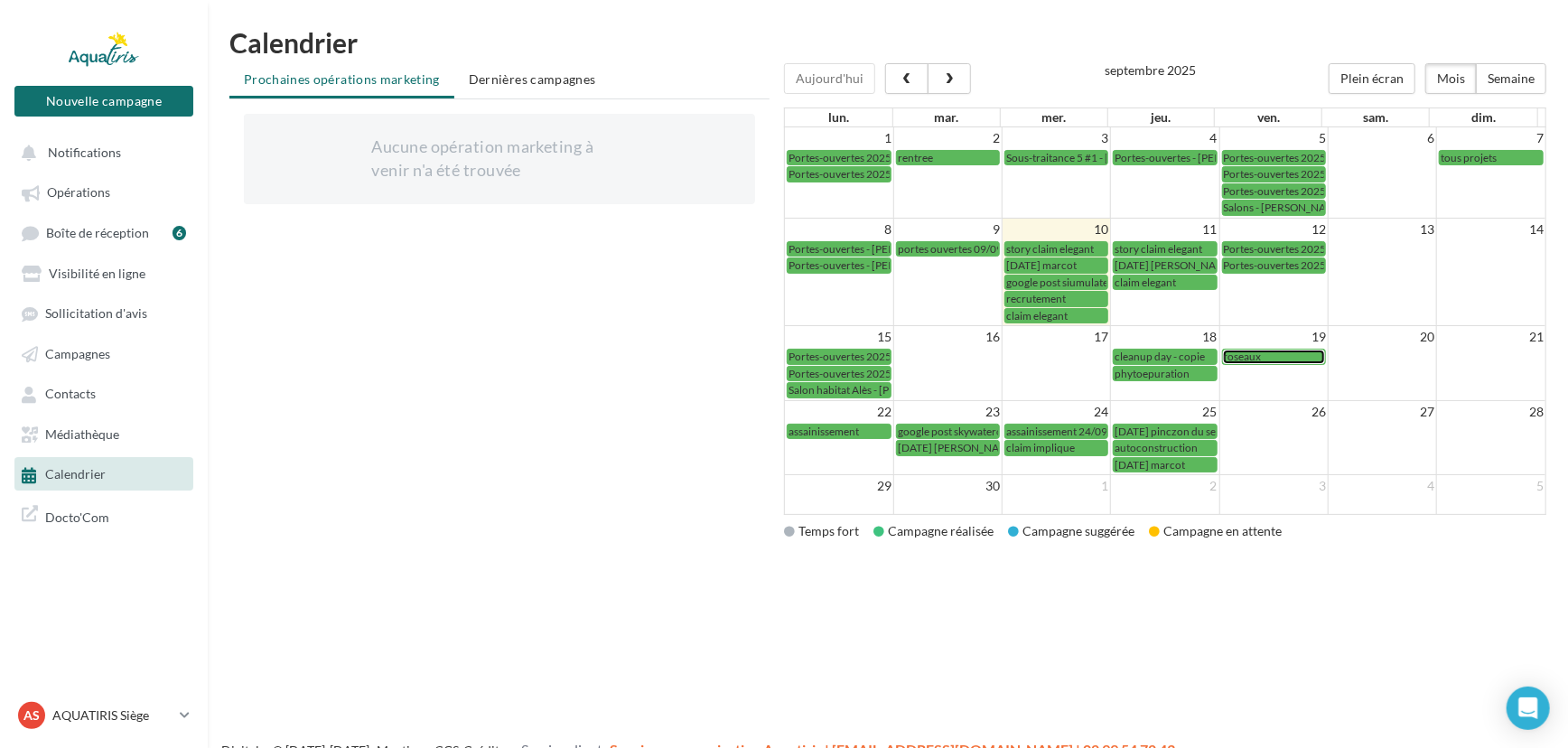
click at [1276, 360] on div "roseaux" at bounding box center [1274, 357] width 100 height 14
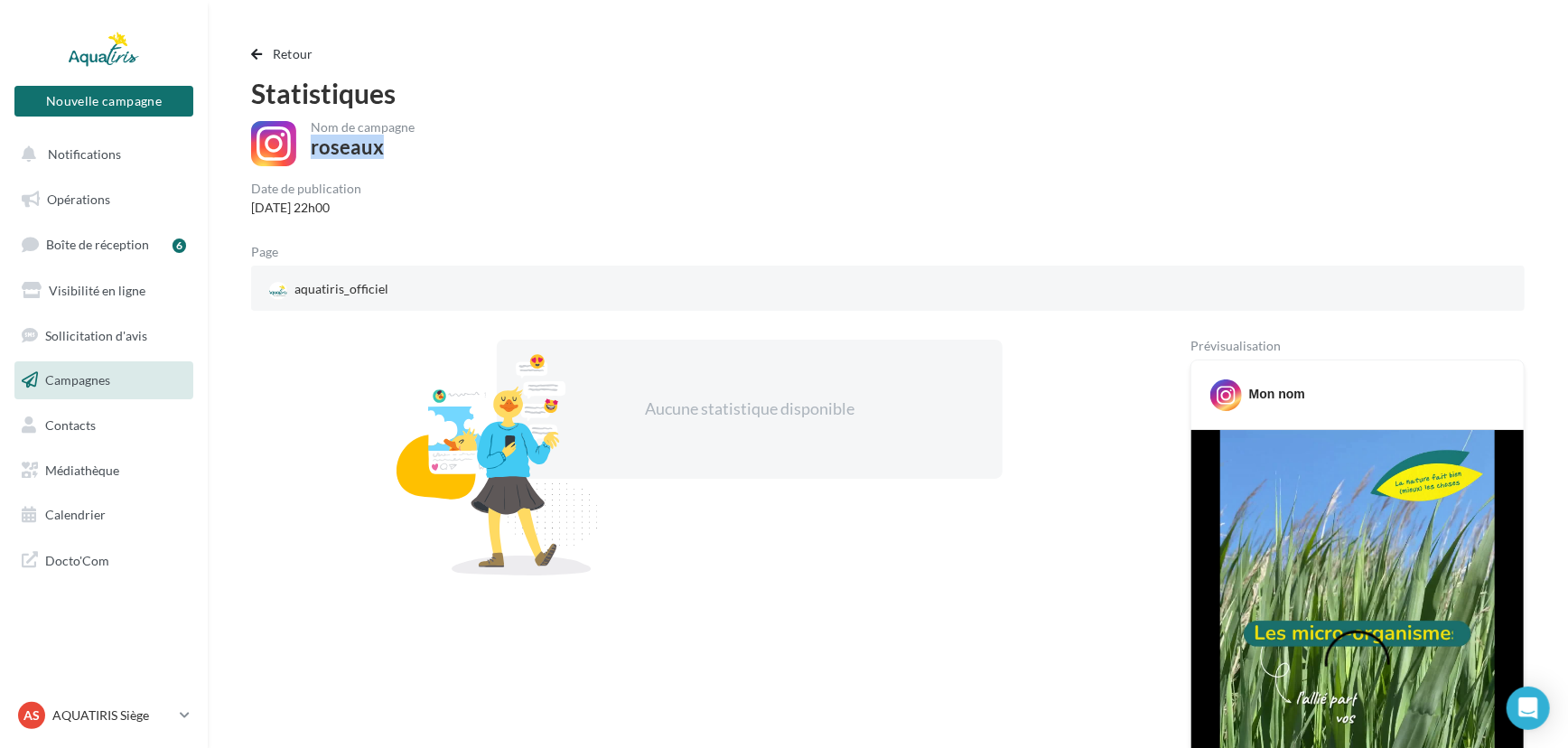
click at [307, 155] on div "Nom de campagne roseaux" at bounding box center [888, 144] width 1274 height 47
click at [259, 52] on span "button" at bounding box center [257, 54] width 11 height 13
click at [294, 45] on button "Retour" at bounding box center [286, 54] width 70 height 22
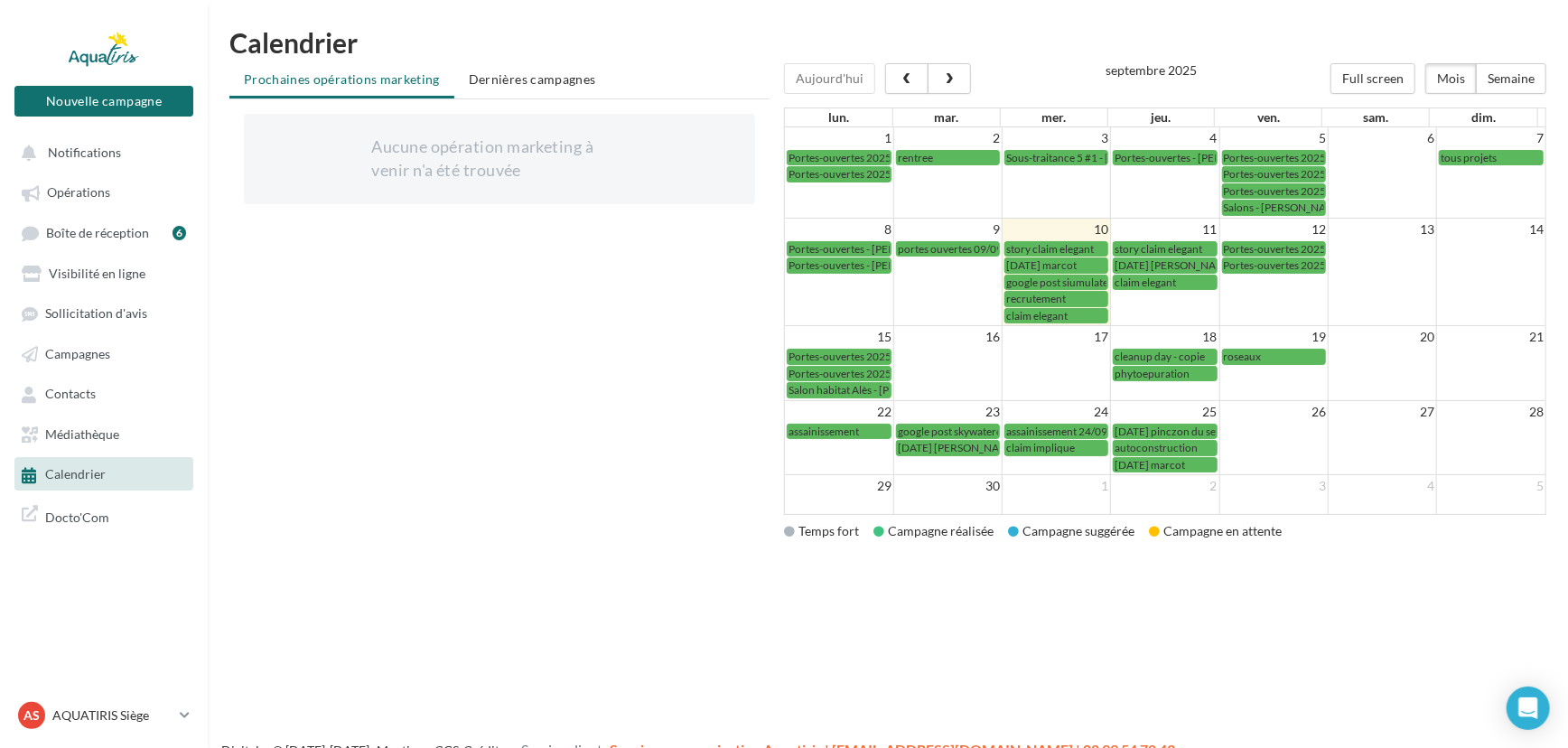
drag, startPoint x: 1023, startPoint y: 533, endPoint x: 1150, endPoint y: 533, distance: 127.0
click at [1150, 533] on div "Temps fort Campagne réalisée Campagne suggérée Campagne en attente" at bounding box center [1165, 531] width 763 height 18
click at [1123, 554] on div "[DATE] Full screen Mois Semaine [DATE] lun. mar. mer. jeu. ven. sam. dim. 1 2 3…" at bounding box center [1172, 316] width 777 height 506
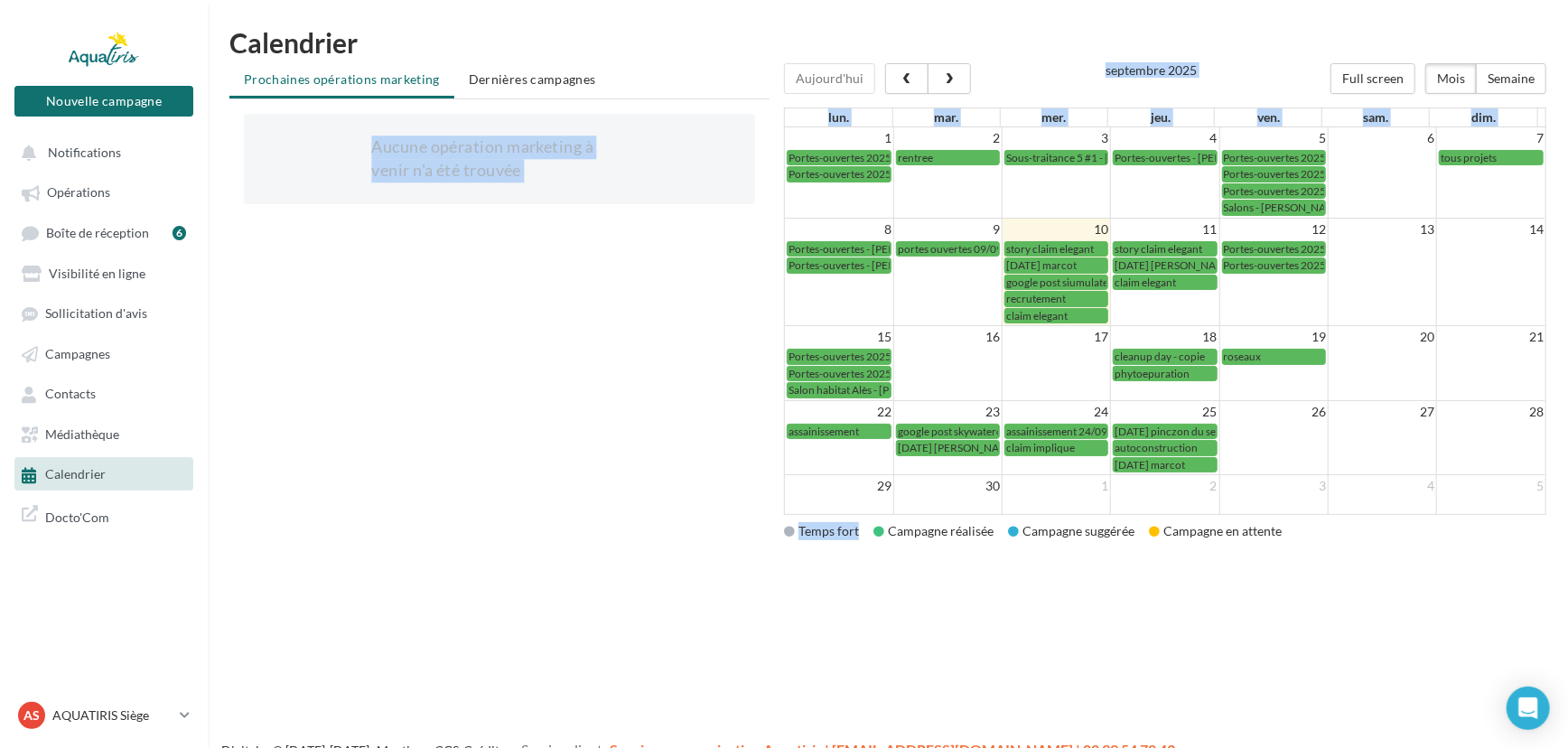
drag, startPoint x: 857, startPoint y: 529, endPoint x: 781, endPoint y: 527, distance: 76.0
click at [781, 527] on div "Prochaines opérations marketing Dernières campagnes Aucune opération marketing …" at bounding box center [895, 316] width 1331 height 506
click at [841, 548] on div "[DATE] Full screen Mois Semaine [DATE] lun. mar. mer. jeu. ven. sam. dim. 1 2 3…" at bounding box center [1172, 316] width 777 height 506
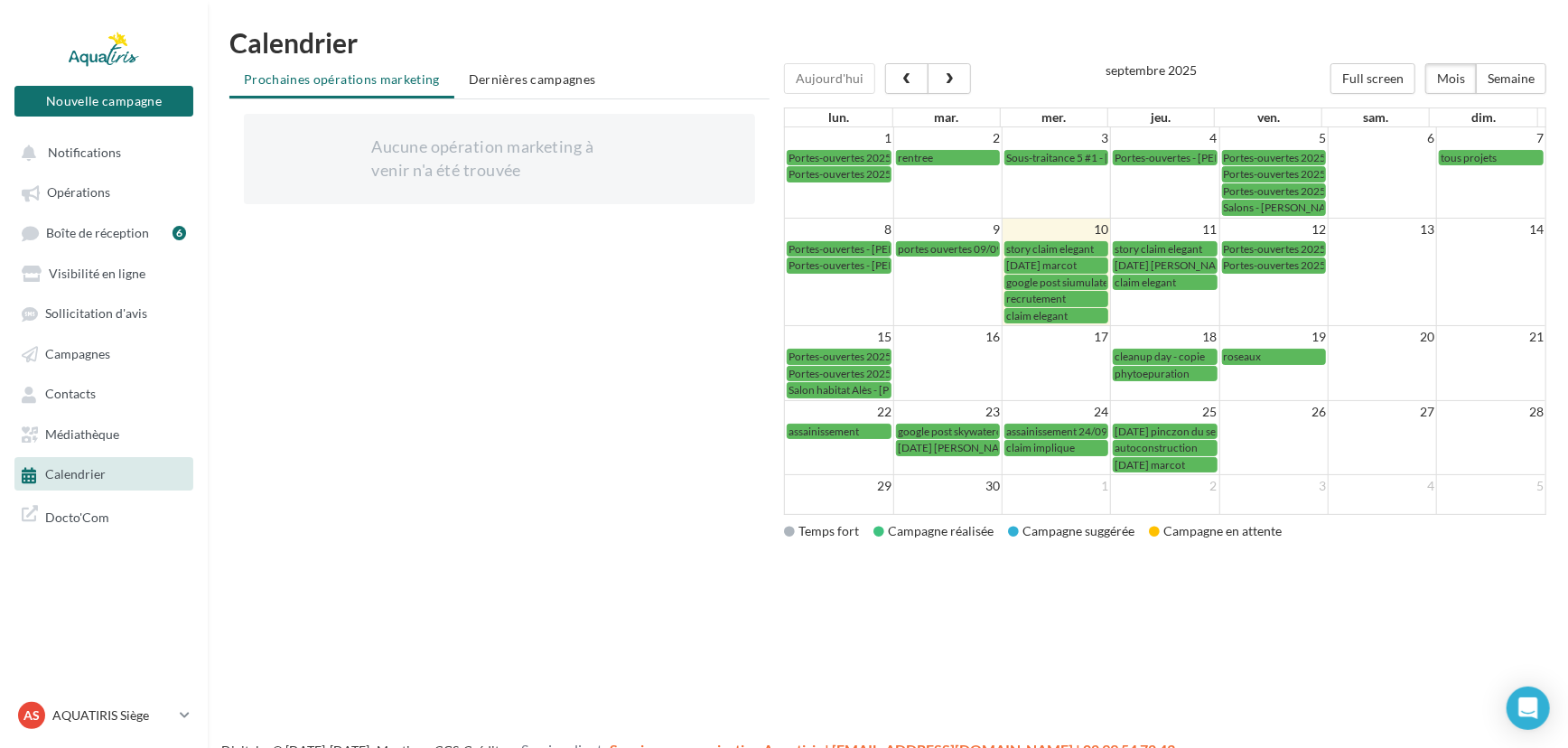
drag, startPoint x: 860, startPoint y: 526, endPoint x: 801, endPoint y: 535, distance: 59.7
click at [801, 535] on div "Temps fort Campagne réalisée Campagne suggérée Campagne en attente" at bounding box center [1165, 531] width 763 height 18
click at [984, 605] on div "Nouvelle campagne Nouvelle campagne Notifications Opérations Boîte de réception…" at bounding box center [784, 402] width 1568 height 748
click at [948, 75] on span "button" at bounding box center [949, 79] width 15 height 13
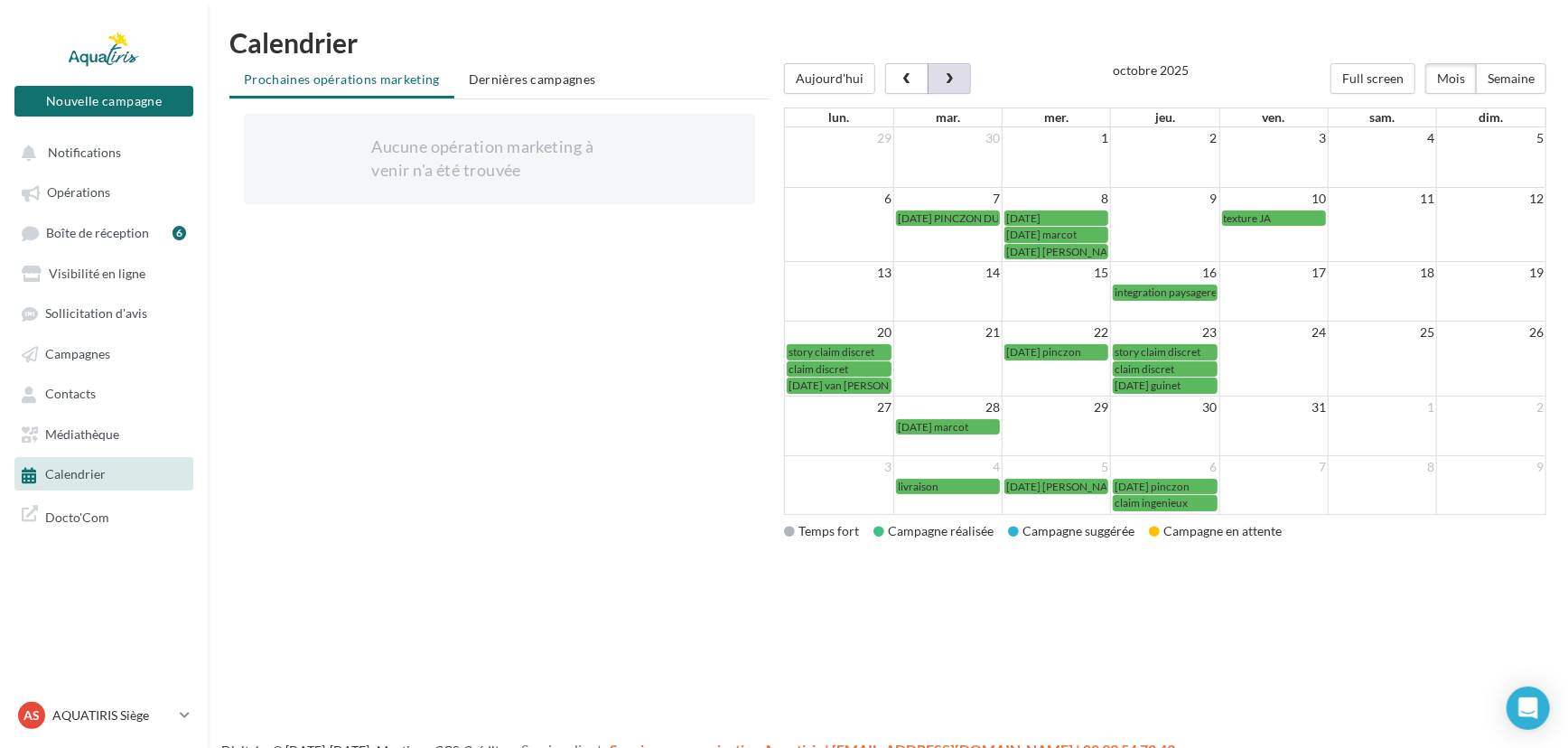
click at [954, 79] on span "button" at bounding box center [949, 79] width 15 height 13
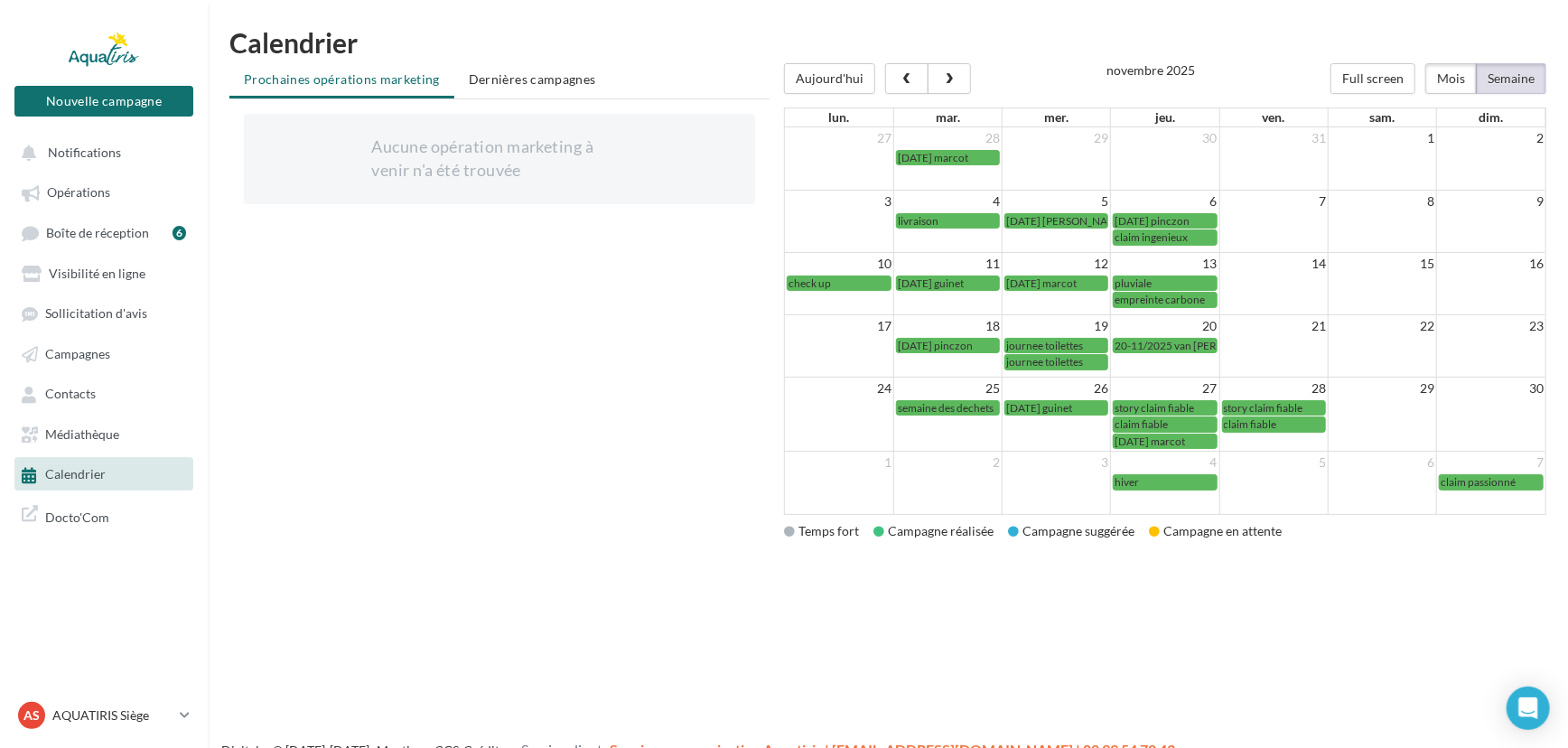
click at [1502, 68] on button "Semaine" at bounding box center [1511, 78] width 71 height 31
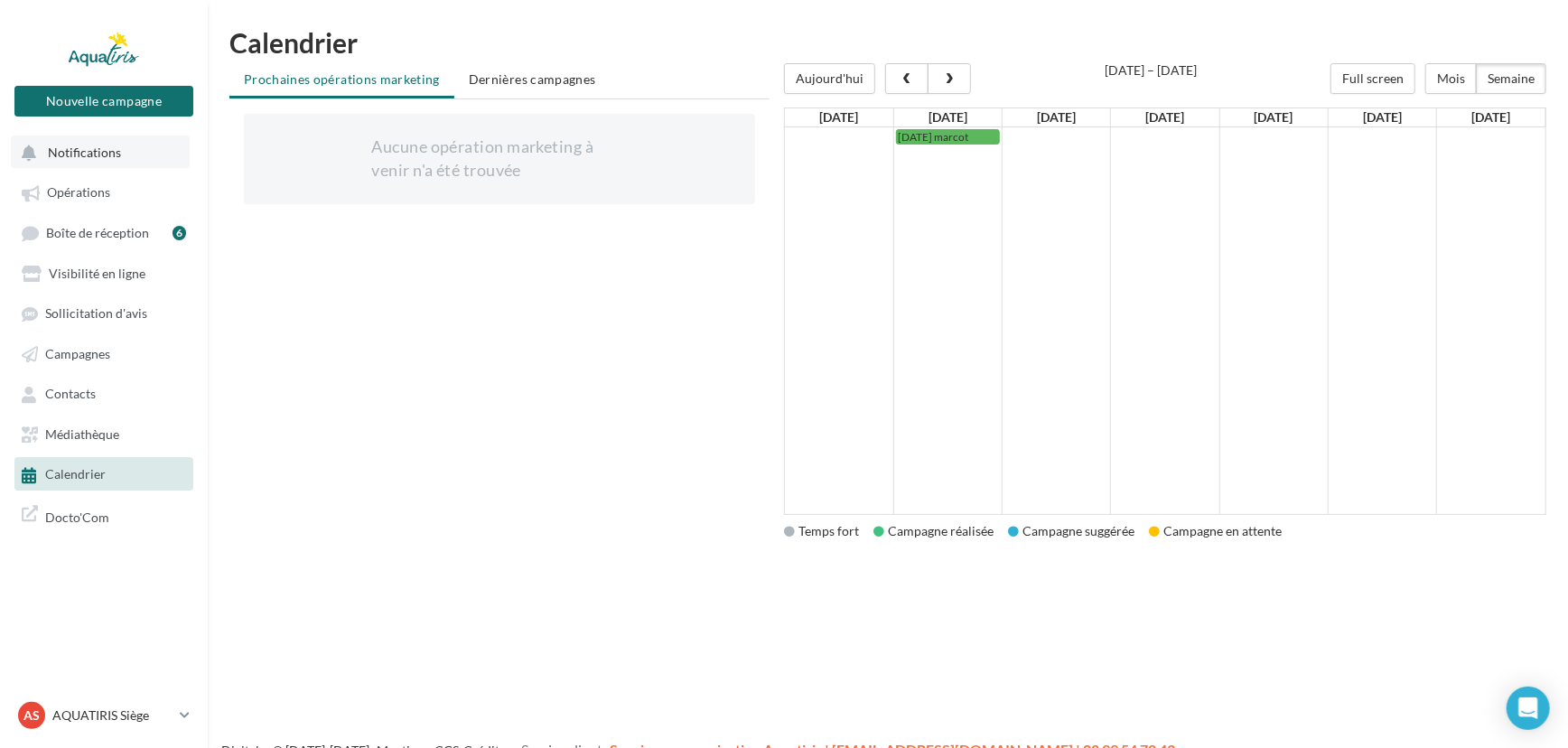
click at [89, 157] on span "Notifications" at bounding box center [84, 152] width 73 height 15
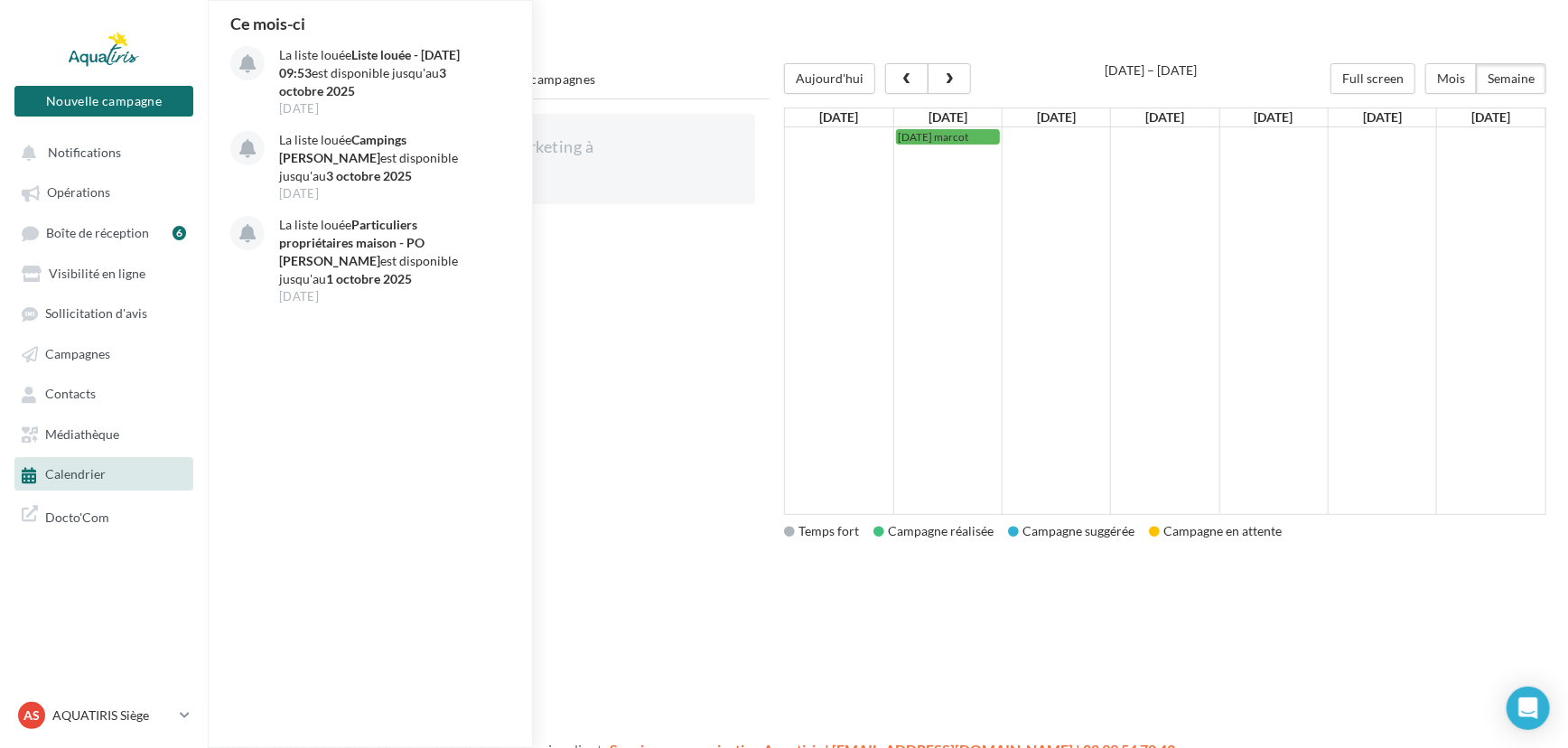
click at [632, 301] on div "Aucune opération marketing à venir n'a été trouvée Chargement '" at bounding box center [499, 326] width 540 height 451
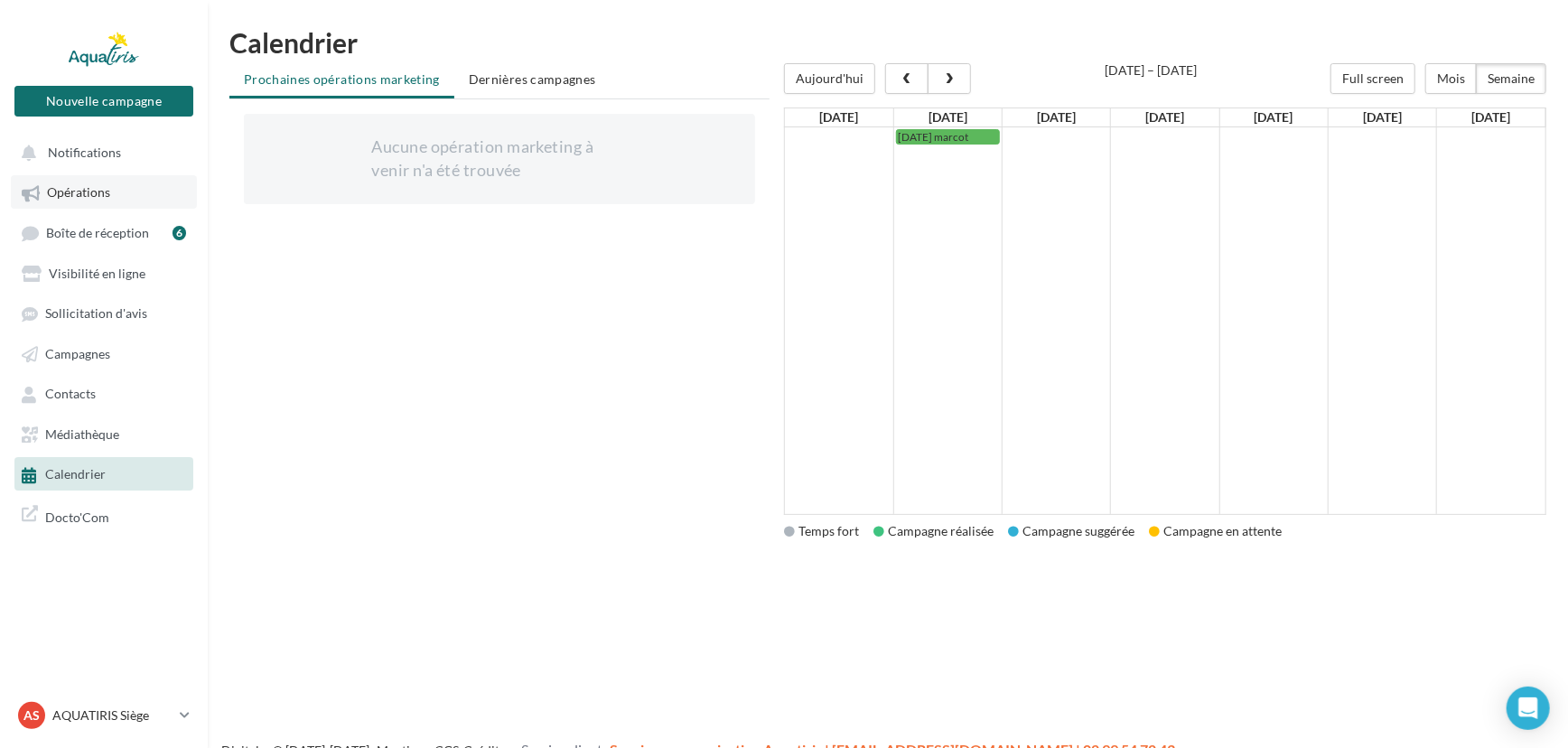
click at [63, 192] on span "Opérations" at bounding box center [78, 193] width 63 height 15
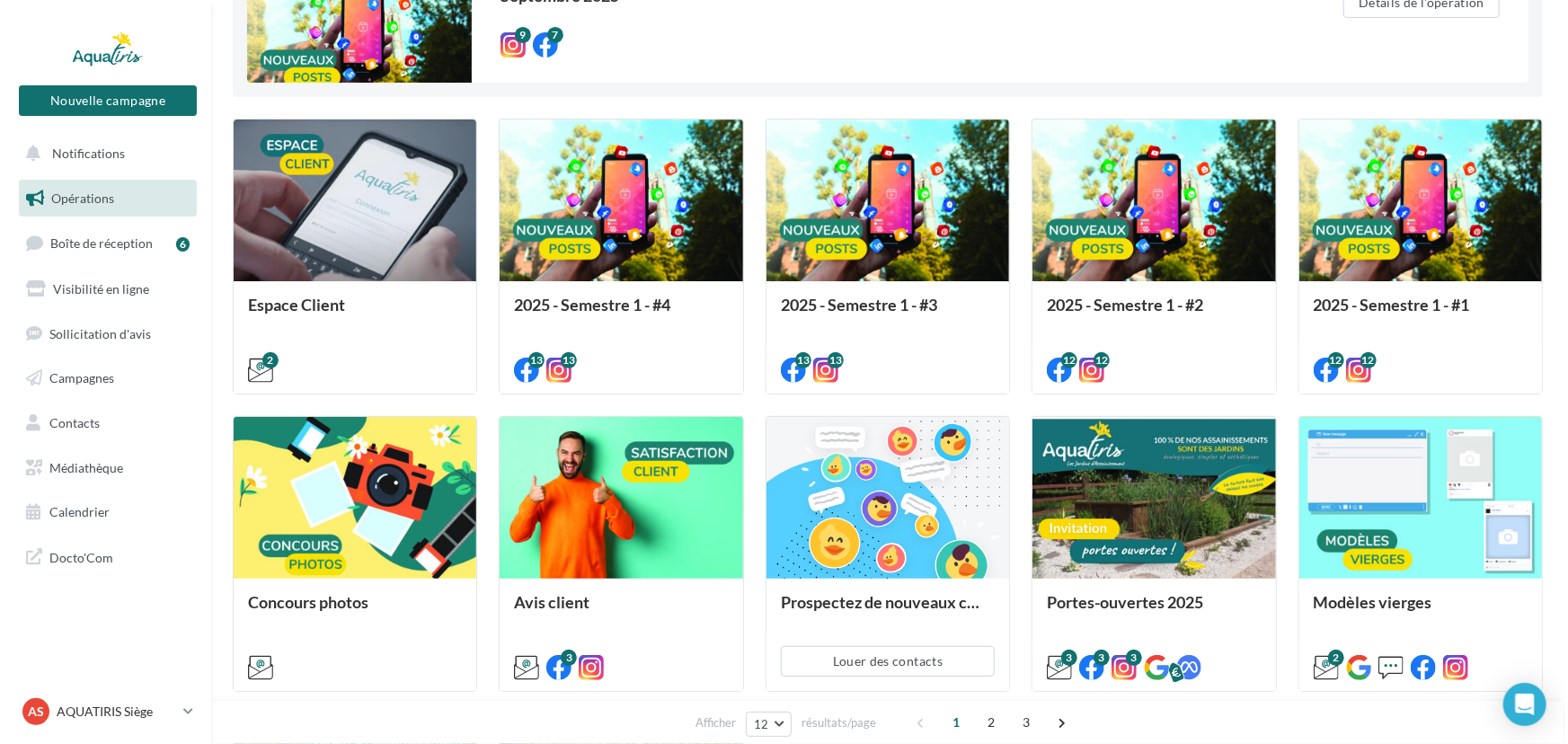
scroll to position [255, 0]
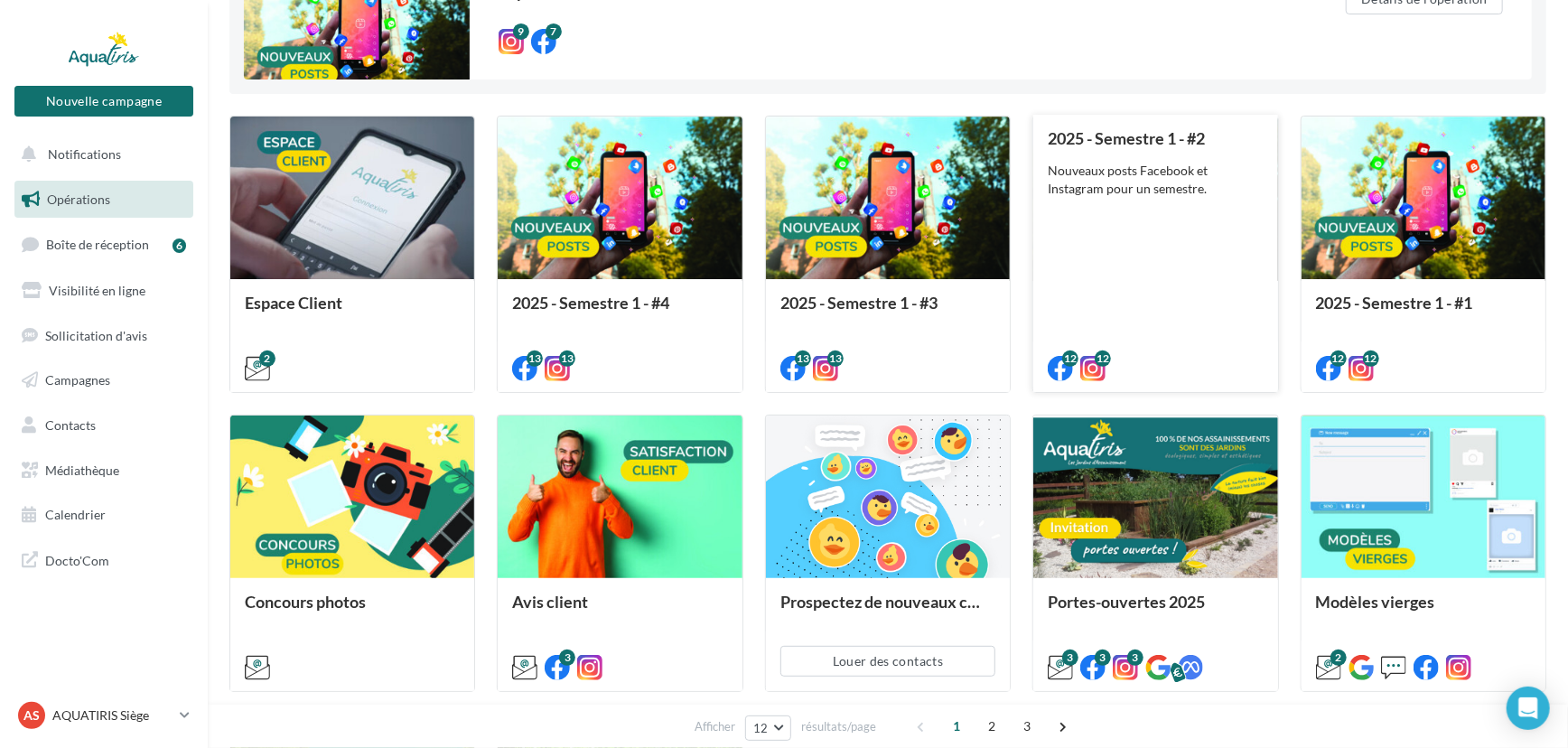
click at [1138, 306] on div "2025 - Semestre 1 - #2 Nouveaux posts Facebook et Instagram pour un semestre." at bounding box center [1155, 252] width 215 height 247
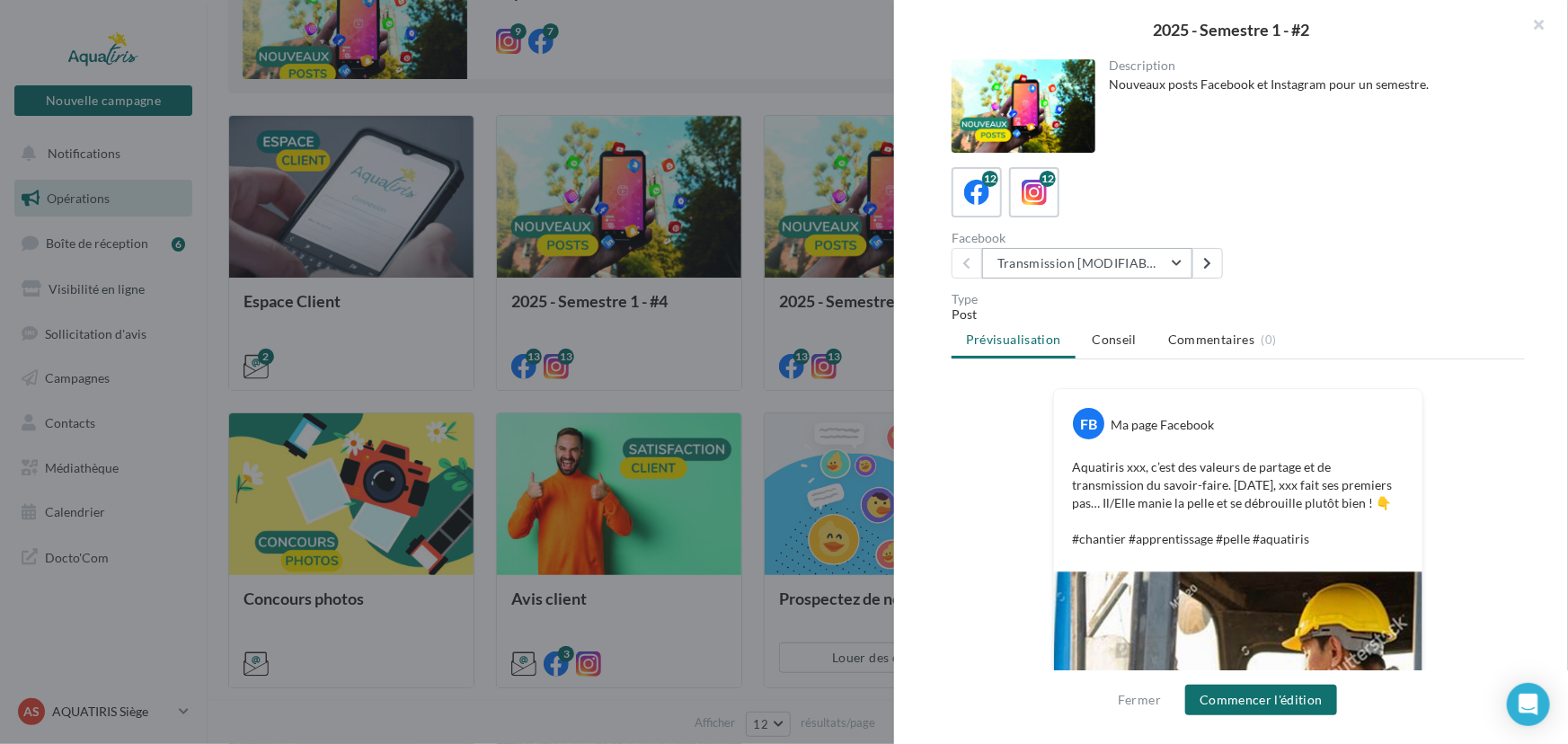
click at [1145, 255] on button "Transmission [MODIFIABLE]" at bounding box center [1087, 263] width 211 height 31
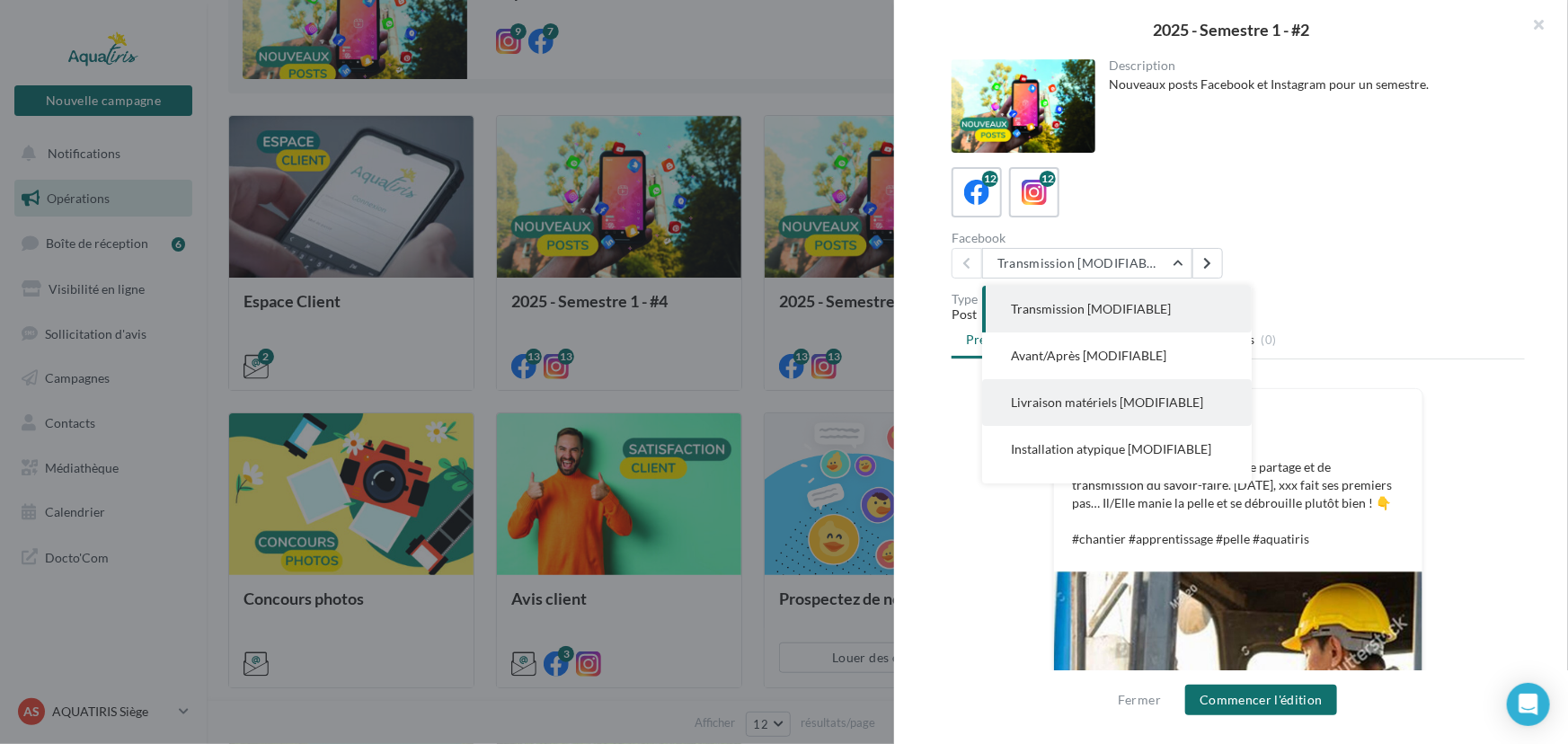
click at [1172, 406] on span "Livraison matériels [MODIFIABLE]" at bounding box center [1107, 401] width 193 height 15
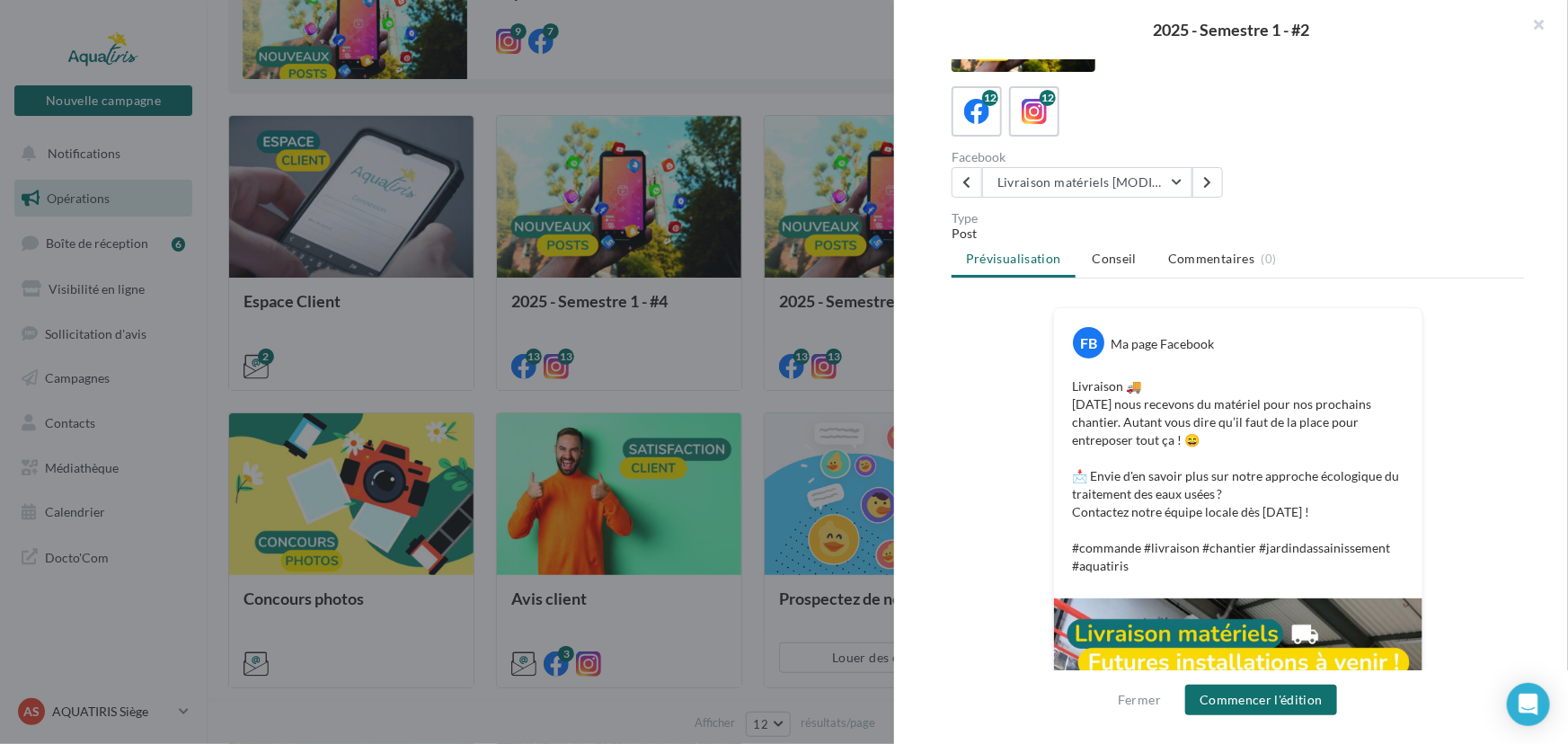
scroll to position [0, 0]
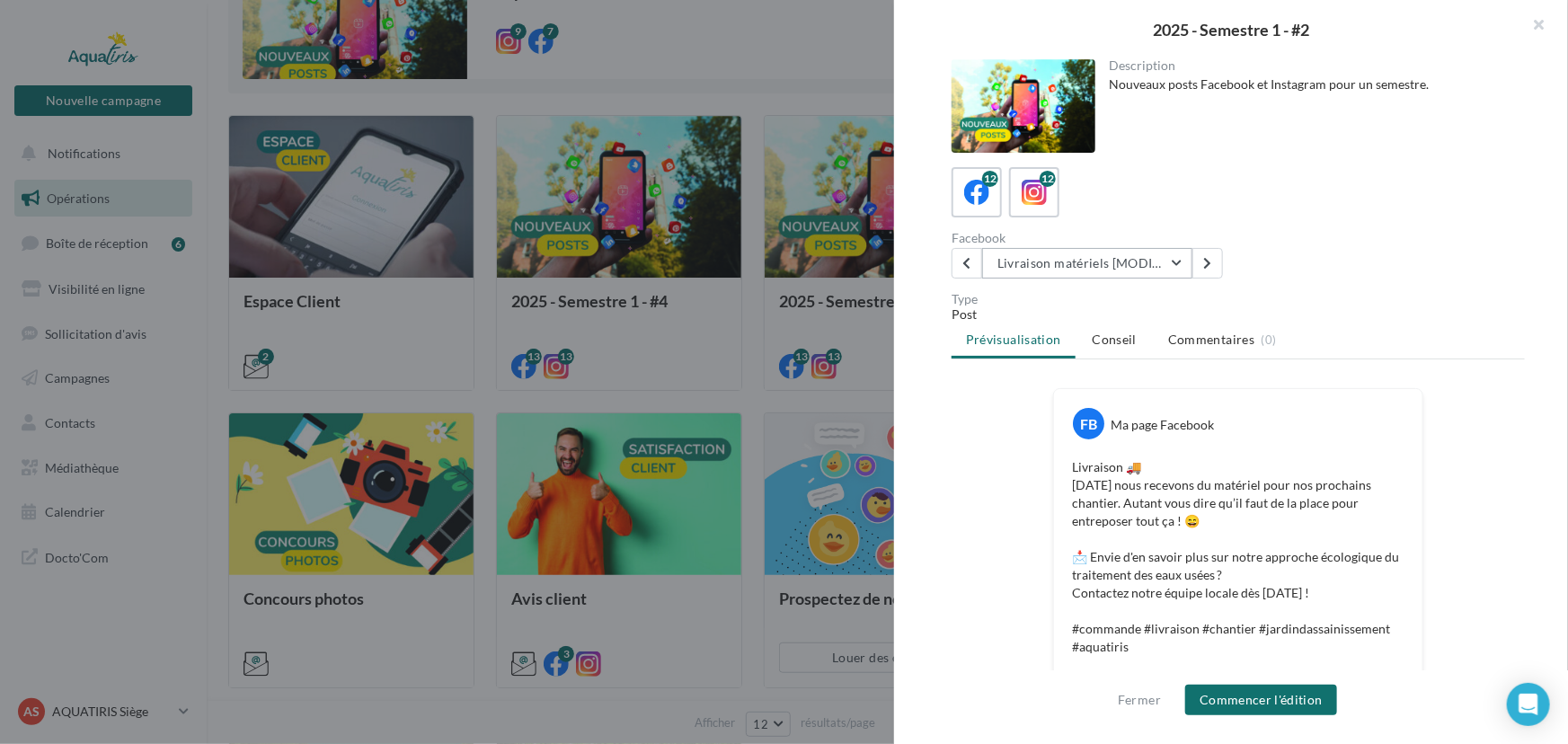
click at [1091, 258] on button "Livraison matériels [MODIFIABLE]" at bounding box center [1087, 263] width 211 height 31
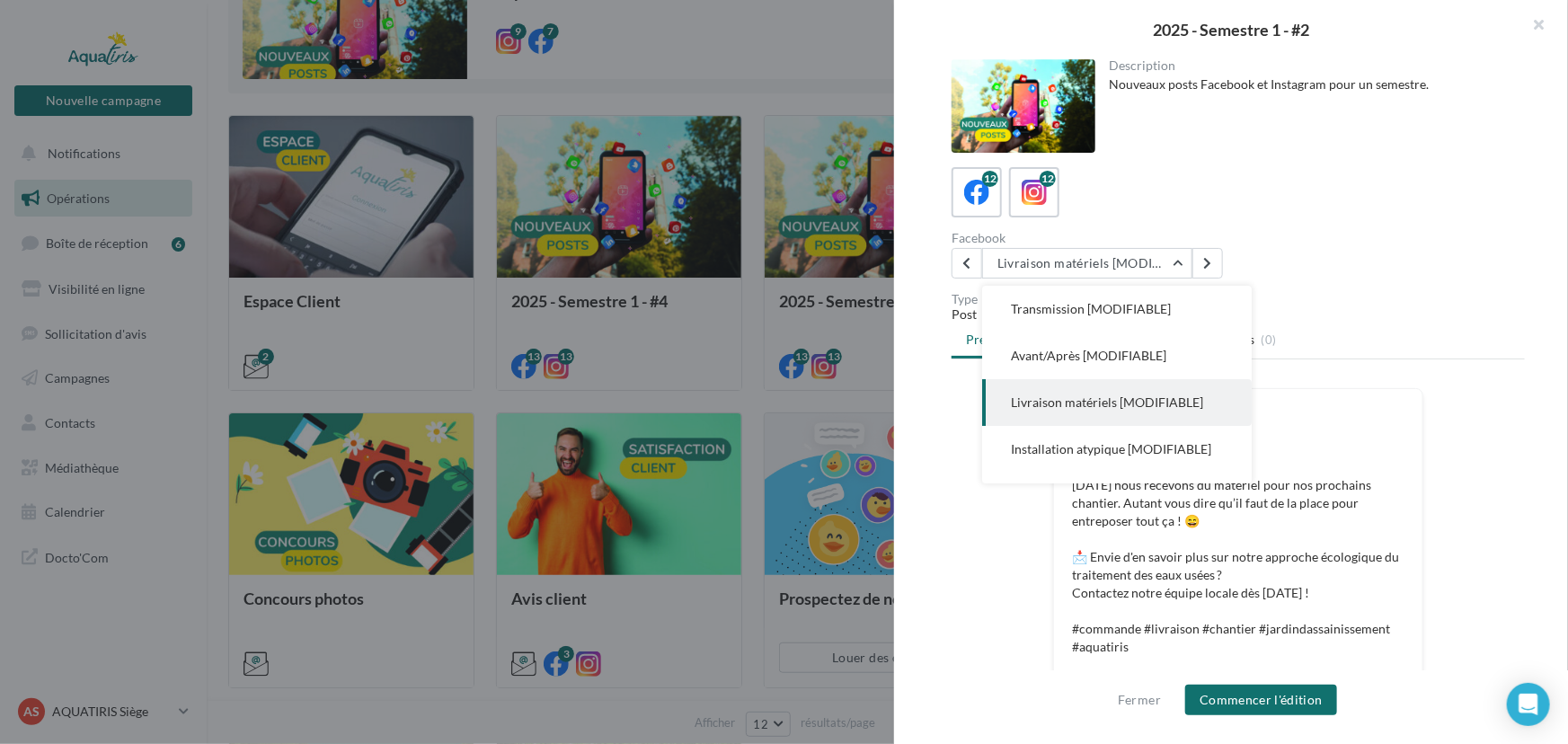
click at [1140, 303] on span "Transmission [MODIFIABLE]" at bounding box center [1090, 308] width 160 height 15
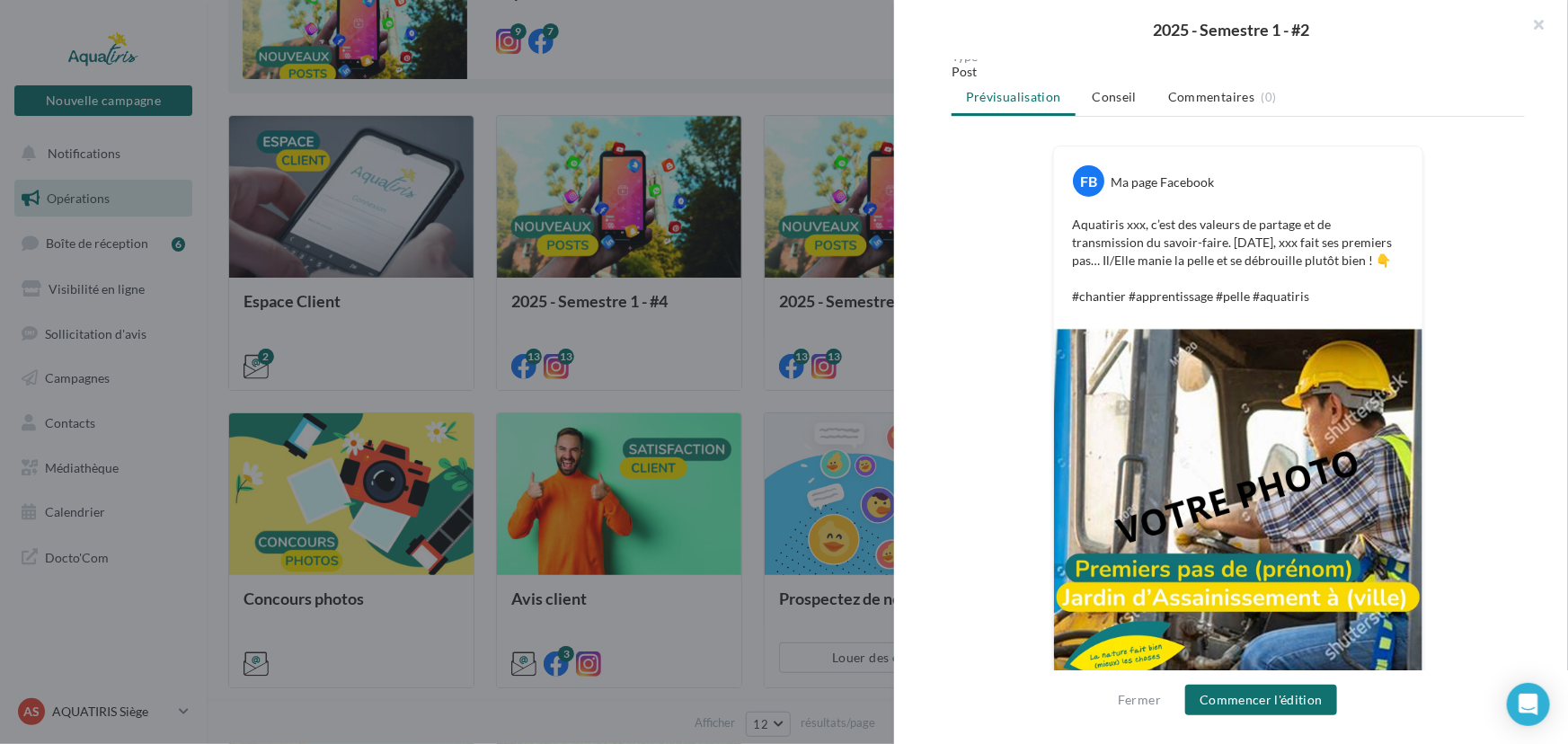
scroll to position [276, 0]
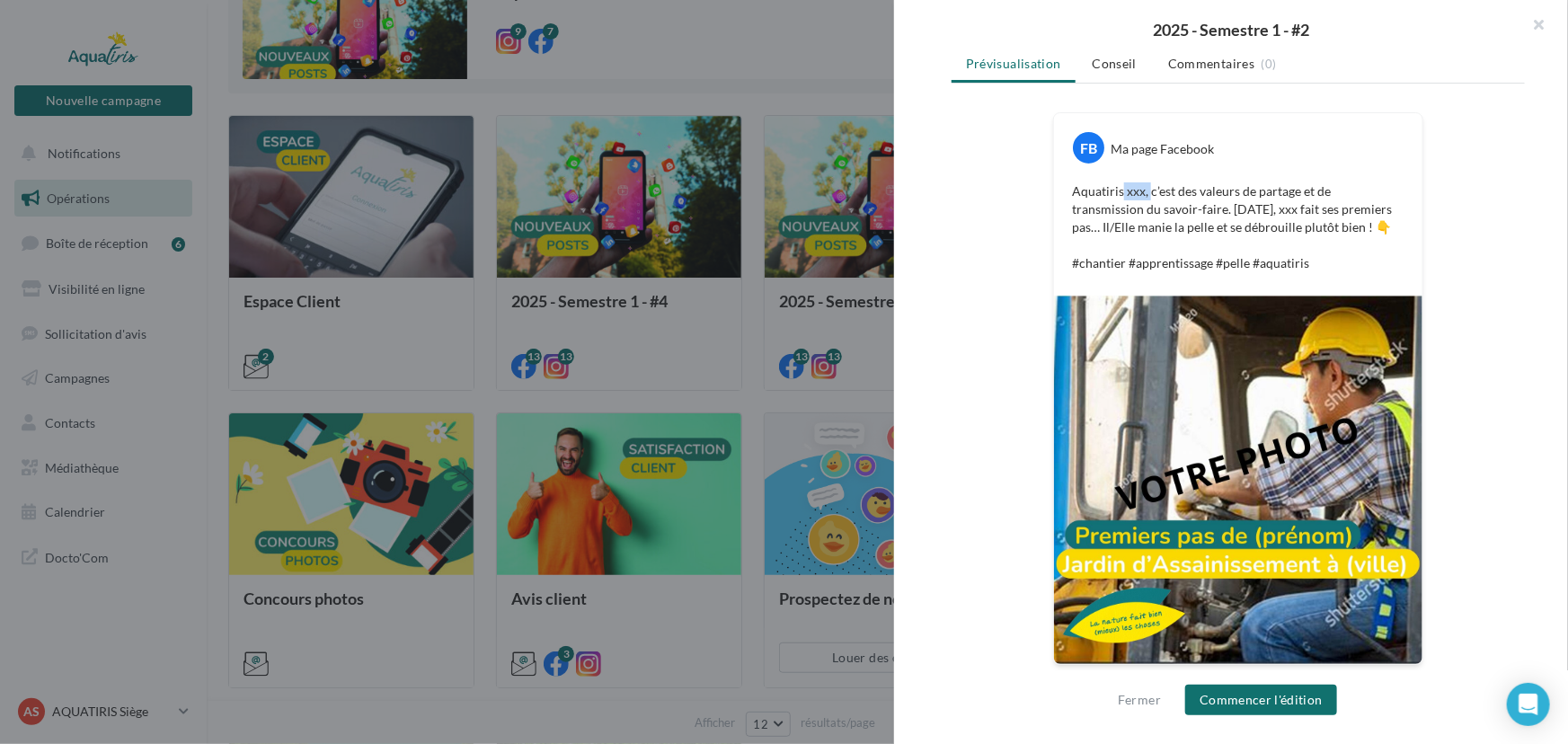
drag, startPoint x: 1118, startPoint y: 190, endPoint x: 1147, endPoint y: 190, distance: 29.0
click at [1147, 190] on p "Aquatiris xxx, c’est des valeurs de partage et de transmission du savoir-faire.…" at bounding box center [1238, 227] width 333 height 89
drag, startPoint x: 1226, startPoint y: 211, endPoint x: 1254, endPoint y: 210, distance: 28.0
click at [1254, 210] on p "Aquatiris xxx, c’est des valeurs de partage et de transmission du savoir-faire.…" at bounding box center [1238, 227] width 333 height 89
click at [1292, 693] on button "Commencer l'édition" at bounding box center [1261, 700] width 152 height 31
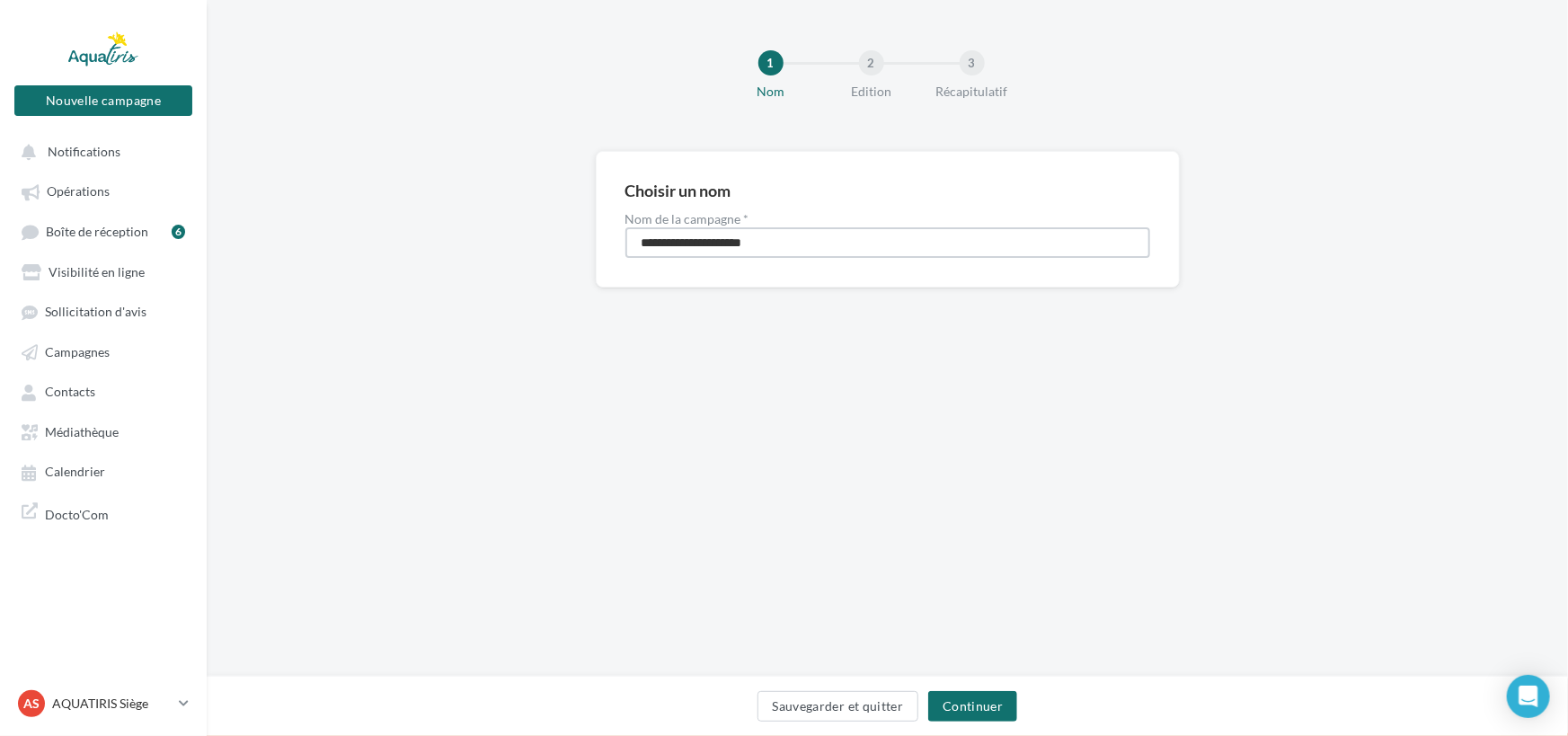
drag, startPoint x: 692, startPoint y: 241, endPoint x: 823, endPoint y: 247, distance: 131.1
click at [823, 247] on input "**********" at bounding box center [888, 242] width 524 height 31
click at [828, 255] on input "**********" at bounding box center [888, 242] width 524 height 31
click at [978, 694] on button "Continuer" at bounding box center [973, 706] width 89 height 31
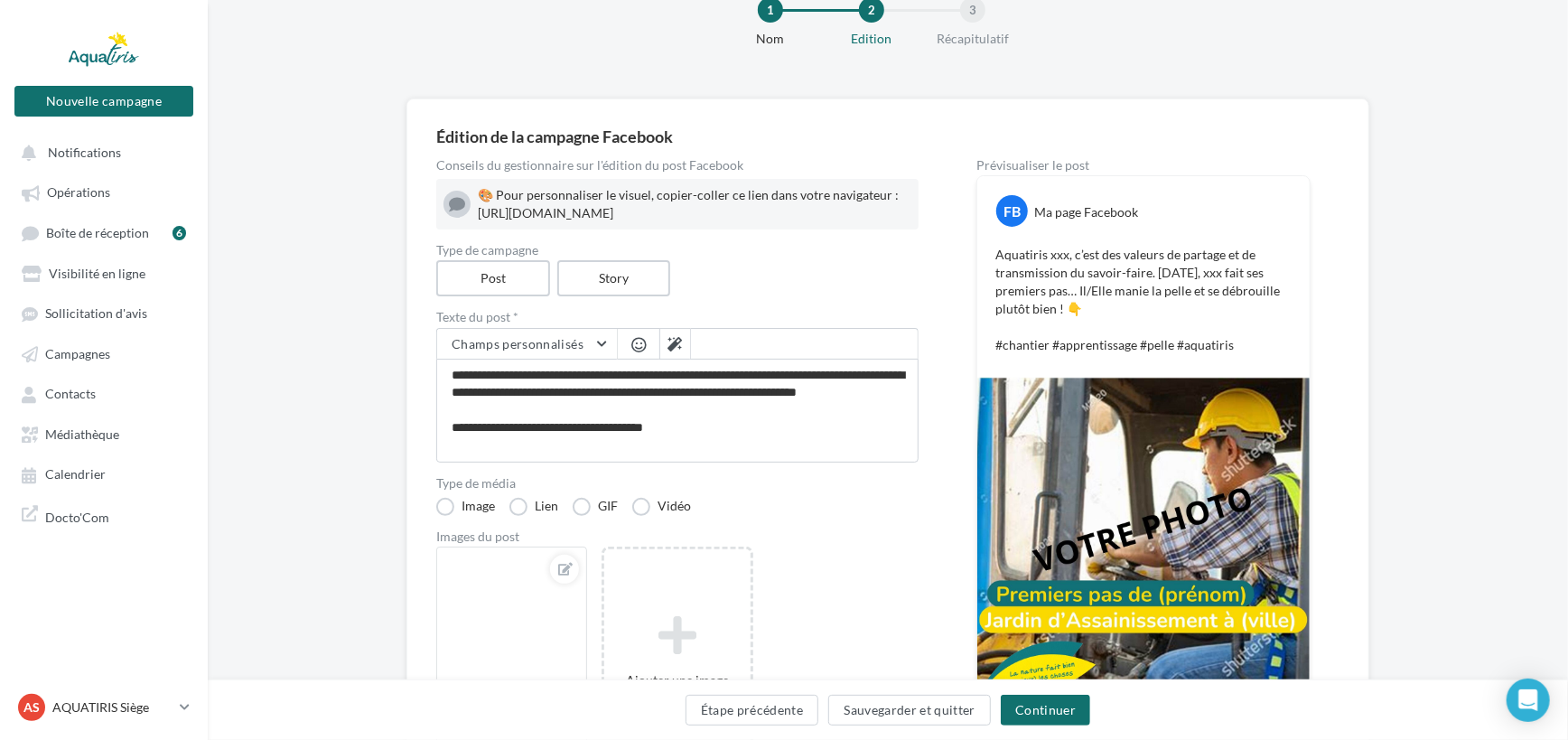
scroll to position [81, 0]
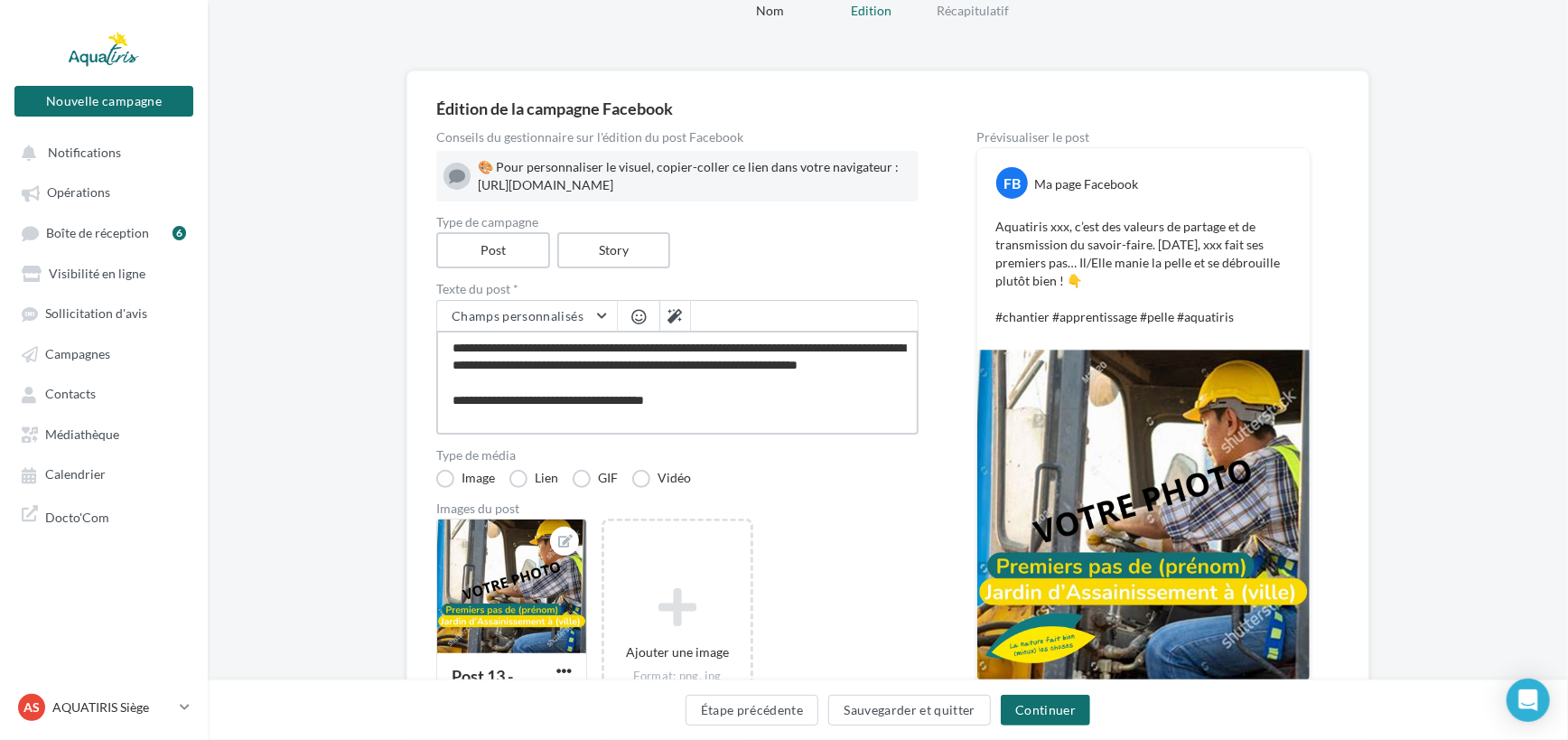
click at [511, 386] on textarea "**********" at bounding box center [677, 382] width 482 height 104
click at [536, 400] on textarea "**********" at bounding box center [677, 382] width 482 height 104
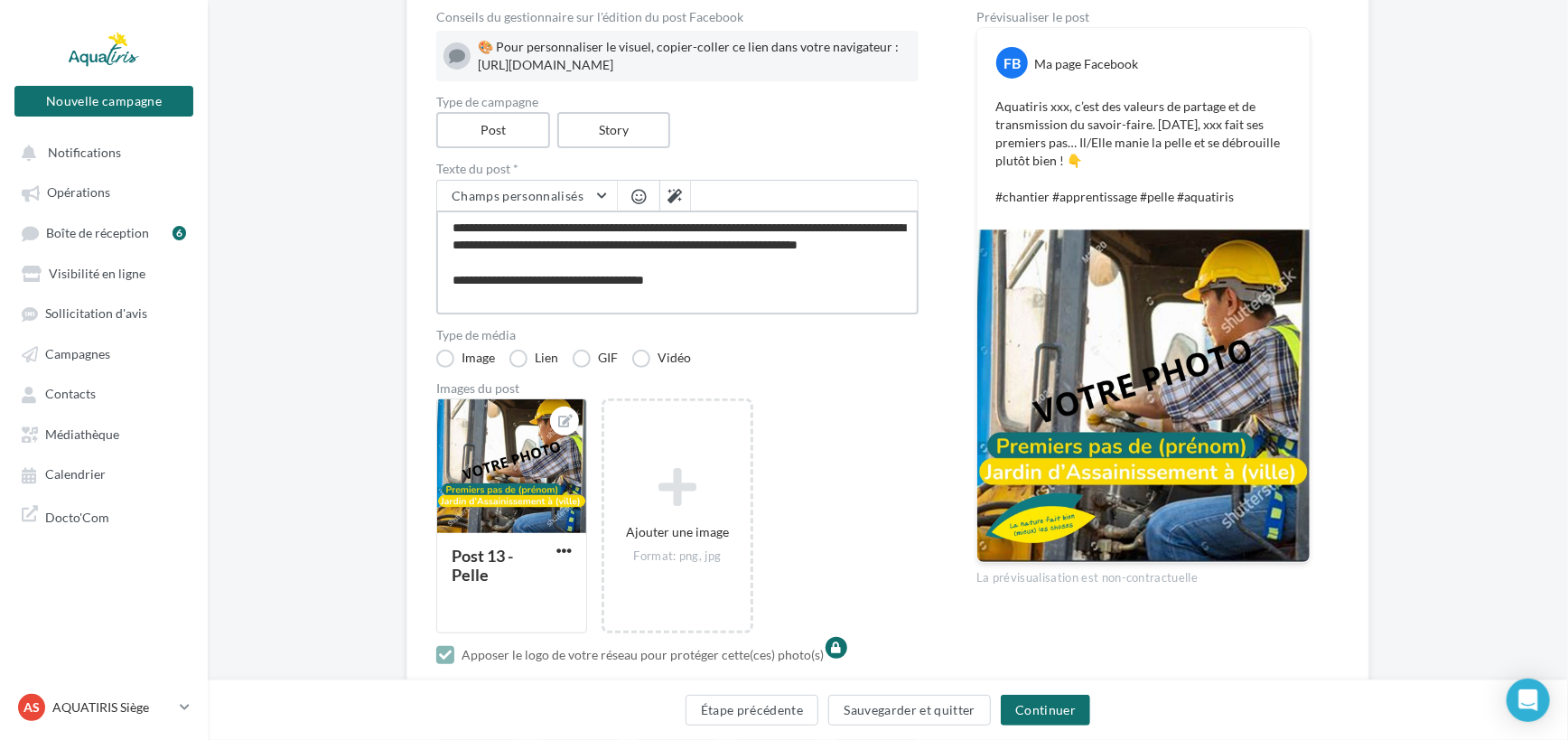
scroll to position [164, 0]
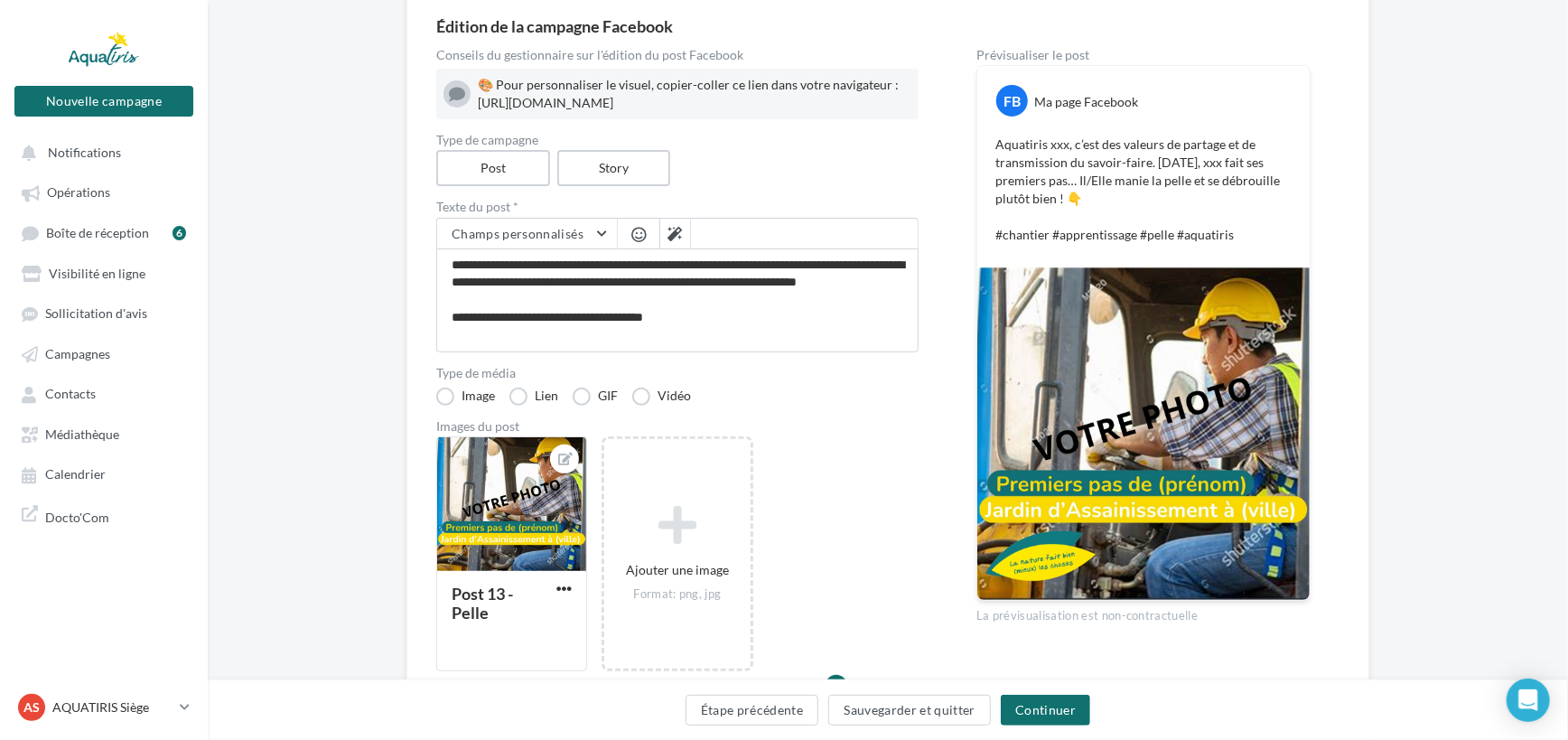
drag, startPoint x: 499, startPoint y: 81, endPoint x: 827, endPoint y: 138, distance: 332.9
click at [827, 112] on div "🎨 Pour personnaliser le visuel, copier-coller ce lien dans votre navigateur : h…" at bounding box center [695, 94] width 433 height 36
click at [817, 186] on div "Type de campagne Post Story" at bounding box center [677, 160] width 482 height 52
drag, startPoint x: 478, startPoint y: 99, endPoint x: 496, endPoint y: 108, distance: 20.1
click at [496, 108] on div "🎨 Pour personnaliser le visuel, copier-coller ce lien dans votre navigateur : h…" at bounding box center [695, 94] width 433 height 36
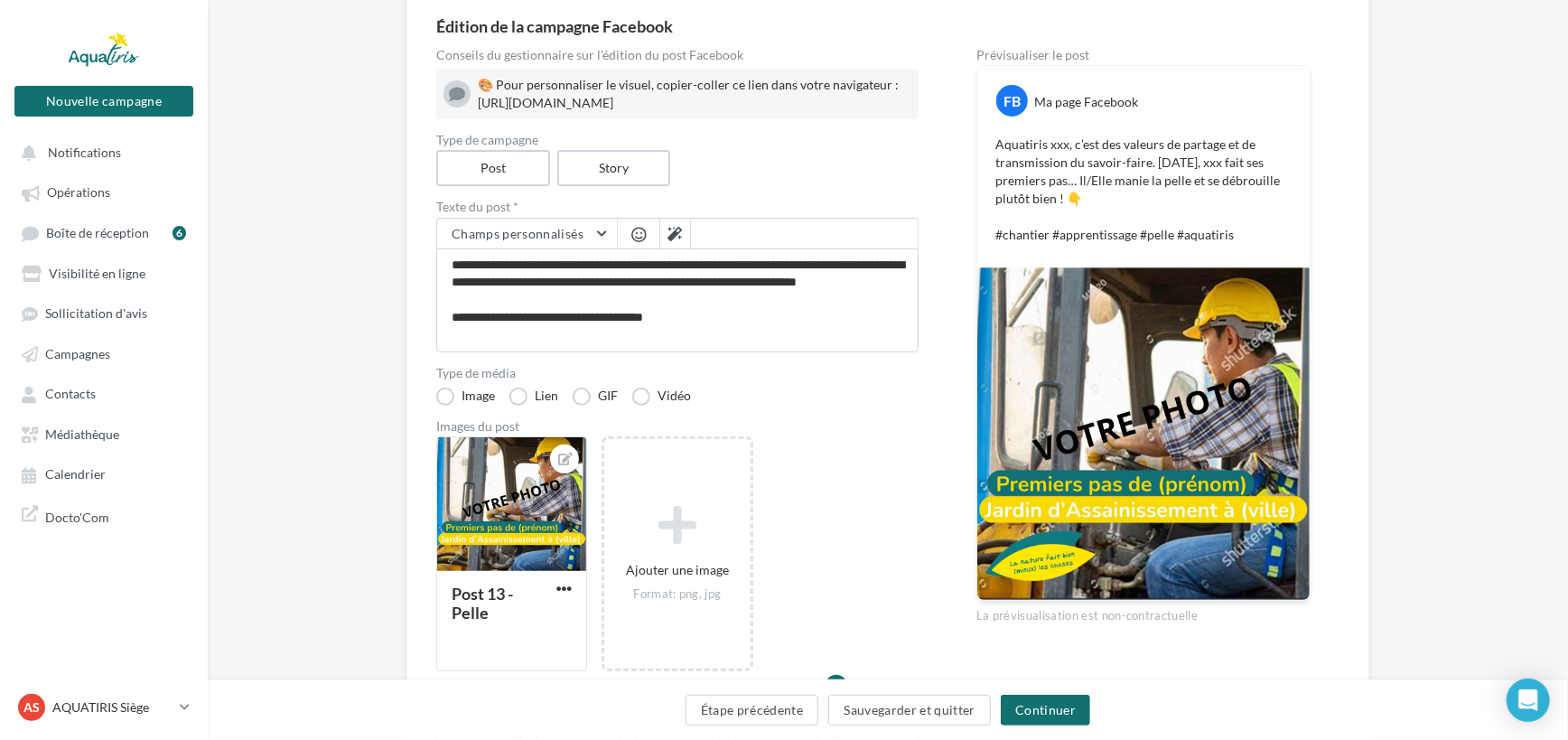
click at [487, 105] on div "🎨 Pour personnaliser le visuel, copier-coller ce lien dans votre navigateur : h…" at bounding box center [695, 94] width 433 height 36
drag, startPoint x: 478, startPoint y: 100, endPoint x: 532, endPoint y: 111, distance: 55.1
click at [532, 111] on div "🎨 Pour personnaliser le visuel, copier-coller ce lien dans votre navigateur : h…" at bounding box center [695, 94] width 433 height 36
click at [887, 112] on div "🎨 Pour personnaliser le visuel, copier-coller ce lien dans votre navigateur : h…" at bounding box center [695, 94] width 433 height 36
drag, startPoint x: 924, startPoint y: 136, endPoint x: 478, endPoint y: 104, distance: 447.1
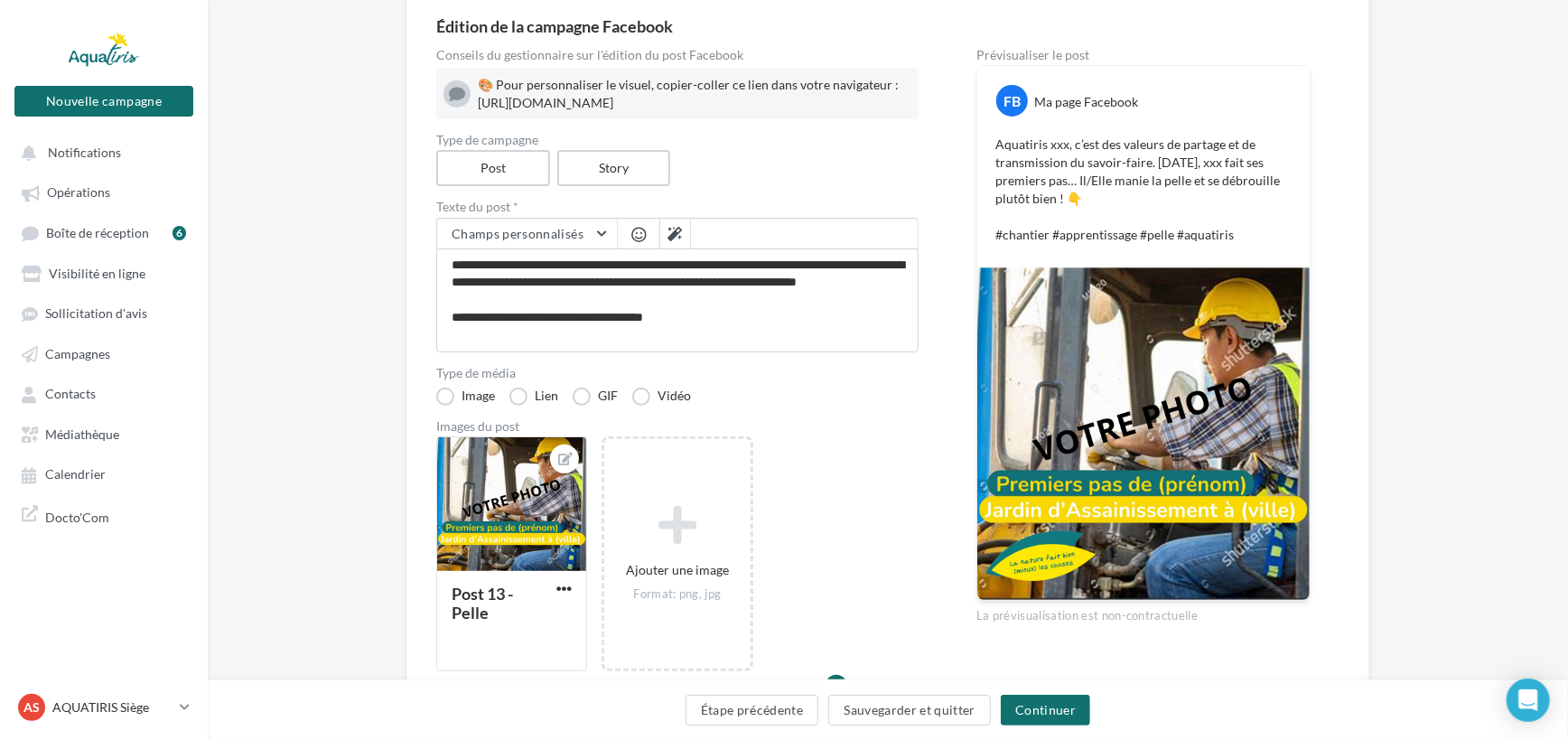
click at [478, 104] on div "🎨 Pour personnaliser le visuel, copier-coller ce lien dans votre navigateur : h…" at bounding box center [695, 94] width 433 height 36
click at [476, 101] on div "🎨 Pour personnaliser le visuel, copier-coller ce lien dans votre navigateur : h…" at bounding box center [677, 94] width 468 height 36
drag, startPoint x: 935, startPoint y: 142, endPoint x: 480, endPoint y: 108, distance: 456.3
click at [480, 108] on div "Conseils du gestionnaire sur l'édition du post Facebook 🎨 Pour personnaliser le…" at bounding box center [887, 465] width 903 height 833
copy div "ttps://www.canva.com/design/DAGdwJ1-pZ8/XTJF6CYhyZY8qlH0MYcjOQ/edit?utm_content…"
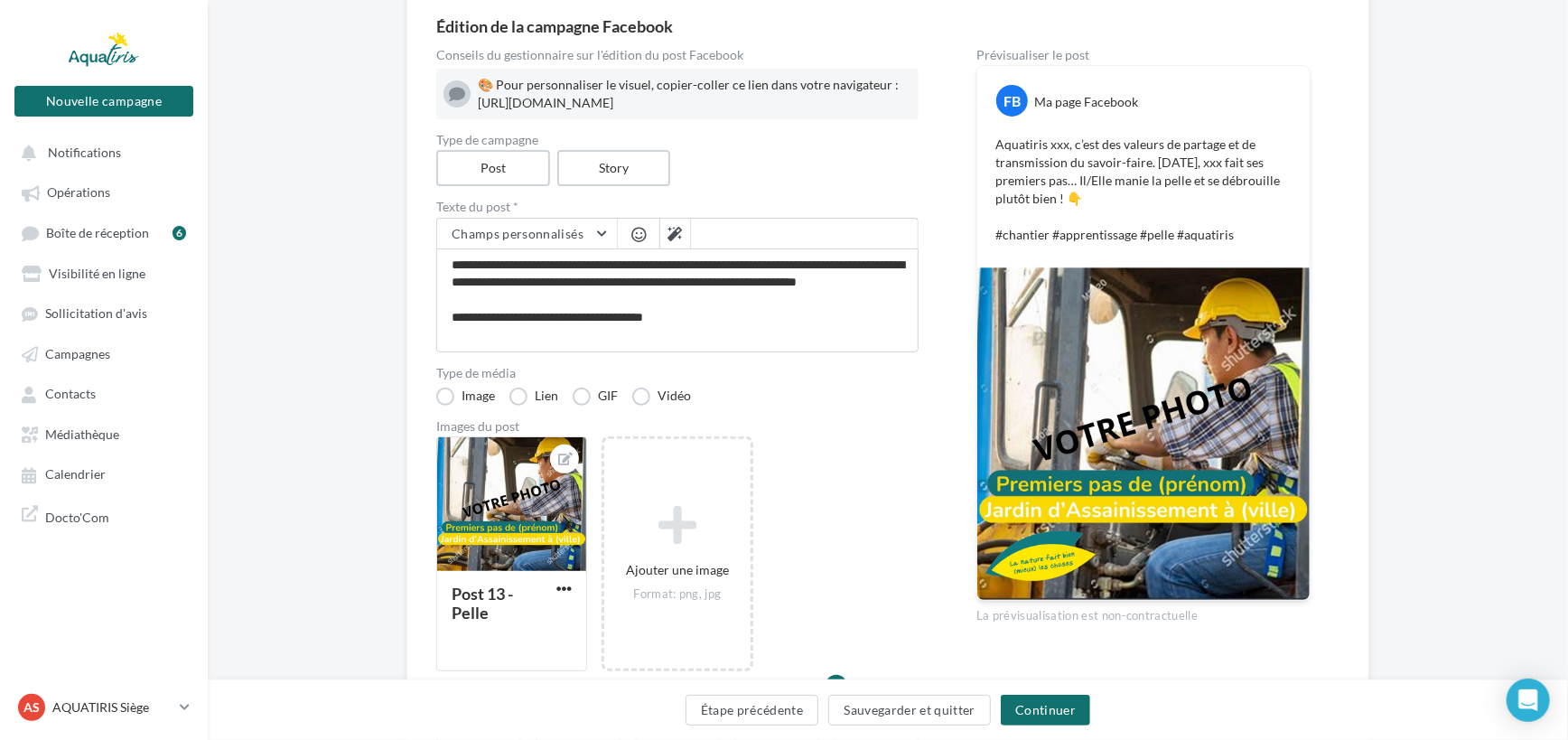
click at [810, 480] on div "Post 13 - Pelle Ajouter une image Format: png, jpg" at bounding box center [685, 563] width 497 height 254
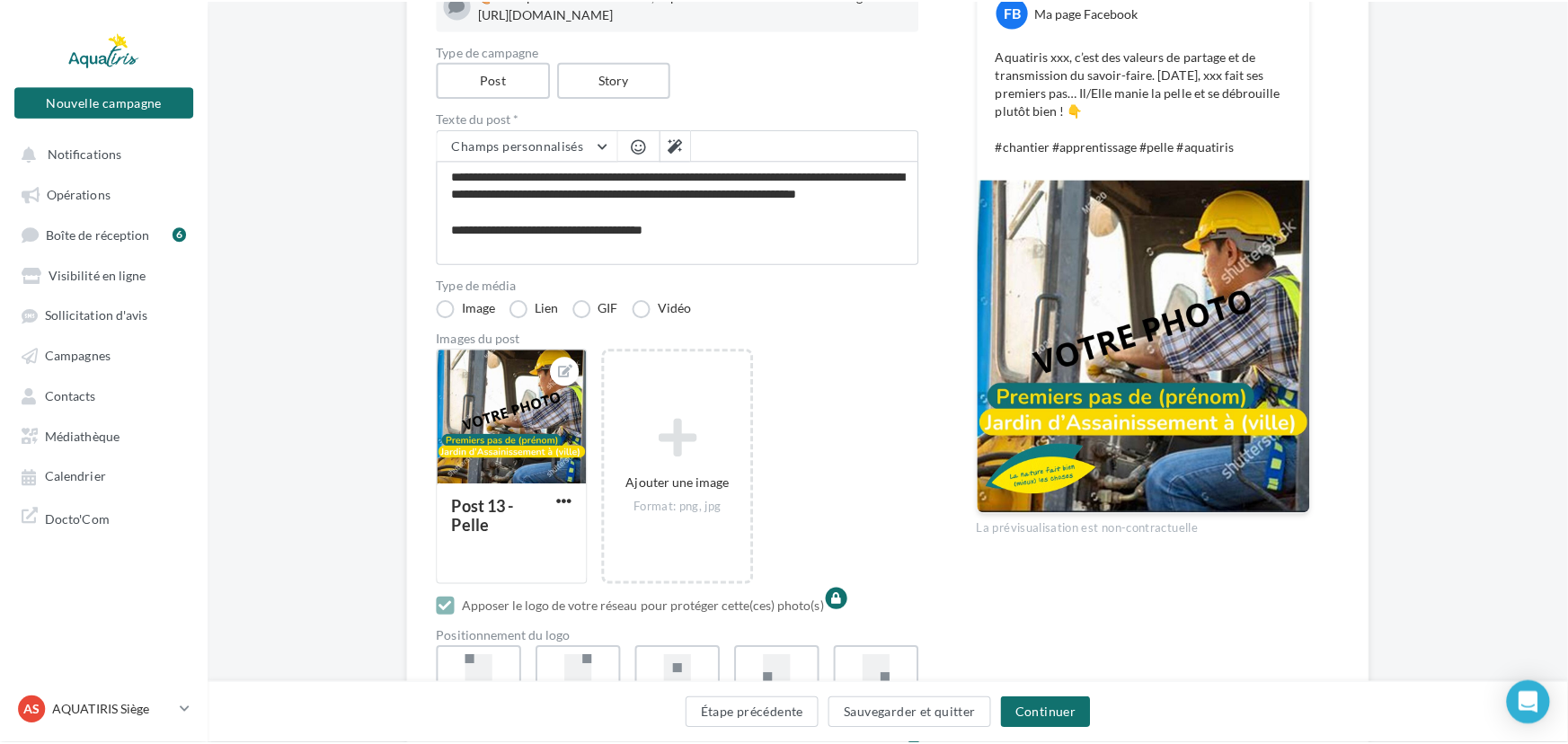
scroll to position [326, 0]
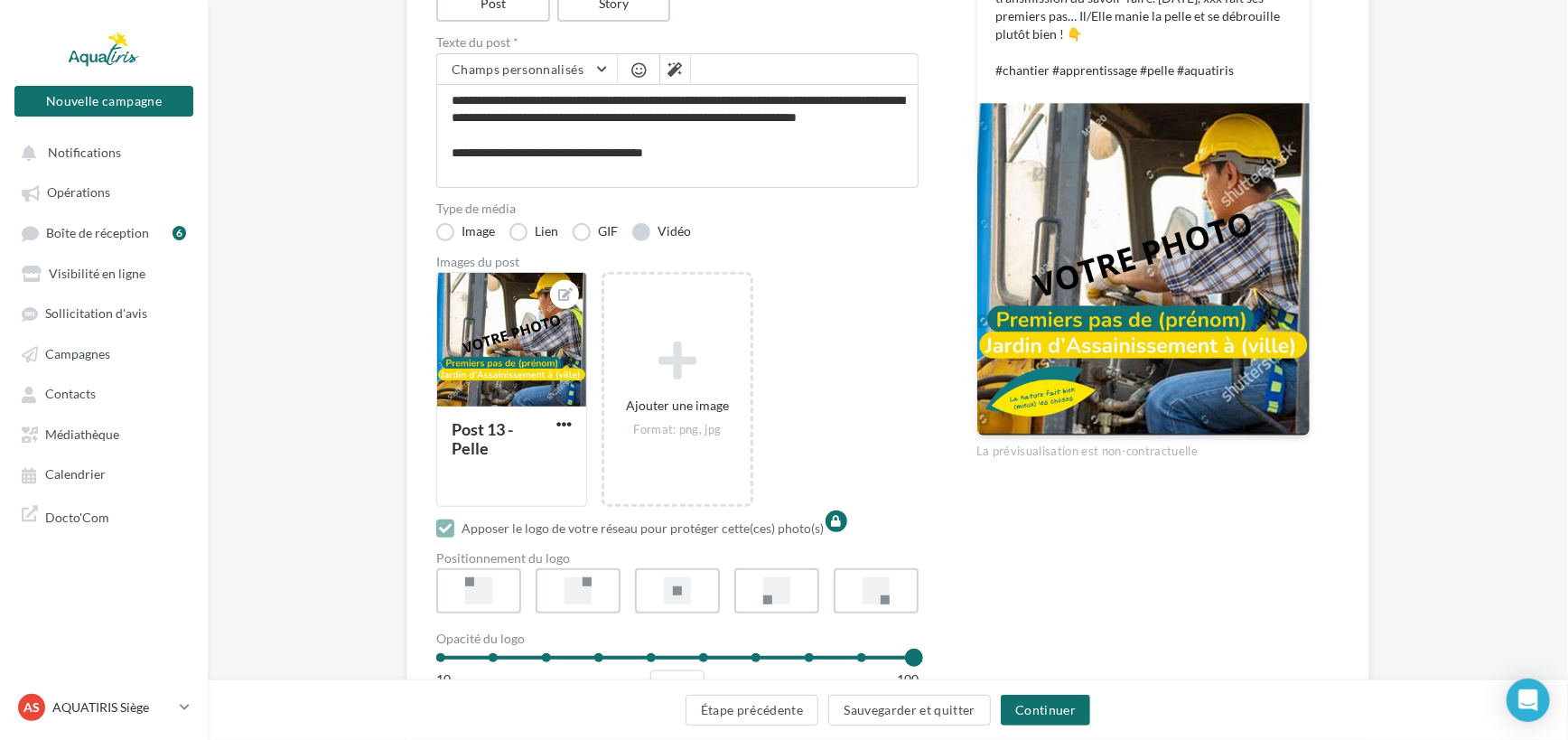
click at [644, 242] on label "Vidéo" at bounding box center [661, 233] width 59 height 18
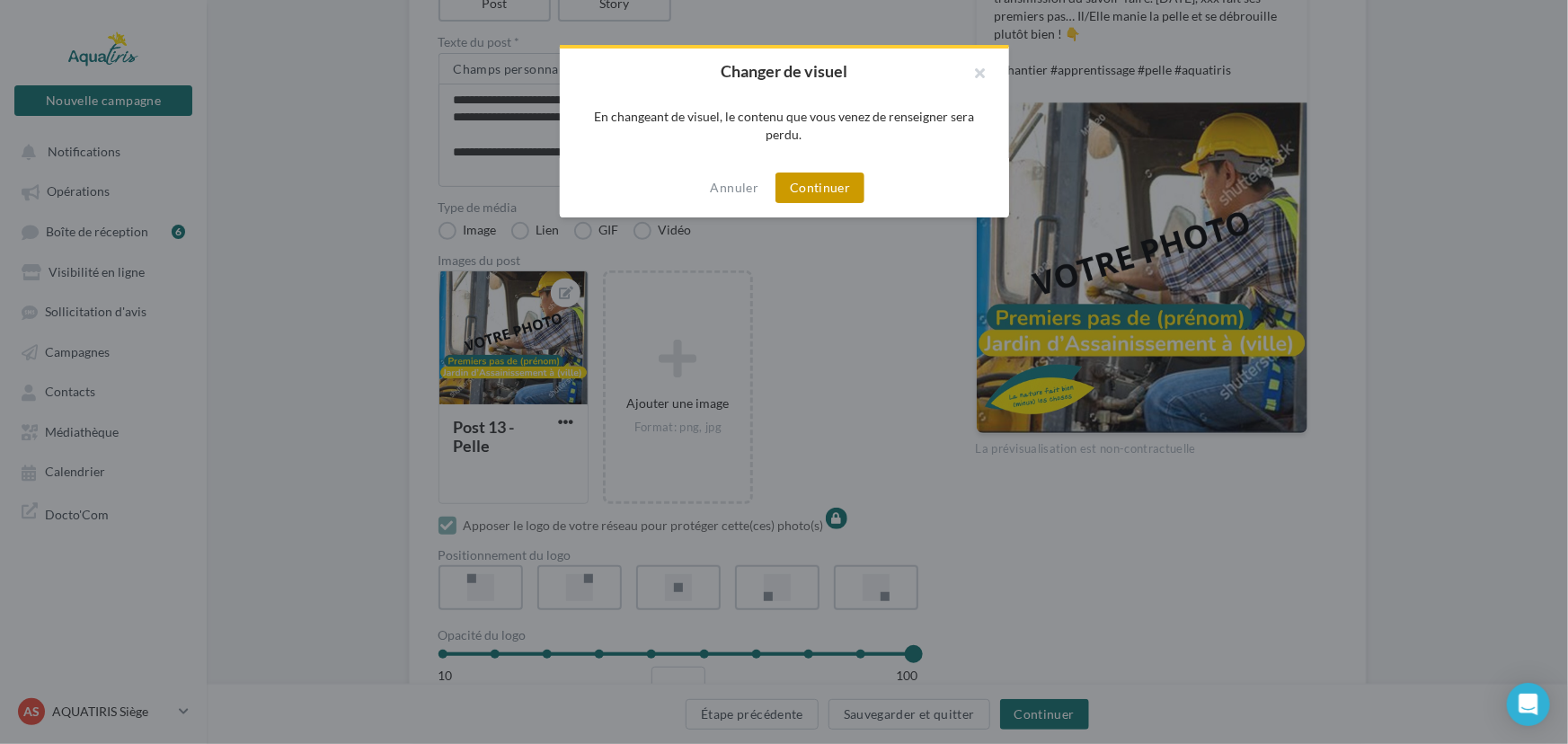
click at [846, 179] on button "Continuer" at bounding box center [820, 188] width 89 height 31
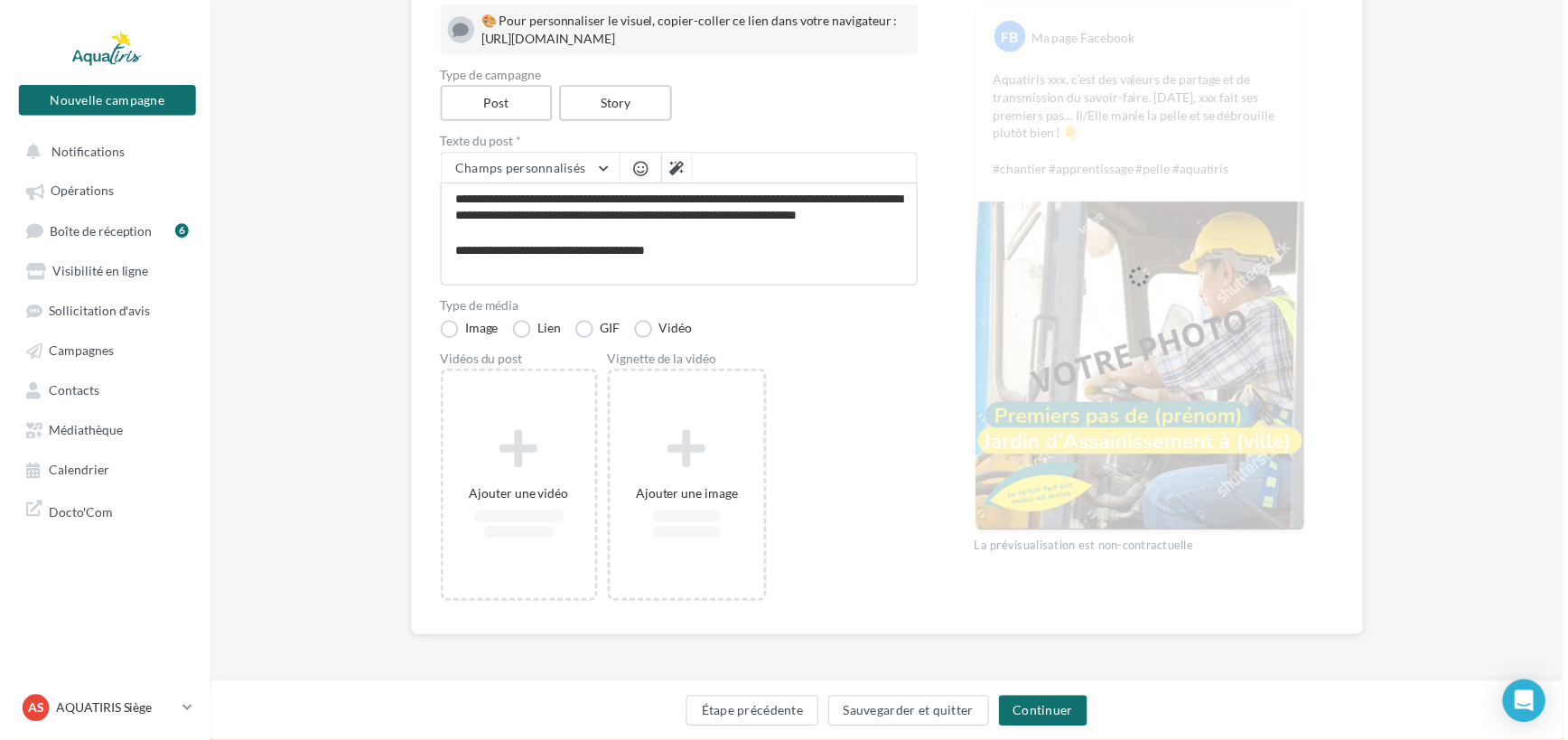
scroll to position [271, 0]
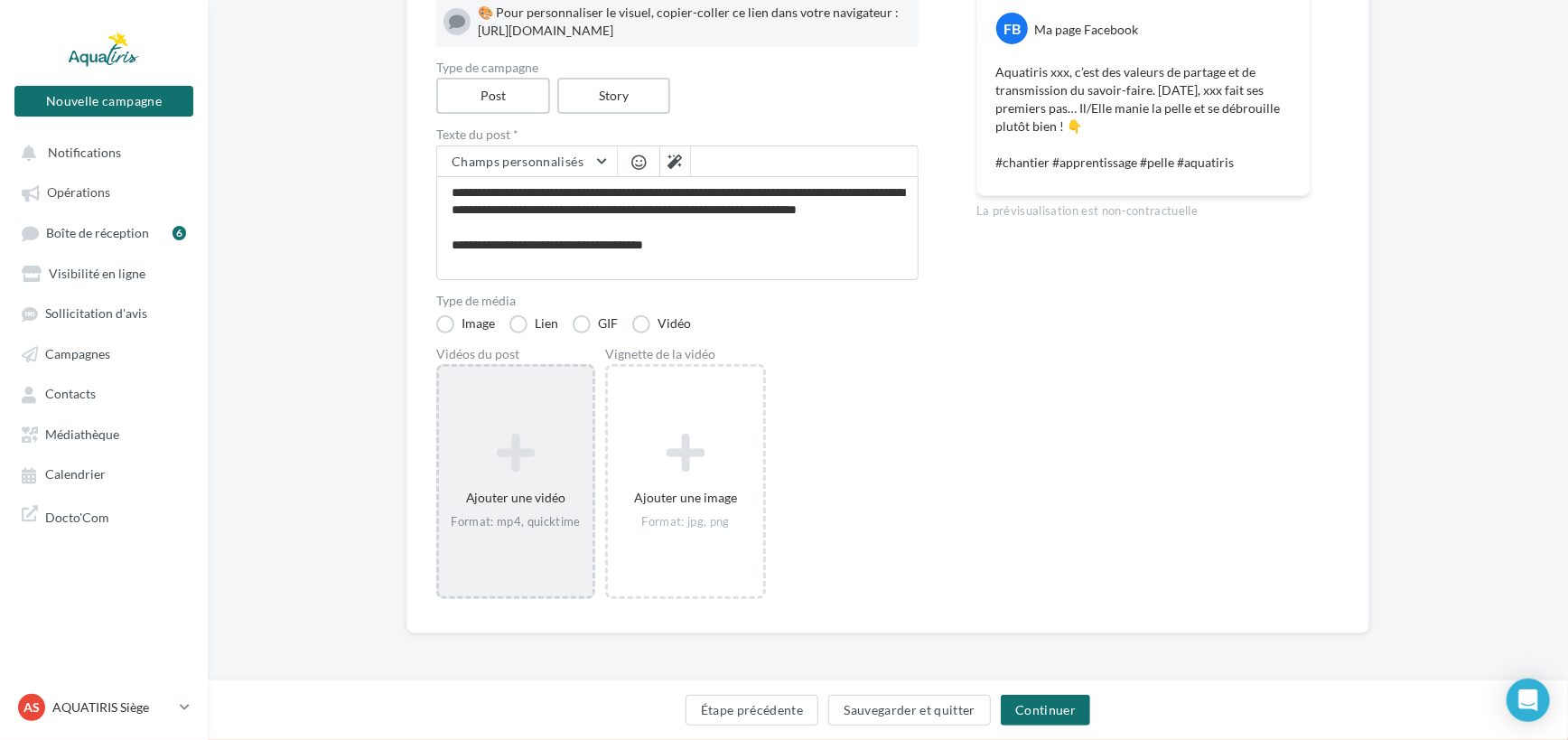
click at [518, 479] on div "Ajouter une vidéo Format: mp4, quicktime" at bounding box center [516, 481] width 154 height 116
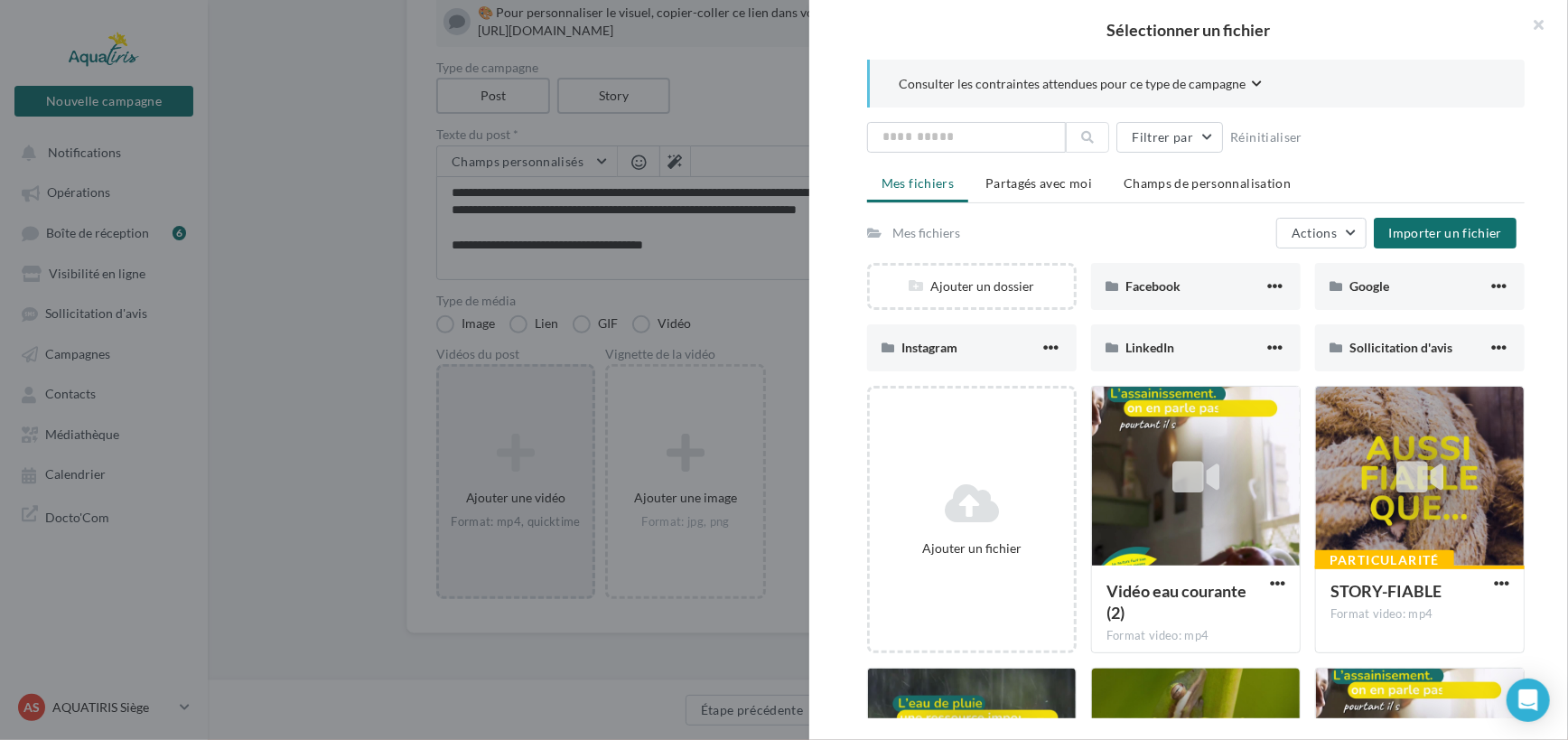
click at [812, 477] on div at bounding box center [784, 370] width 1568 height 740
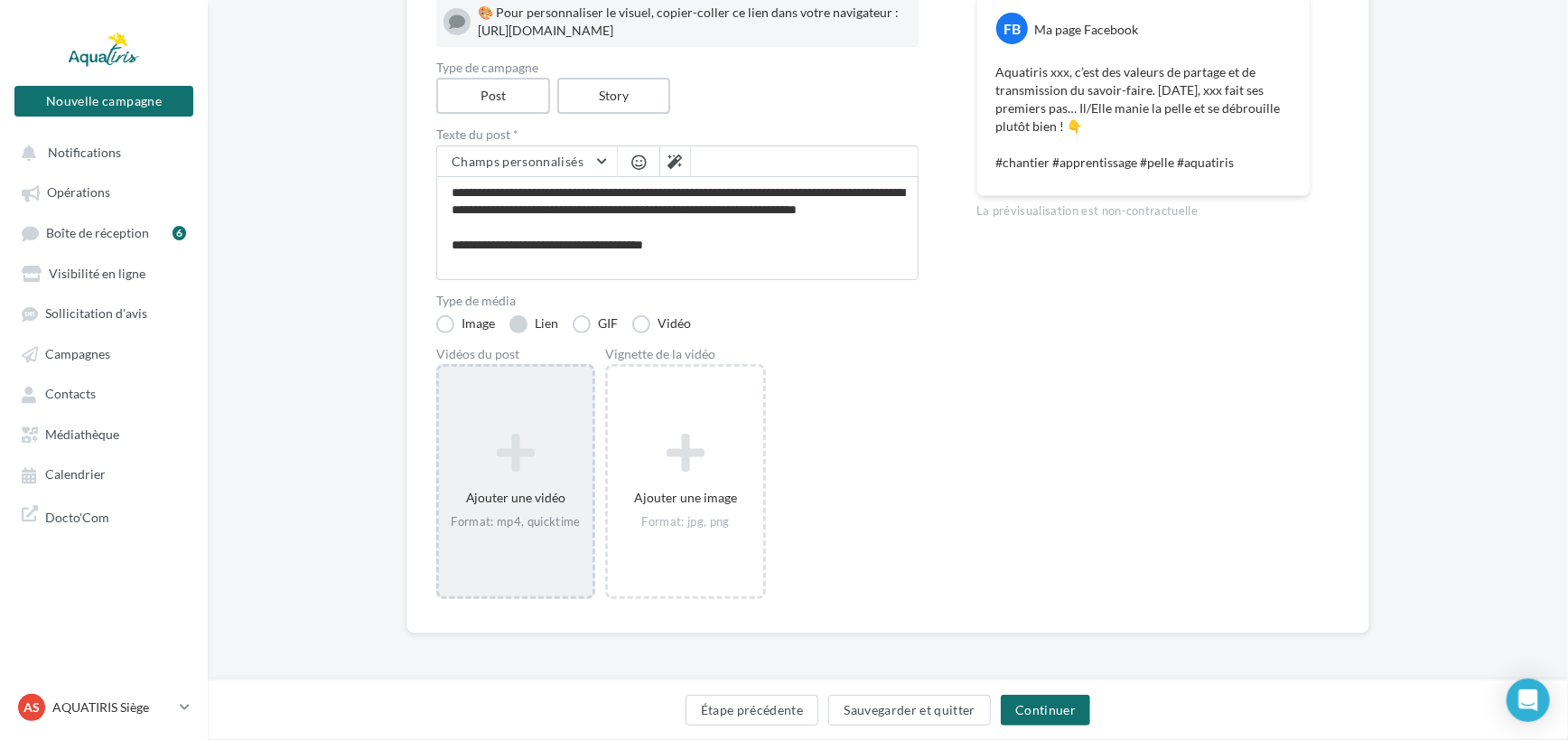
click at [543, 328] on label "Lien" at bounding box center [533, 325] width 49 height 18
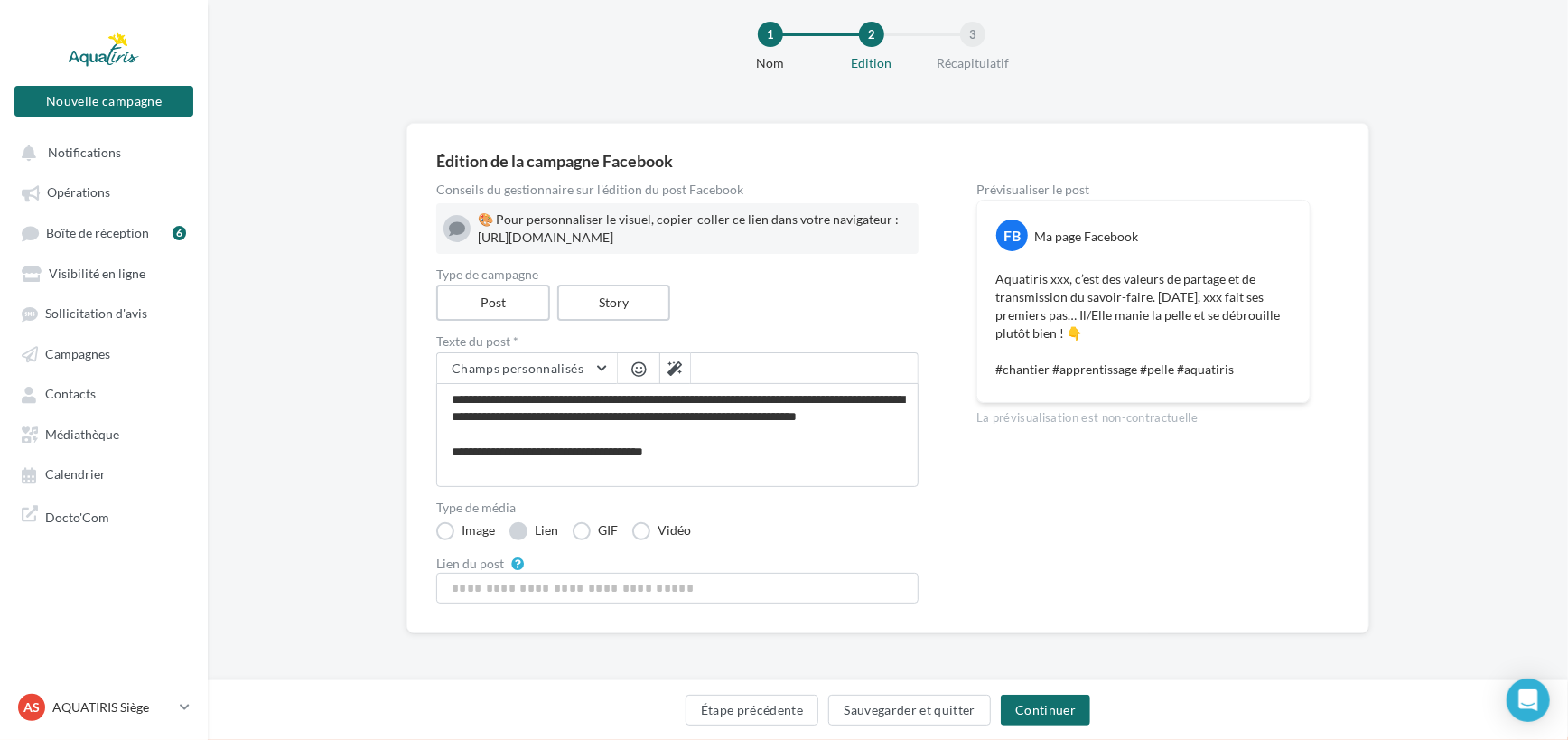
scroll to position [64, 0]
click at [634, 584] on input "Lien du post" at bounding box center [677, 588] width 482 height 31
click at [595, 533] on label "GIF" at bounding box center [595, 531] width 45 height 18
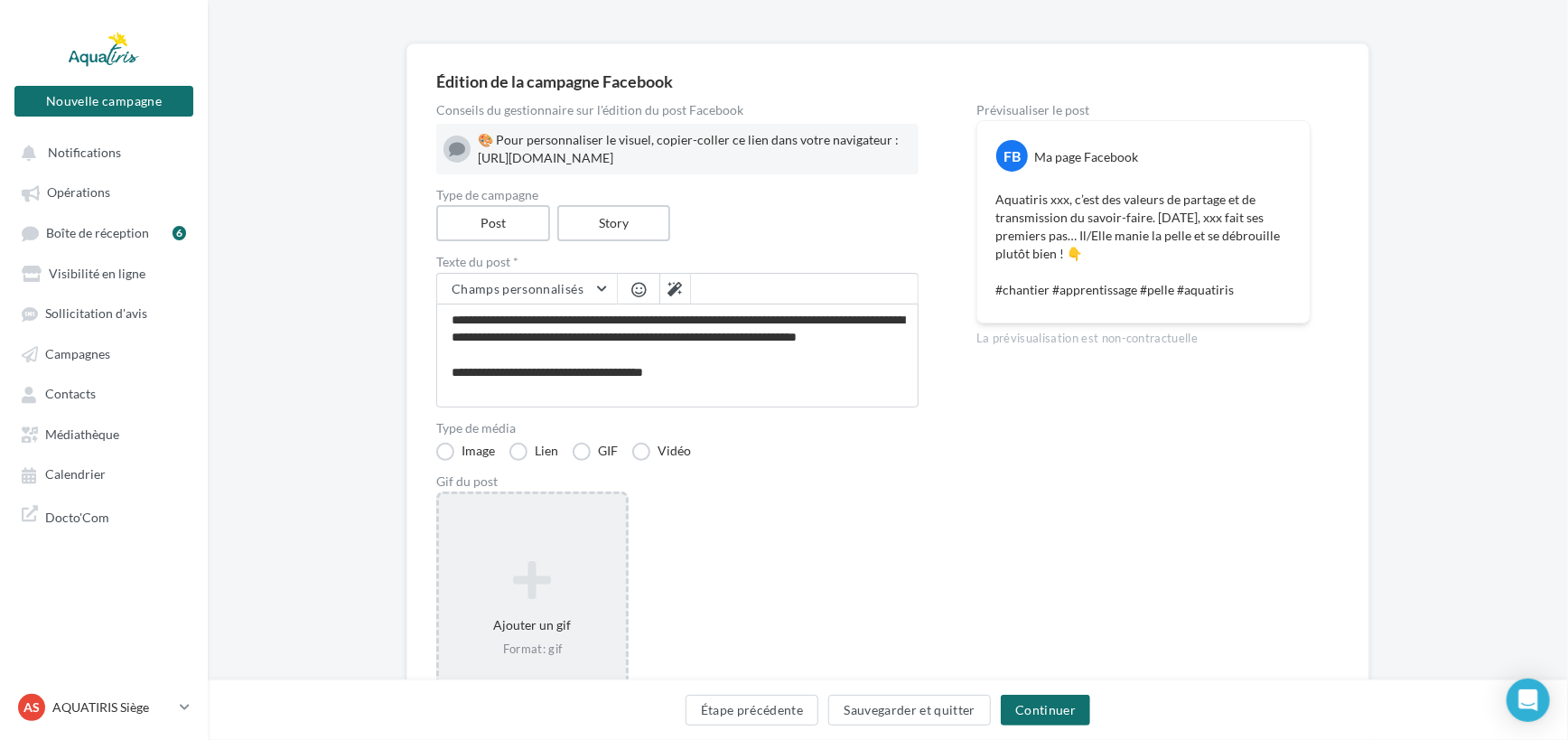
scroll to position [147, 0]
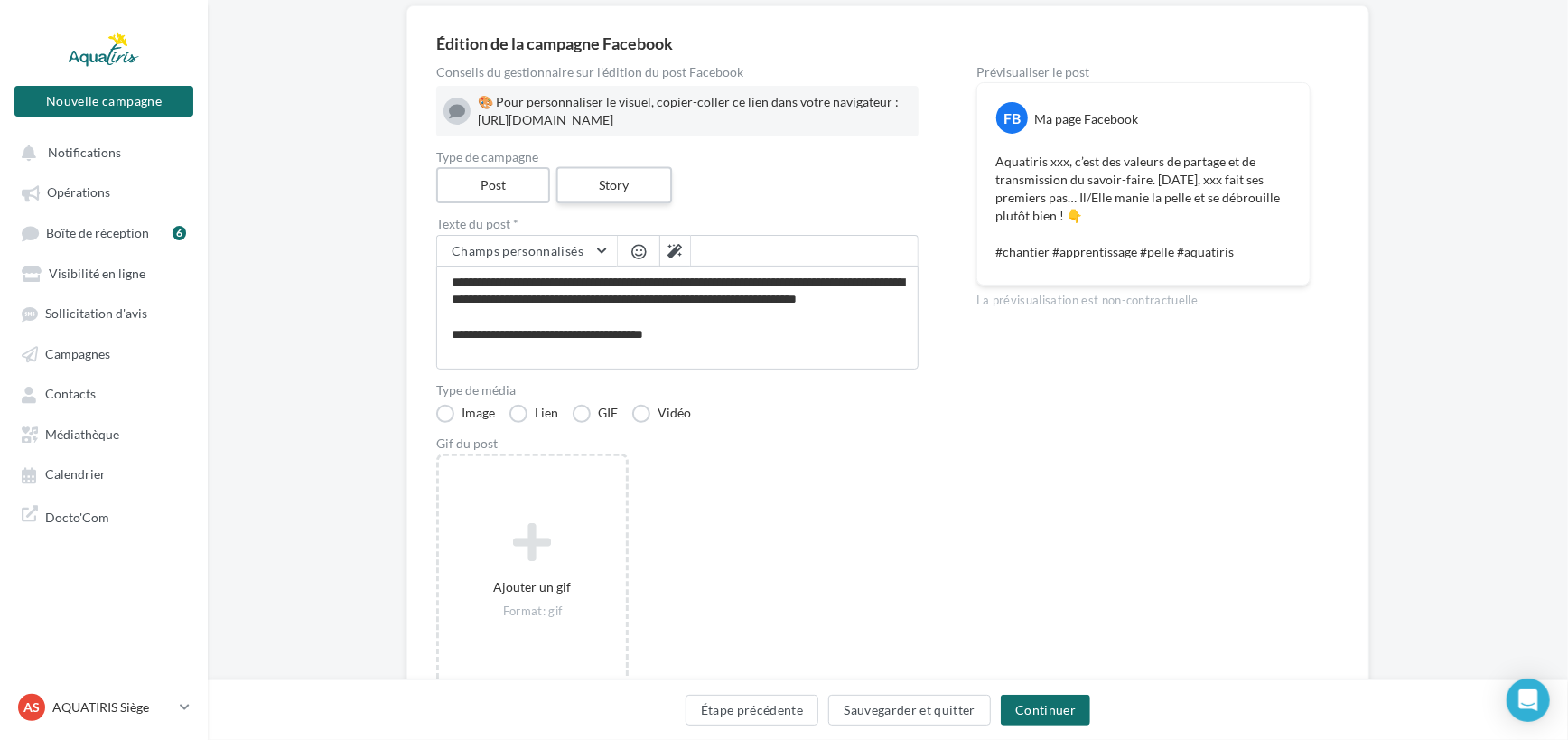
click at [623, 205] on label "Story" at bounding box center [614, 185] width 116 height 37
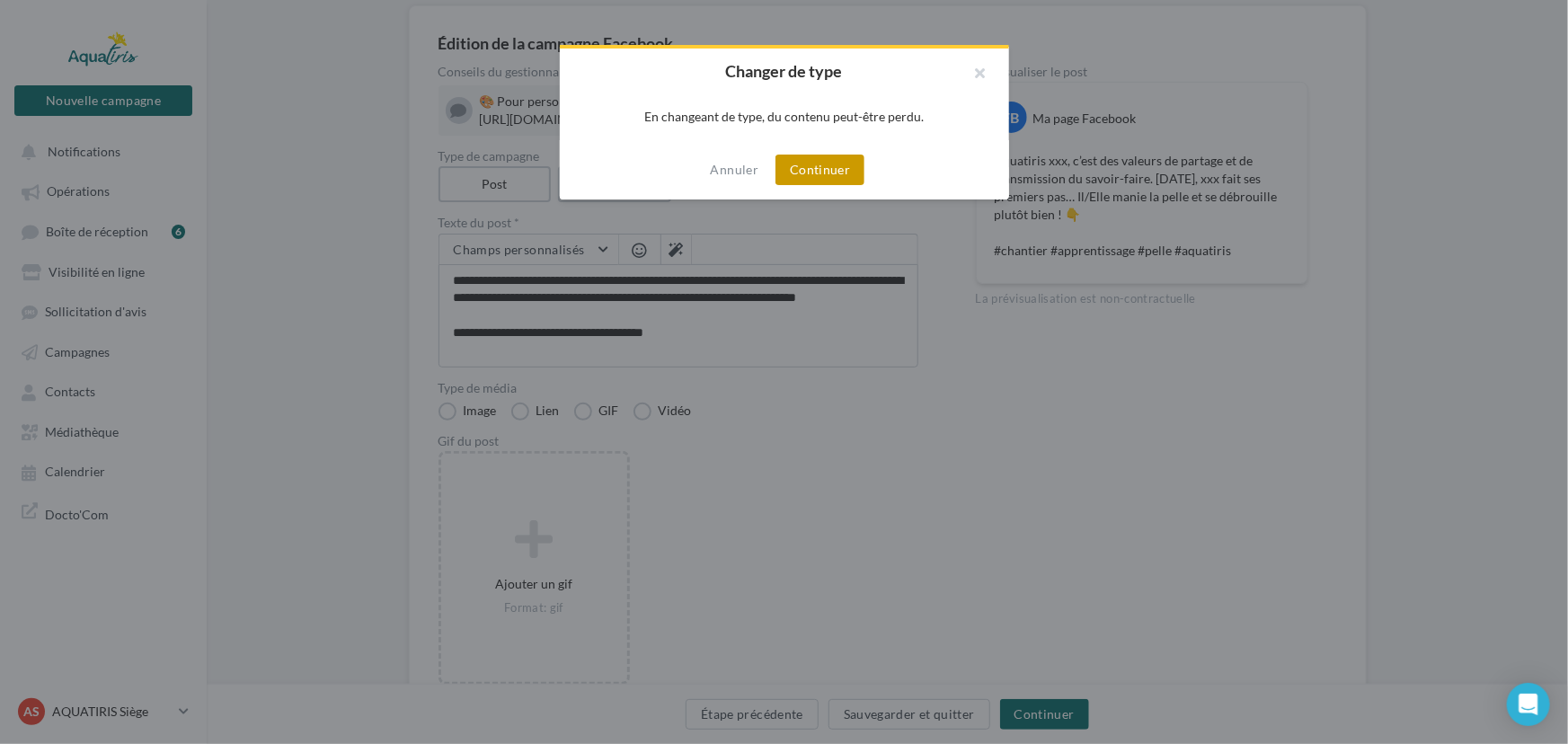
click at [828, 166] on button "Continuer" at bounding box center [820, 170] width 89 height 31
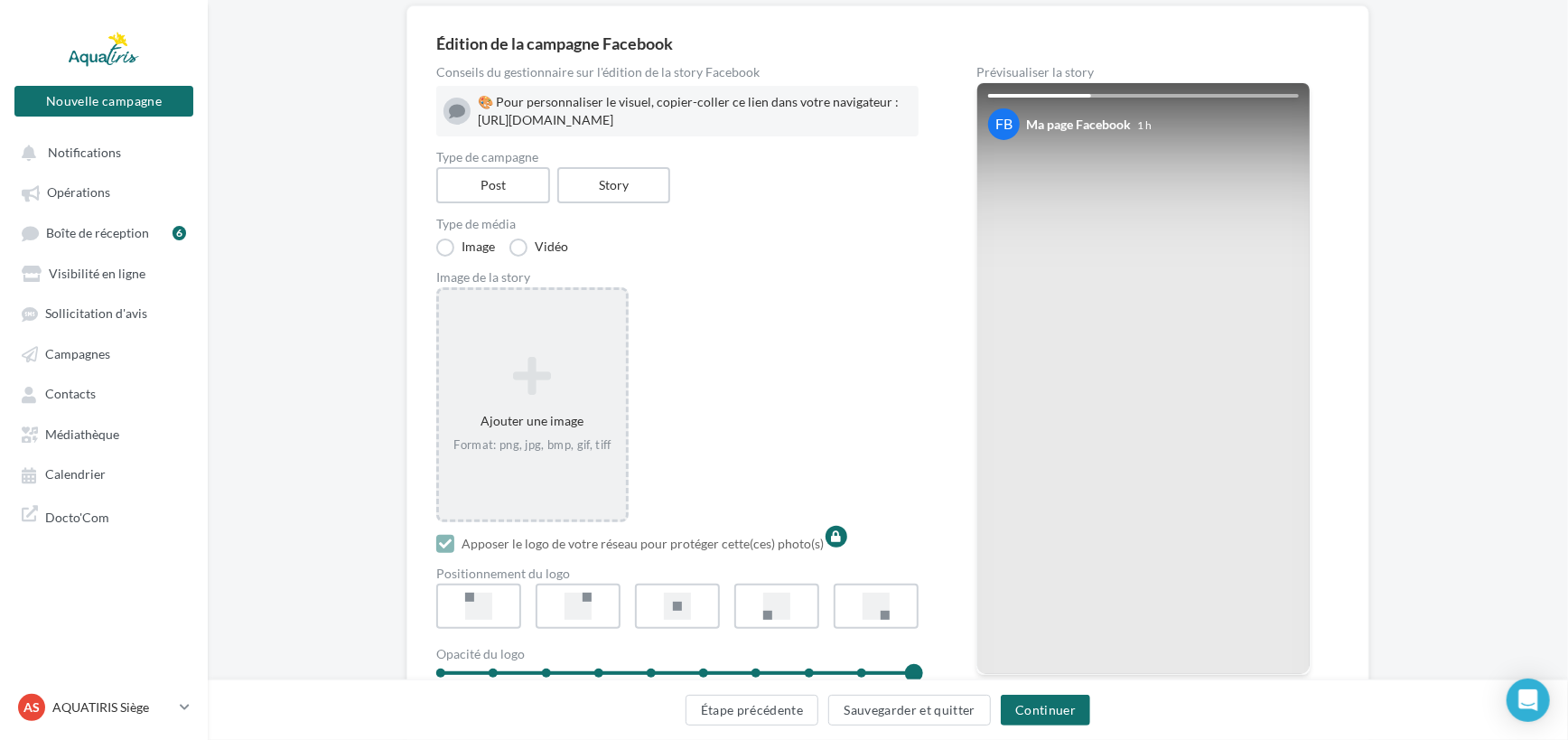
click at [542, 435] on div "Ajouter une image Format: png, jpg, bmp, gif, tiff" at bounding box center [532, 404] width 187 height 116
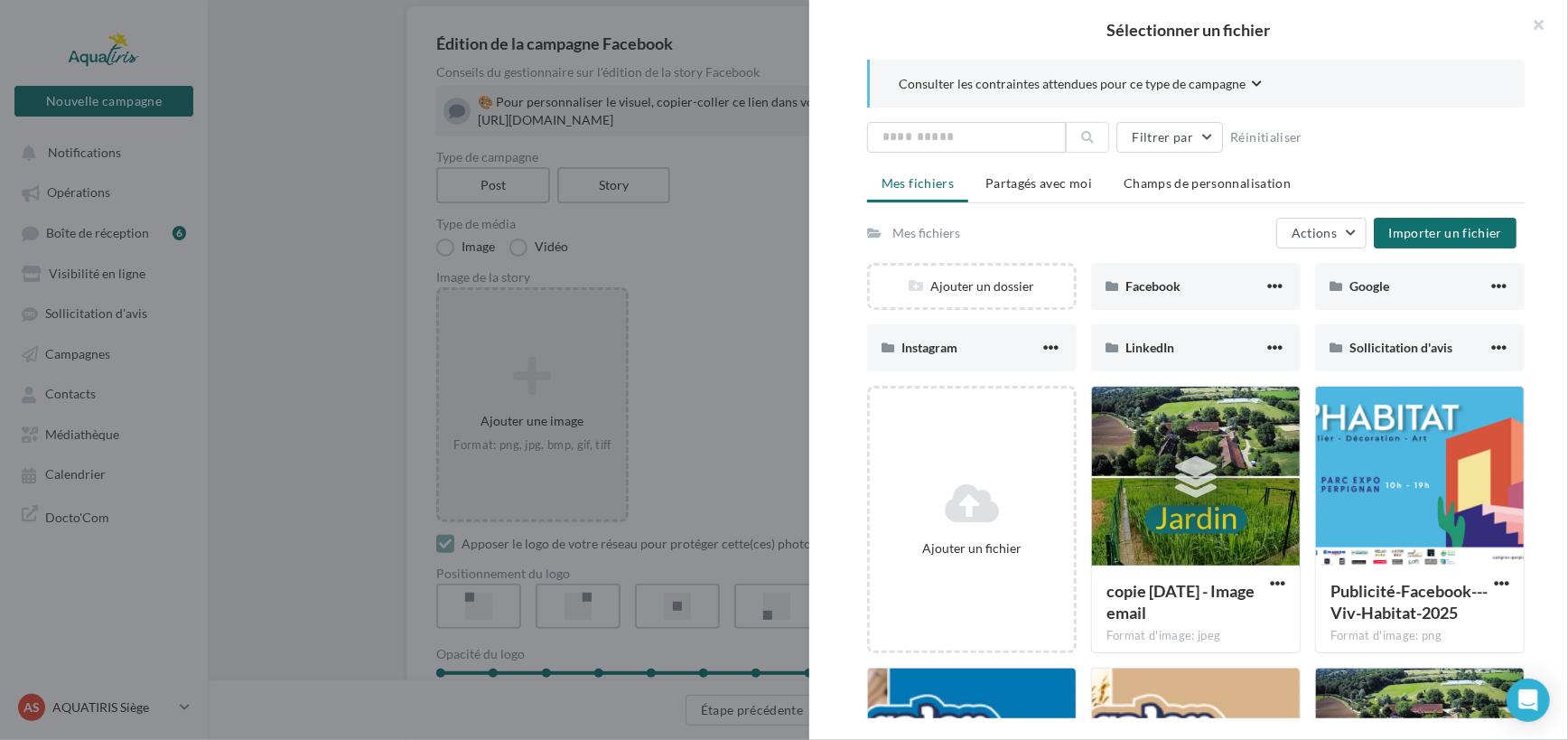
click at [736, 331] on div at bounding box center [784, 370] width 1568 height 740
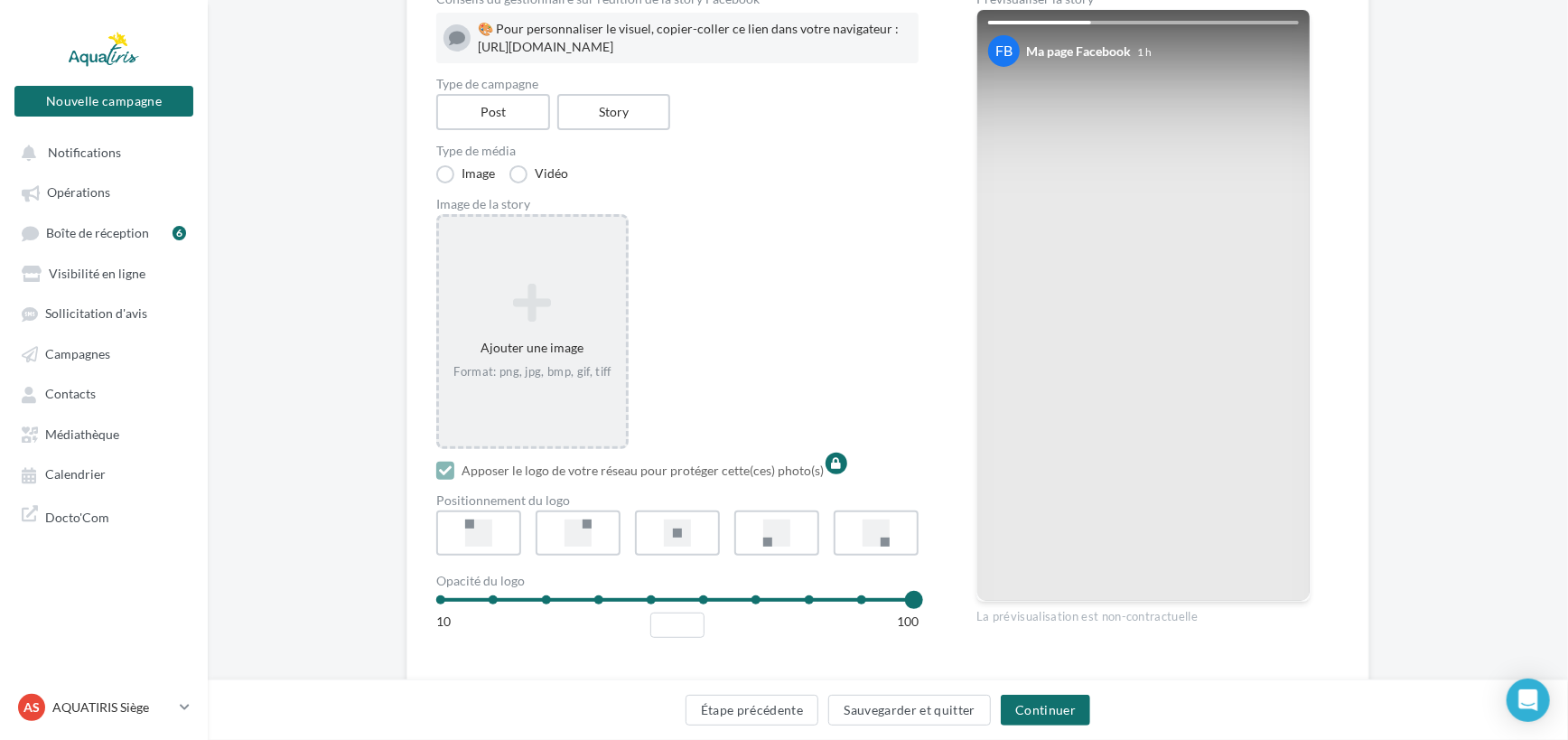
scroll to position [229, 0]
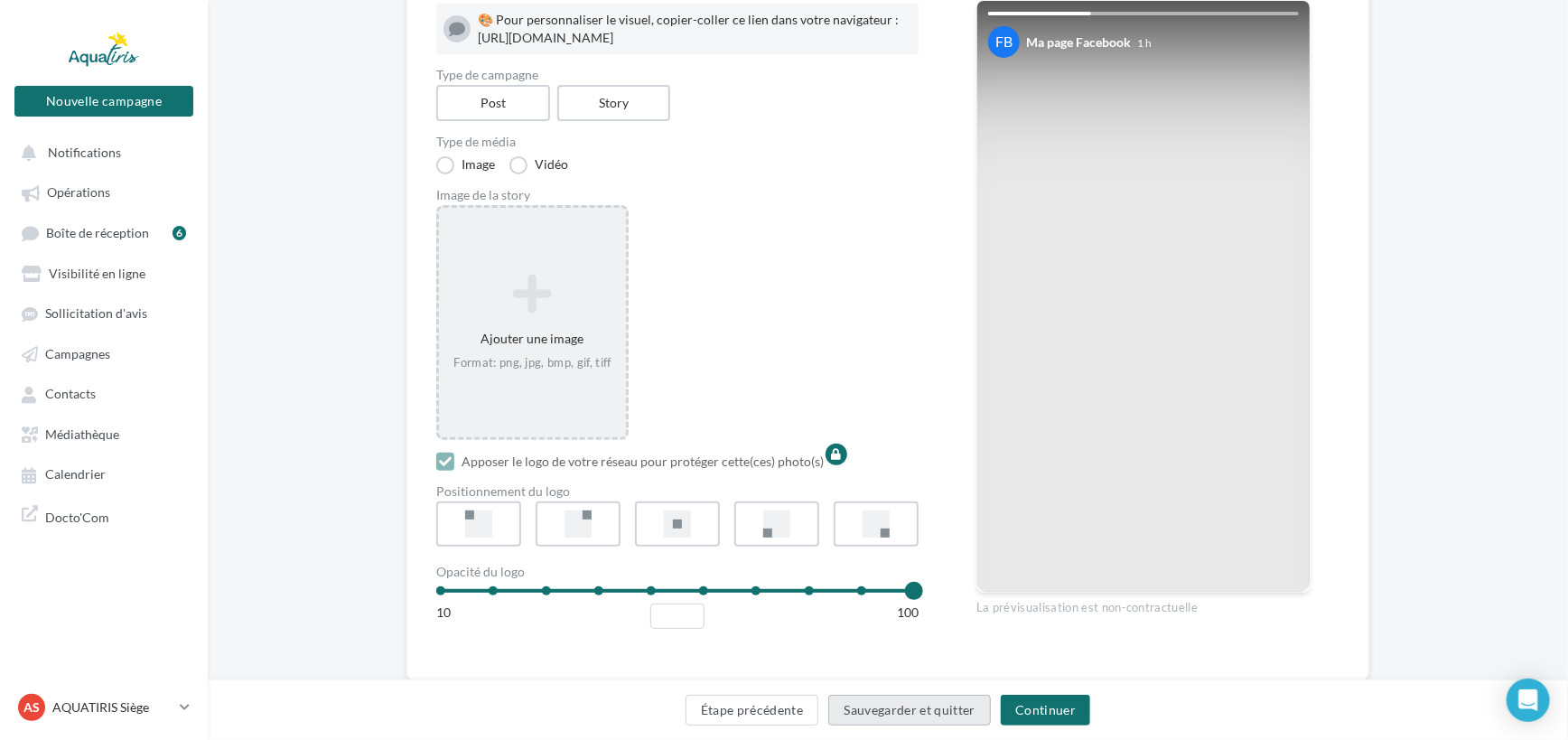
click at [957, 721] on button "Sauvegarder et quitter" at bounding box center [909, 710] width 163 height 31
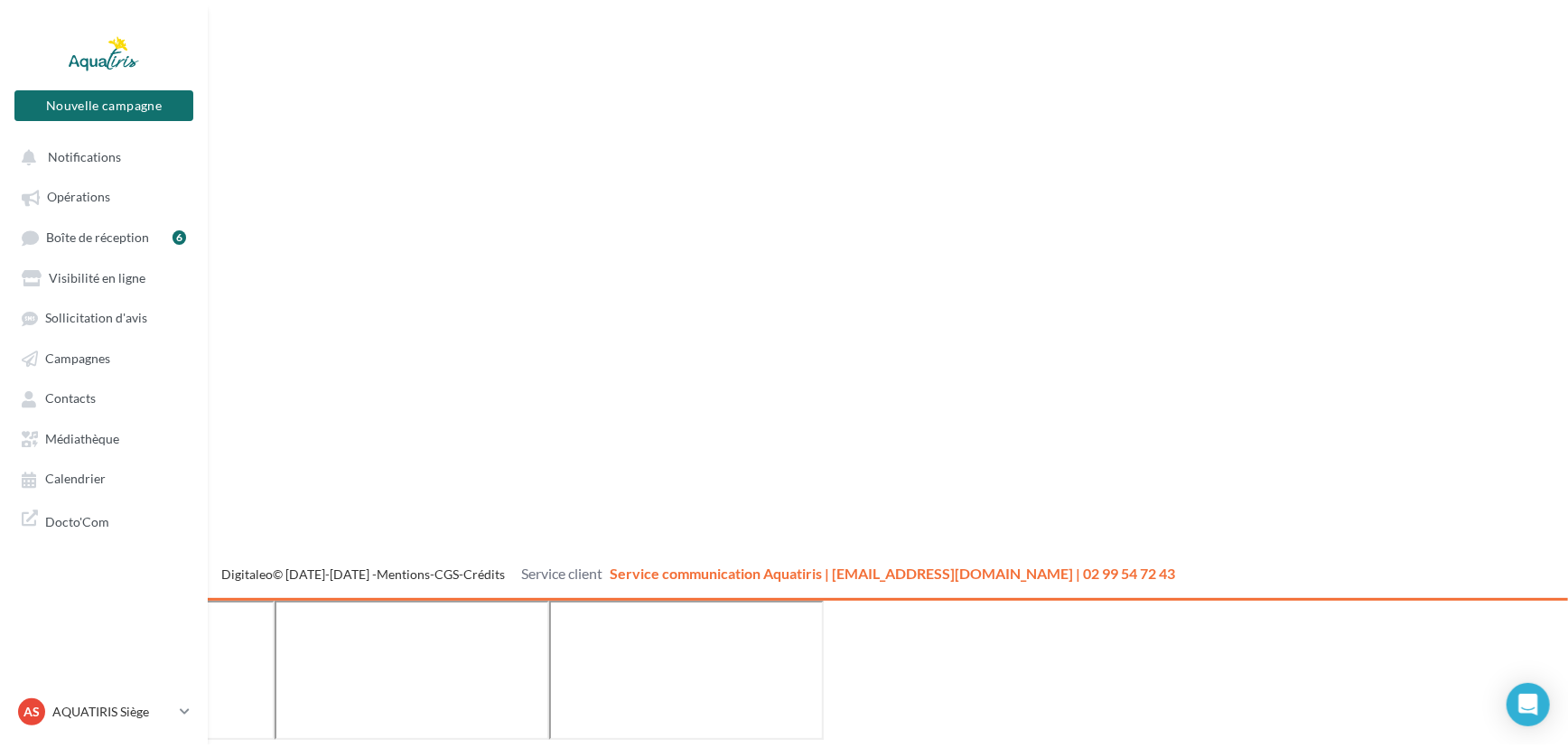
scroll to position [28, 0]
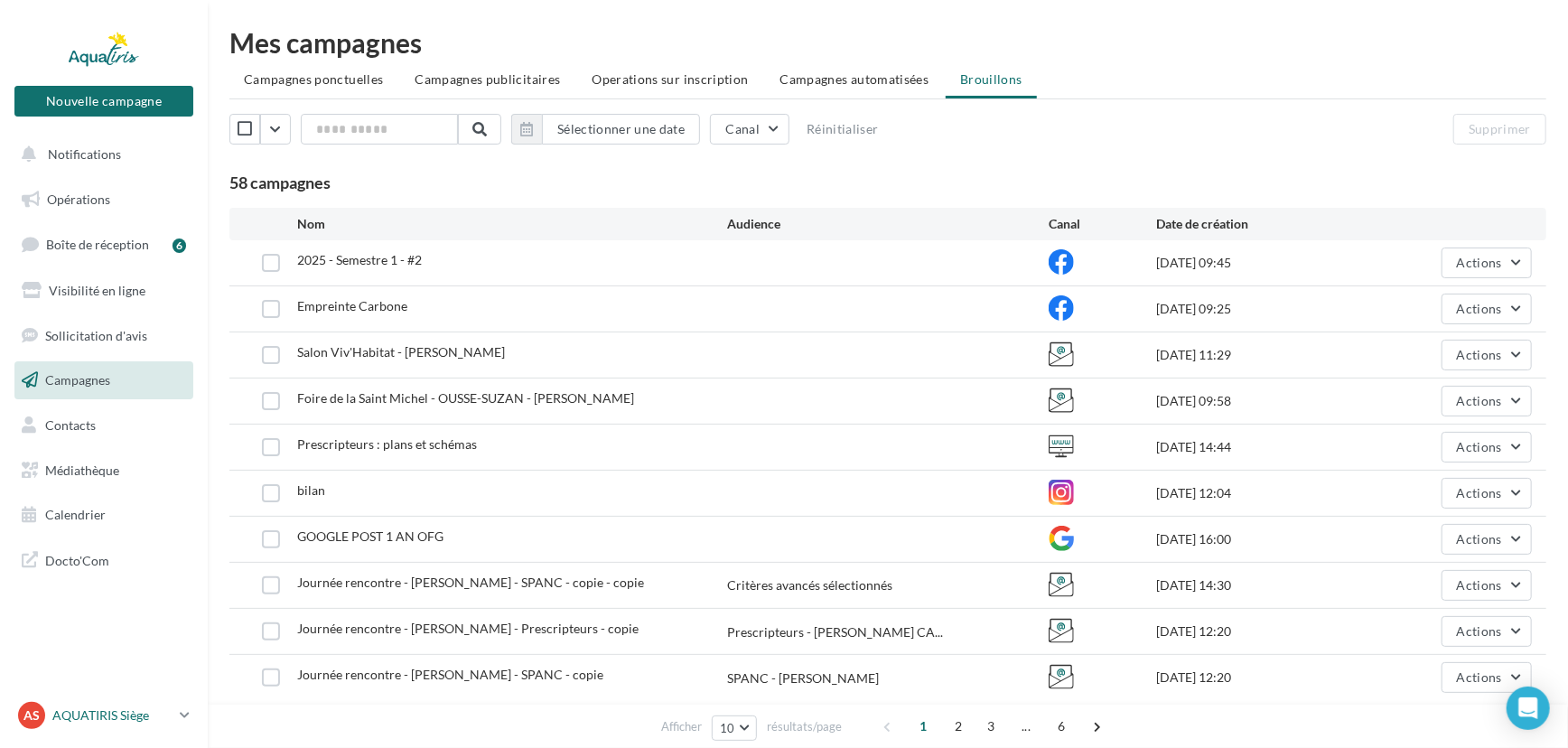
click at [145, 715] on p "AQUATIRIS Siège" at bounding box center [112, 716] width 120 height 18
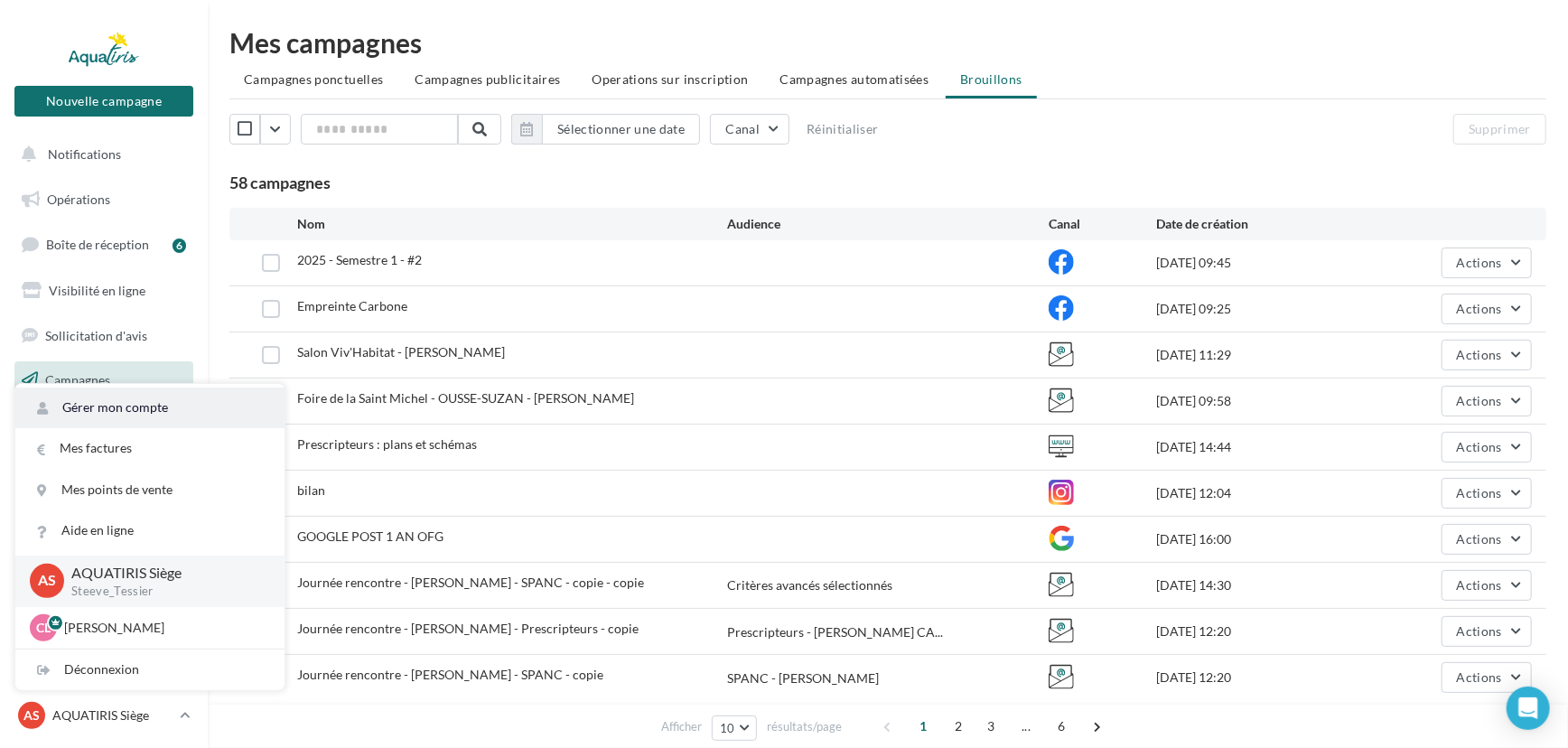
click at [175, 402] on link "Gérer mon compte" at bounding box center [150, 407] width 269 height 41
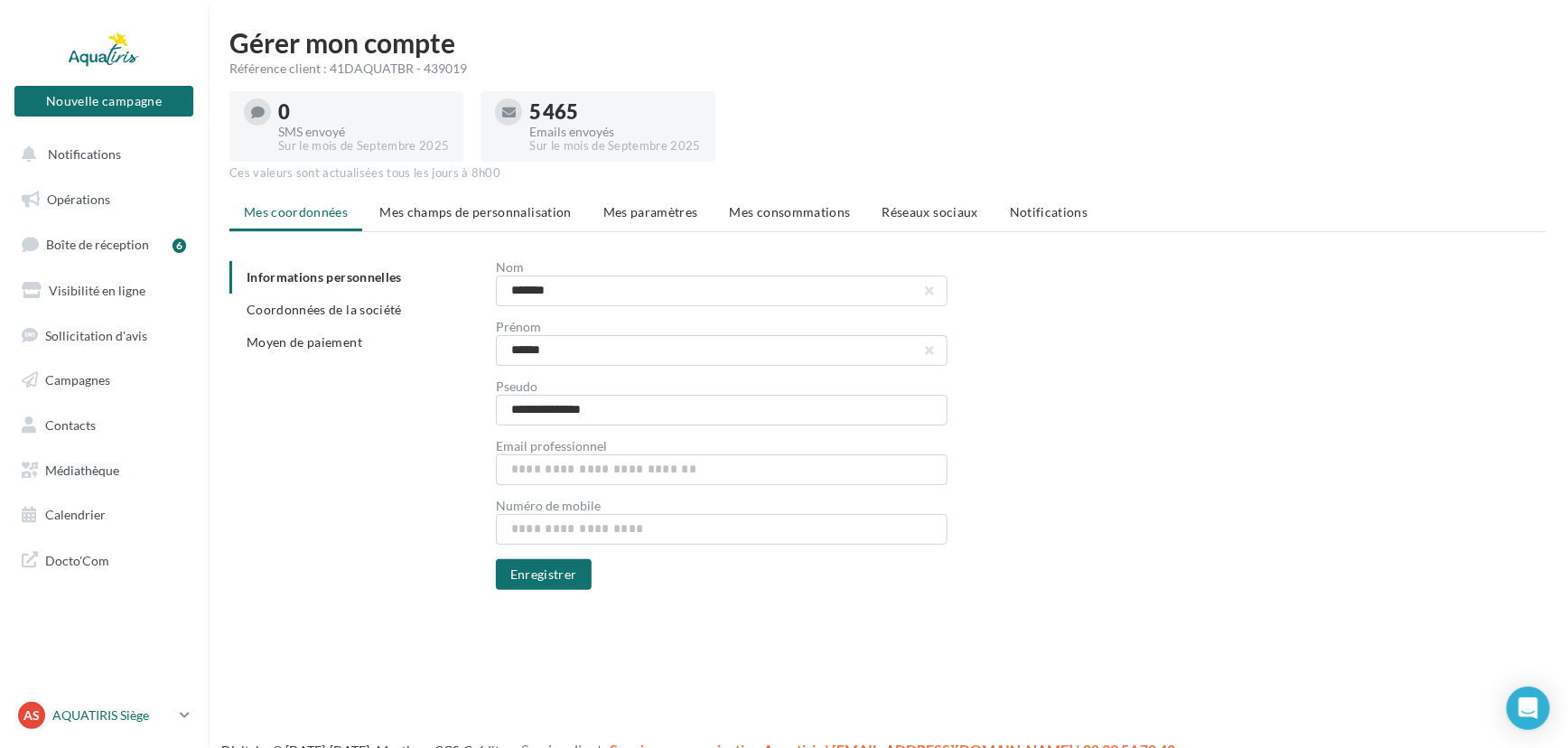
click at [81, 712] on p "AQUATIRIS Siège" at bounding box center [112, 716] width 120 height 18
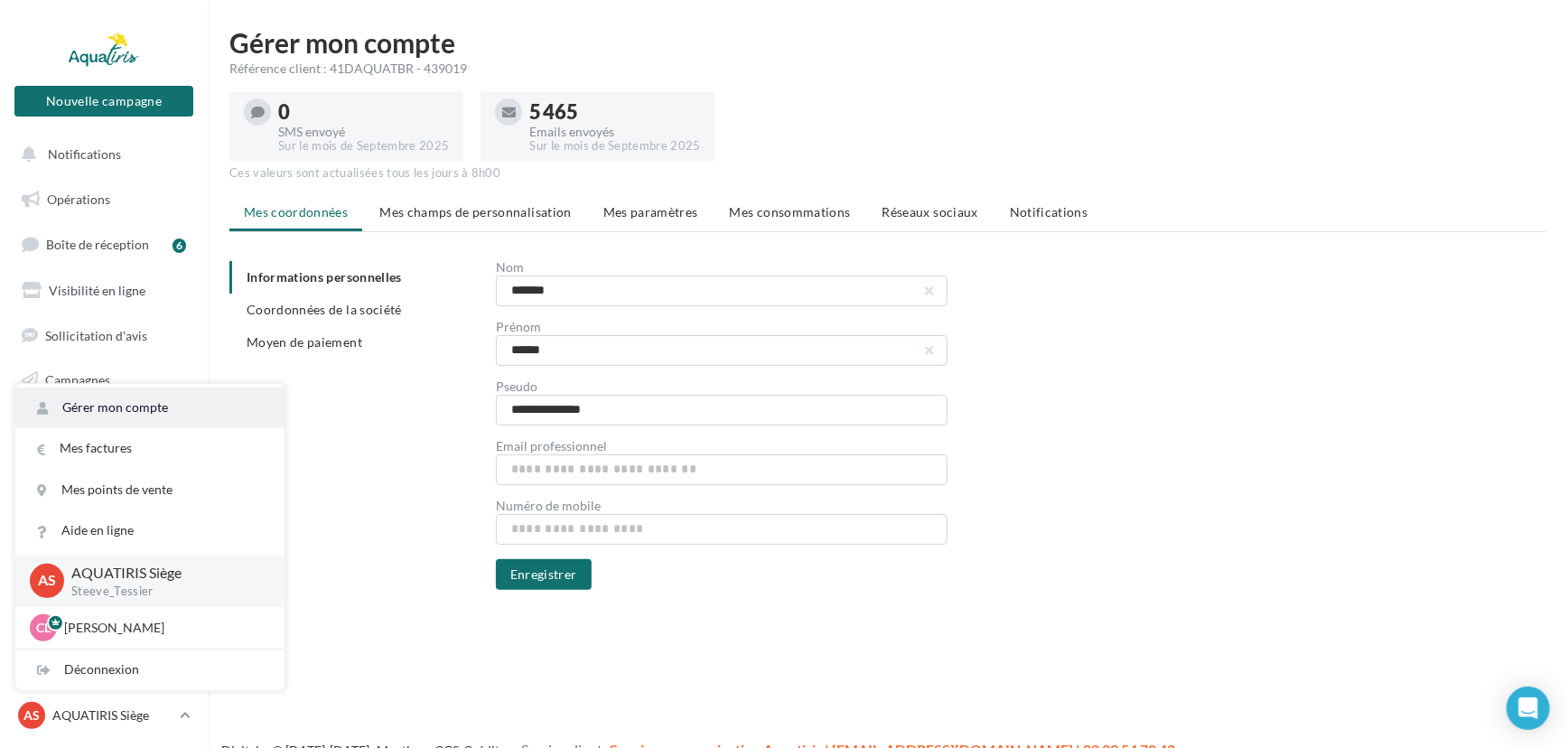
click at [151, 406] on link "Gérer mon compte" at bounding box center [150, 407] width 269 height 41
click at [933, 213] on span "Réseaux sociaux" at bounding box center [930, 212] width 96 height 15
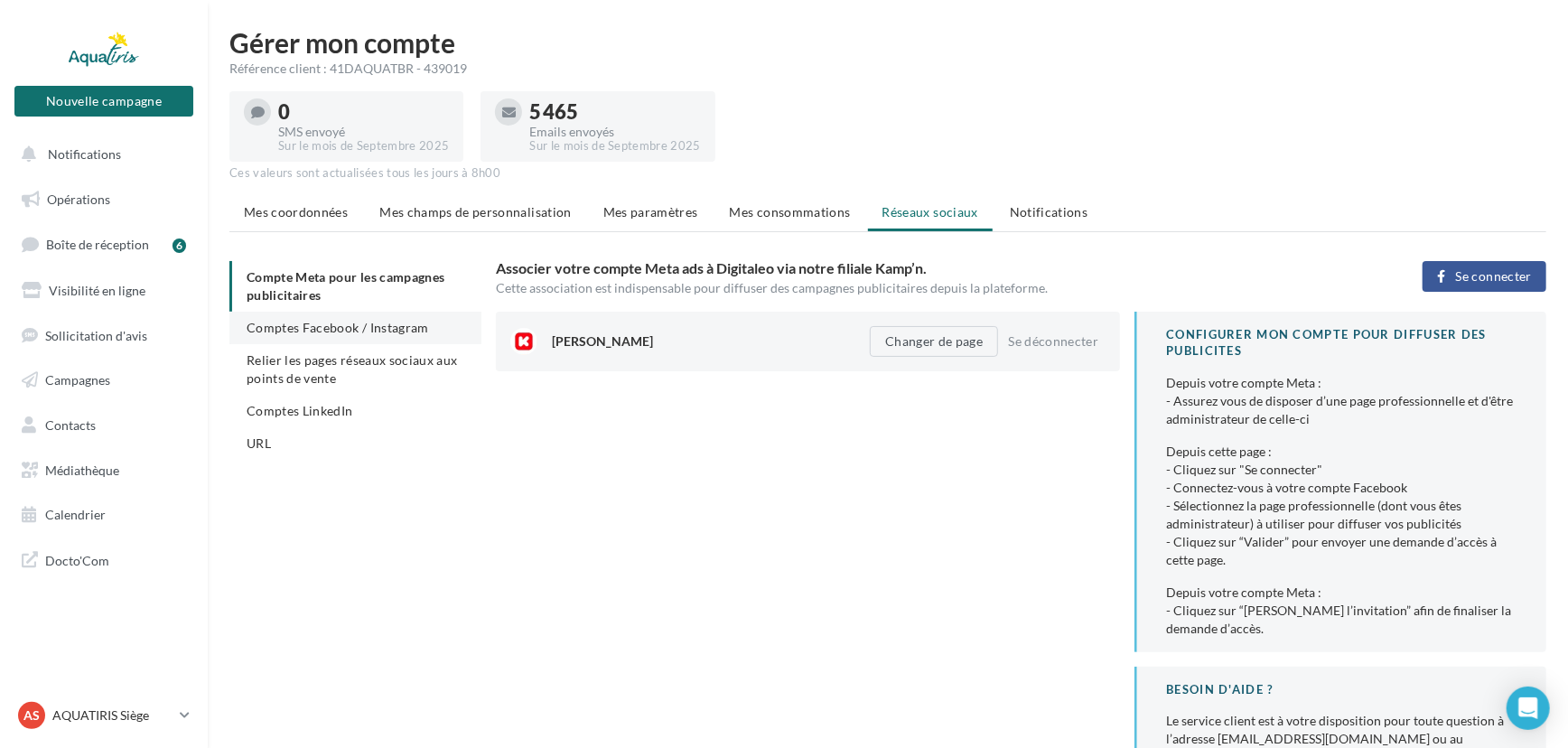
click at [351, 326] on span "Comptes Facebook / Instagram" at bounding box center [337, 327] width 183 height 15
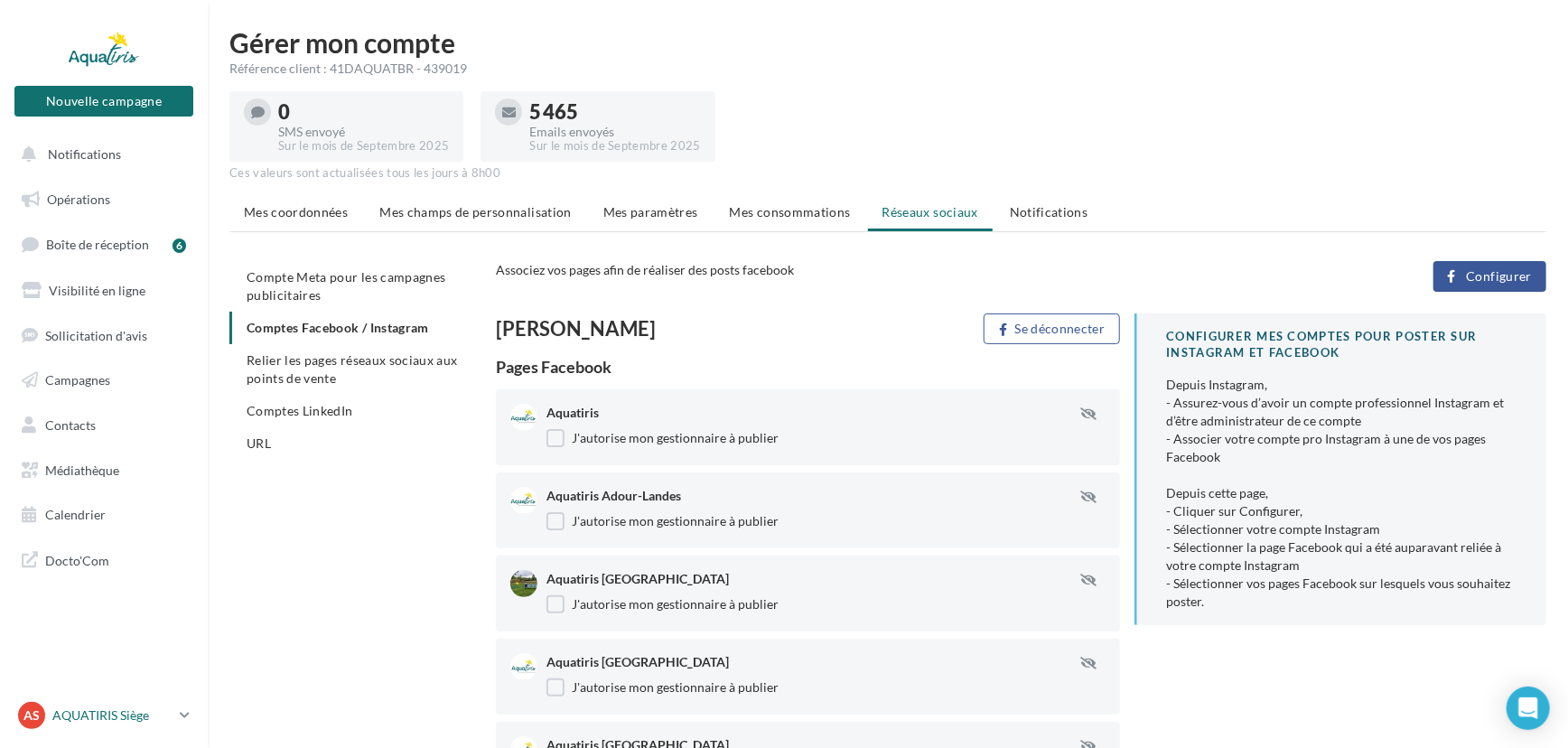
click at [118, 714] on p "AQUATIRIS Siège" at bounding box center [112, 716] width 120 height 18
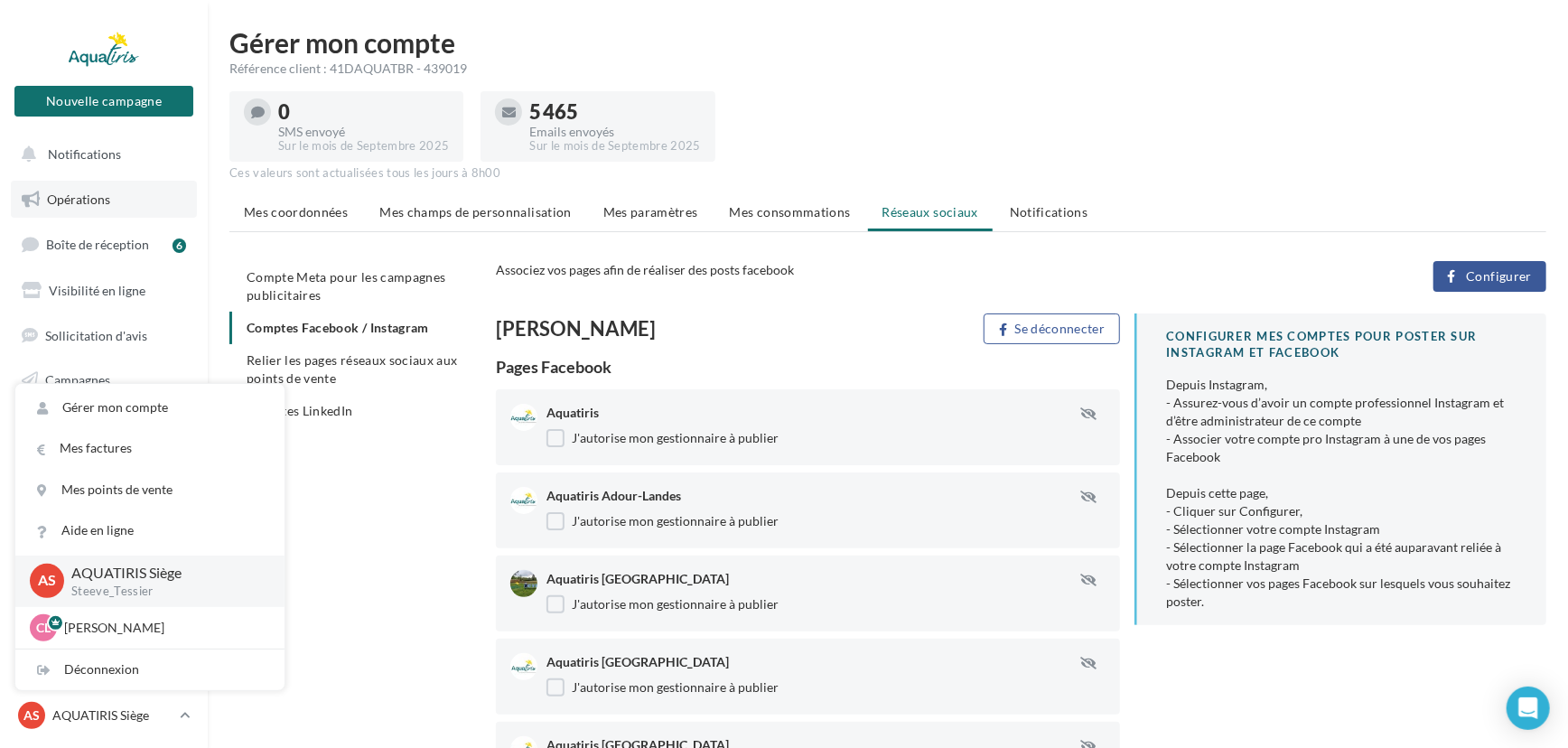
click at [108, 196] on span "Opérations" at bounding box center [78, 199] width 63 height 15
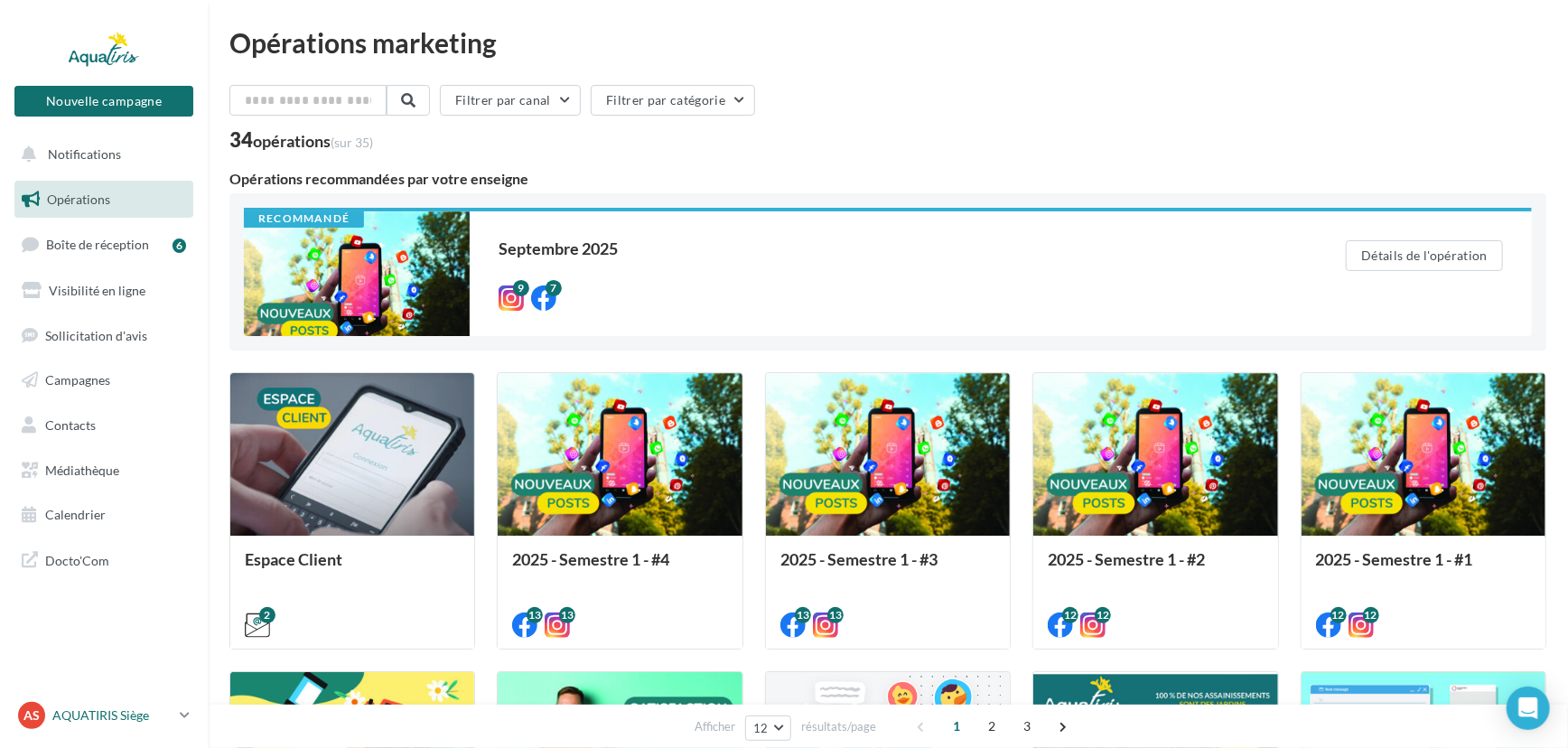
click at [122, 711] on p "AQUATIRIS Siège" at bounding box center [112, 716] width 120 height 18
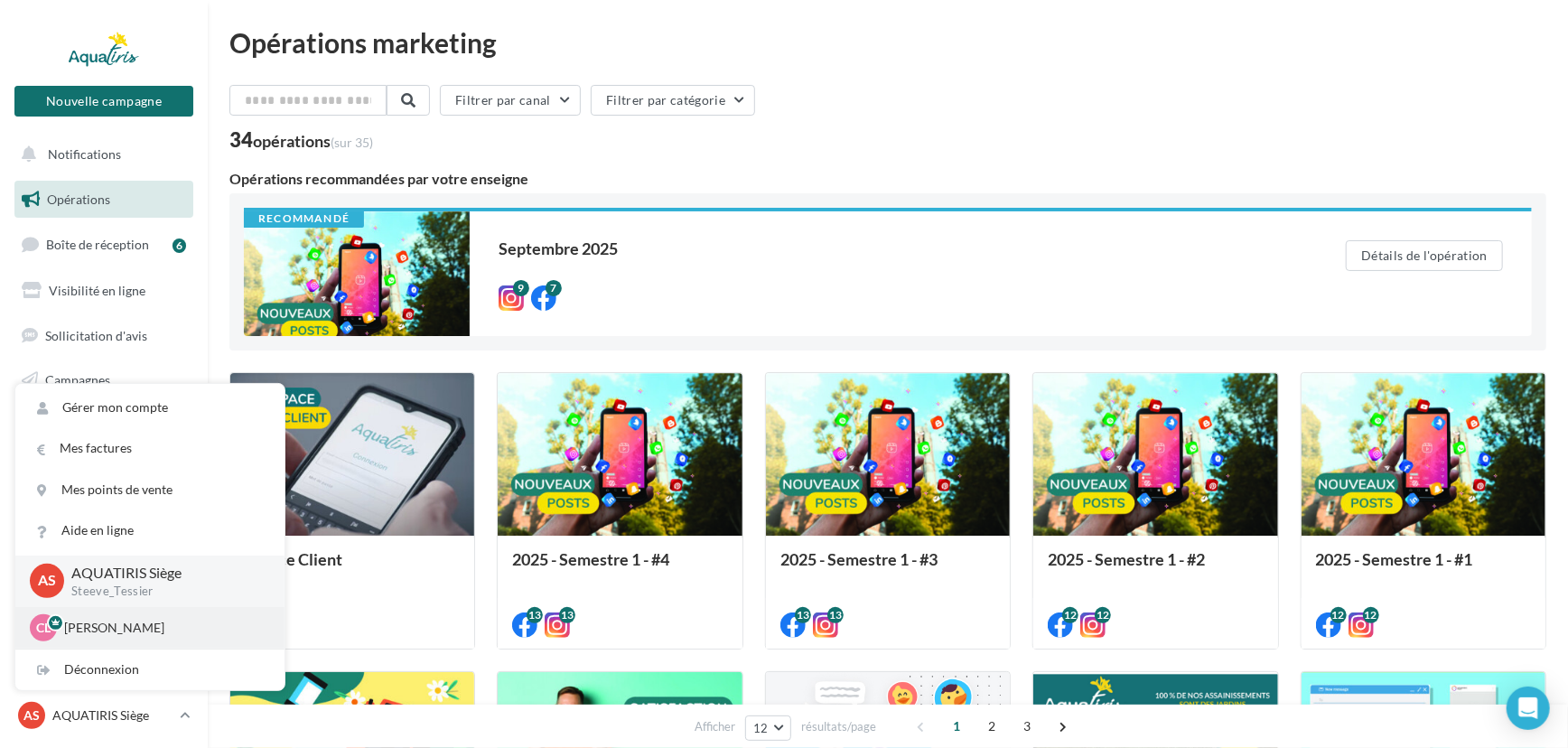
click at [117, 619] on p "[PERSON_NAME]" at bounding box center [163, 628] width 199 height 18
